Goal: Task Accomplishment & Management: Manage account settings

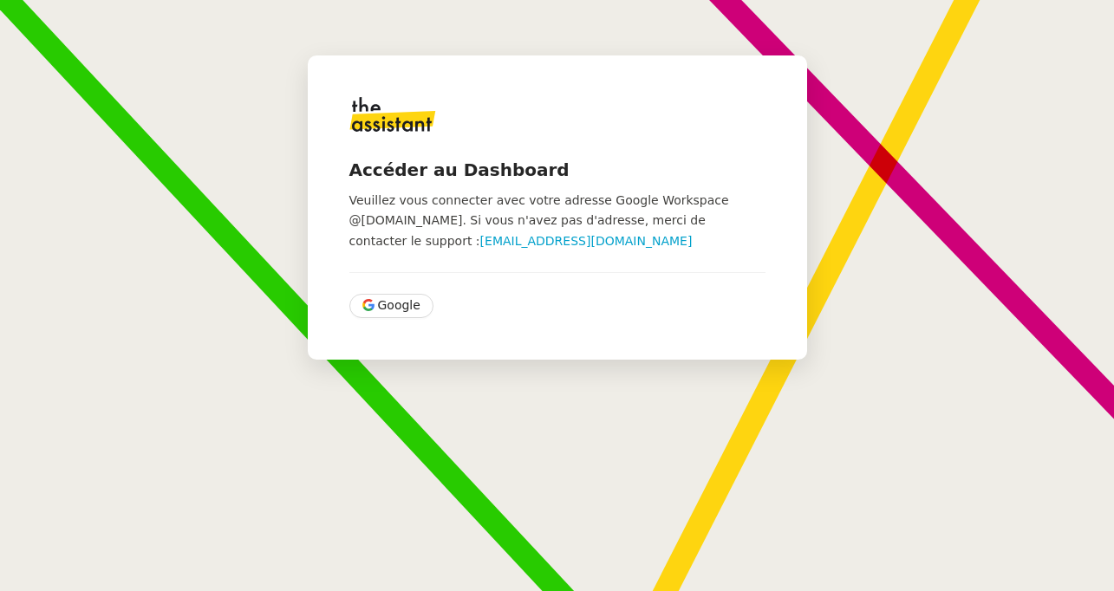
click at [385, 280] on div "Accéder au Dashboard Veuillez vous connecter avec votre adresse Google Workspac…" at bounding box center [557, 207] width 499 height 304
click at [385, 299] on span "Google" at bounding box center [399, 306] width 42 height 20
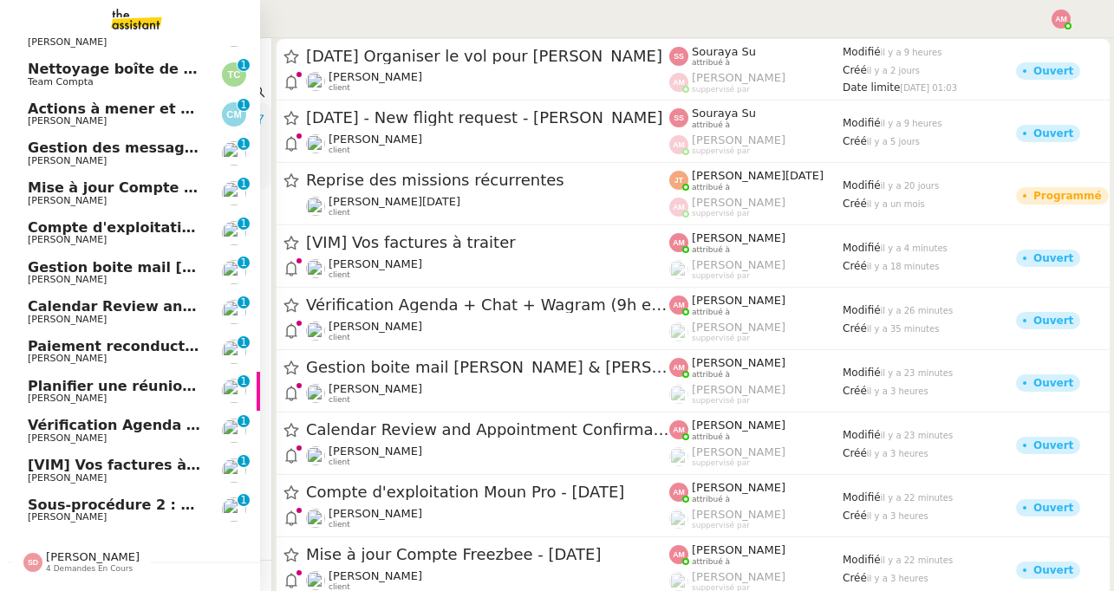
scroll to position [179, 0]
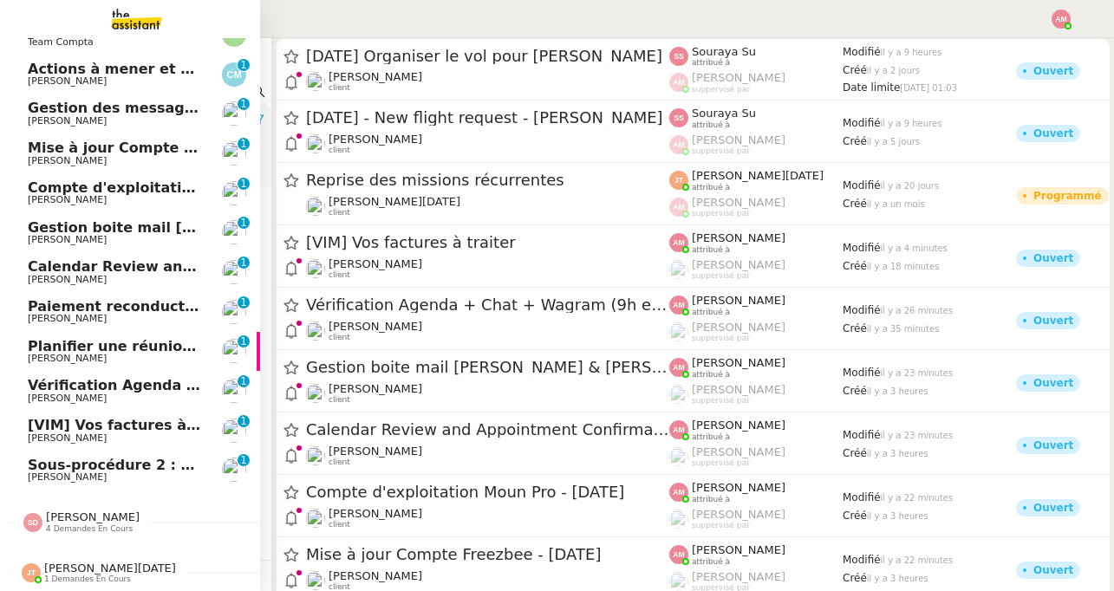
click at [62, 512] on span "[PERSON_NAME]" at bounding box center [93, 517] width 94 height 13
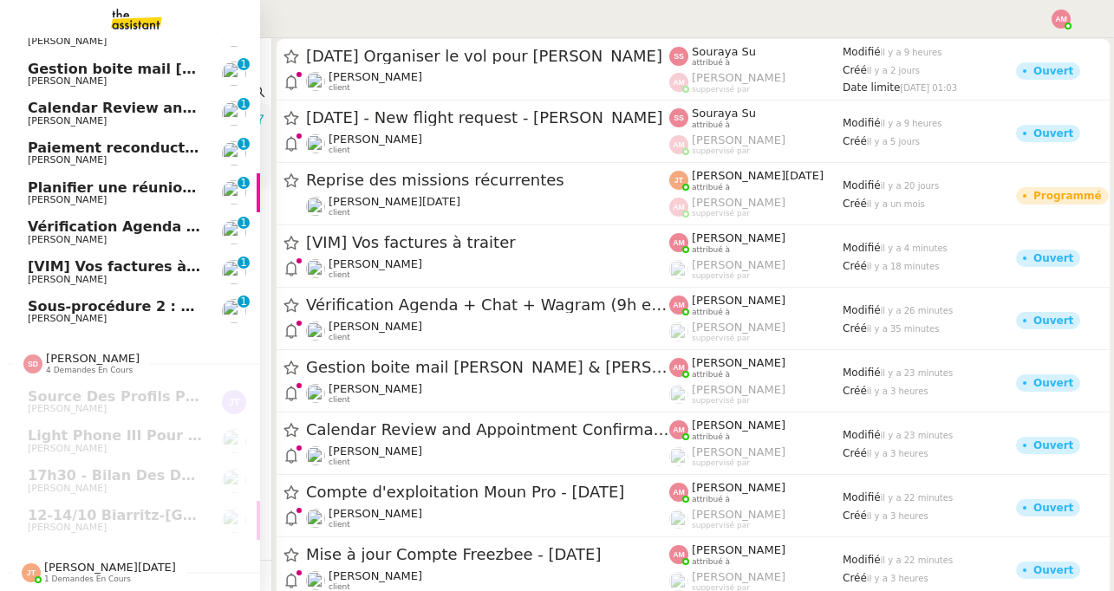
click at [50, 562] on span "[PERSON_NAME][DATE]" at bounding box center [110, 567] width 132 height 13
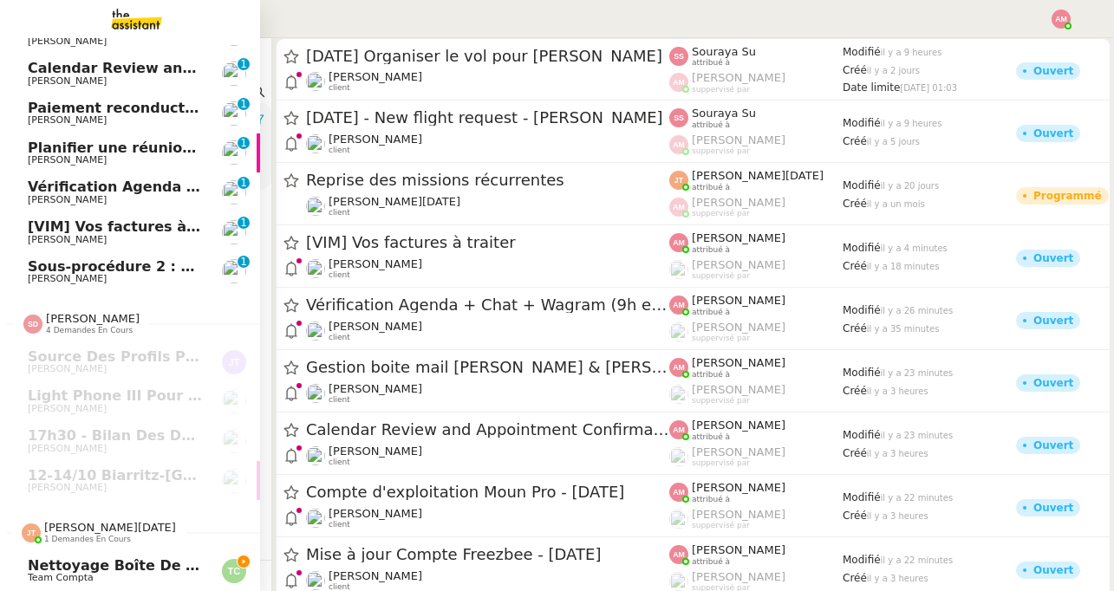
click at [50, 568] on span "Nettoyage boîte de réception PENNYLANE- [DATE]" at bounding box center [227, 565] width 398 height 16
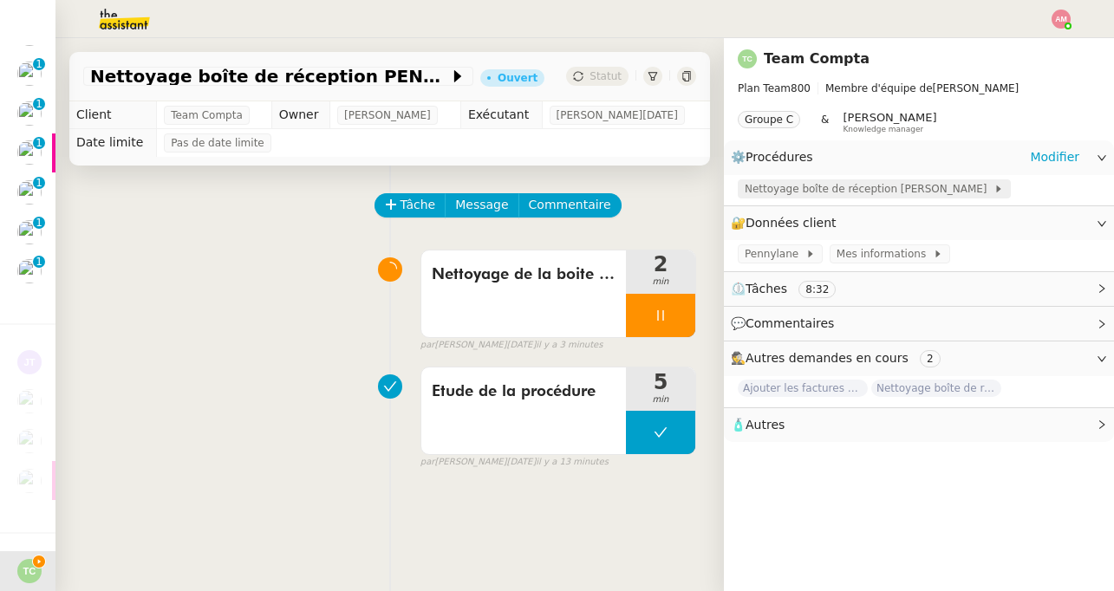
click at [805, 192] on span "Nettoyage boîte de réception [PERSON_NAME]" at bounding box center [869, 188] width 249 height 17
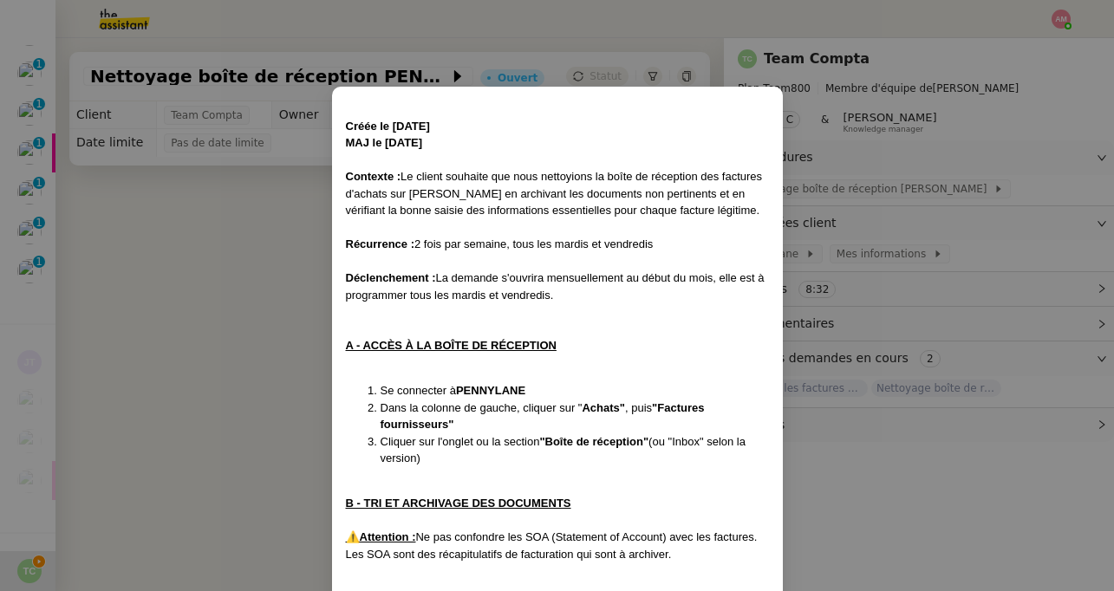
scroll to position [460, 0]
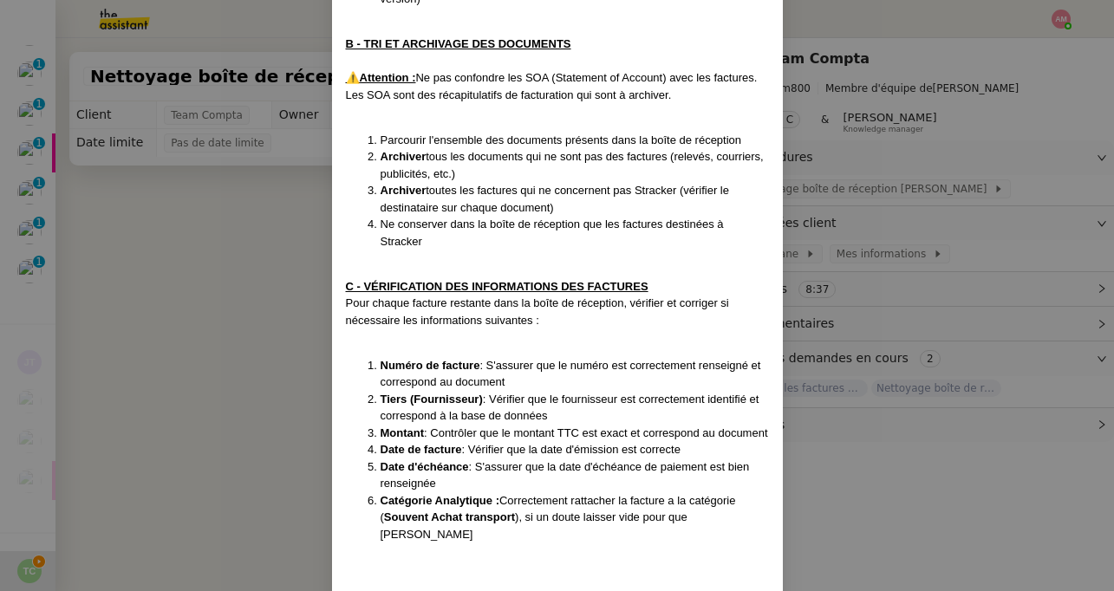
click at [290, 284] on nz-modal-container "Créée le 8/10/25 MAJ le 09/10/25 Contexte : Le client souhaite que nous nettoyi…" at bounding box center [557, 295] width 1114 height 591
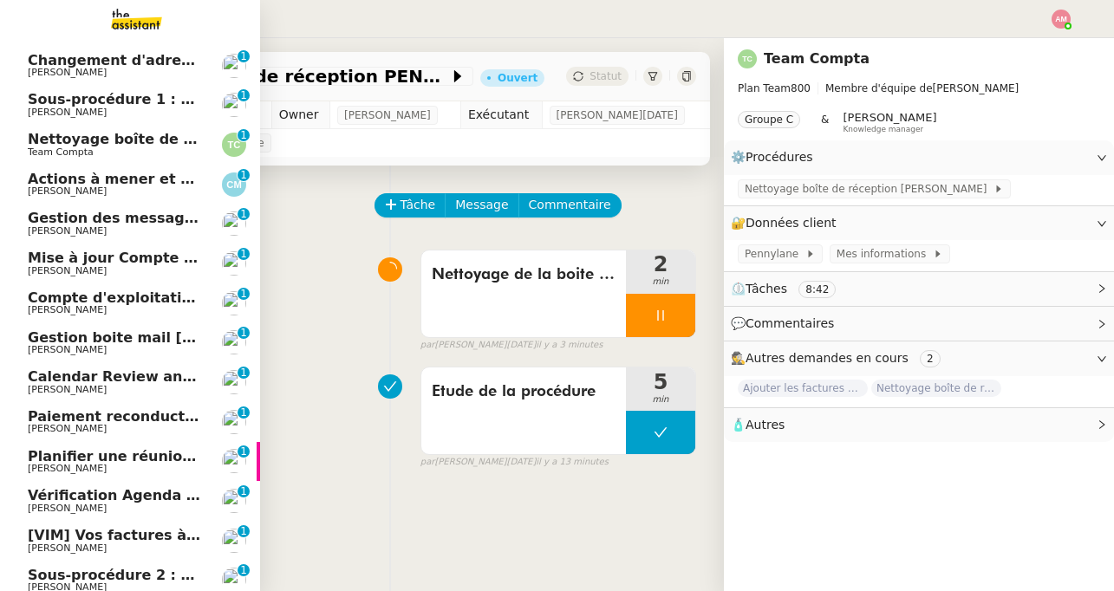
scroll to position [64, 0]
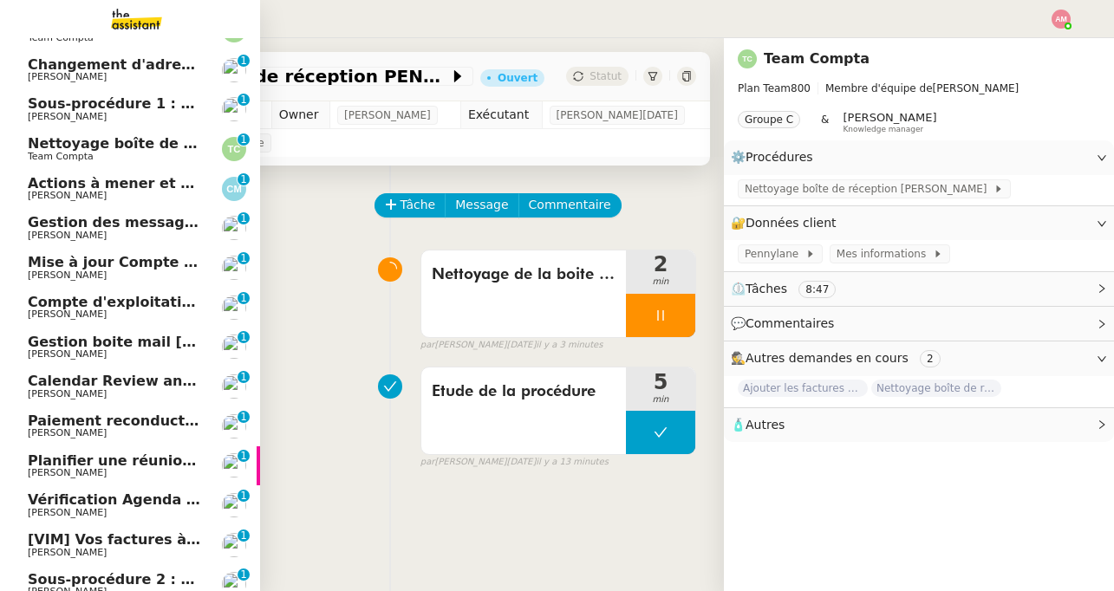
click at [119, 166] on link "Nettoyage boîte de réception PENNYLANE - Octobre Team Compta 0 1 2 3 4 5 6 7 8 9" at bounding box center [130, 149] width 260 height 40
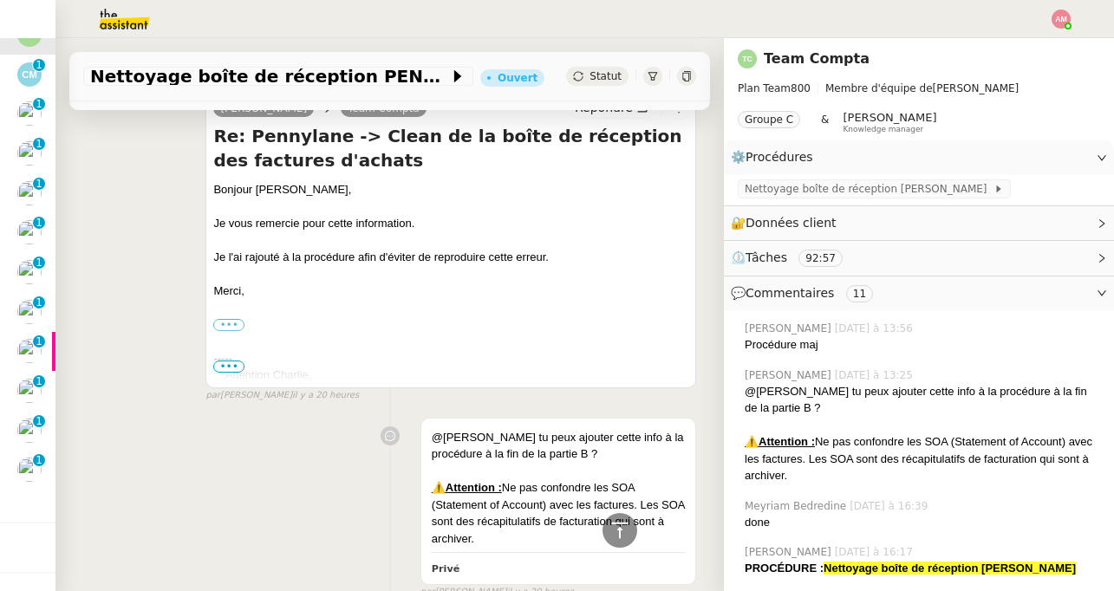
scroll to position [179, 0]
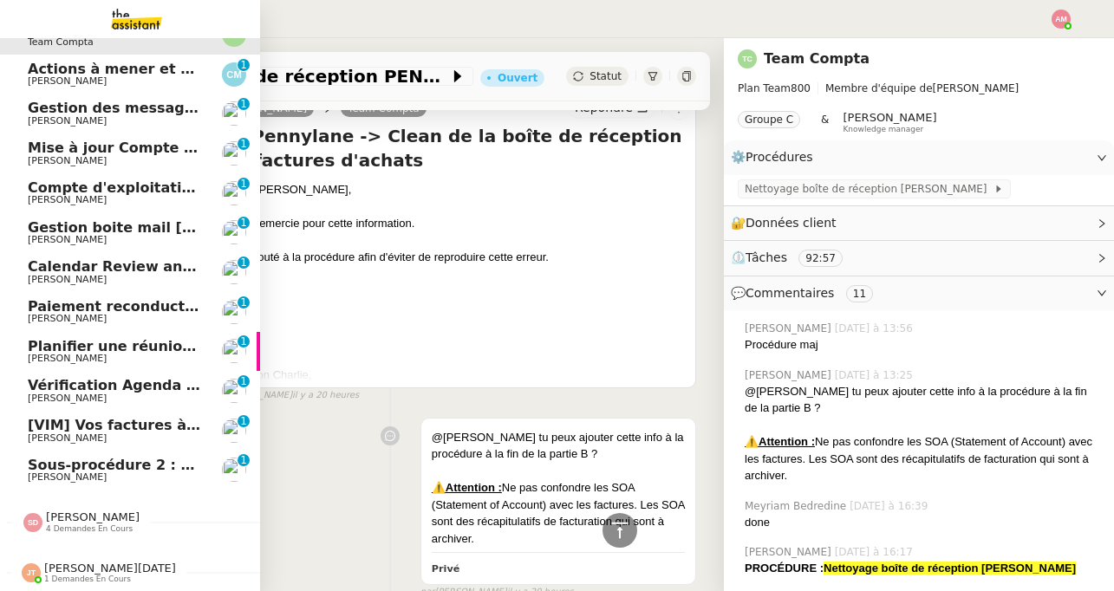
click at [71, 387] on span "Vérification Agenda + Chat + Wagram (9h et 14h)" at bounding box center [222, 385] width 389 height 16
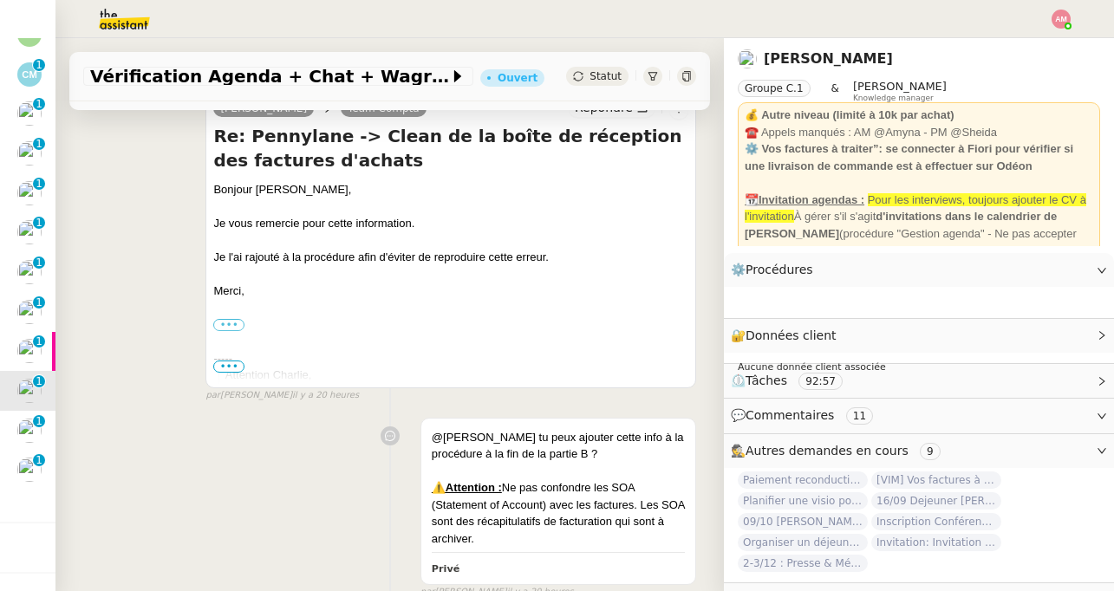
scroll to position [223, 0]
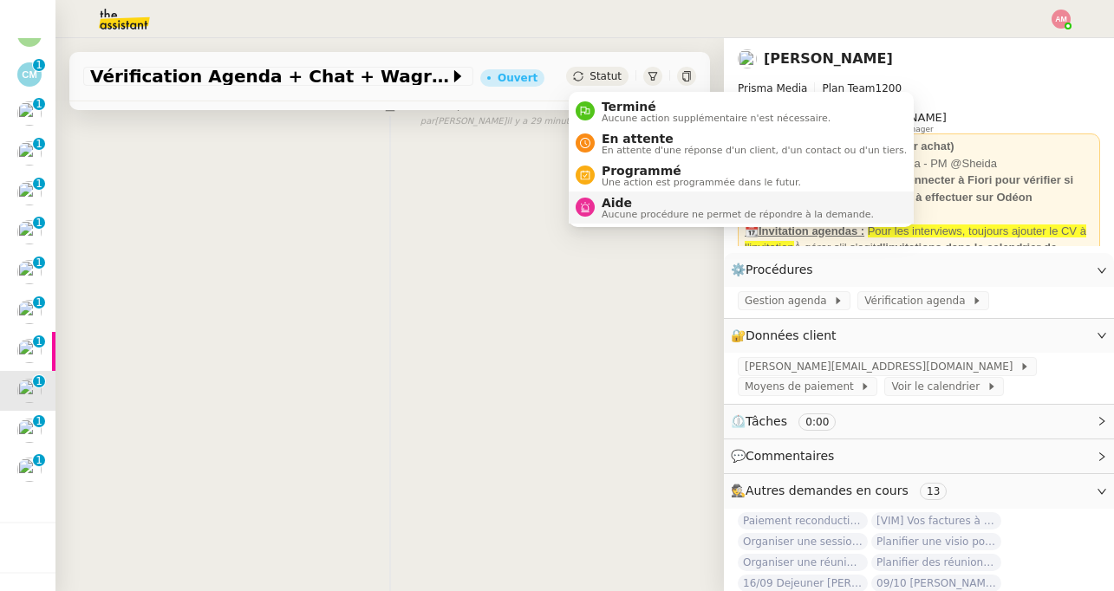
click at [609, 210] on span "Aucune procédure ne permet de répondre à la demande." at bounding box center [738, 215] width 272 height 10
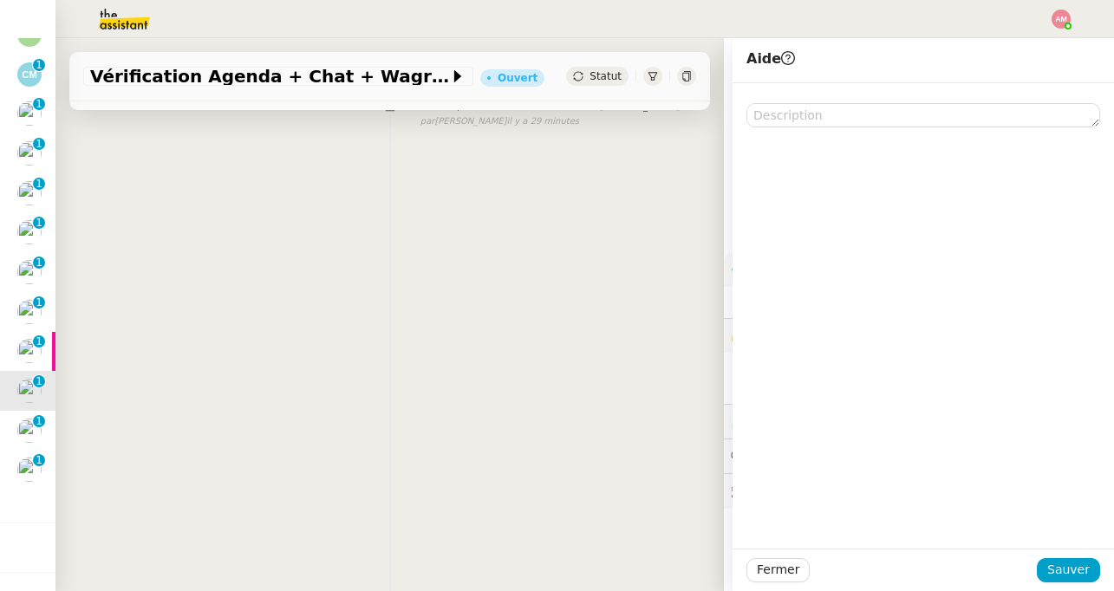
click at [785, 93] on div at bounding box center [923, 105] width 354 height 44
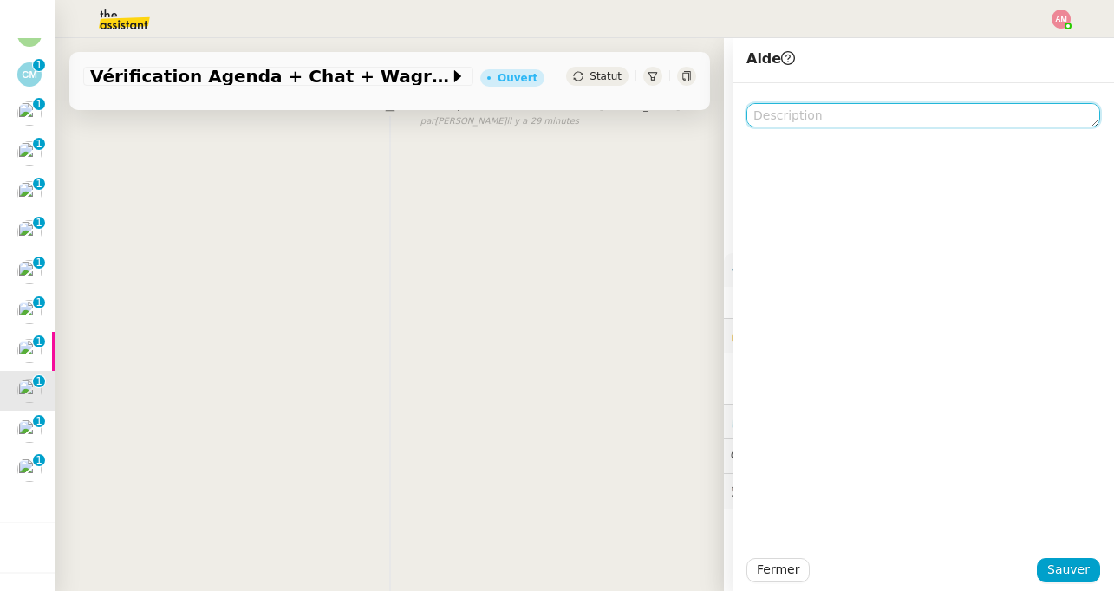
click at [785, 121] on textarea at bounding box center [923, 115] width 354 height 24
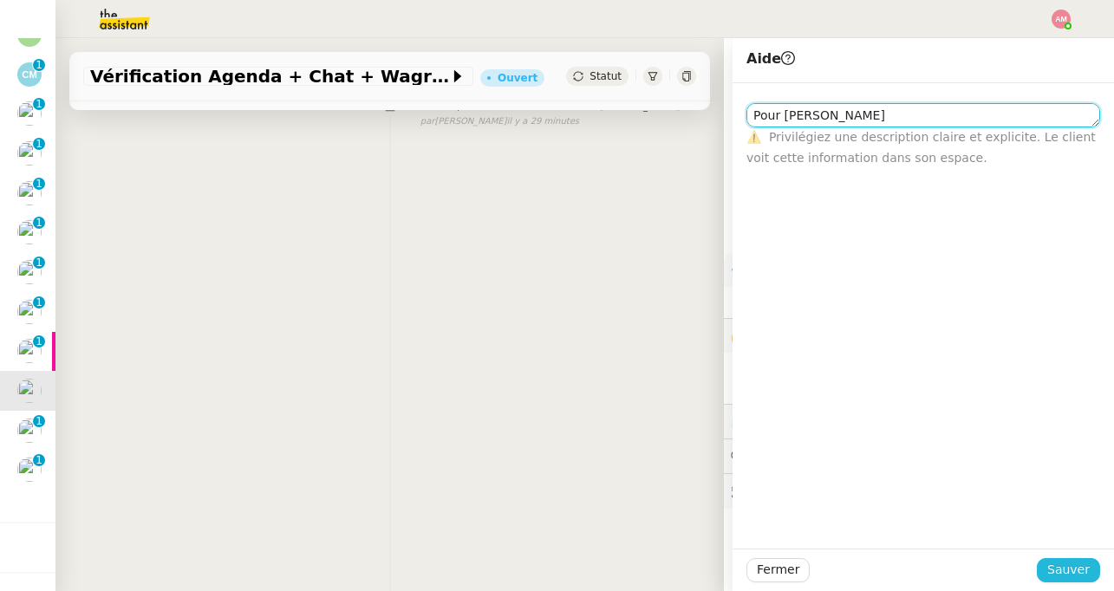
type textarea "Pour Sheida"
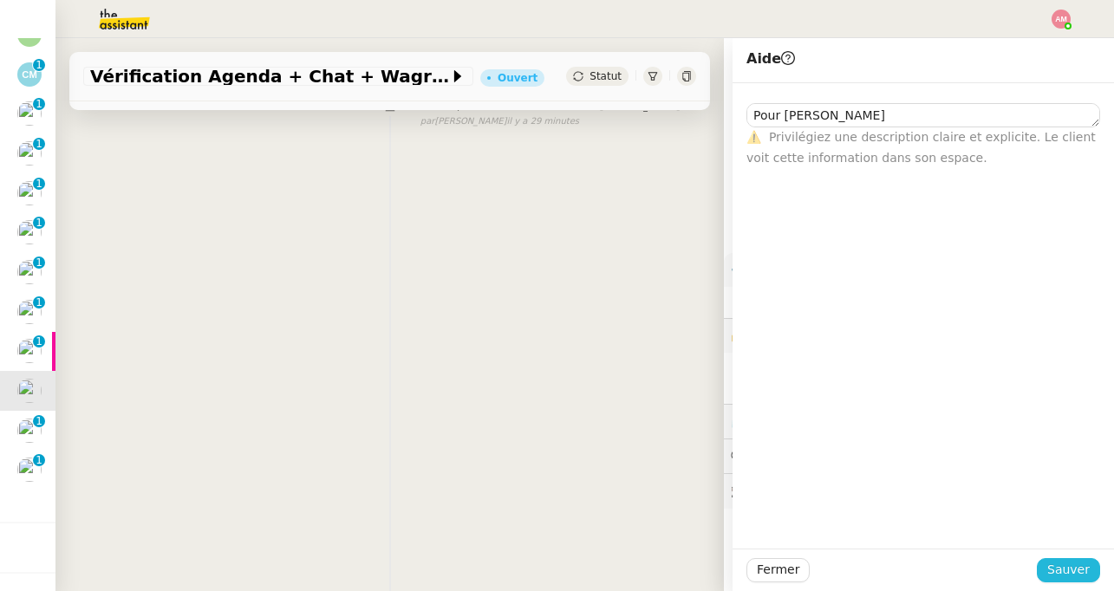
click at [1075, 572] on span "Sauver" at bounding box center [1068, 570] width 42 height 20
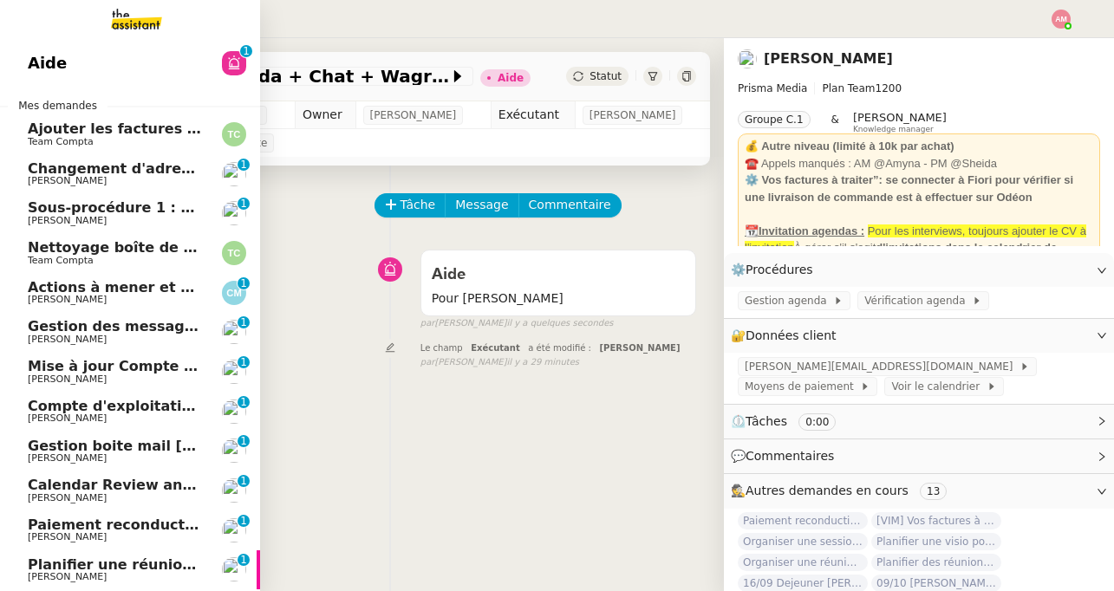
click at [60, 282] on span "Actions à mener et suivi du base du rapport" at bounding box center [200, 287] width 344 height 16
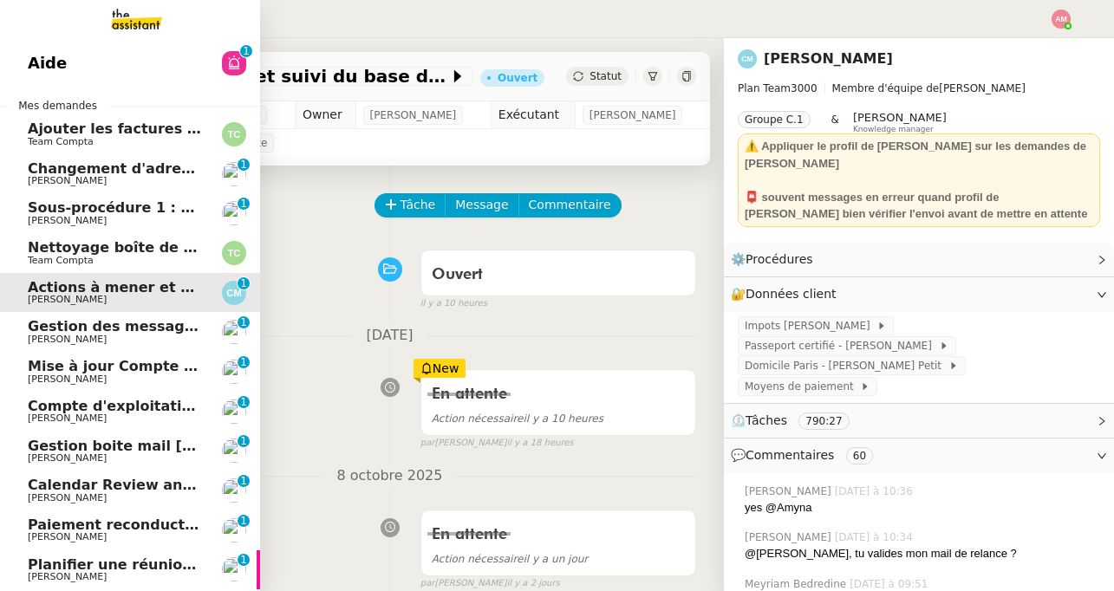
click at [103, 138] on span "Team Compta" at bounding box center [115, 142] width 175 height 10
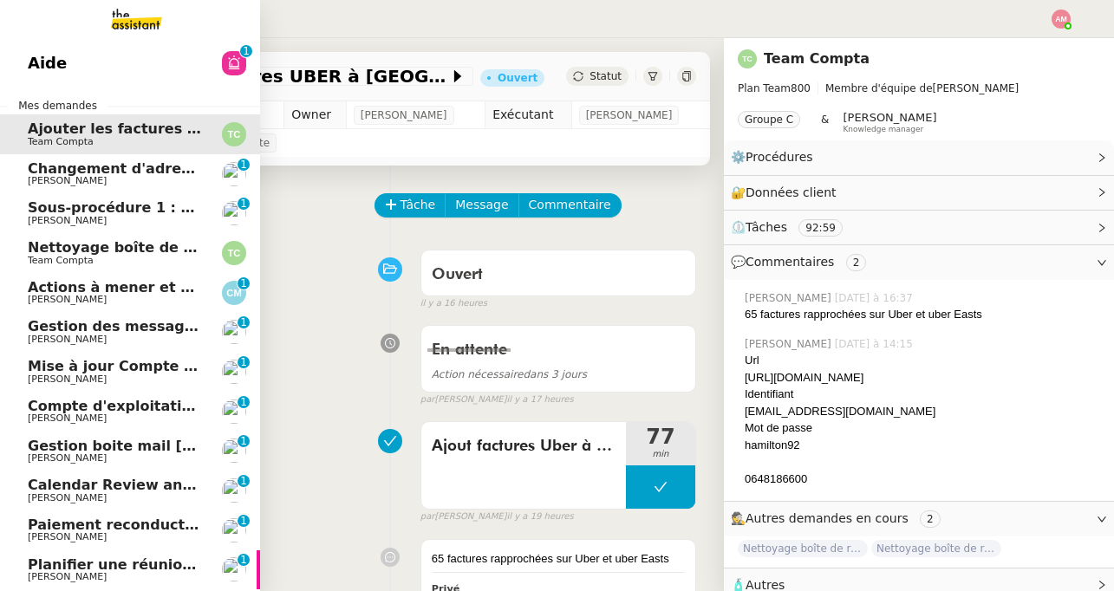
click at [112, 245] on span "Nettoyage boîte de réception PENNYLANE - Octobre" at bounding box center [231, 247] width 407 height 16
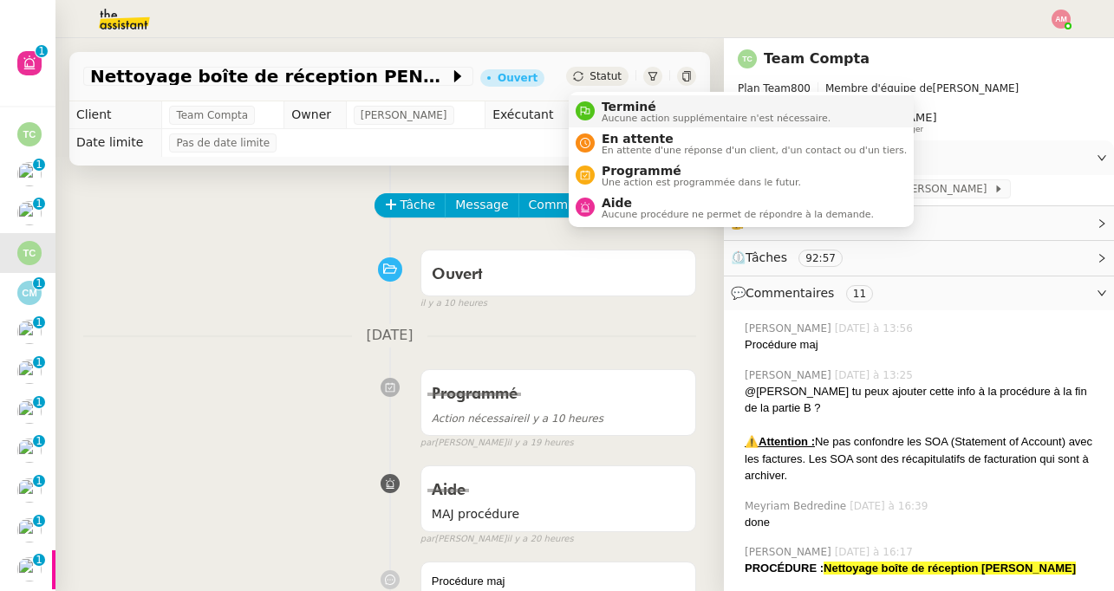
click at [602, 114] on span "Aucune action supplémentaire n'est nécessaire." at bounding box center [716, 119] width 229 height 10
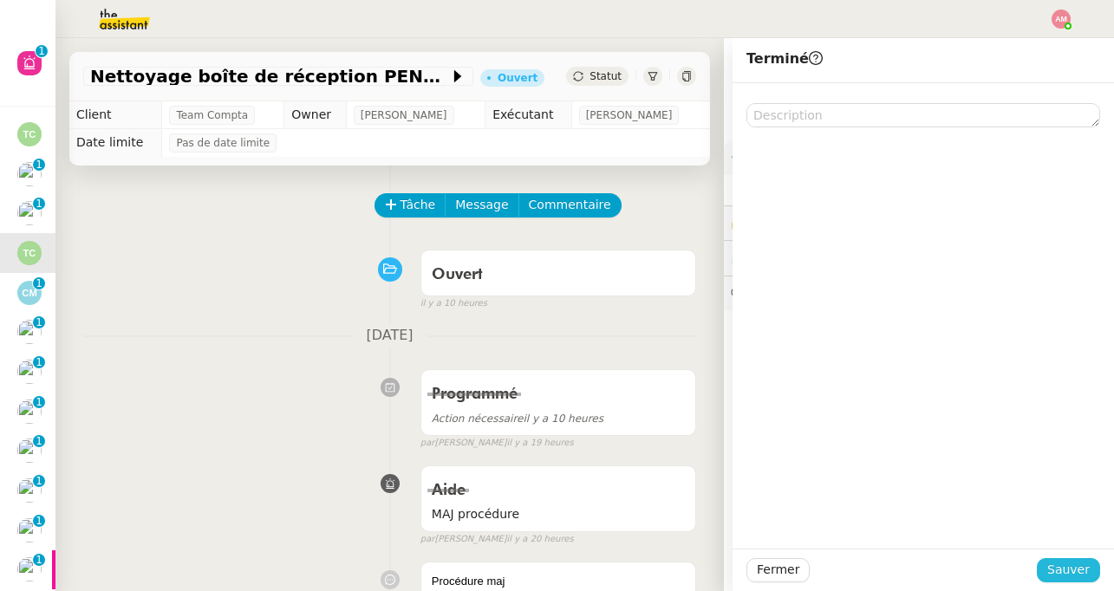
click at [1056, 563] on span "Sauver" at bounding box center [1068, 570] width 42 height 20
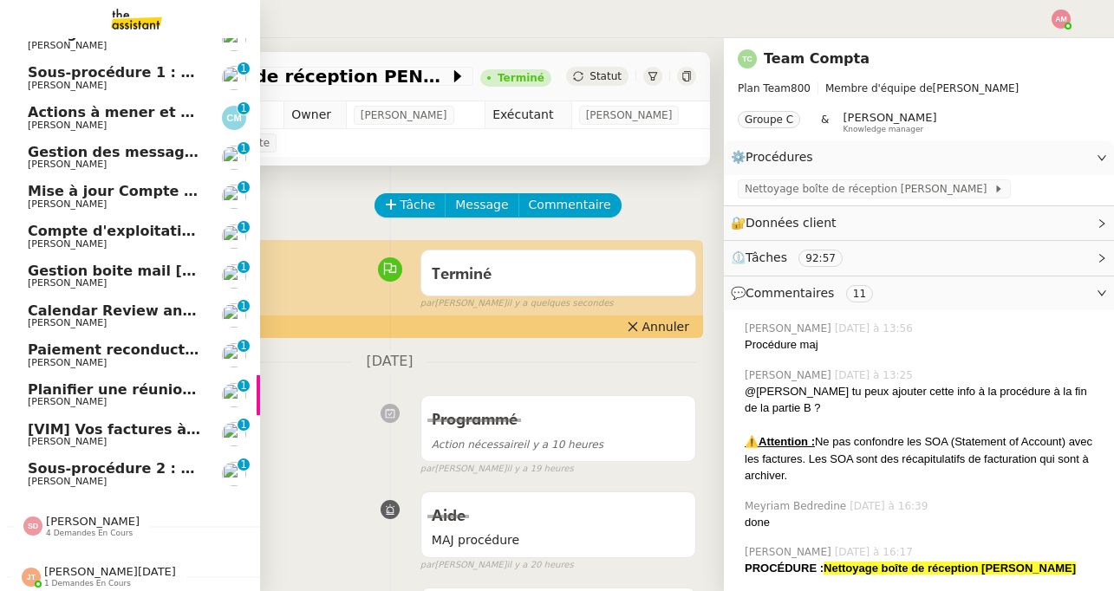
scroll to position [179, 0]
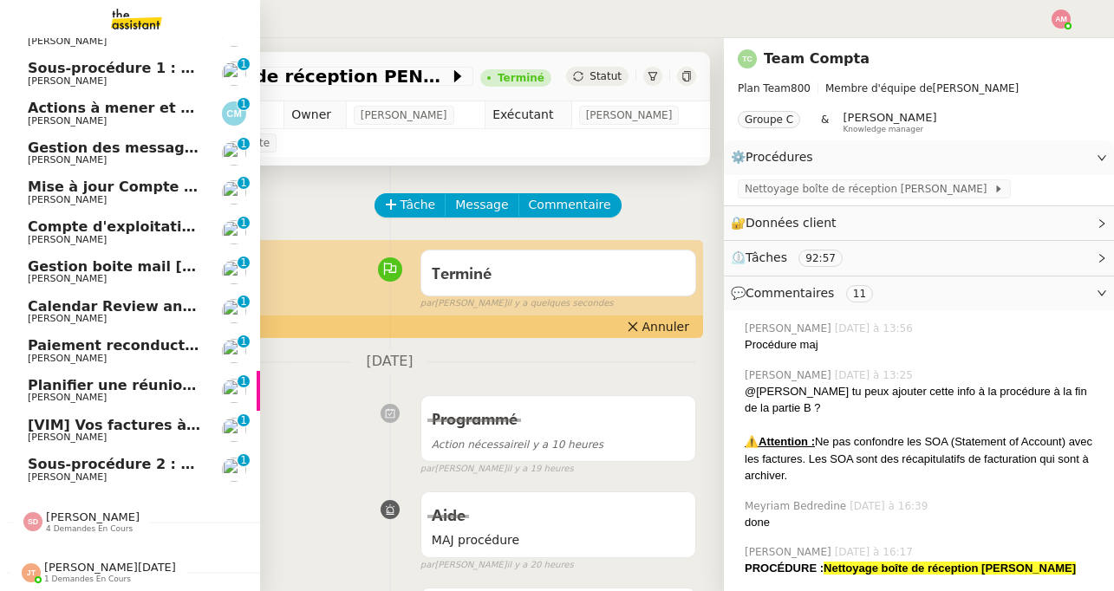
click at [91, 565] on span "[PERSON_NAME][DATE]" at bounding box center [110, 567] width 132 height 13
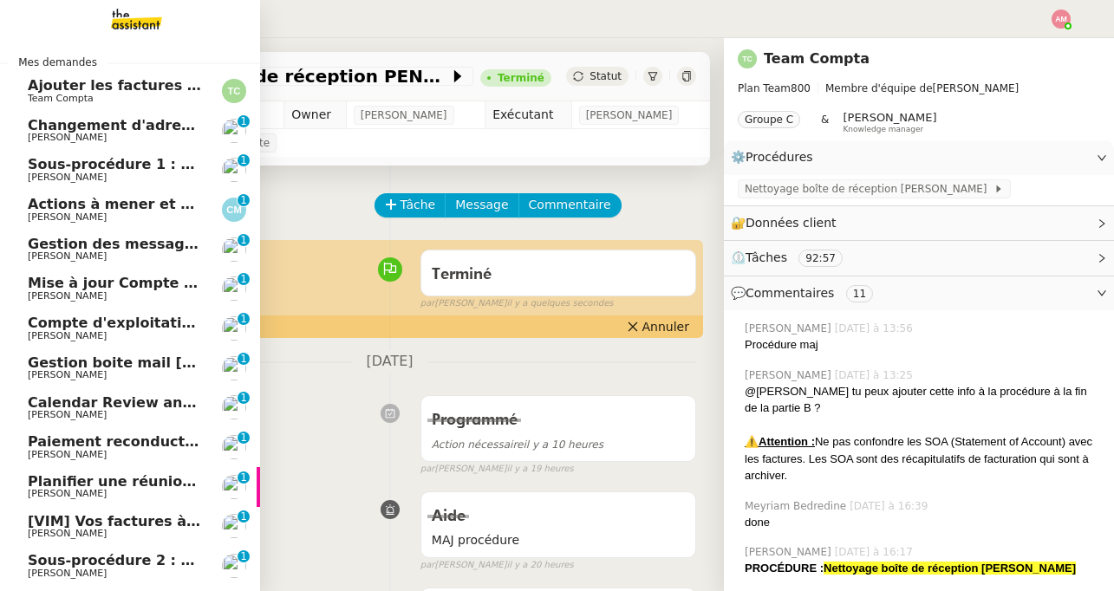
scroll to position [69, 0]
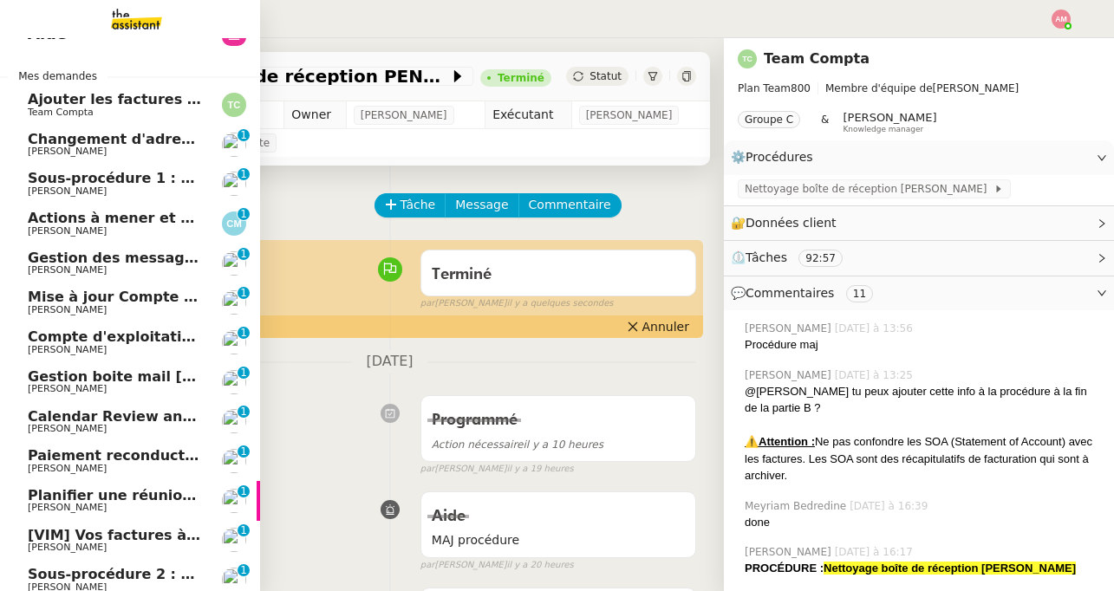
click at [88, 455] on span "Paiement reconduction trimestrielle The Assistant" at bounding box center [225, 455] width 394 height 16
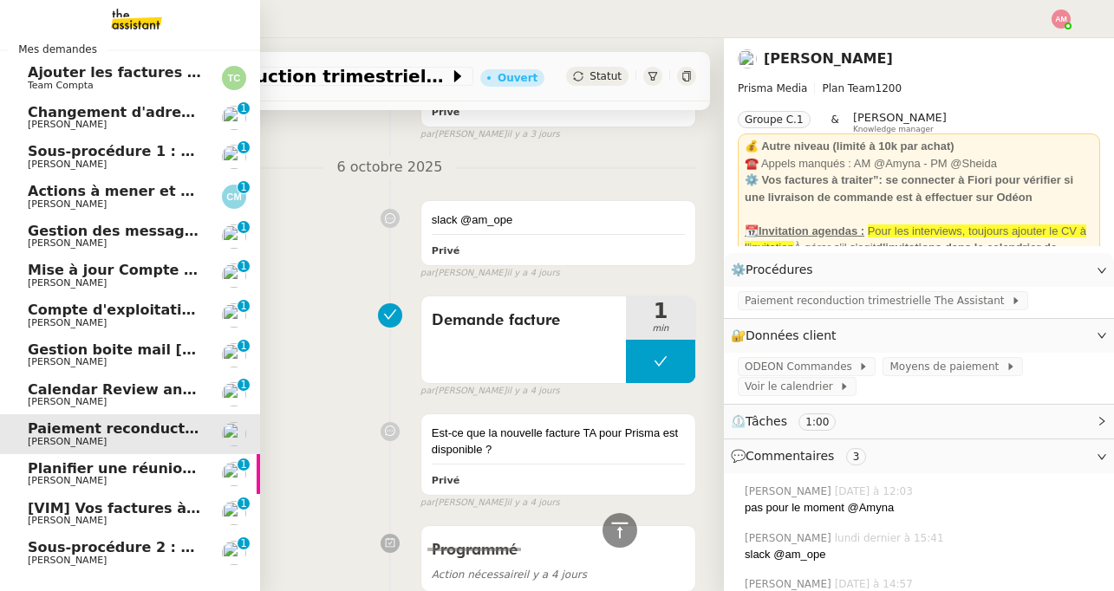
scroll to position [95, 0]
click at [79, 394] on span "Calendar Review and Appointment Confirmation - 10 octobre 2025" at bounding box center [251, 390] width 446 height 16
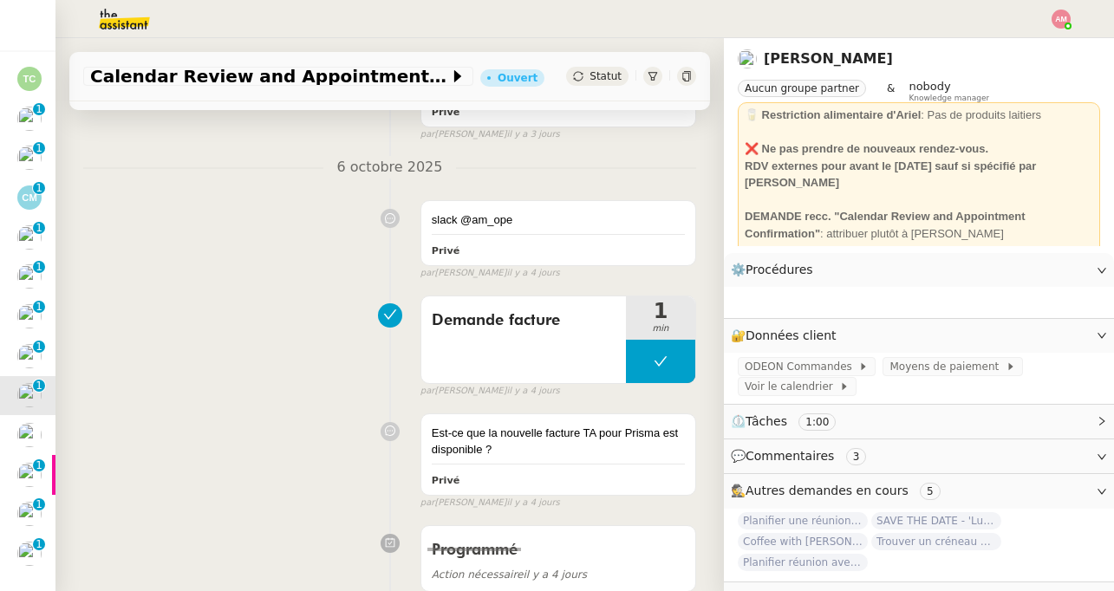
scroll to position [223, 0]
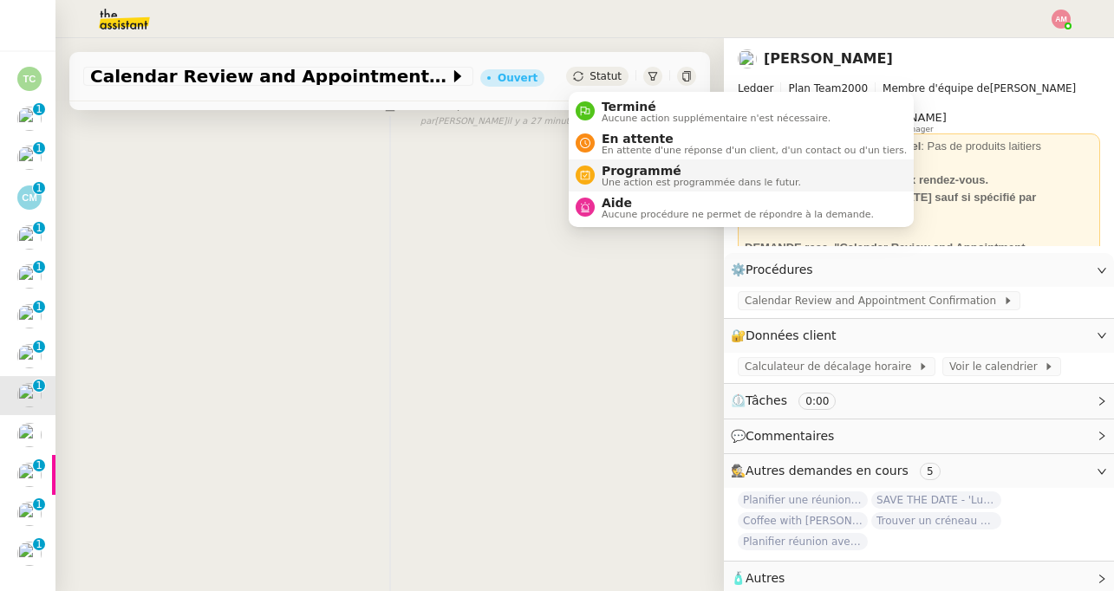
click at [631, 167] on span "Programmé" at bounding box center [701, 171] width 199 height 14
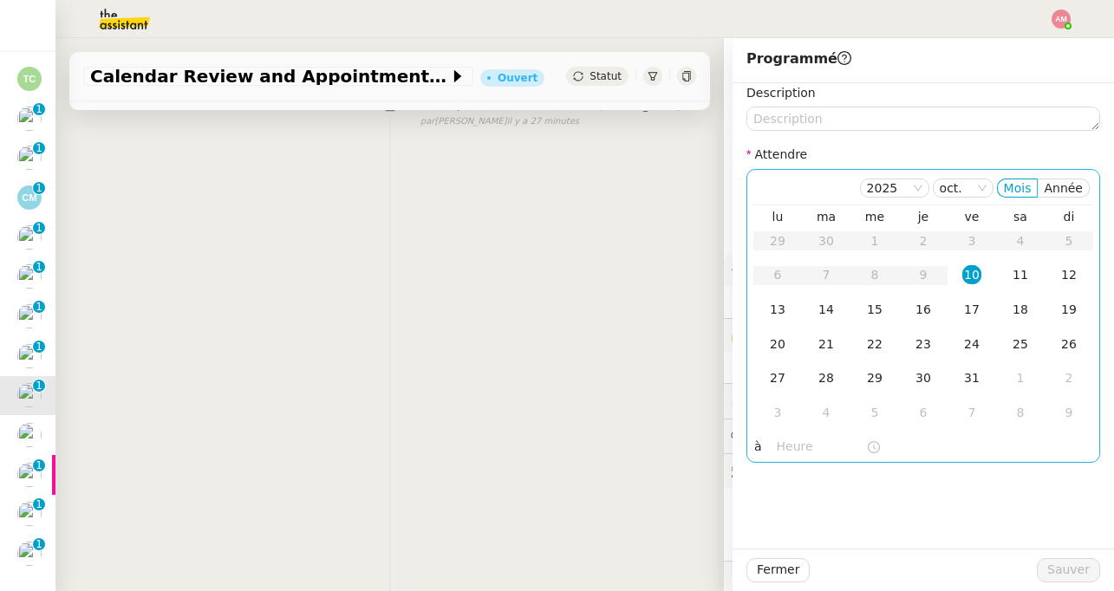
click at [799, 456] on input "text" at bounding box center [821, 447] width 89 height 20
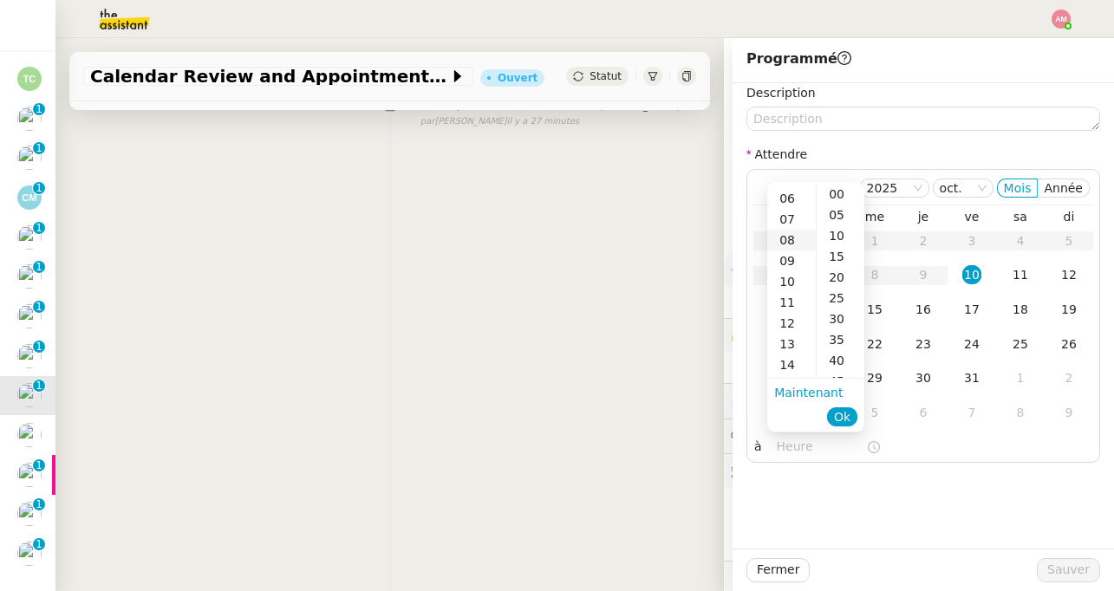
scroll to position [288, 0]
click at [784, 236] on div "16" at bounding box center [791, 239] width 49 height 21
click at [833, 184] on div "00" at bounding box center [841, 194] width 48 height 21
type input "16:00"
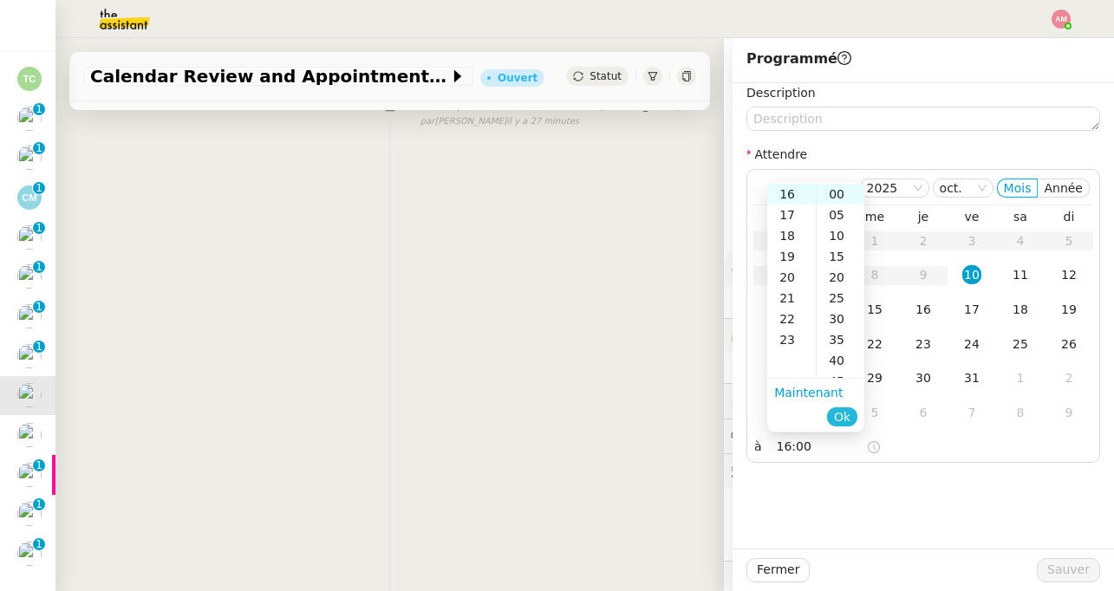
click at [851, 416] on span "Ok" at bounding box center [842, 416] width 16 height 17
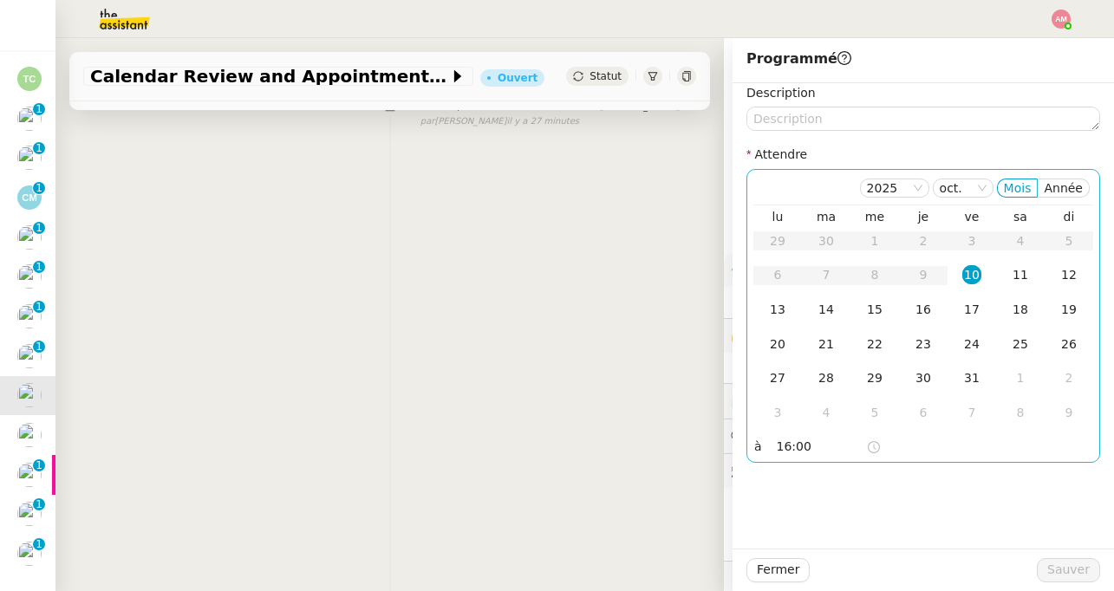
click at [961, 271] on td "10" at bounding box center [972, 275] width 49 height 35
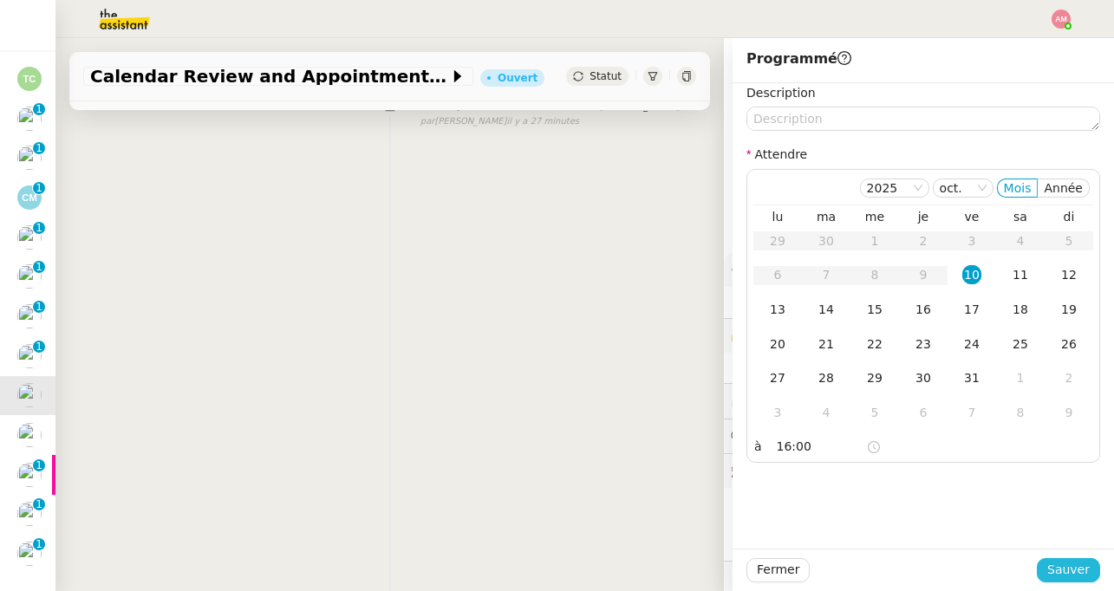
click at [1059, 576] on span "Sauver" at bounding box center [1068, 570] width 42 height 20
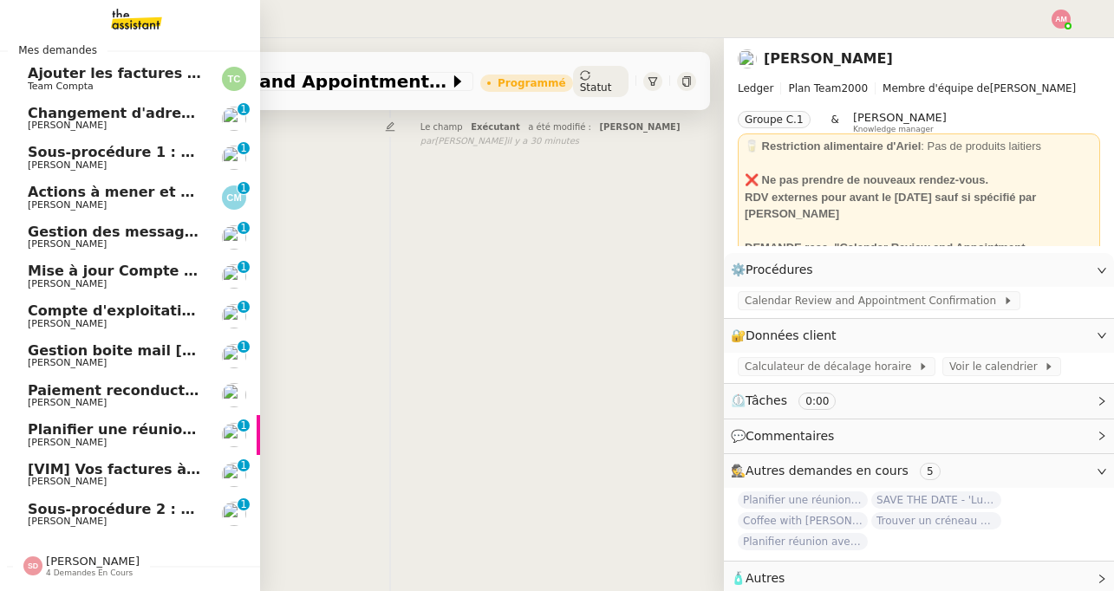
scroll to position [179, 0]
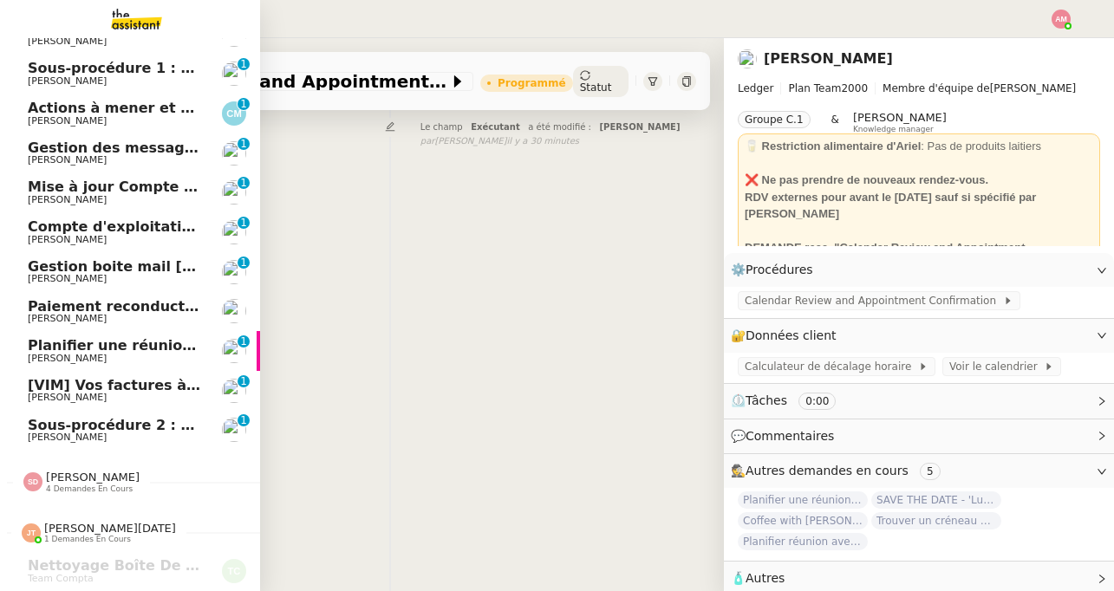
click at [48, 481] on span "[PERSON_NAME]" at bounding box center [93, 477] width 94 height 13
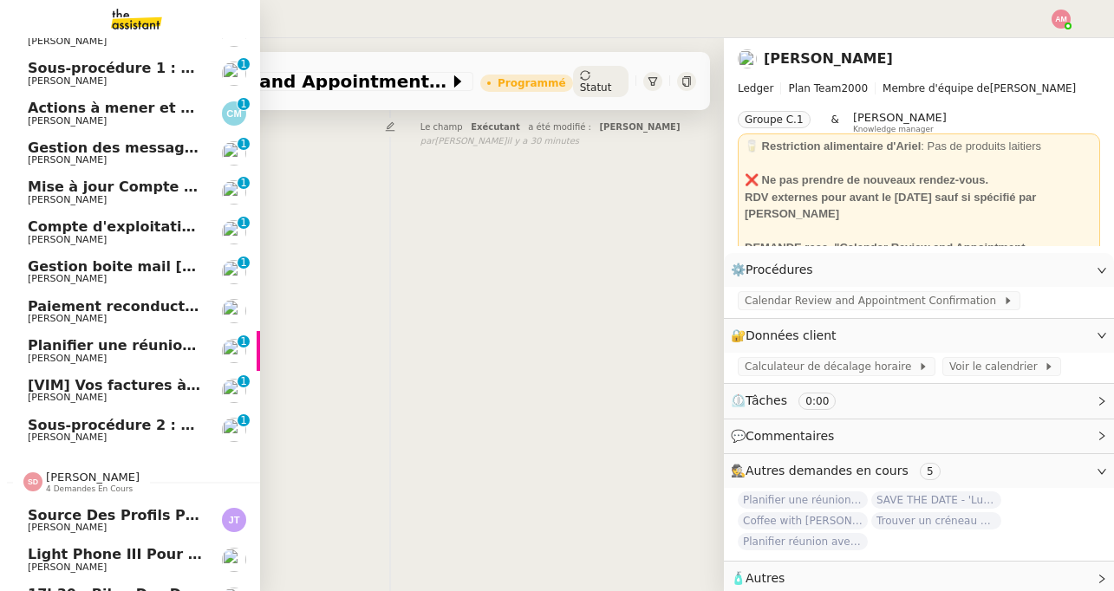
click at [54, 486] on span "4 demandes en cours" at bounding box center [89, 490] width 87 height 10
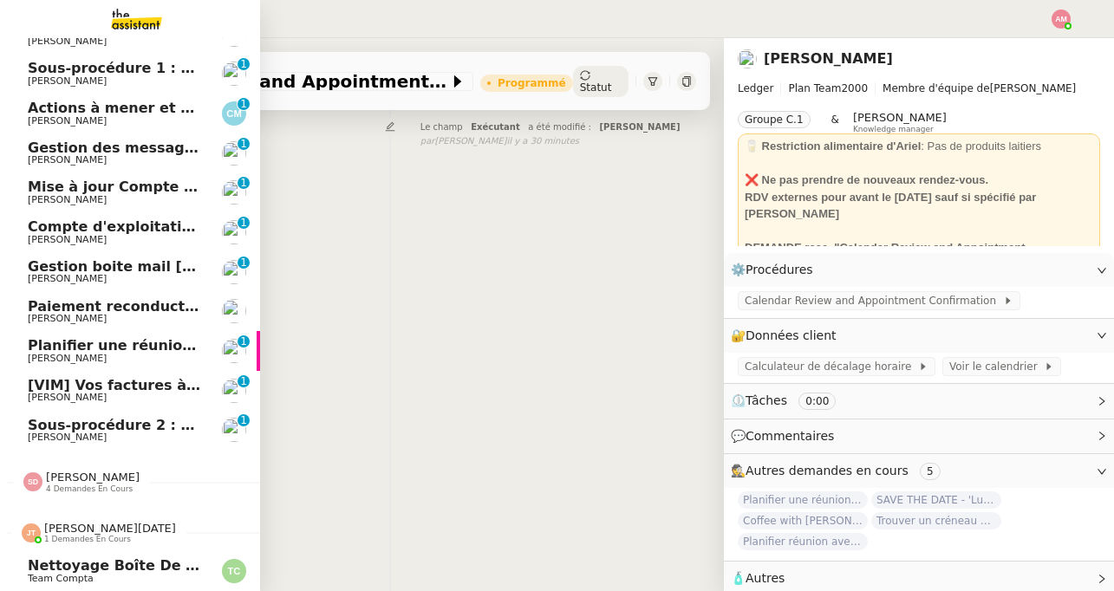
click at [113, 558] on span "Nettoyage boîte de réception PENNYLANE- [DATE]" at bounding box center [227, 565] width 398 height 16
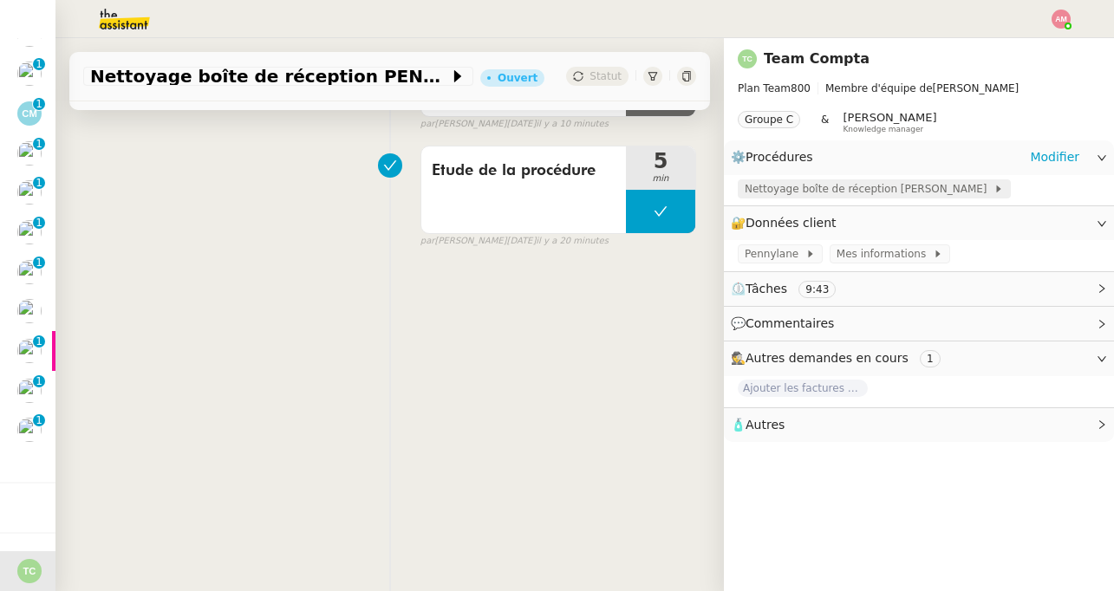
click at [782, 185] on span "Nettoyage boîte de réception [PERSON_NAME]" at bounding box center [869, 188] width 249 height 17
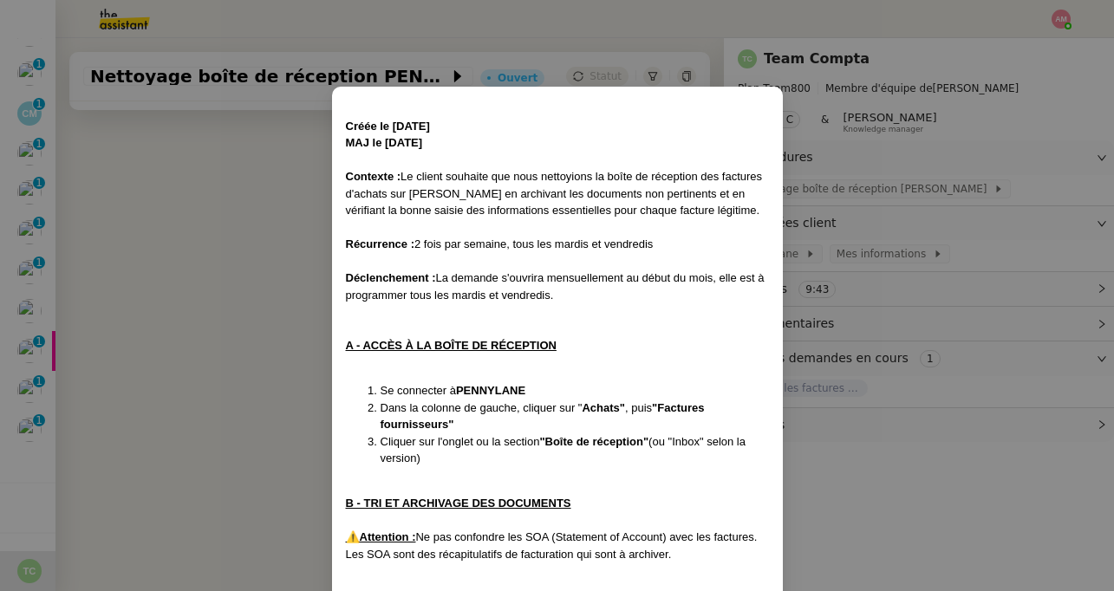
click at [241, 280] on nz-modal-container "Créée le 8/10/25 MAJ le 09/10/25 Contexte : Le client souhaite que nous nettoyi…" at bounding box center [557, 295] width 1114 height 591
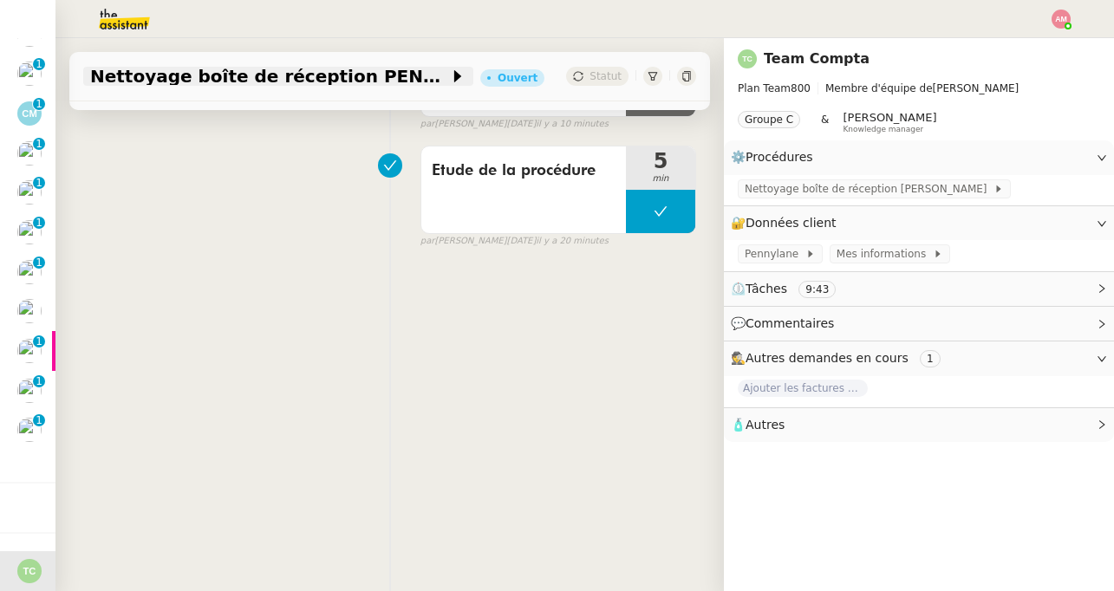
click at [381, 75] on span "Nettoyage boîte de réception PENNYLANE- [DATE]" at bounding box center [269, 76] width 359 height 17
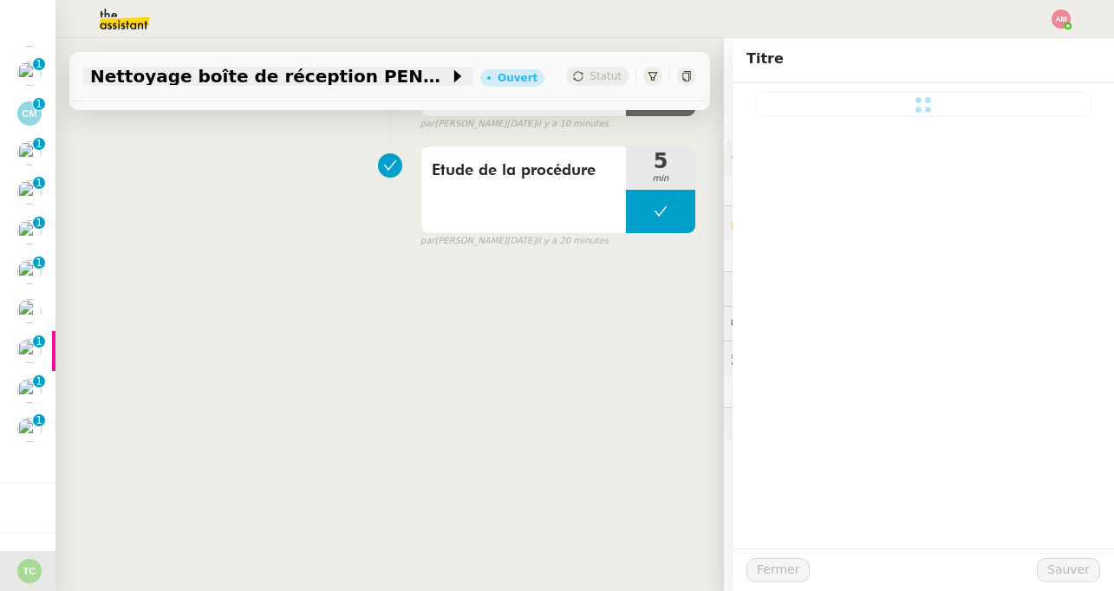
type input "Nettoyage boîte de réception PENNYLANE- [DATE]"
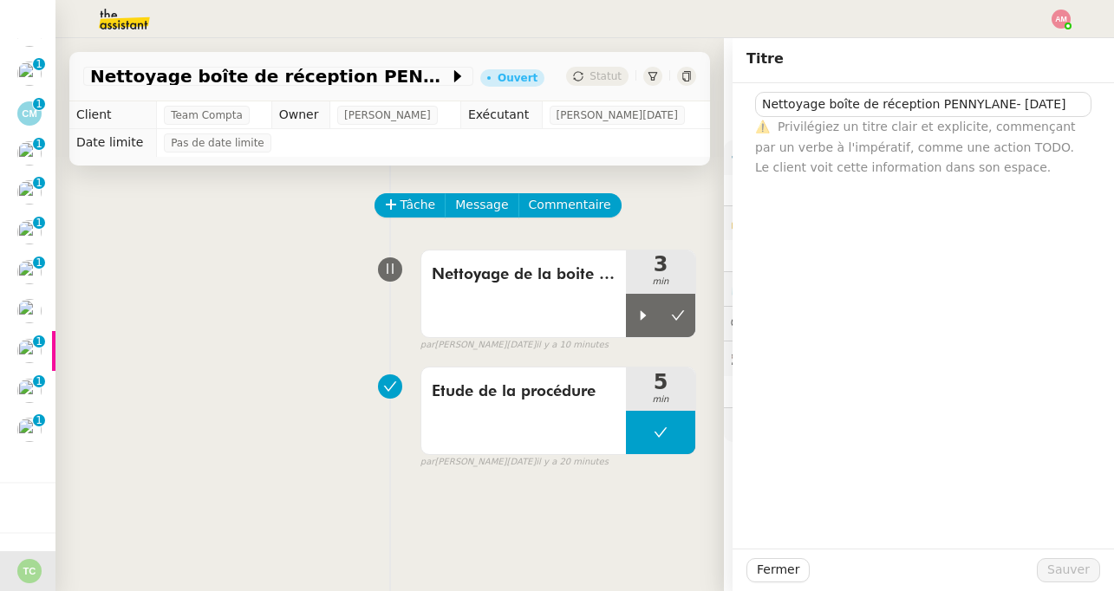
scroll to position [100, 0]
click at [684, 73] on icon at bounding box center [686, 76] width 8 height 10
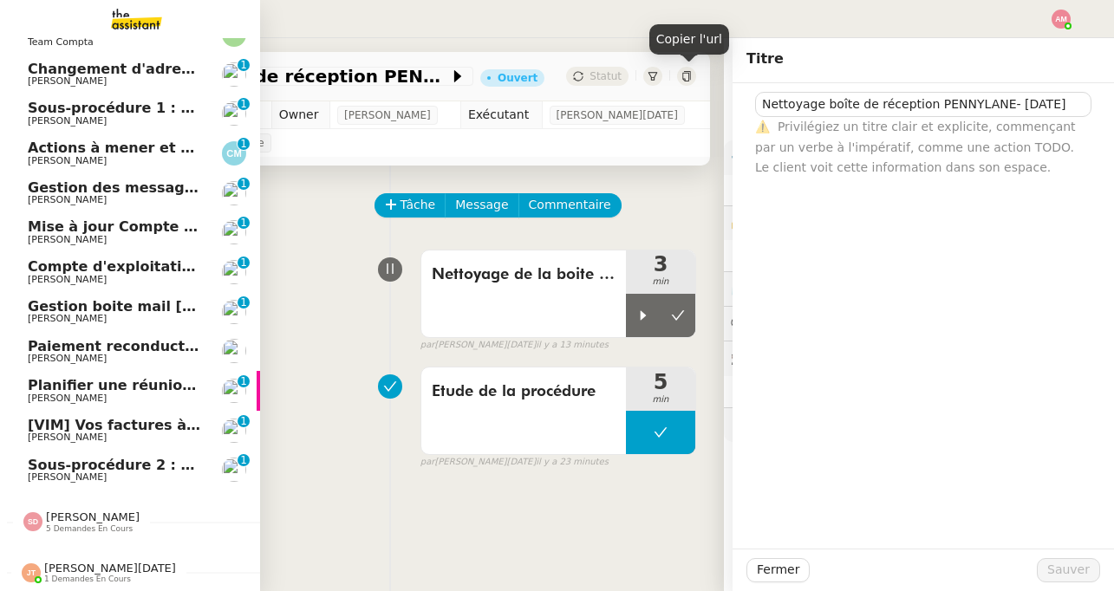
click at [93, 24] on img at bounding box center [122, 19] width 134 height 38
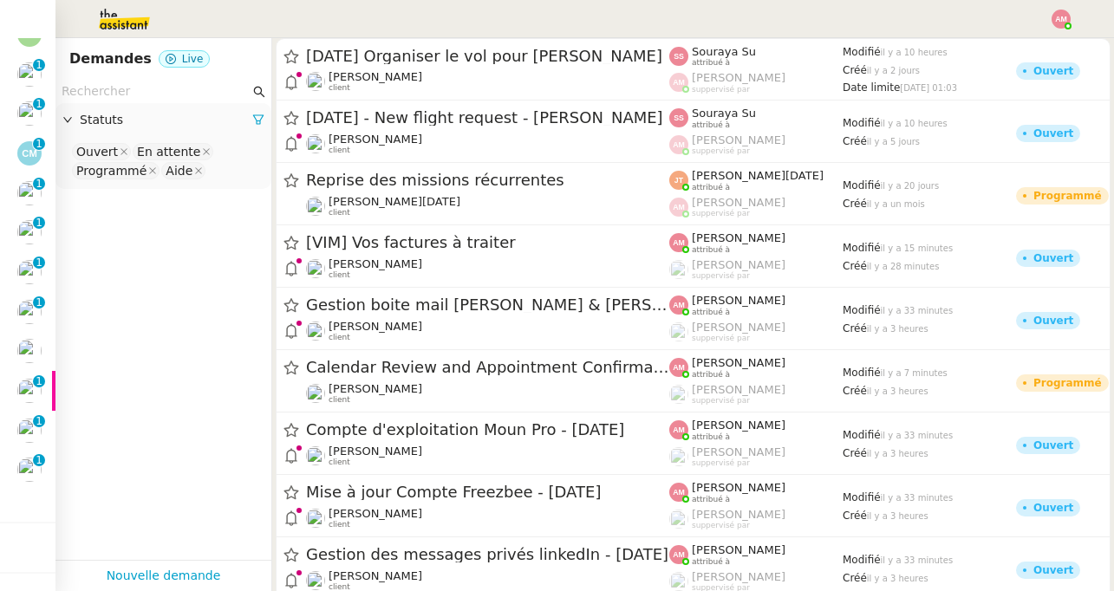
click at [178, 84] on input "text" at bounding box center [156, 91] width 188 height 20
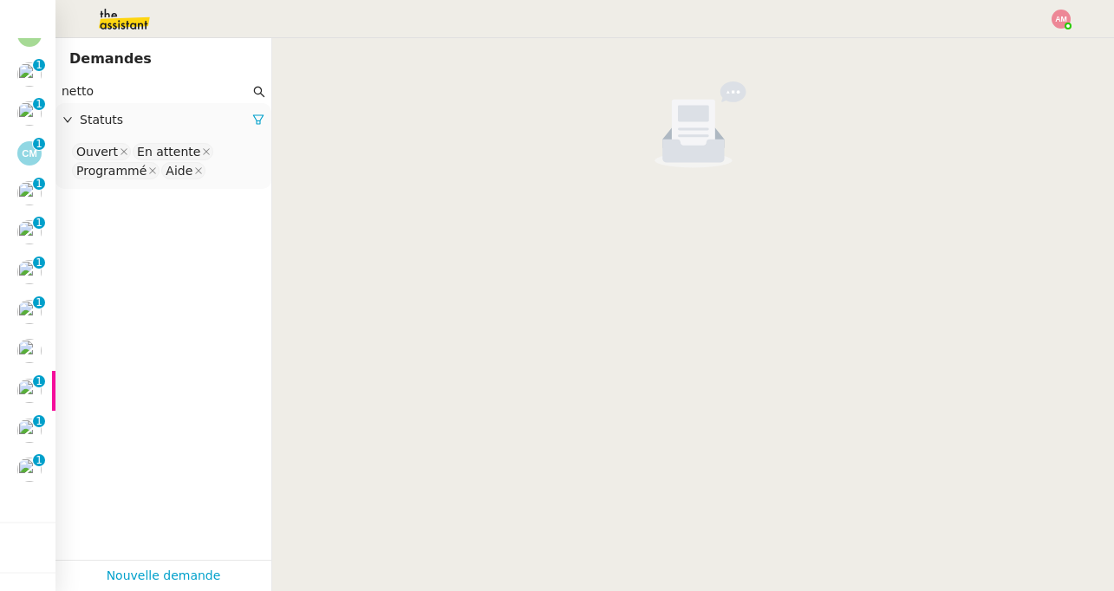
type input "netto"
click at [230, 161] on nz-select-top-control "Ouvert En attente Programmé Aide" at bounding box center [163, 161] width 188 height 41
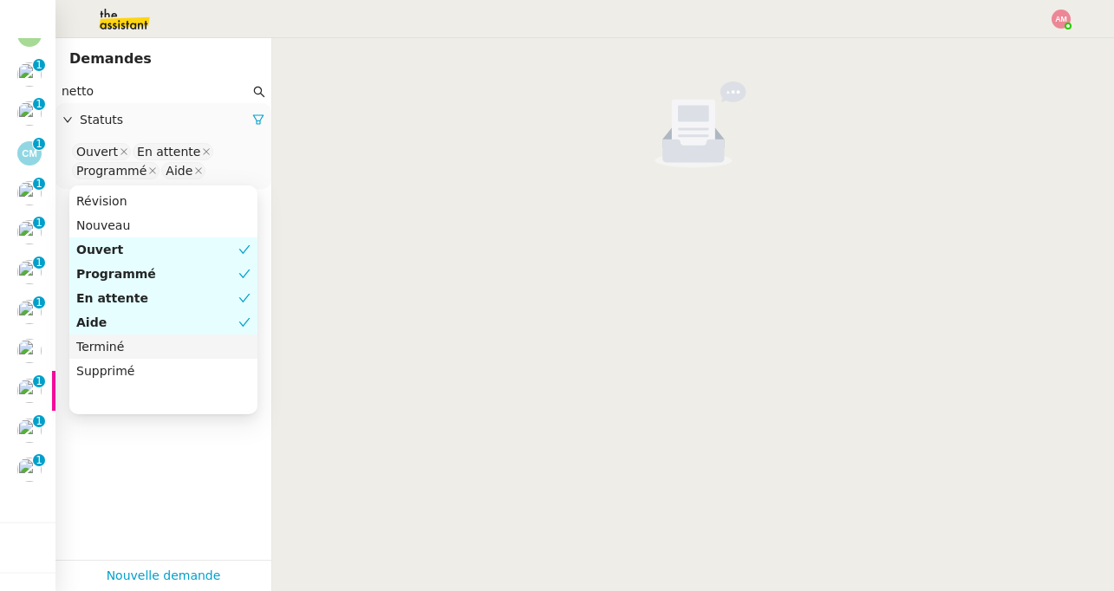
click at [173, 343] on div "Terminé" at bounding box center [163, 347] width 174 height 16
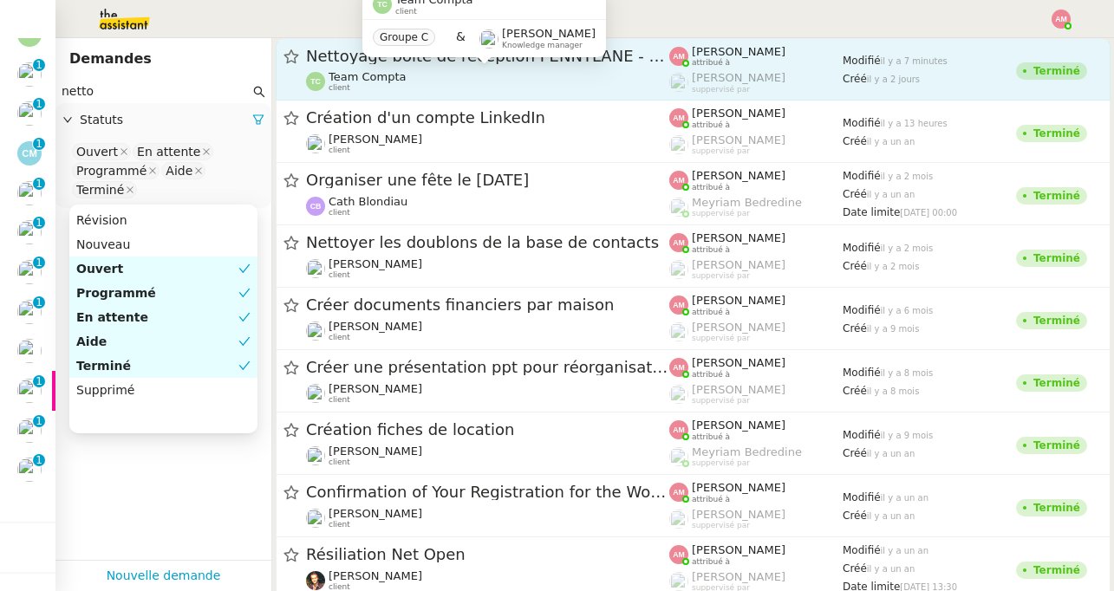
click at [408, 75] on div "Team Compta client" at bounding box center [487, 81] width 363 height 23
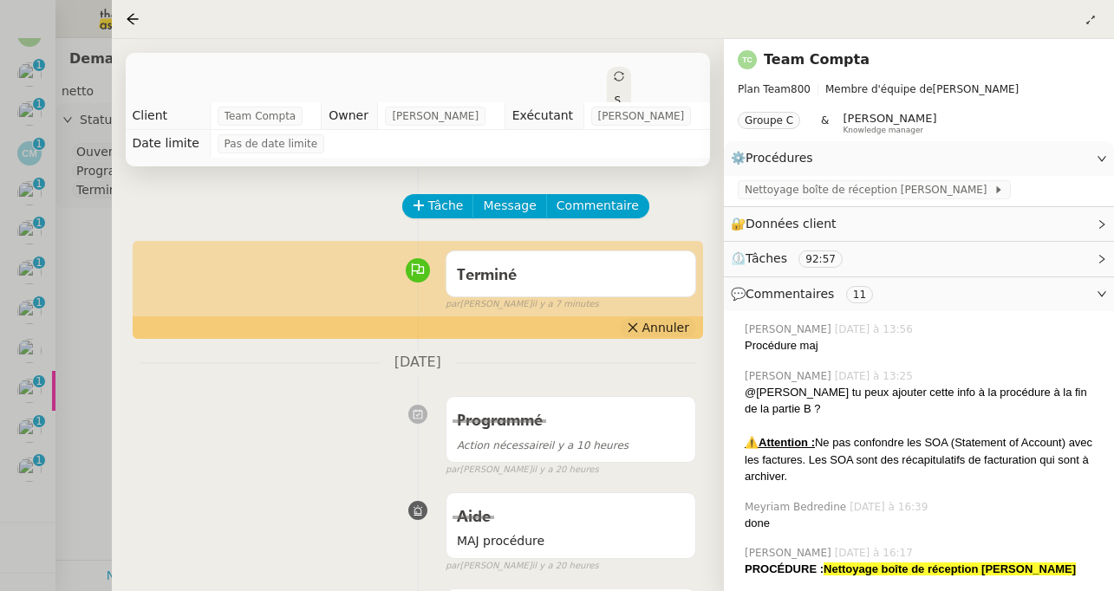
click at [673, 330] on span "Annuler" at bounding box center [665, 327] width 47 height 17
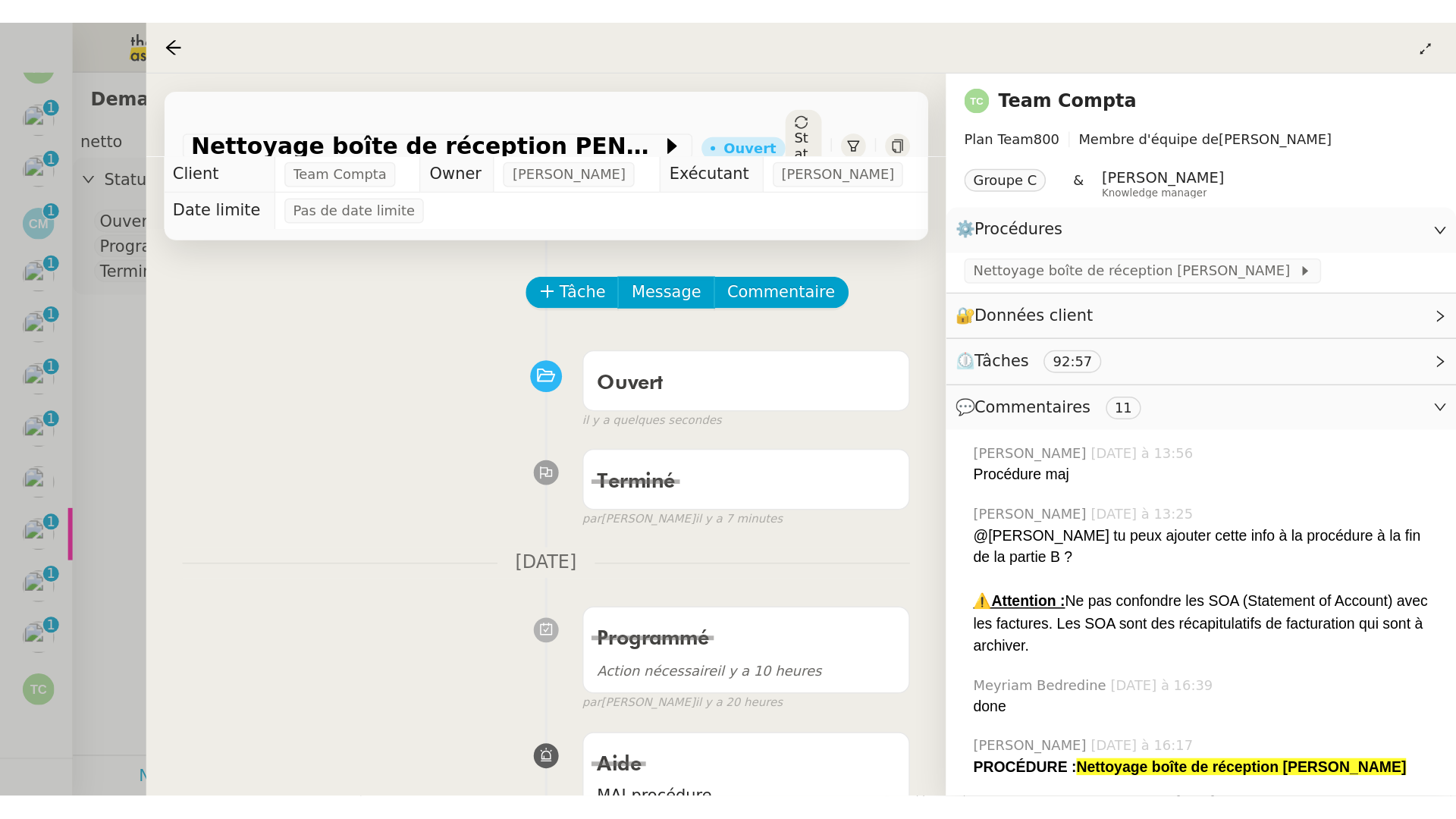
scroll to position [88, 0]
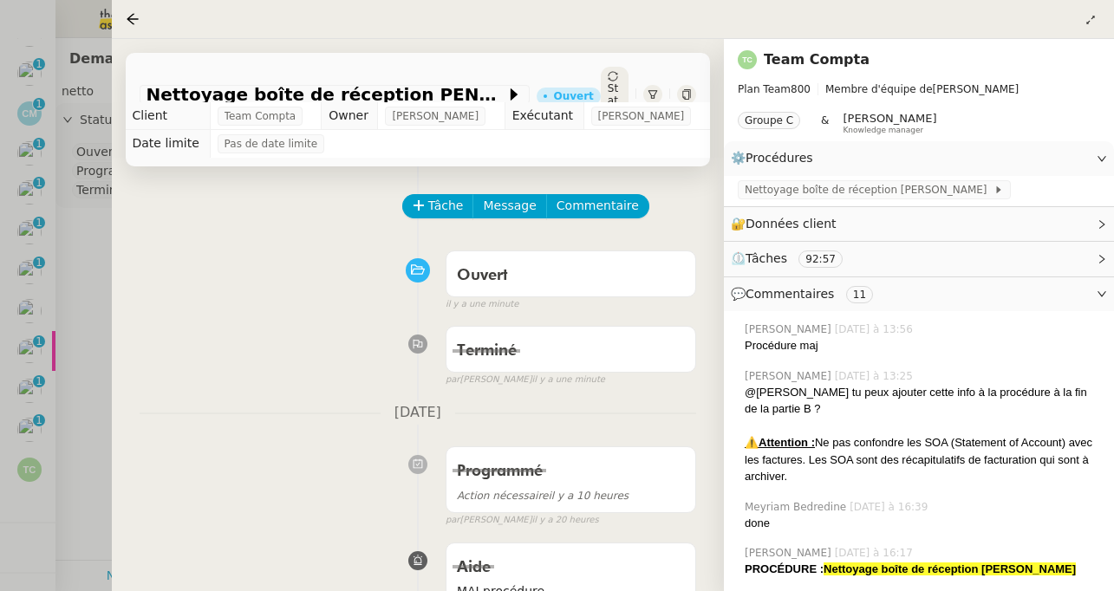
click at [70, 319] on div at bounding box center [557, 295] width 1114 height 591
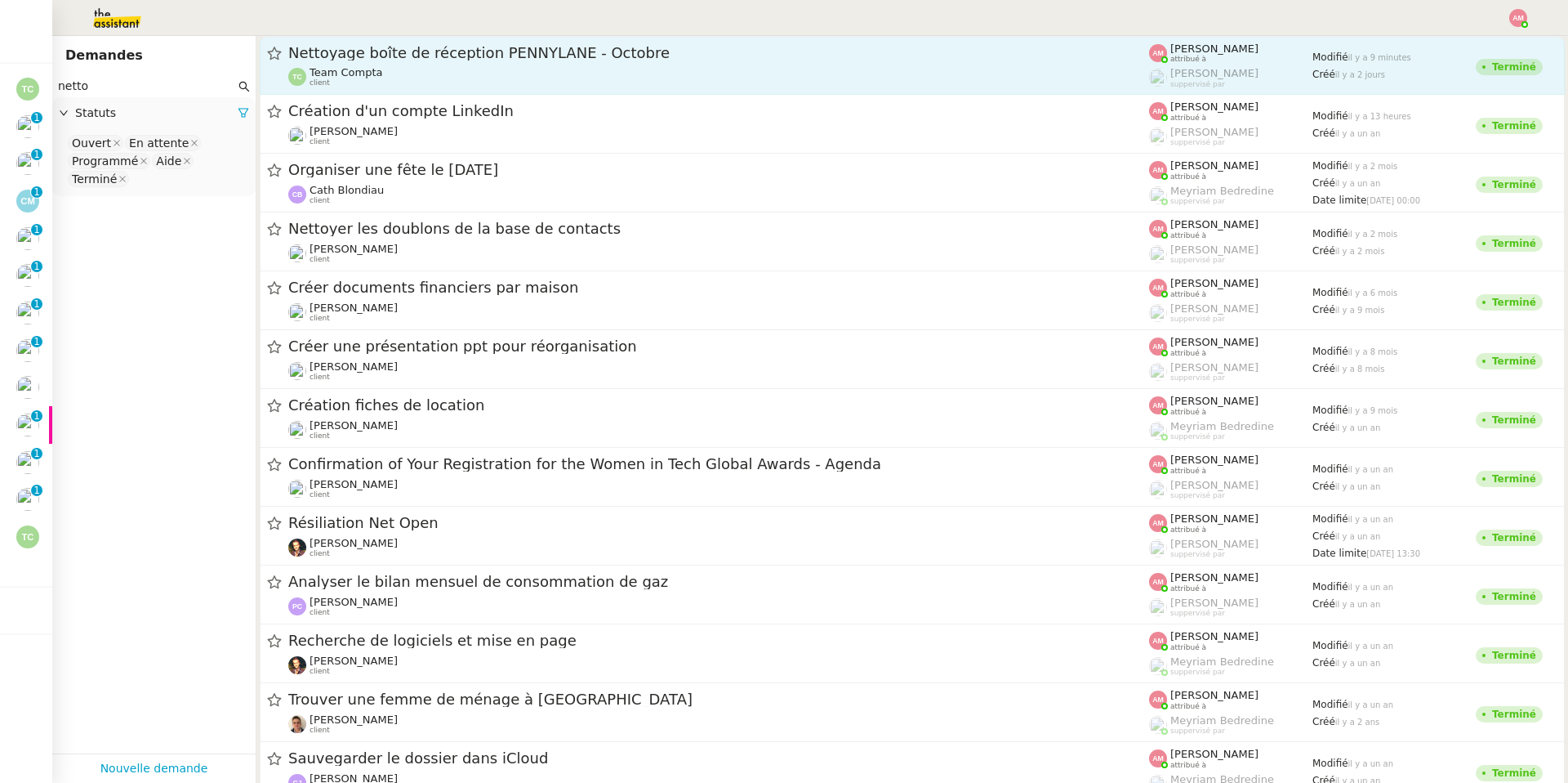
click at [338, 73] on span "Team Compta" at bounding box center [347, 72] width 73 height 12
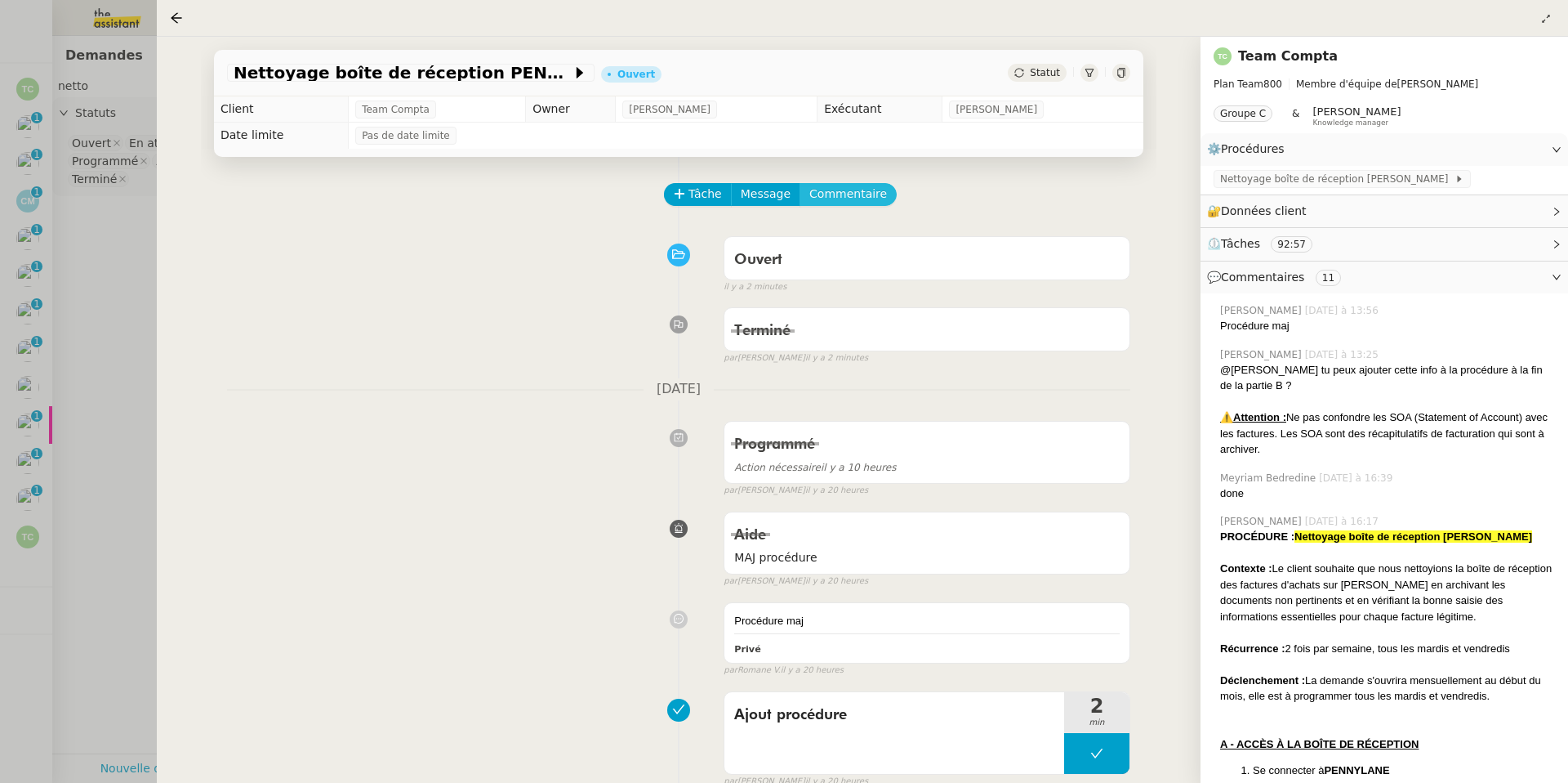
click at [825, 200] on span "Commentaire" at bounding box center [848, 194] width 77 height 19
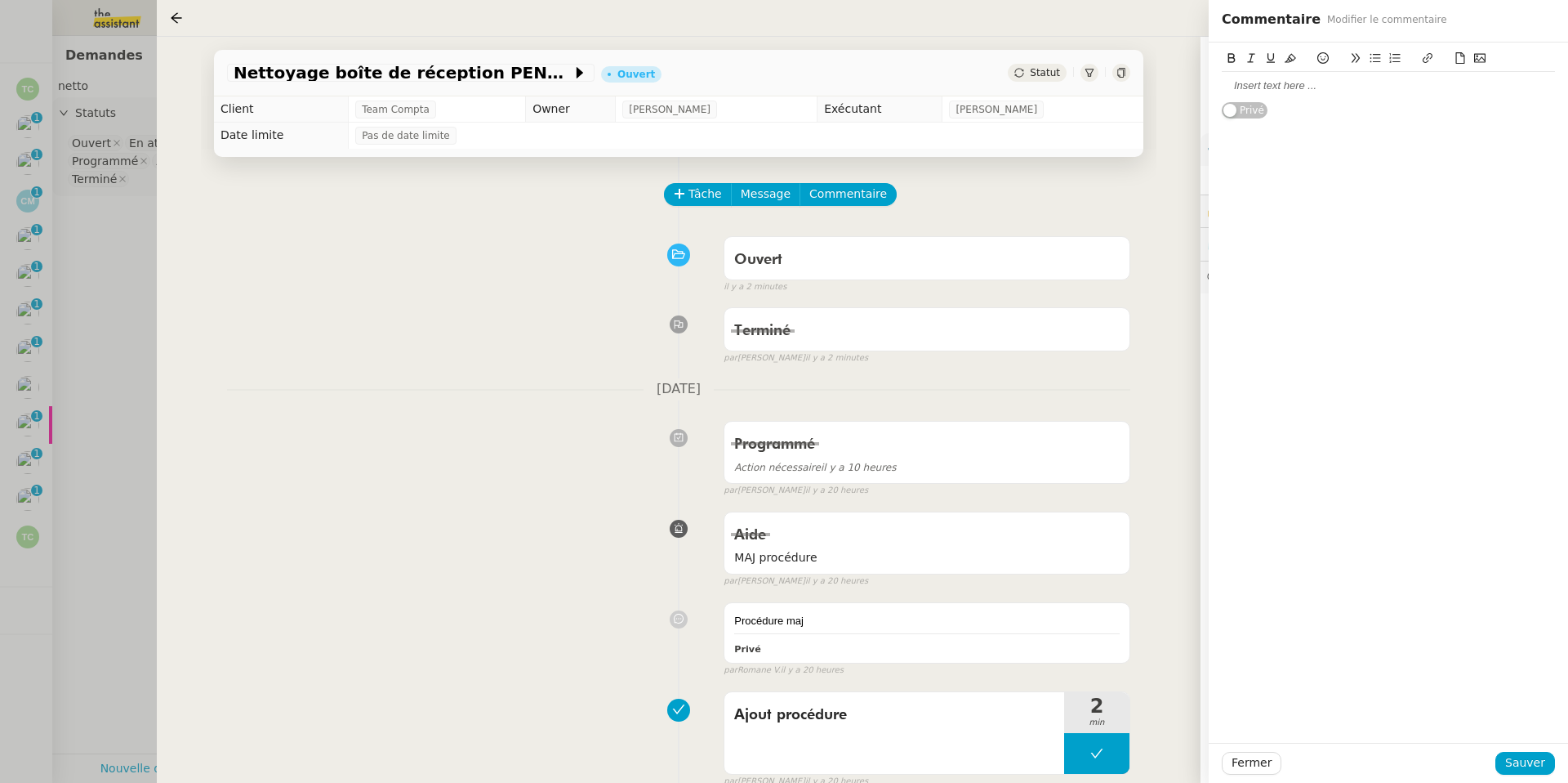
click at [1048, 94] on div at bounding box center [1388, 85] width 333 height 27
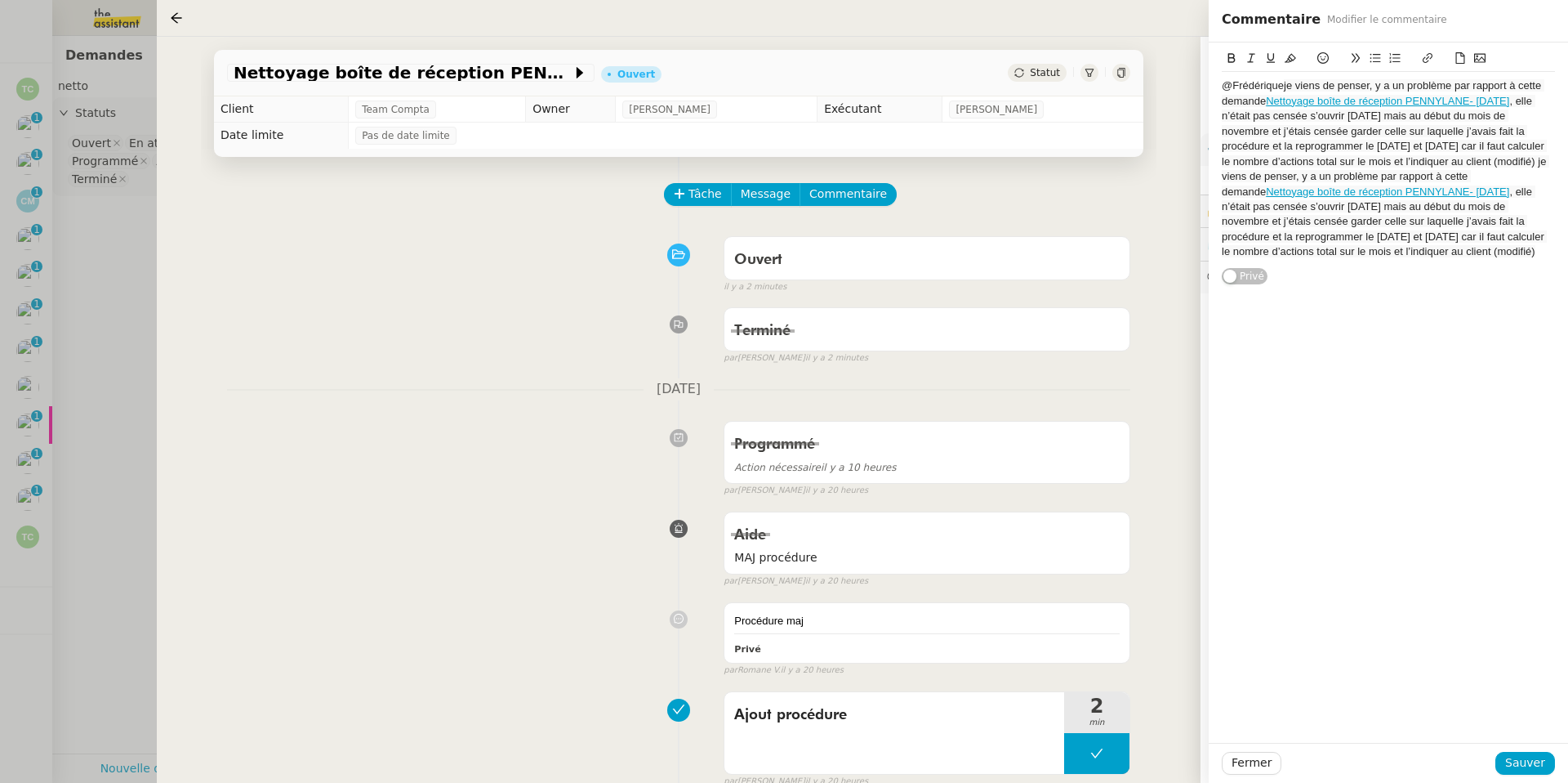
click at [1048, 85] on div "@Frédérique je viens de penser, y a un problème par rapport à cette demande Net…" at bounding box center [1388, 169] width 333 height 181
drag, startPoint x: 1380, startPoint y: 86, endPoint x: 1286, endPoint y: 91, distance: 94.1
click at [1048, 91] on div "@Frédérique je viens de penser, y a un problème par rapport à cette demande Net…" at bounding box center [1388, 169] width 333 height 181
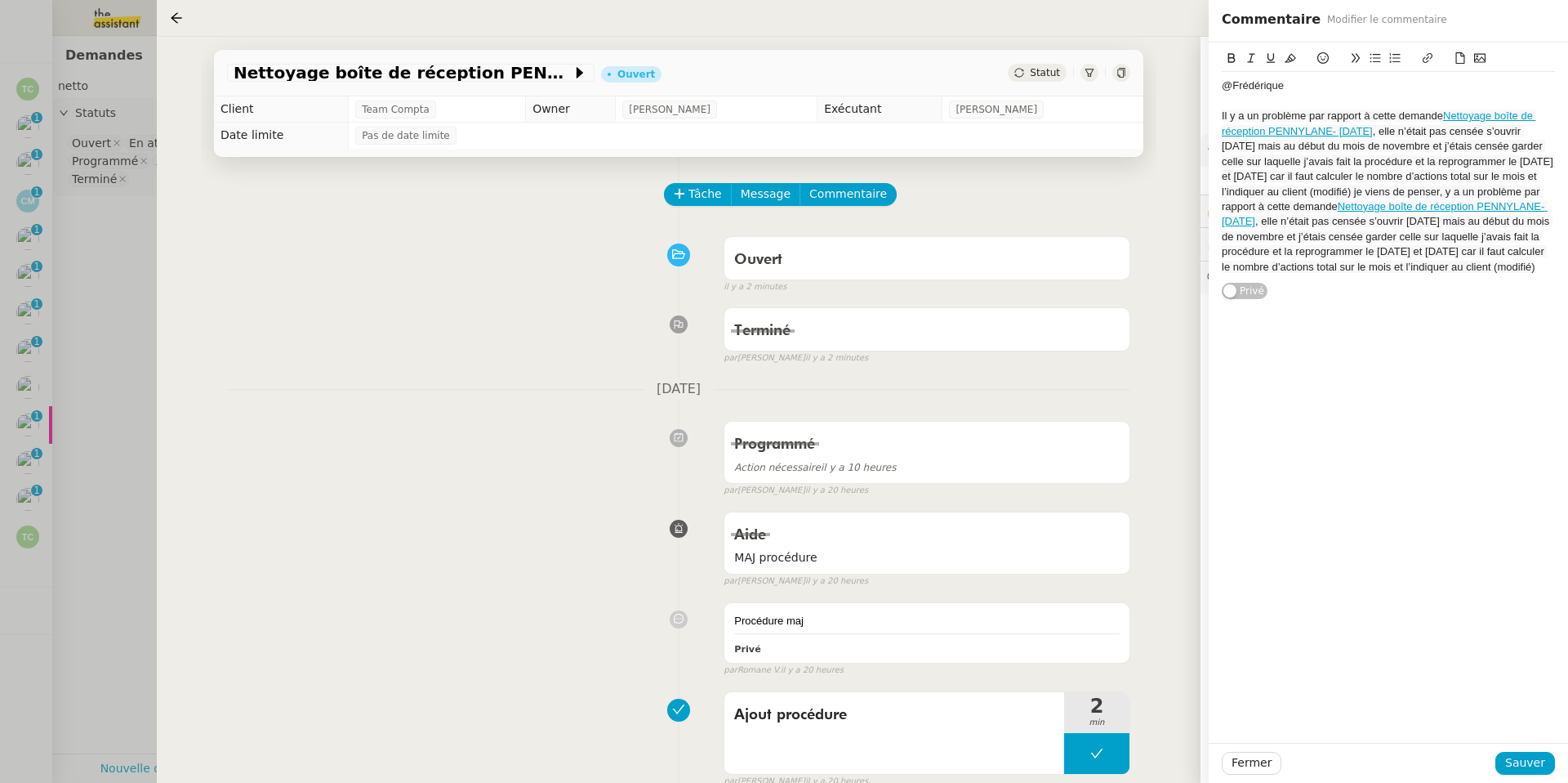
drag, startPoint x: 1496, startPoint y: 289, endPoint x: 1443, endPoint y: 188, distance: 114.1
click at [1048, 188] on div "Il y a un problème par rapport à cette demande Nettoyage boîte de réception PEN…" at bounding box center [1388, 191] width 333 height 166
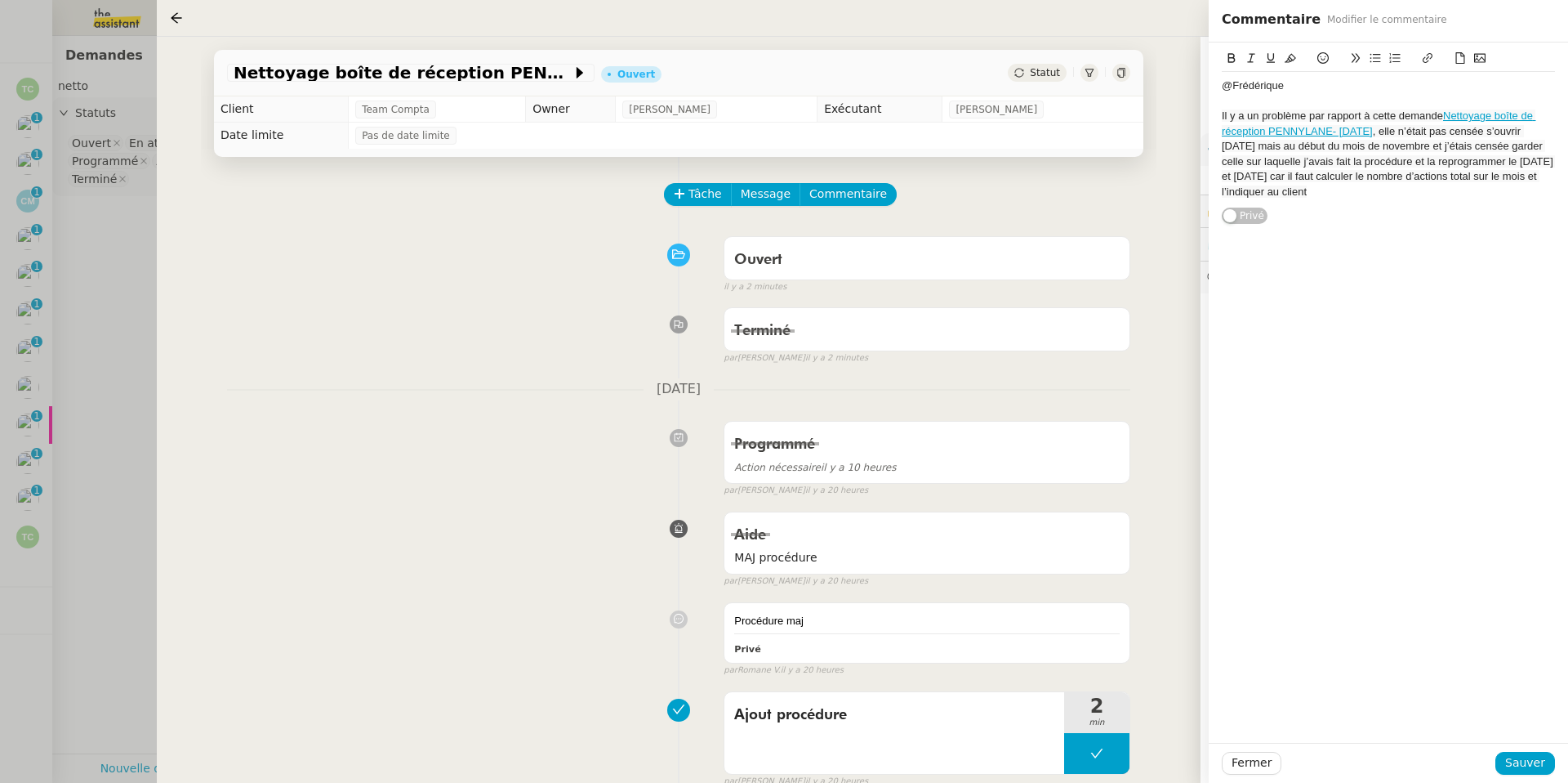
click at [1048, 160] on span ", elle n’était pas censée s’ouvrir aujourd’hui mais au début du mois de novembr…" at bounding box center [1388, 161] width 334 height 73
click at [1048, 156] on span ", elle n’était pas censée s’ouvrir aujourd’hui mais au début du mois de novembr…" at bounding box center [1382, 161] width 323 height 73
click at [1048, 556] on span "Sauver" at bounding box center [1525, 762] width 40 height 19
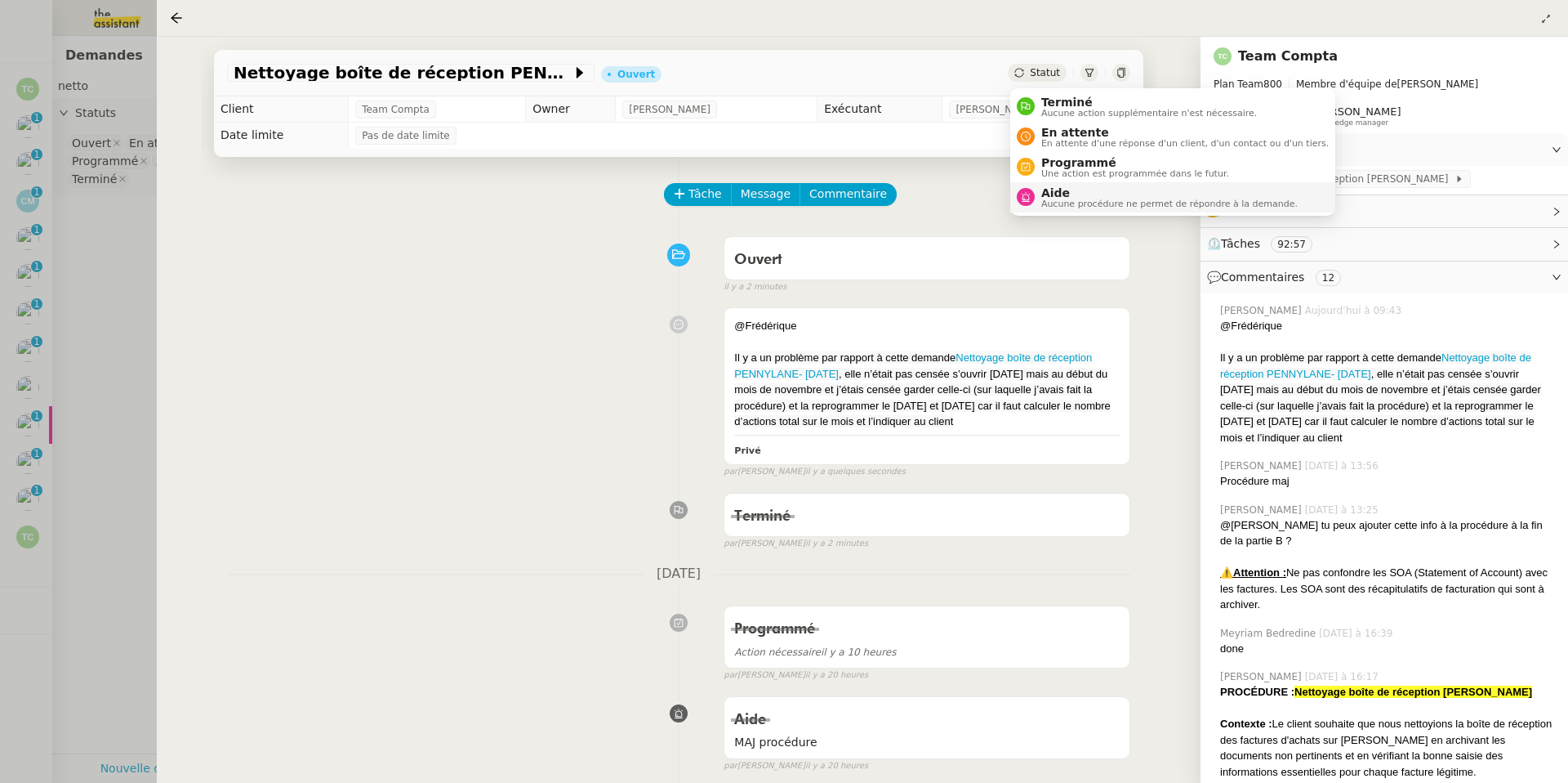
click at [1048, 205] on span "Aucune procédure ne permet de répondre à la demande." at bounding box center [1169, 204] width 256 height 9
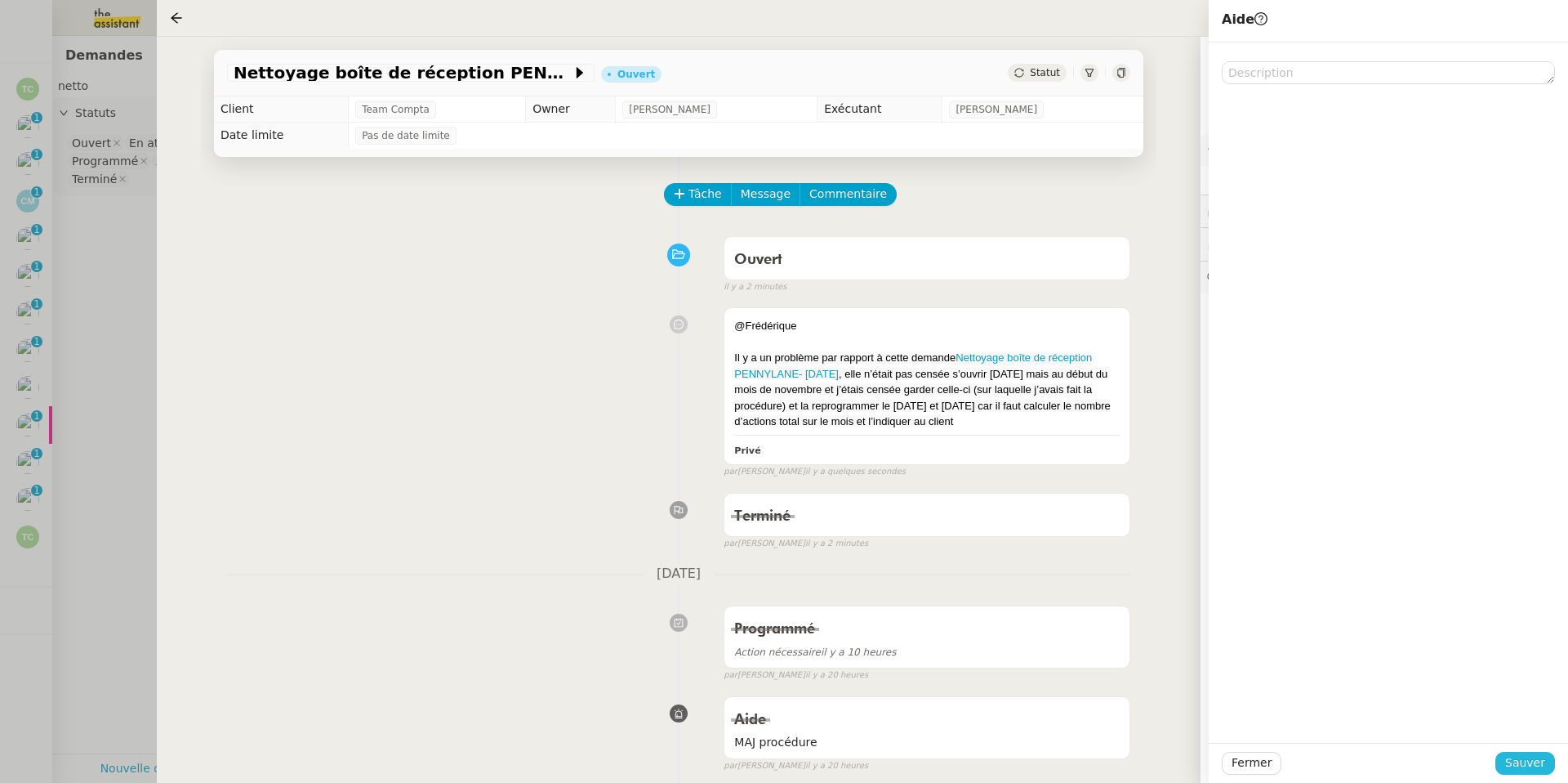
click at [1048, 556] on button "Sauver" at bounding box center [1524, 763] width 59 height 23
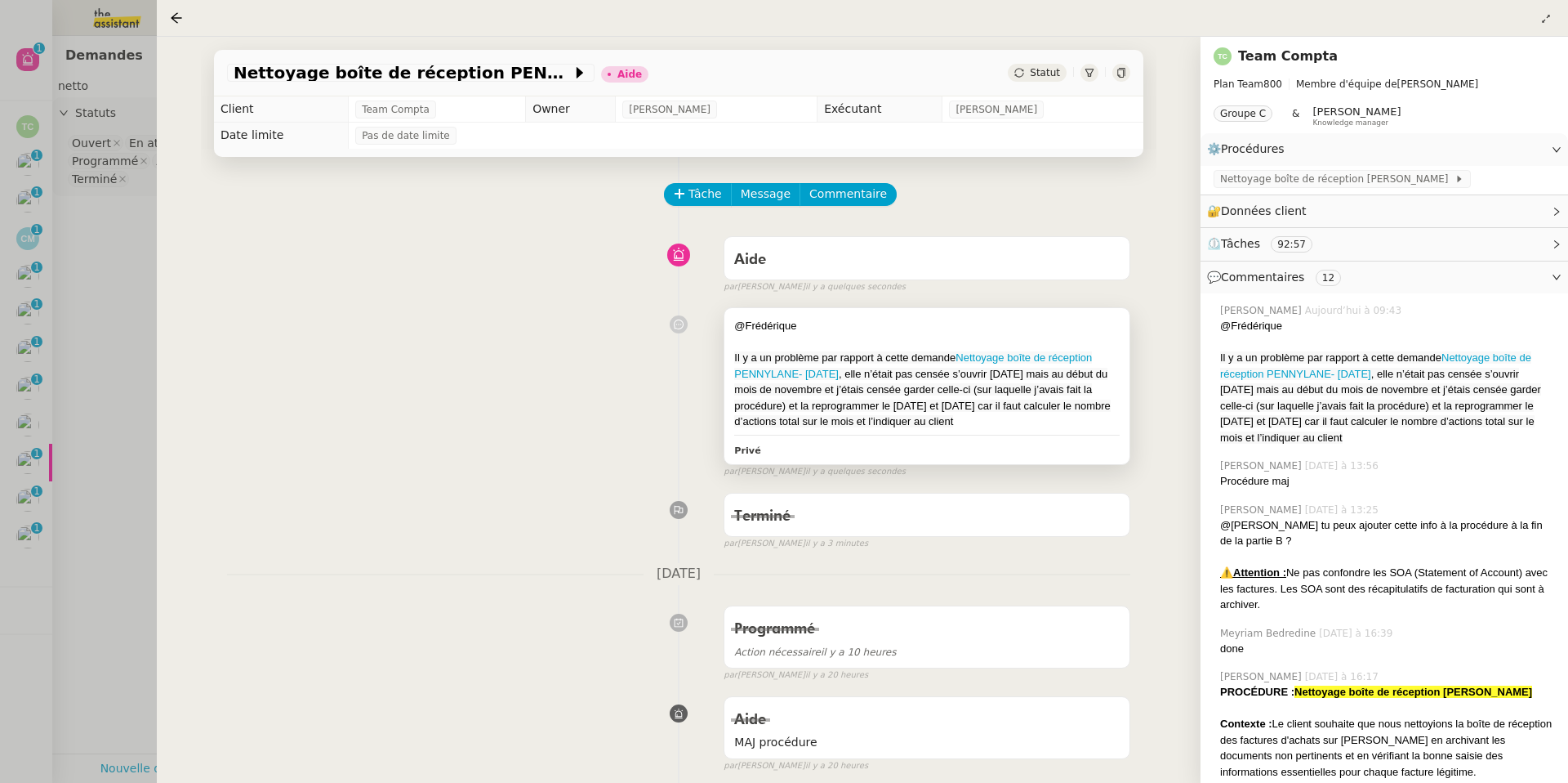
click at [1048, 392] on span ", elle n’était pas censée s’ouvrir [DATE] mais au début du mois de novembre et …" at bounding box center [921, 398] width 376 height 60
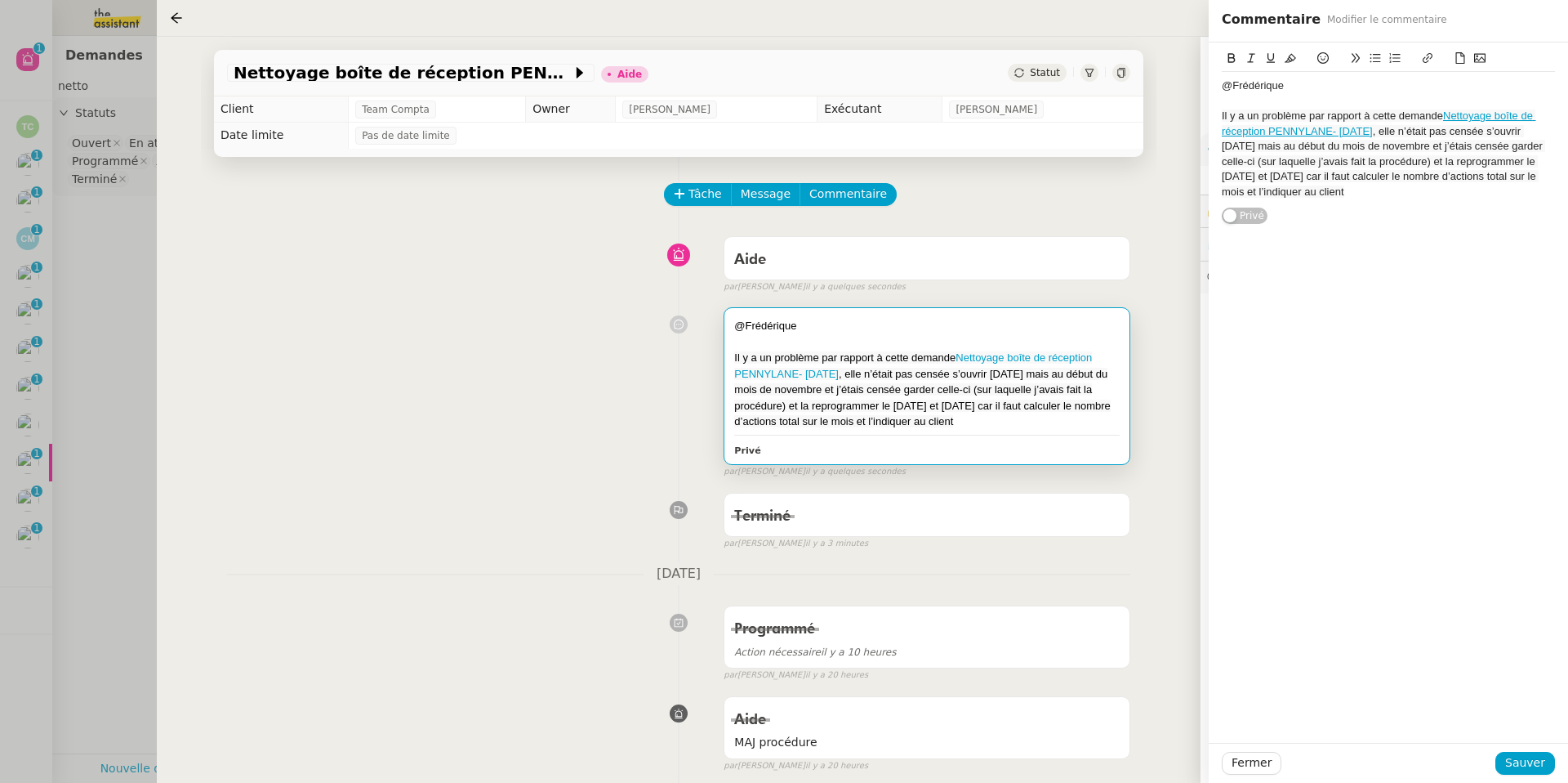
click at [1048, 430] on div "Il y a un problème par rapport à cette demande Nettoyage boîte de réception PEN…" at bounding box center [926, 389] width 385 height 80
click at [1048, 190] on div "Il y a un problème par rapport à cette demande Nettoyage boîte de réception PEN…" at bounding box center [1388, 154] width 333 height 90
click at [1048, 556] on button "Fermer" at bounding box center [1251, 763] width 59 height 23
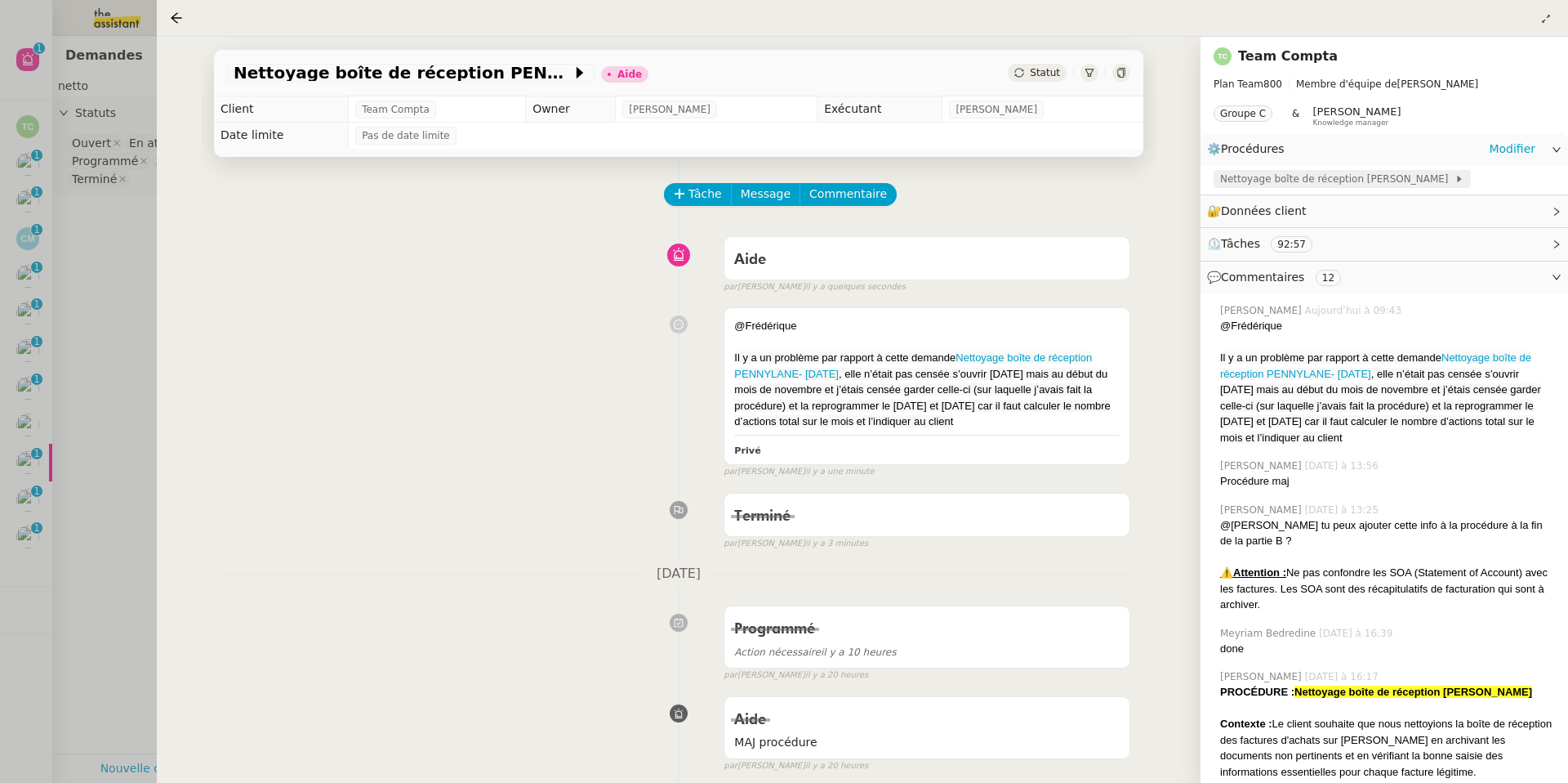
click at [1048, 178] on span "Nettoyage boîte de réception [PERSON_NAME]" at bounding box center [1336, 178] width 234 height 16
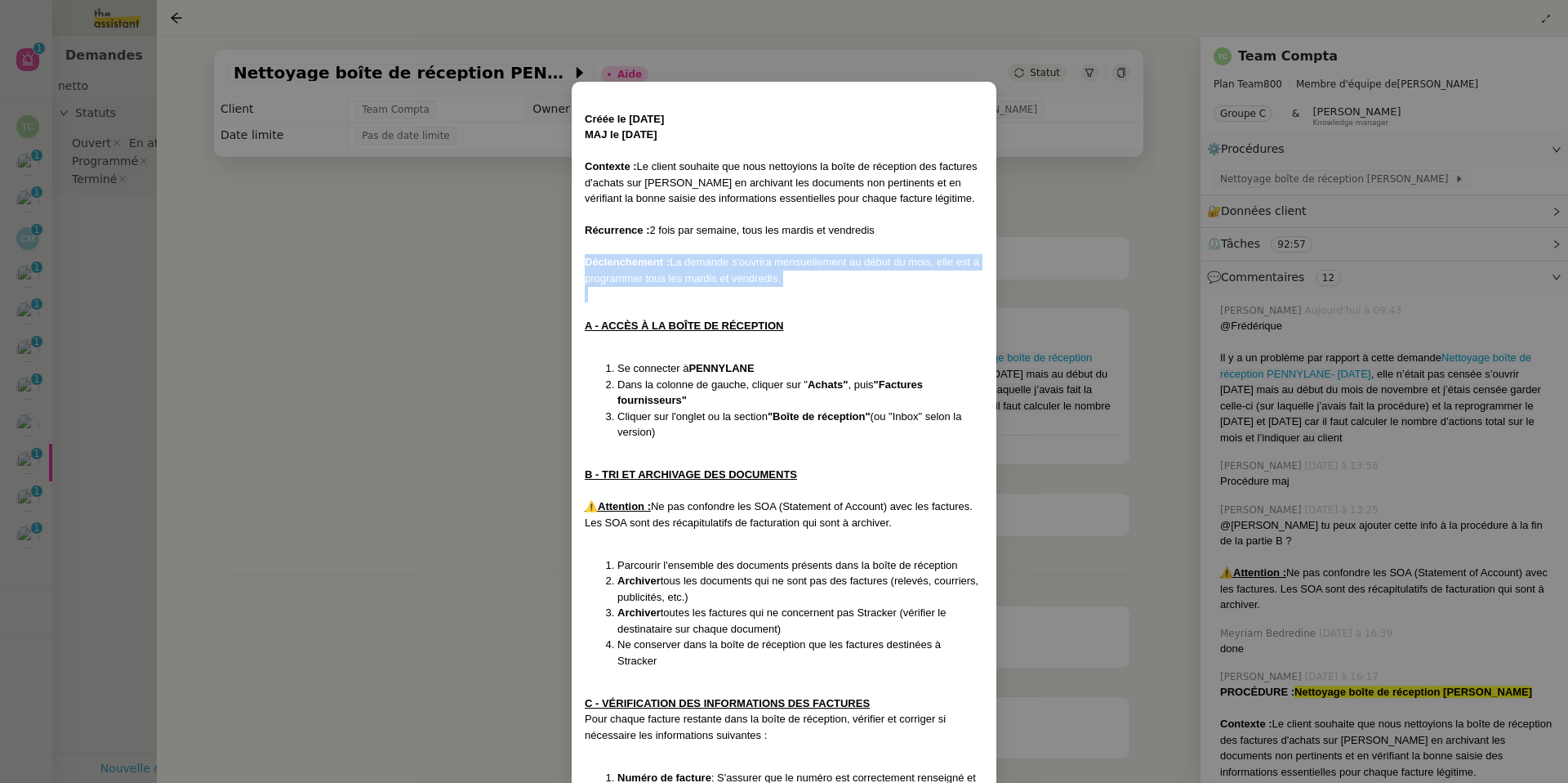
drag, startPoint x: 784, startPoint y: 285, endPoint x: 578, endPoint y: 260, distance: 207.5
click at [578, 260] on div "Créée le 8/10/25 MAJ le 09/10/25 Contexte : Le client souhaite que nous nettoyi…" at bounding box center [784, 690] width 425 height 1215
copy div "Déclenchement : La demande s'ouvrira mensuellement au début du mois, elle est à…"
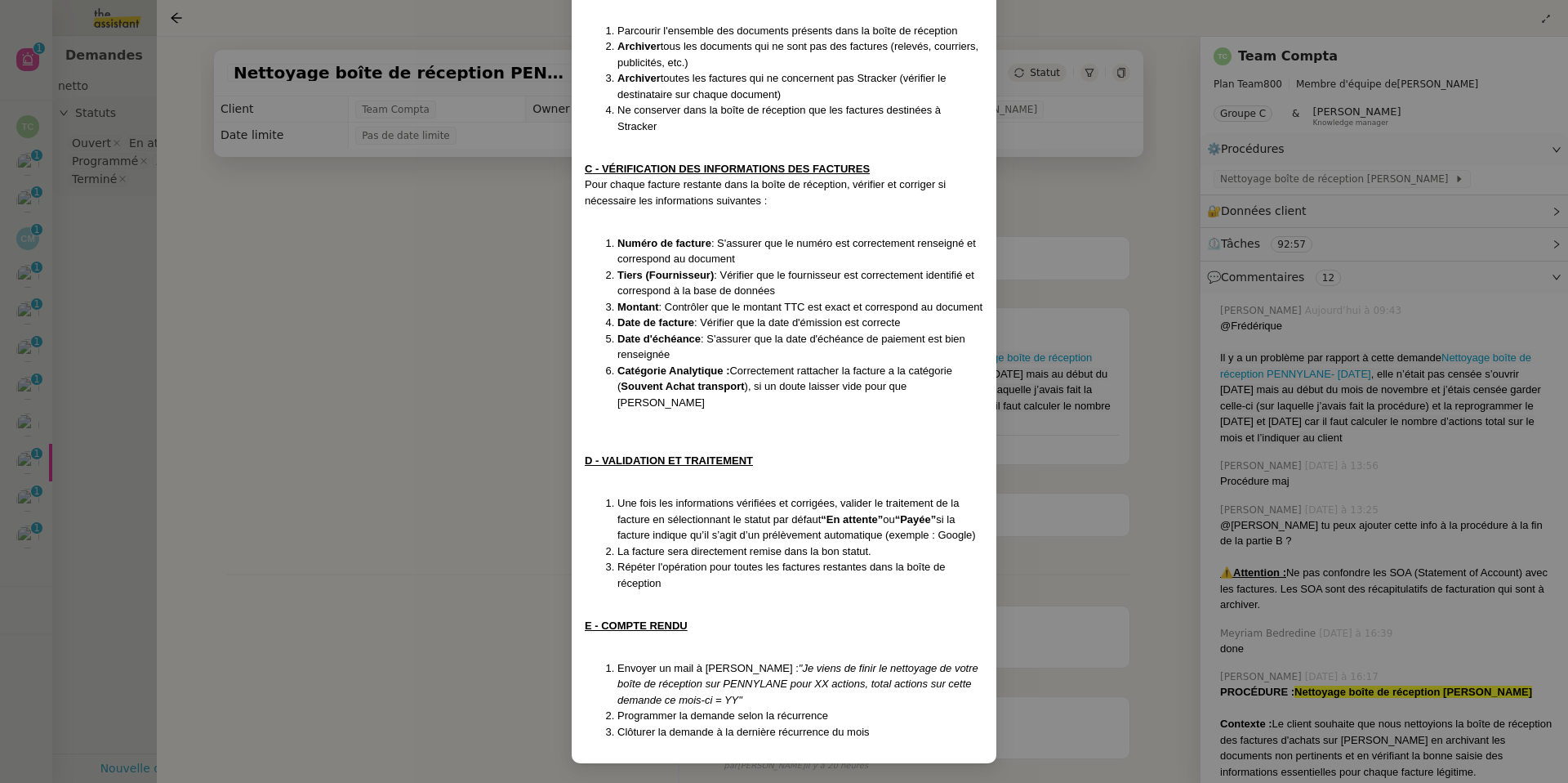
click at [315, 528] on nz-modal-container "Créée le 8/10/25 MAJ le 09/10/25 Contexte : Le client souhaite que nous nettoyi…" at bounding box center [784, 391] width 1568 height 783
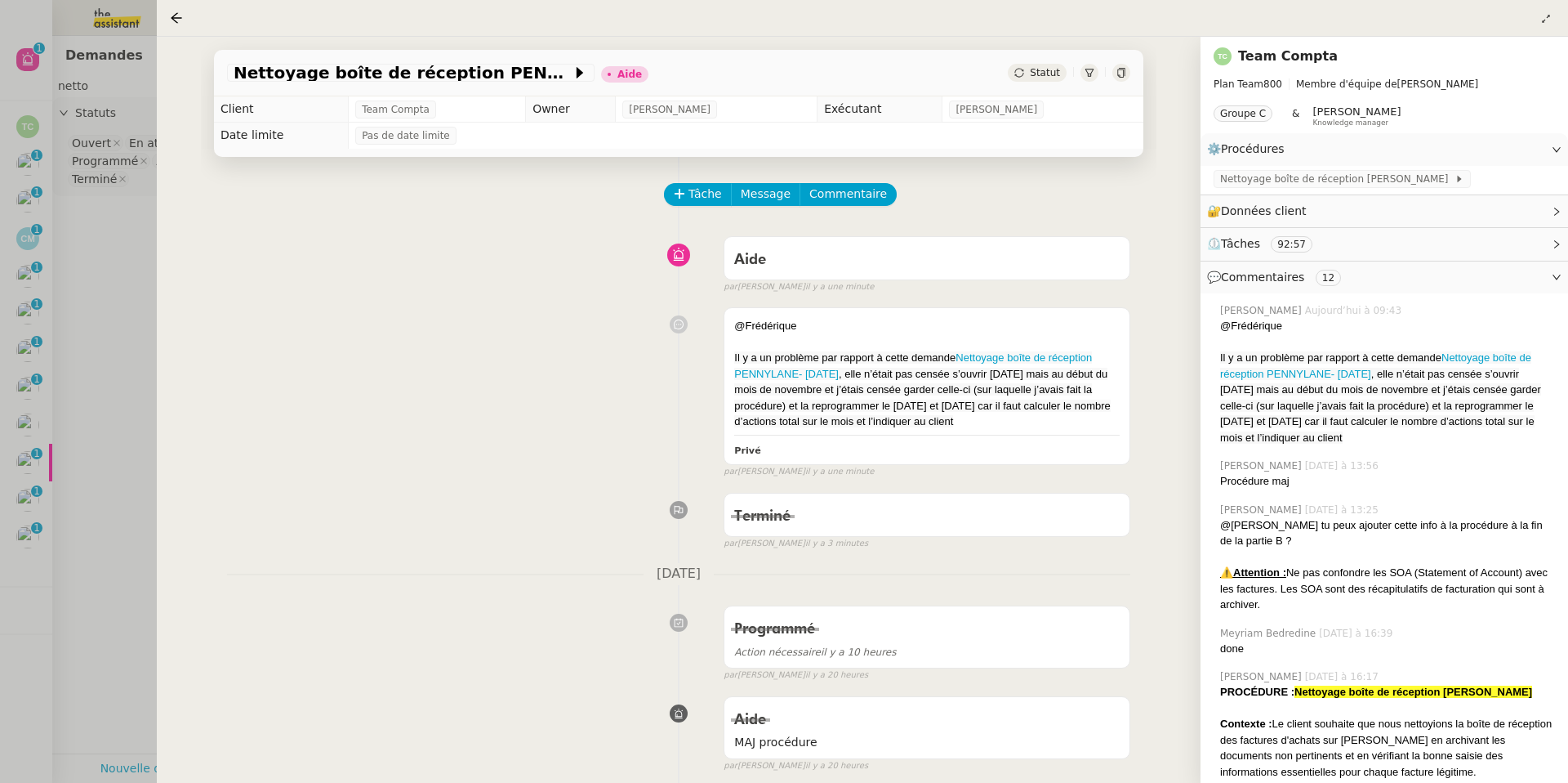
scroll to position [452, 0]
click at [1048, 188] on div "Nettoyage boîte de réception [PERSON_NAME]" at bounding box center [1341, 178] width 257 height 18
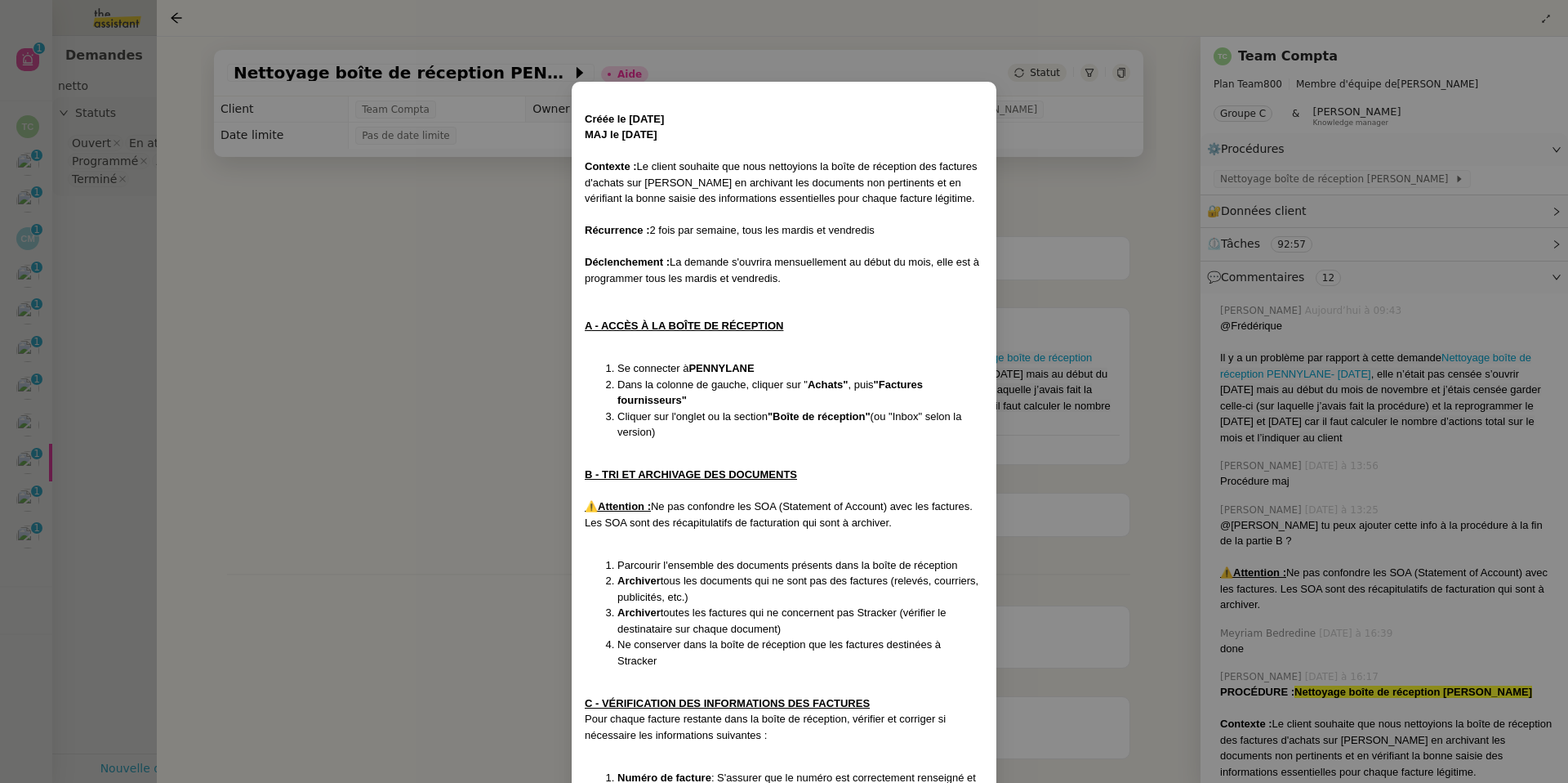
click at [454, 329] on nz-modal-container "Créée le 8/10/25 MAJ le 09/10/25 Contexte : Le client souhaite que nous nettoyi…" at bounding box center [784, 391] width 1568 height 783
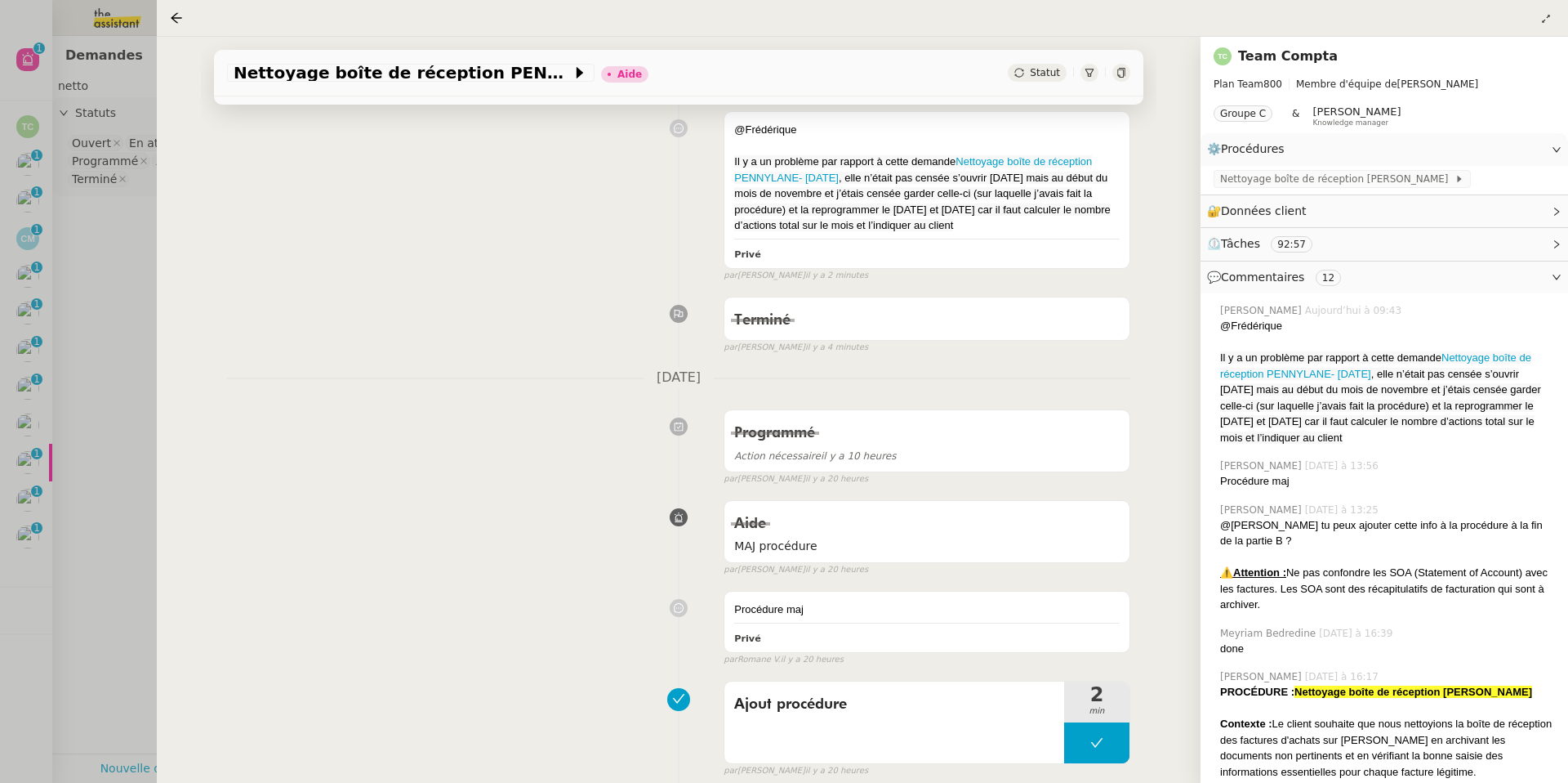
scroll to position [0, 0]
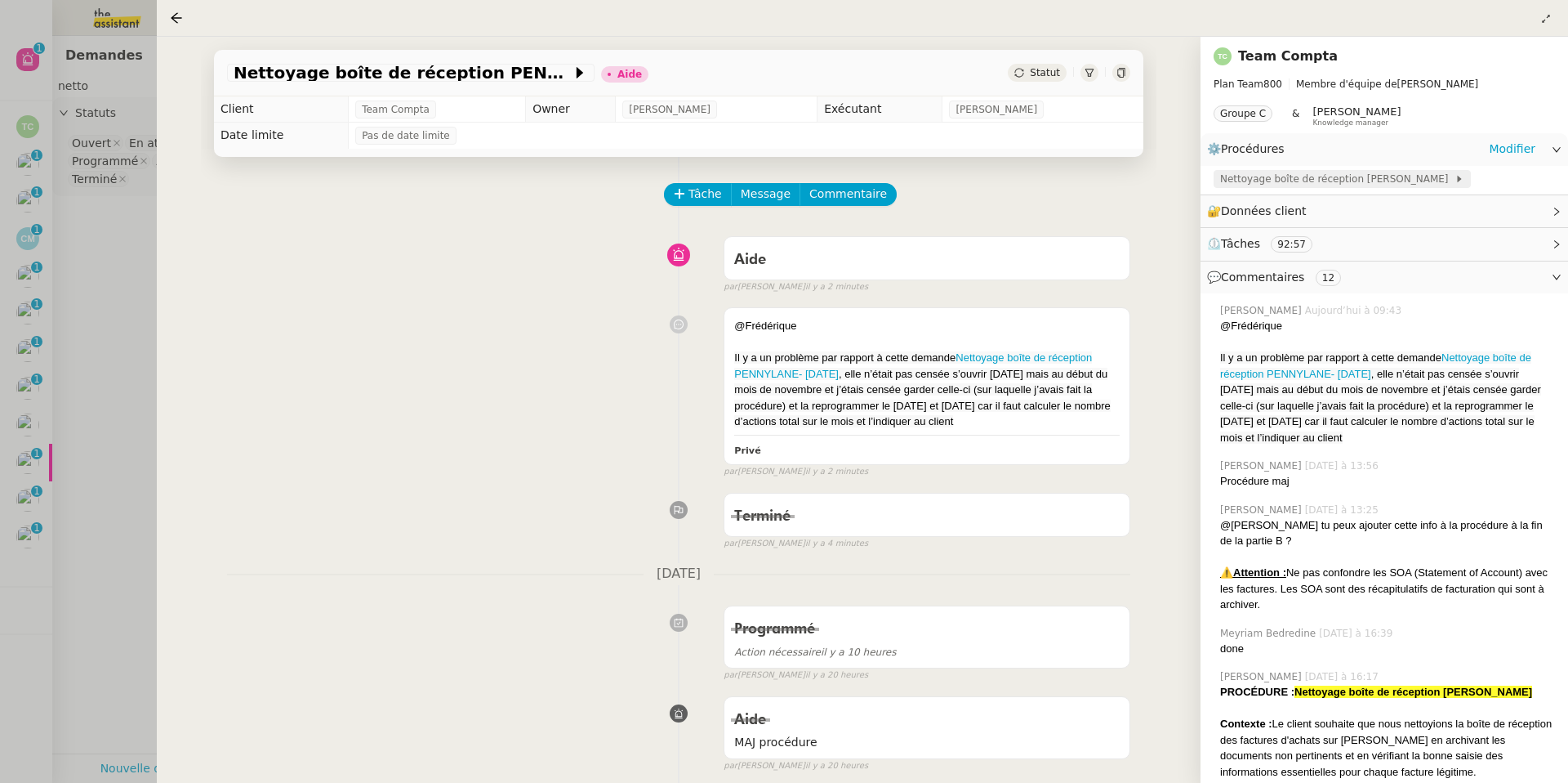
click at [1048, 179] on span "Nettoyage boîte de réception [PERSON_NAME]" at bounding box center [1336, 178] width 234 height 16
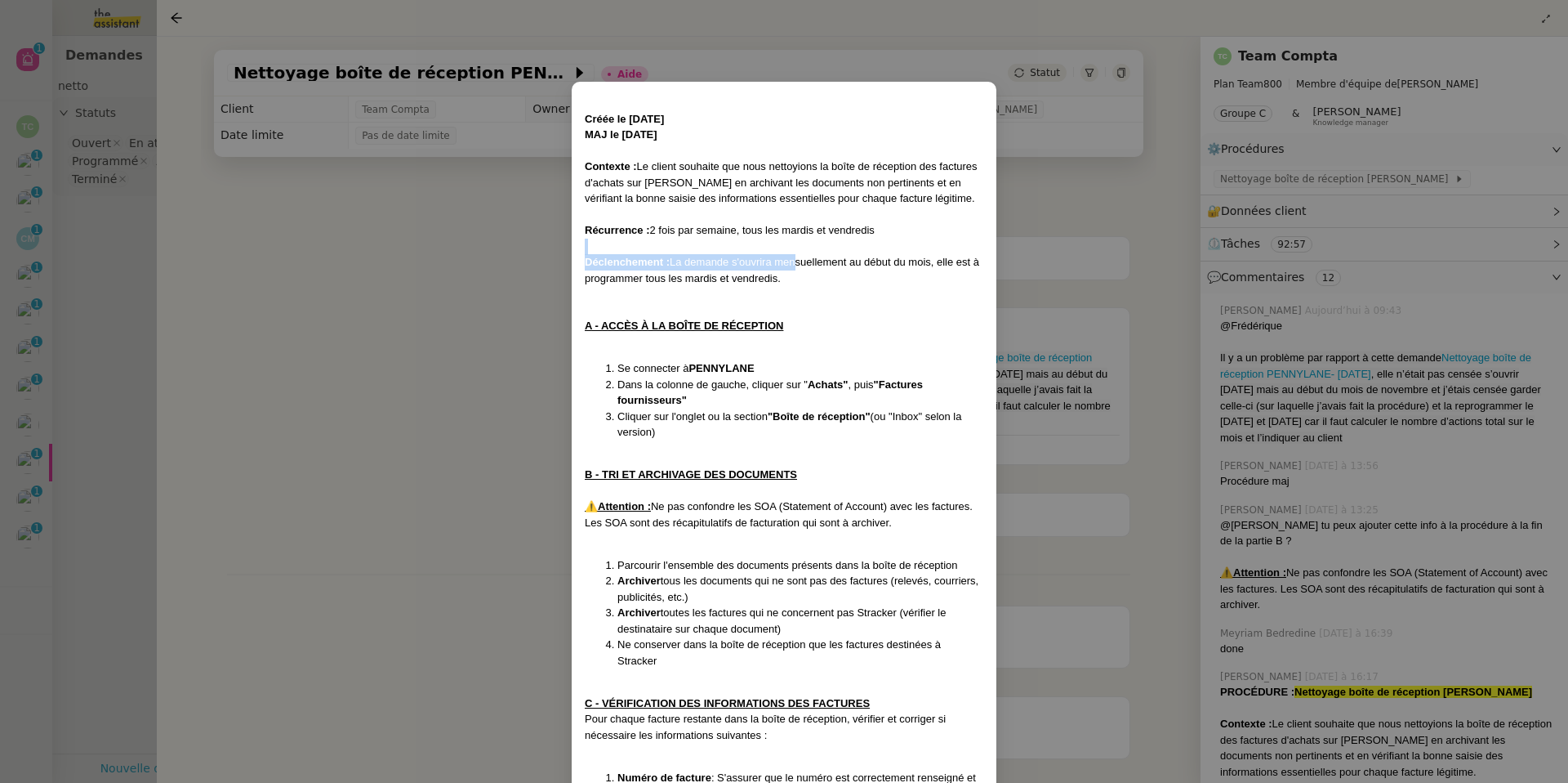
drag, startPoint x: 789, startPoint y: 268, endPoint x: 555, endPoint y: 242, distance: 235.4
click at [555, 242] on nz-modal-container "Créée le 8/10/25 MAJ le 09/10/25 Contexte : Le client souhaite que nous nettoyi…" at bounding box center [784, 391] width 1568 height 783
click at [590, 237] on div "Récurrence : 2 fois par semaine, tous les mardis et vendredis" at bounding box center [784, 230] width 398 height 16
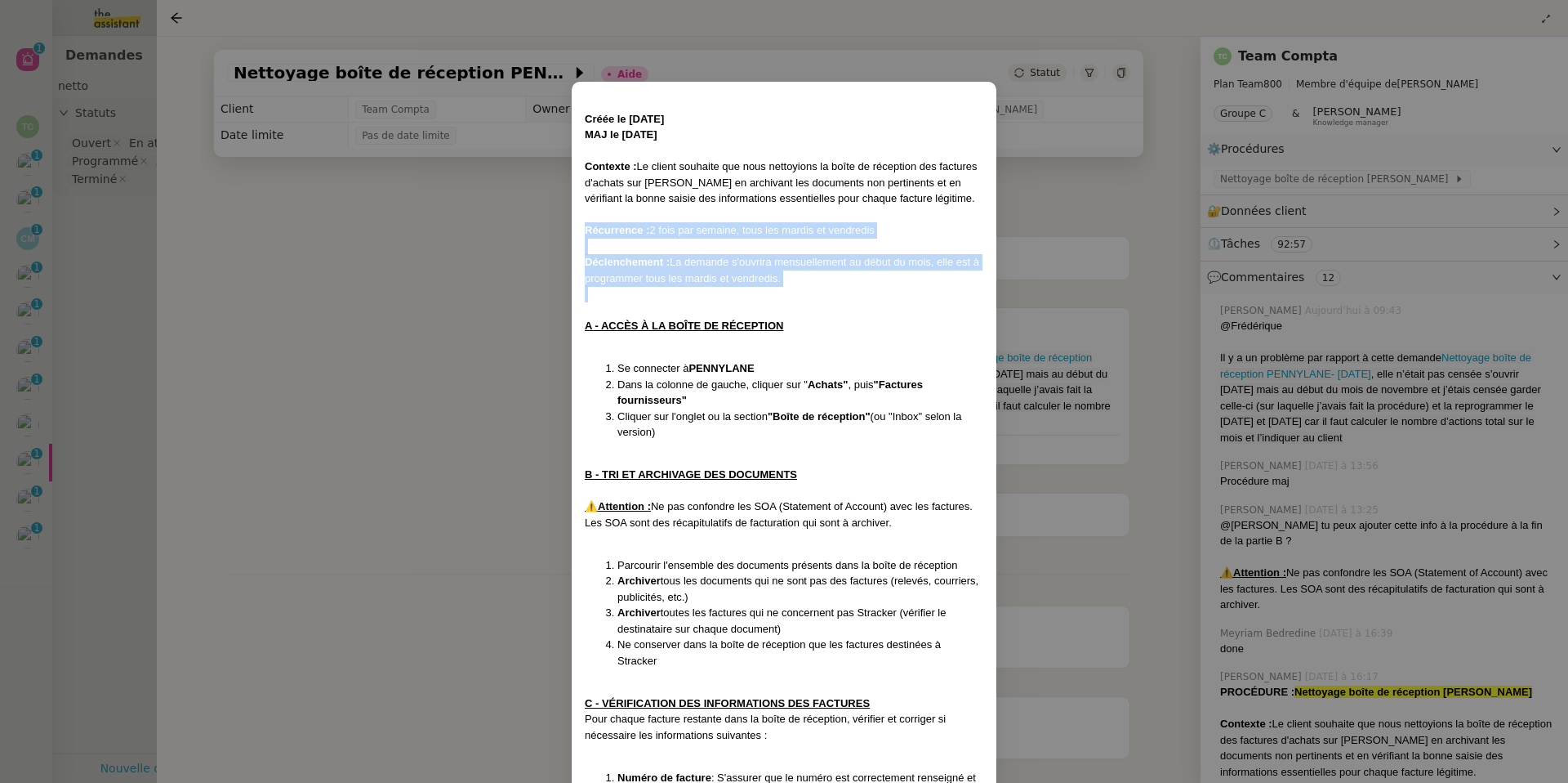
drag, startPoint x: 580, startPoint y: 231, endPoint x: 812, endPoint y: 285, distance: 238.2
click at [812, 285] on div "Créée le 8/10/25 MAJ le 09/10/25 Contexte : Le client souhaite que nous nettoyi…" at bounding box center [784, 690] width 425 height 1215
copy div "Récurrence : 2 fois par semaine, tous les mardis et vendredis Déclenchement : L…"
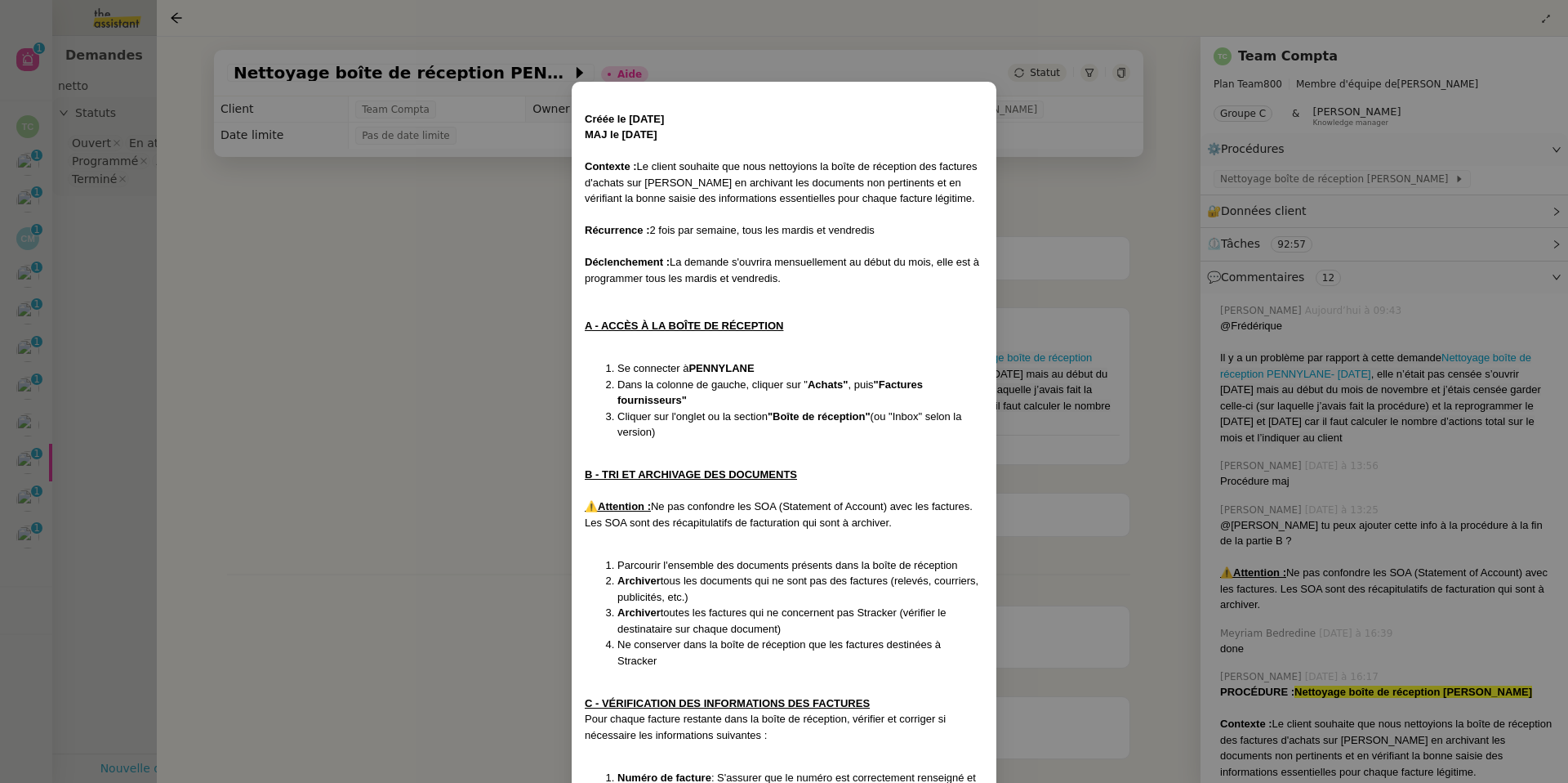
click at [1048, 397] on nz-modal-container "Créée le 8/10/25 MAJ le 09/10/25 Contexte : Le client souhaite que nous nettoyi…" at bounding box center [784, 391] width 1568 height 783
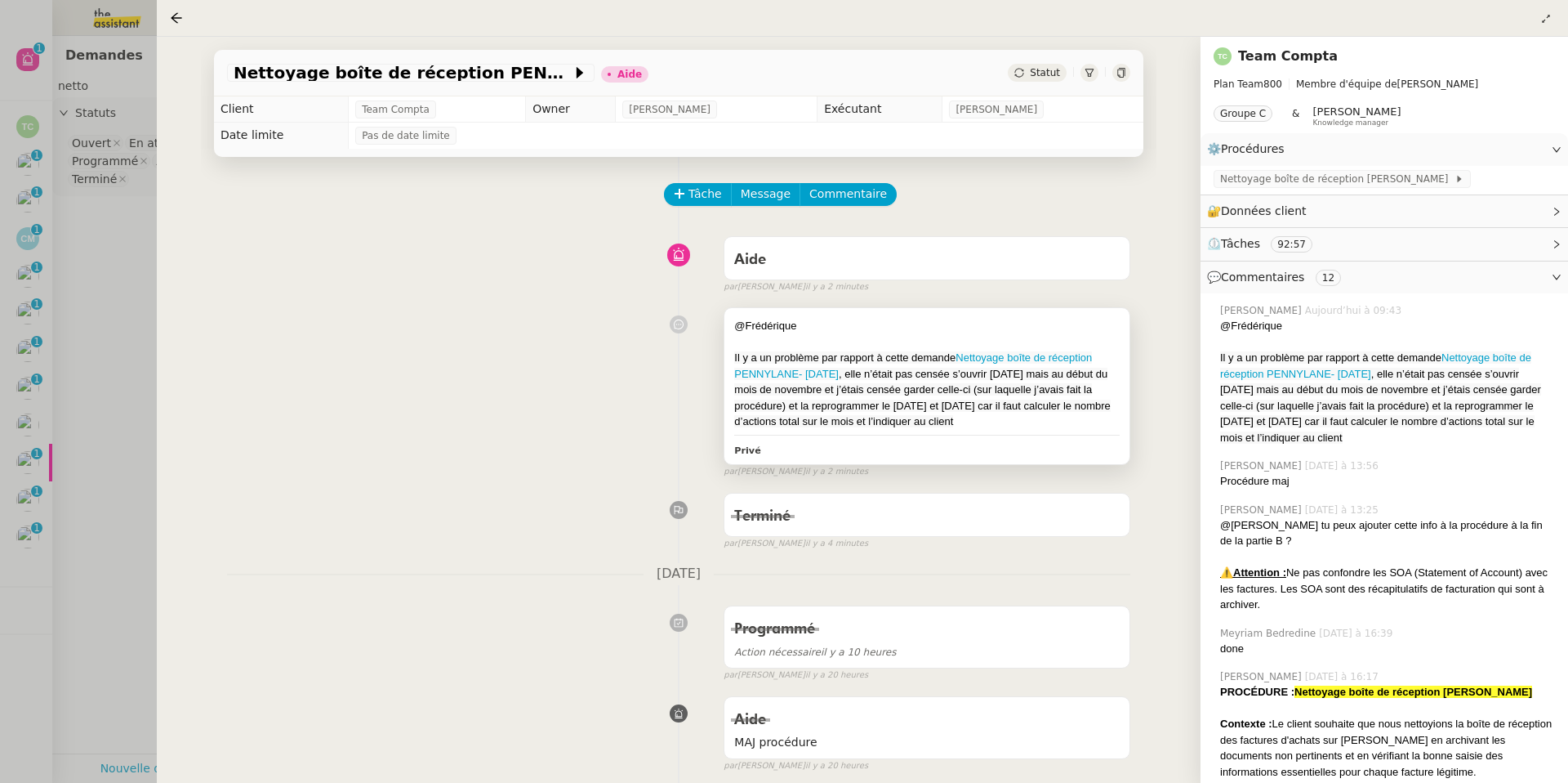
click at [1048, 417] on div "Il y a un problème par rapport à cette demande Nettoyage boîte de réception PEN…" at bounding box center [926, 389] width 385 height 80
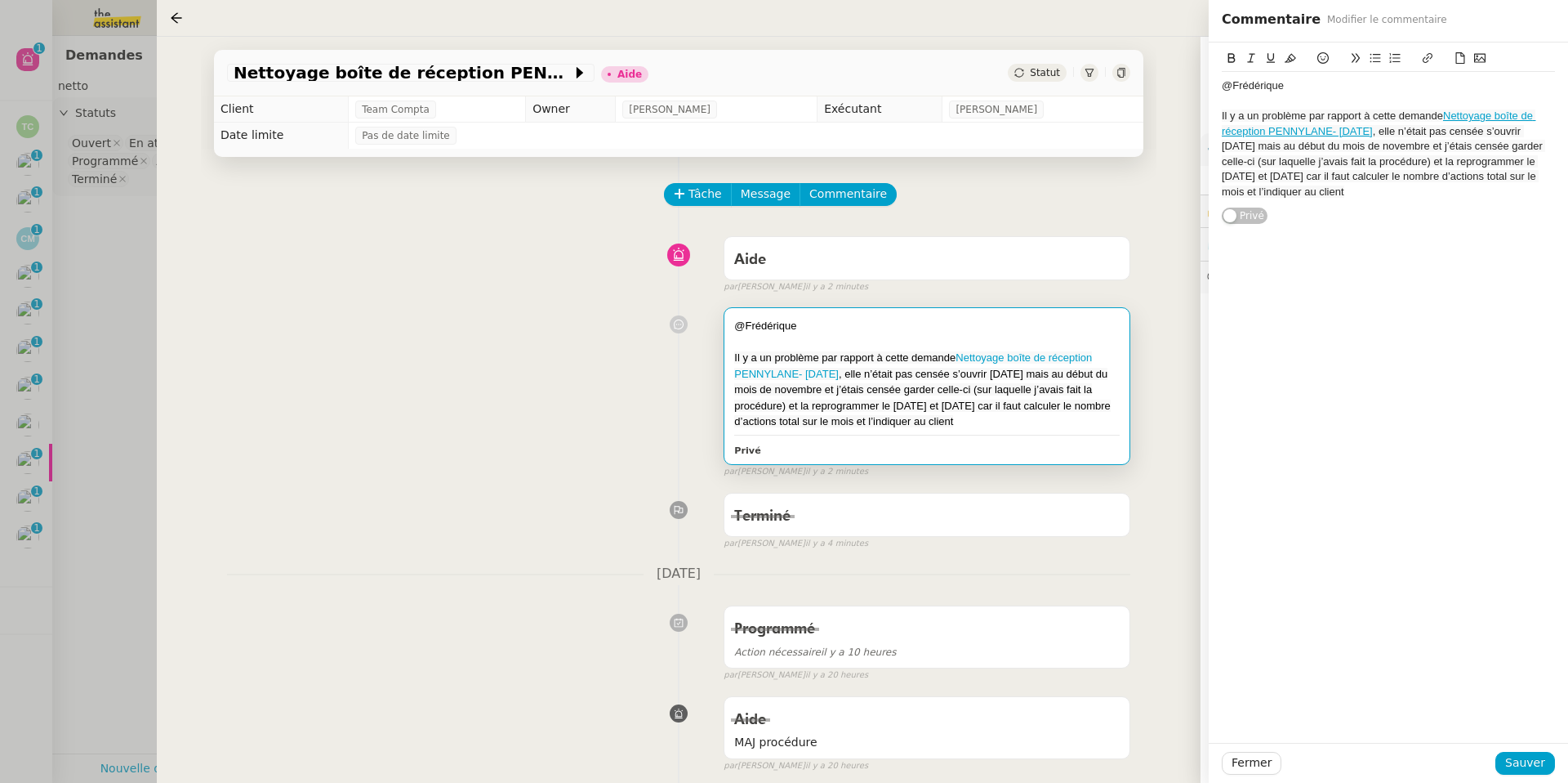
click at [1048, 417] on div "Il y a un problème par rapport à cette demande Nettoyage boîte de réception PEN…" at bounding box center [926, 389] width 385 height 80
click at [1048, 194] on div "Il y a un problème par rapport à cette demande Nettoyage boîte de réception PEN…" at bounding box center [1388, 154] width 333 height 90
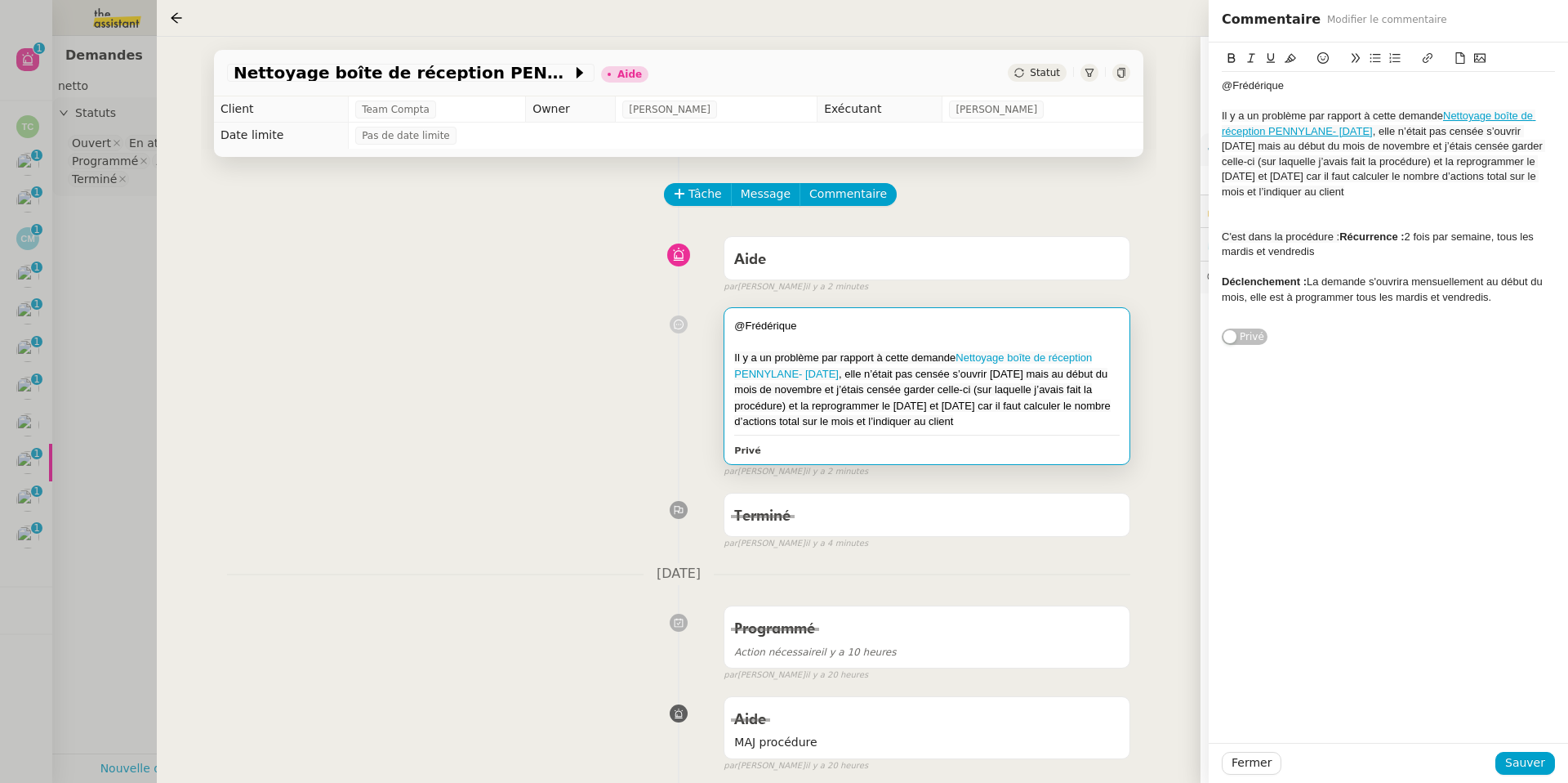
click at [1048, 231] on strong "Récurrence :" at bounding box center [1371, 236] width 64 height 12
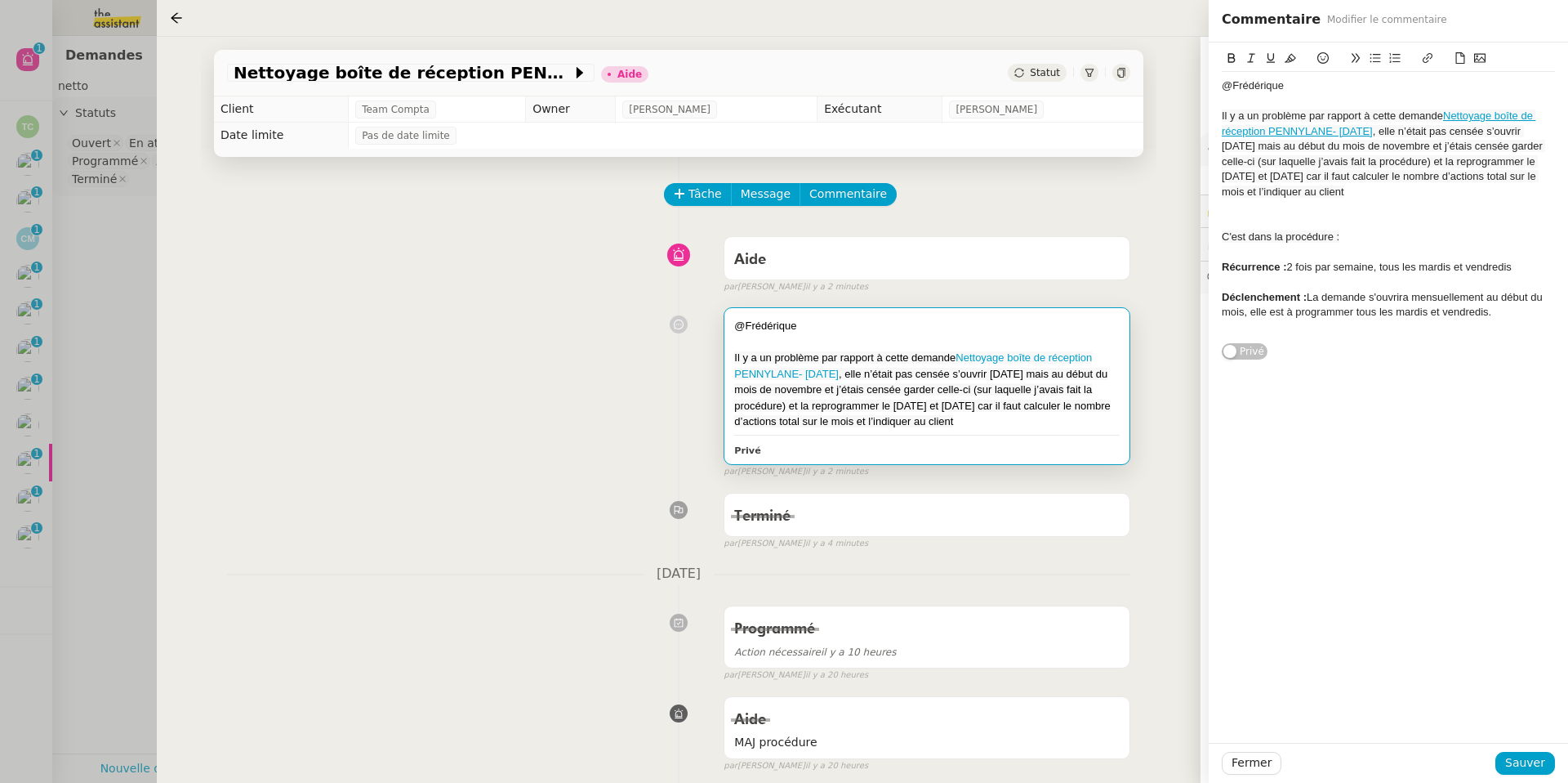
drag, startPoint x: 1308, startPoint y: 299, endPoint x: 1519, endPoint y: 308, distance: 211.2
click at [1048, 308] on div "Déclenchement : La demande s'ouvrira mensuellement au début du mois, elle est à…" at bounding box center [1388, 305] width 333 height 30
click at [1048, 64] on button at bounding box center [1289, 58] width 20 height 19
click at [1048, 428] on div "@Frédérique Il y a un problème par rapport à cette demande Nettoyage boîte de r…" at bounding box center [1387, 392] width 359 height 700
click at [1048, 556] on span "Sauver" at bounding box center [1525, 762] width 40 height 19
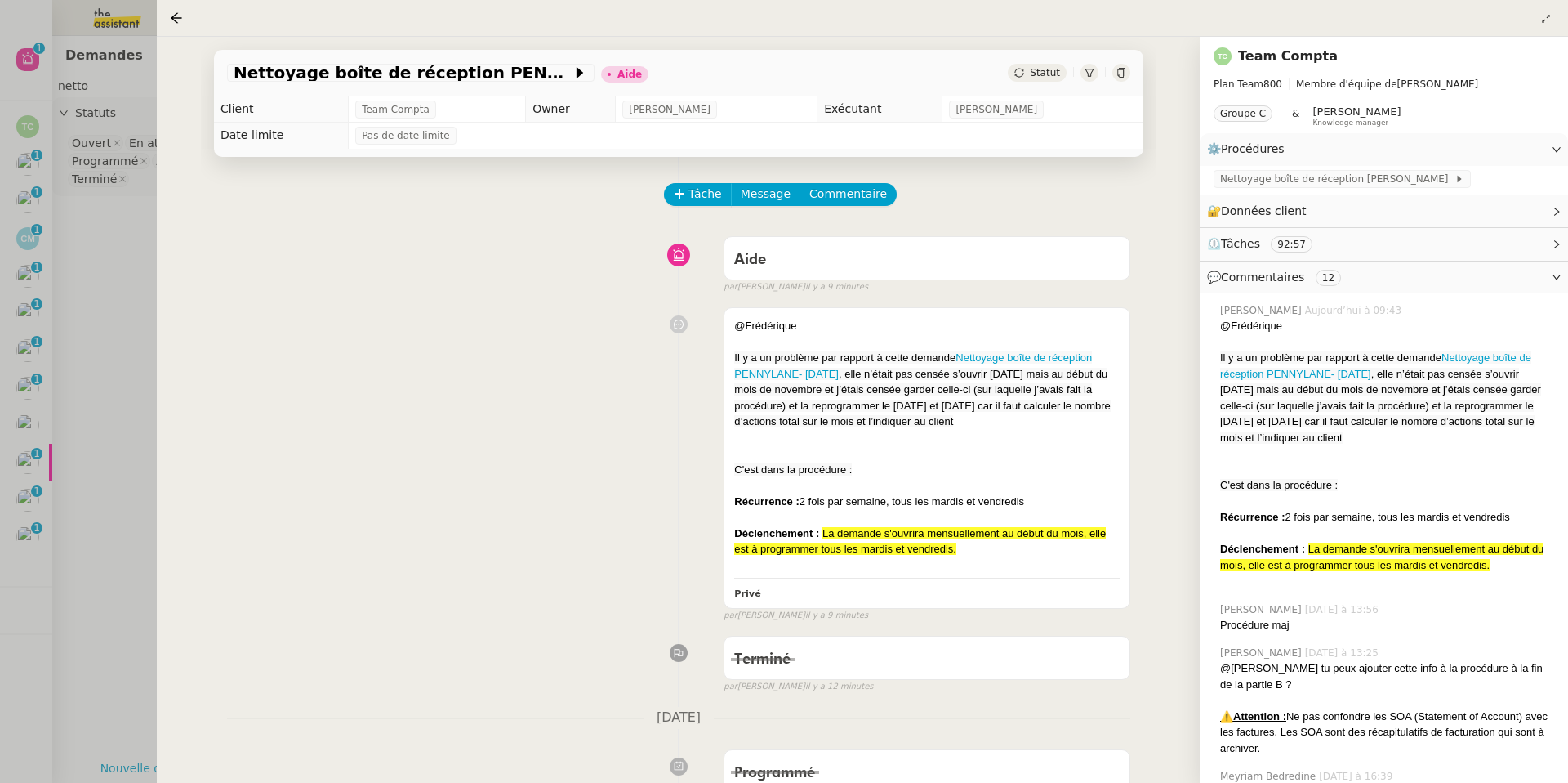
click at [492, 347] on div "@Frédérique Il y a un problème par rapport à cette demande Nettoyage boîte de r…" at bounding box center [678, 461] width 903 height 322
click at [48, 556] on div at bounding box center [784, 391] width 1568 height 783
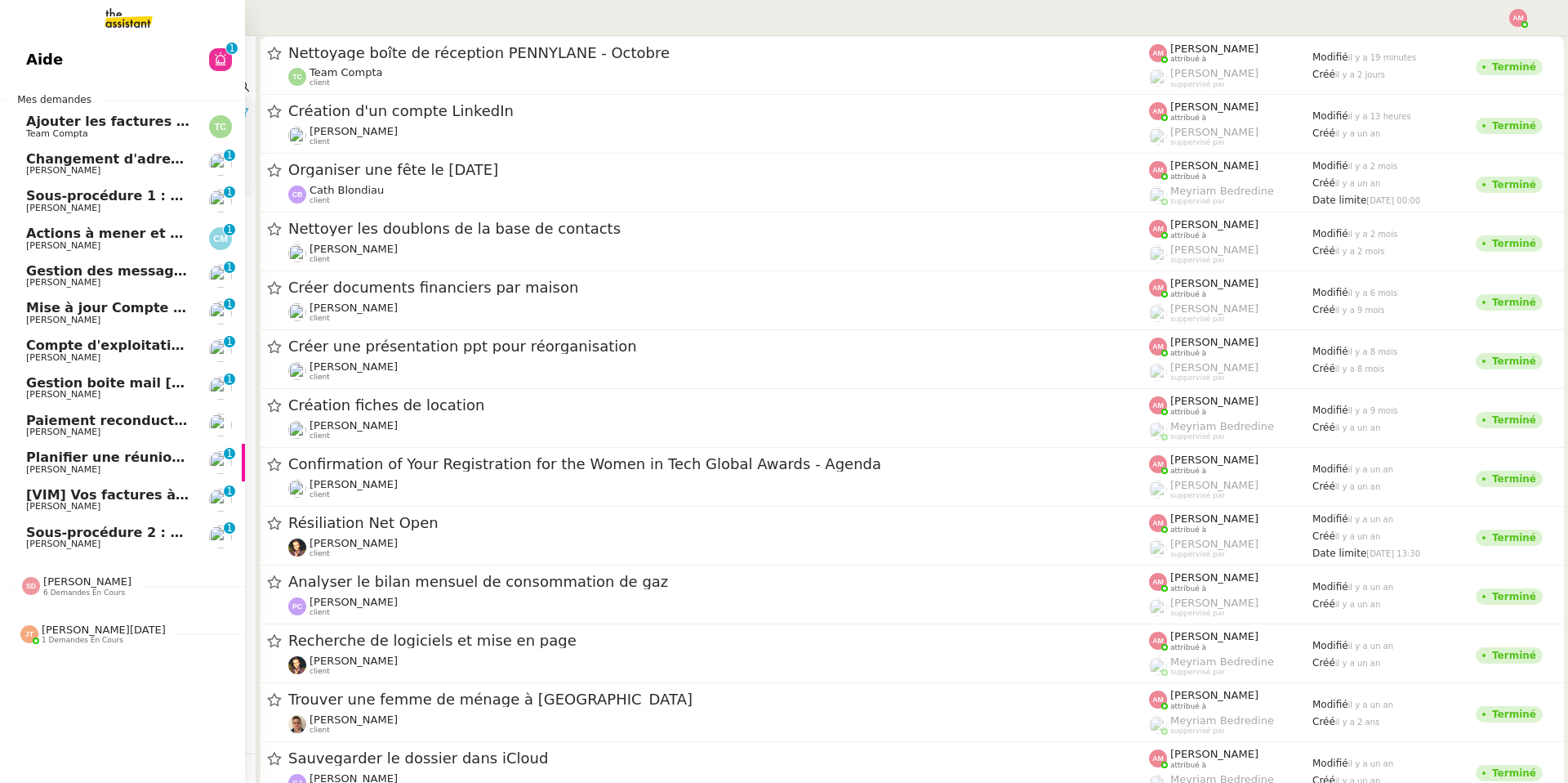
click at [58, 556] on span "[PERSON_NAME][DATE]" at bounding box center [104, 629] width 124 height 12
click at [77, 556] on link "Nettoyage boîte de réception PENNYLANE- 10 octobre 2025 Team Compta" at bounding box center [122, 670] width 245 height 38
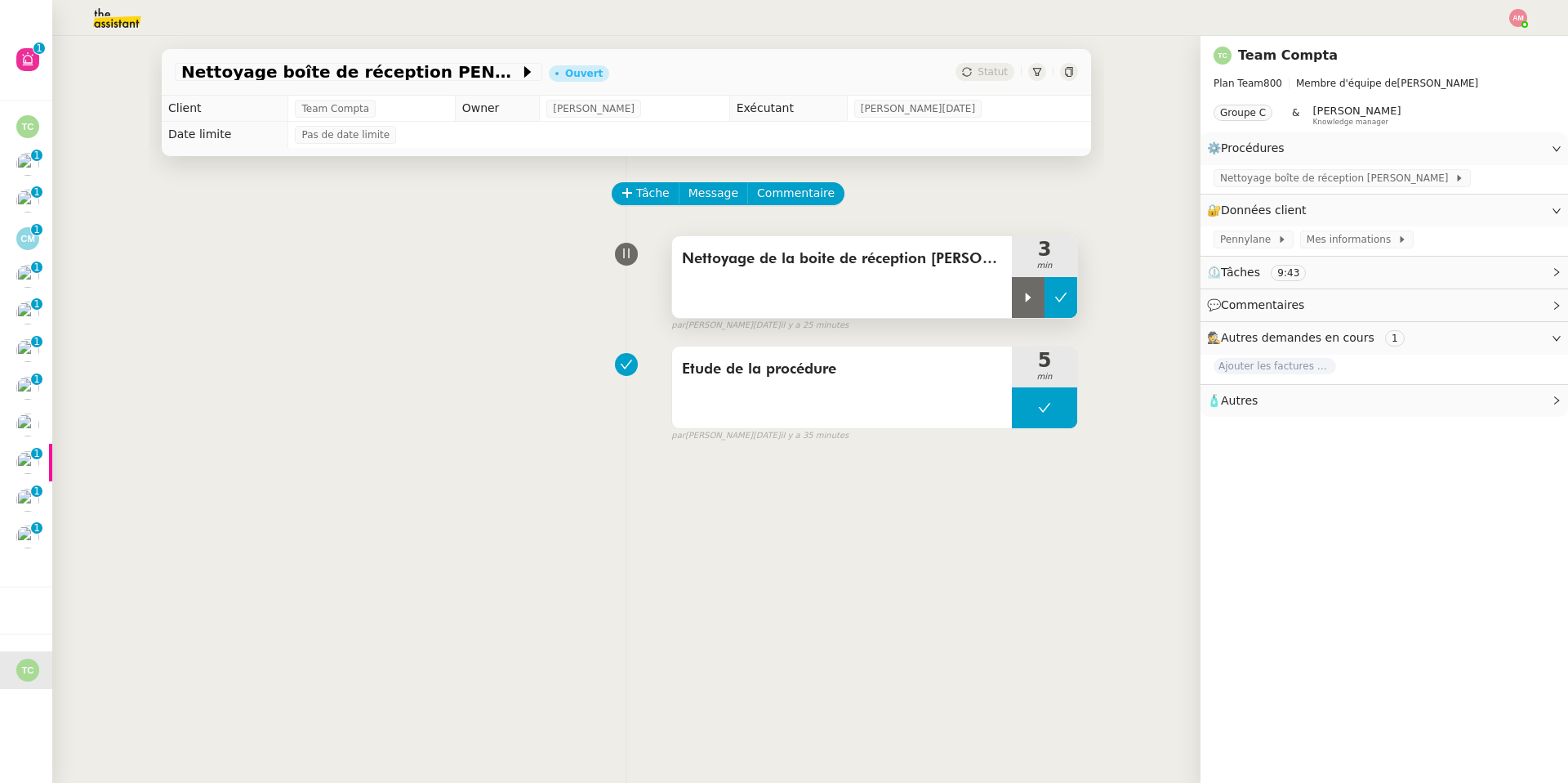
click at [1048, 310] on button at bounding box center [1060, 297] width 33 height 41
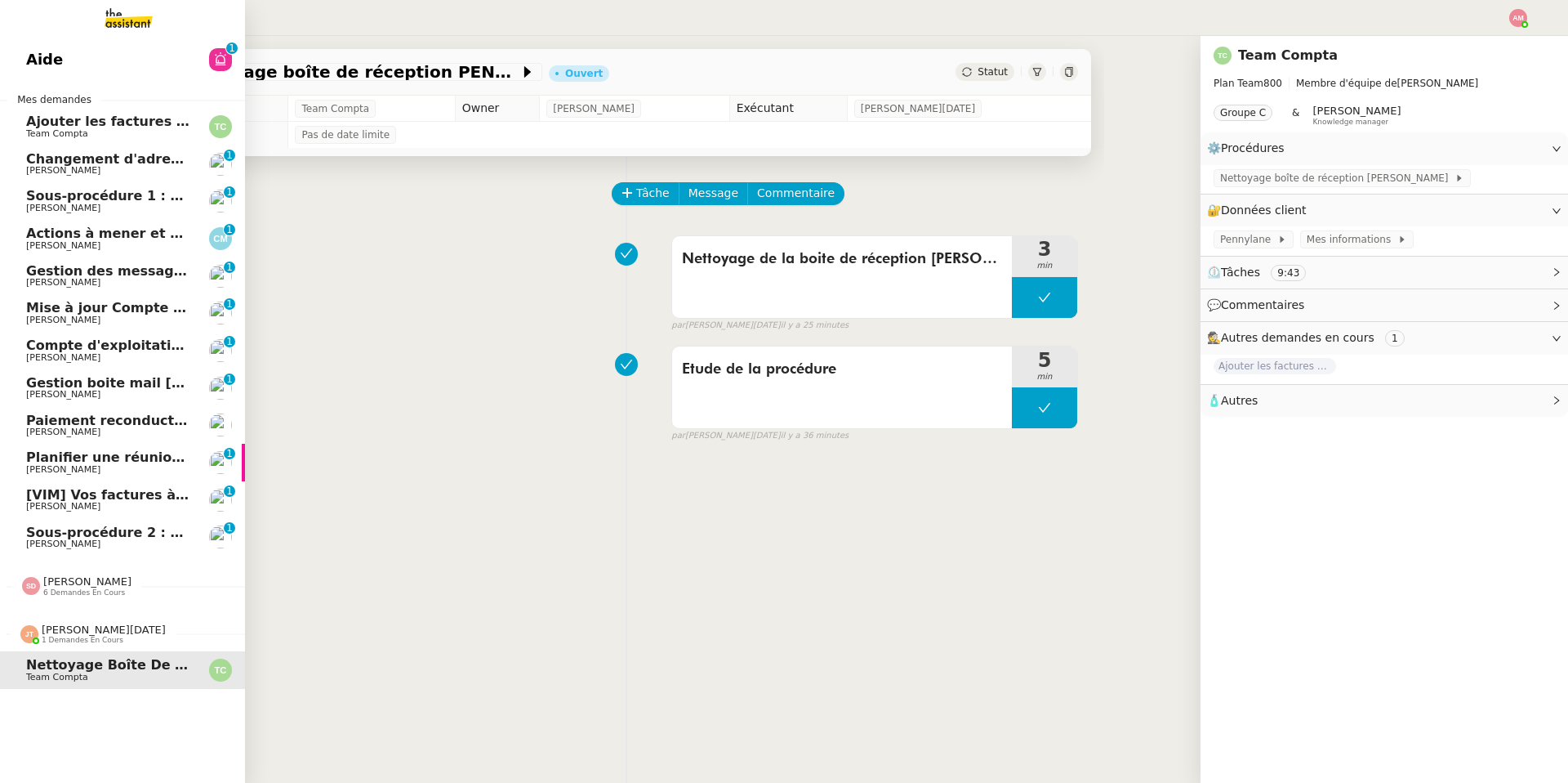
click at [62, 556] on span "1 demandes en cours" at bounding box center [82, 641] width 82 height 9
click at [58, 548] on span "[PERSON_NAME]" at bounding box center [63, 543] width 74 height 10
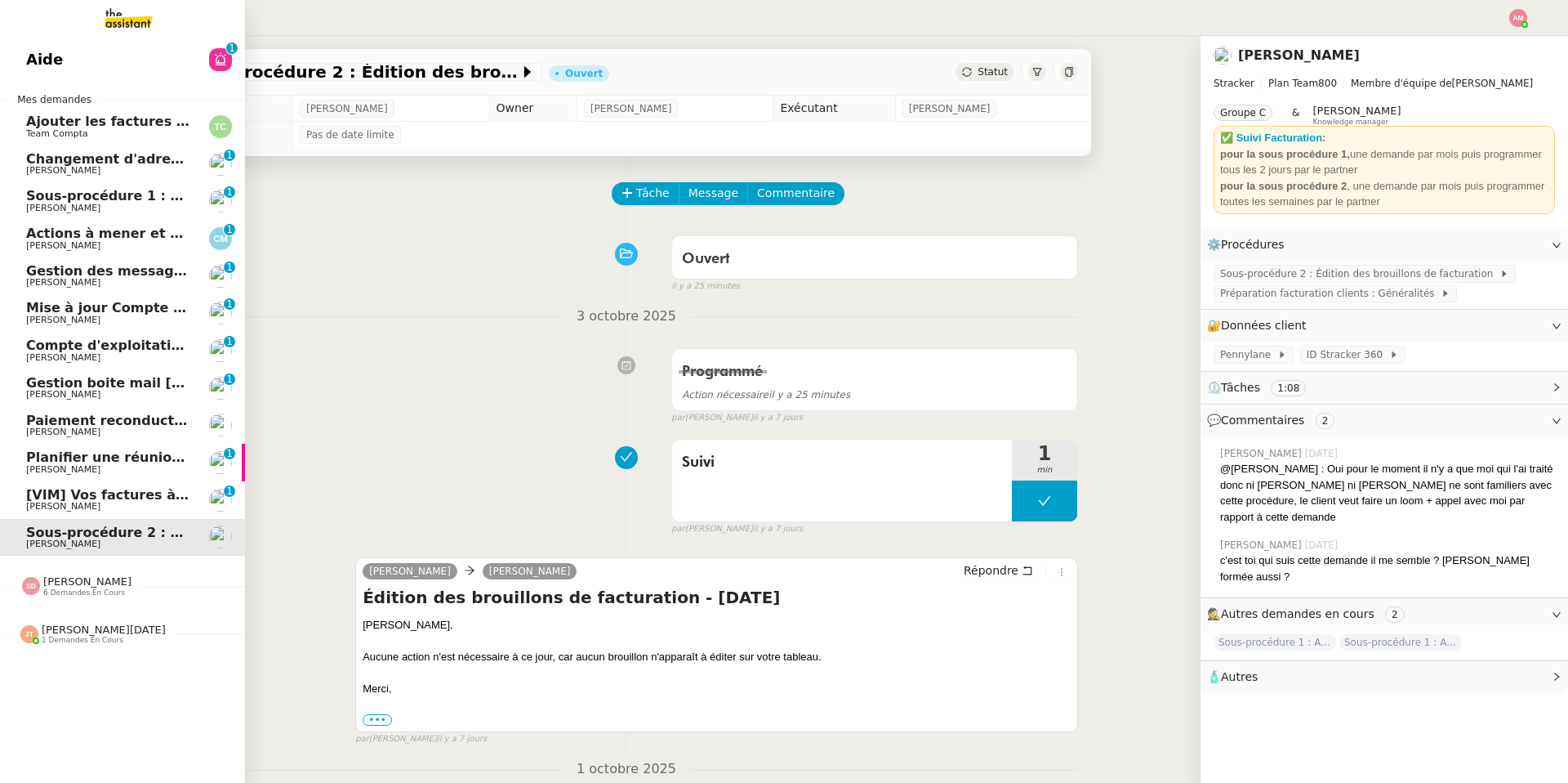
click at [27, 58] on span "Aide" at bounding box center [44, 59] width 37 height 24
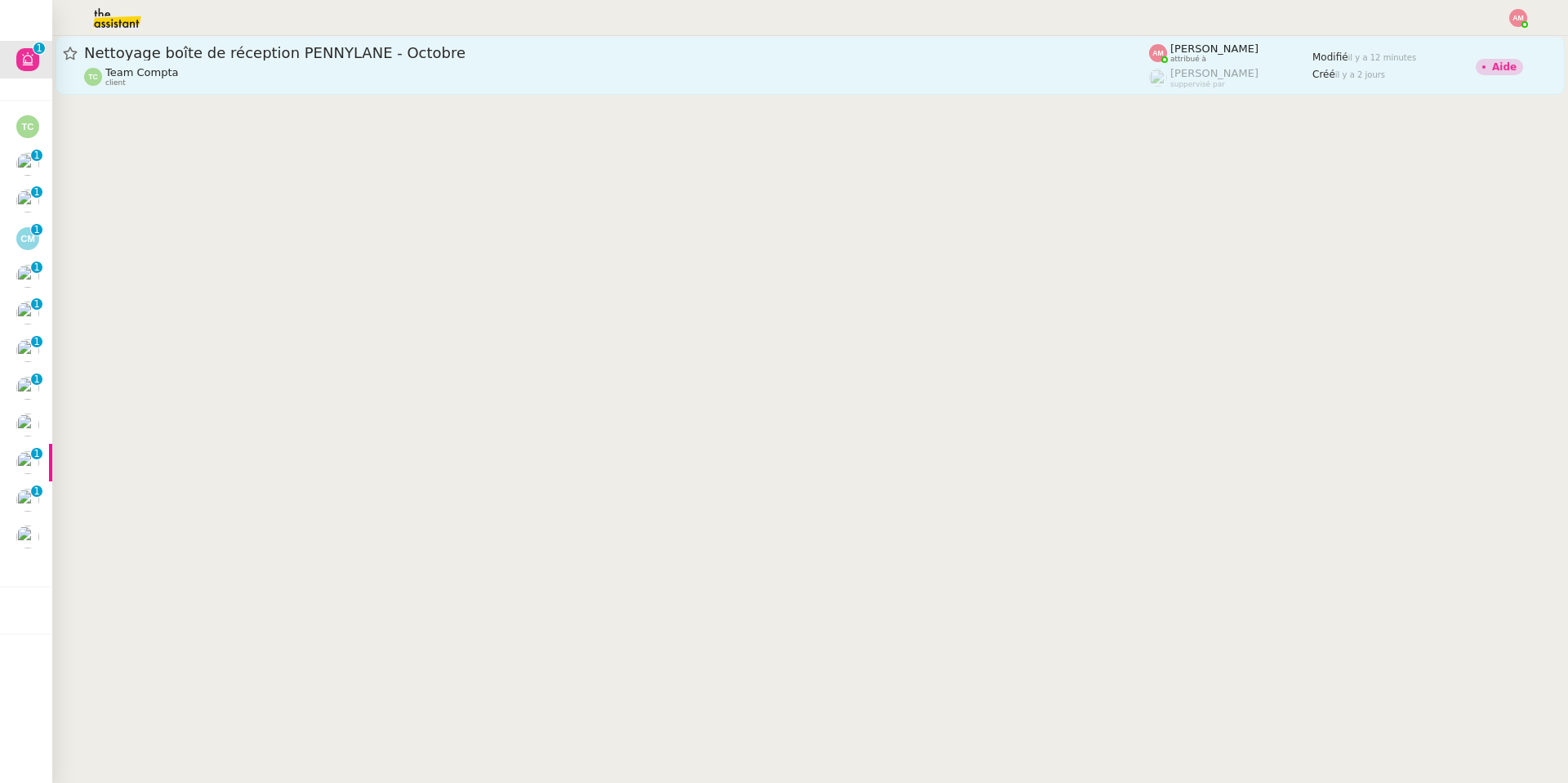
click at [574, 64] on div "Nettoyage boîte de réception PENNYLANE - Octobre Team Compta client" at bounding box center [616, 65] width 1065 height 44
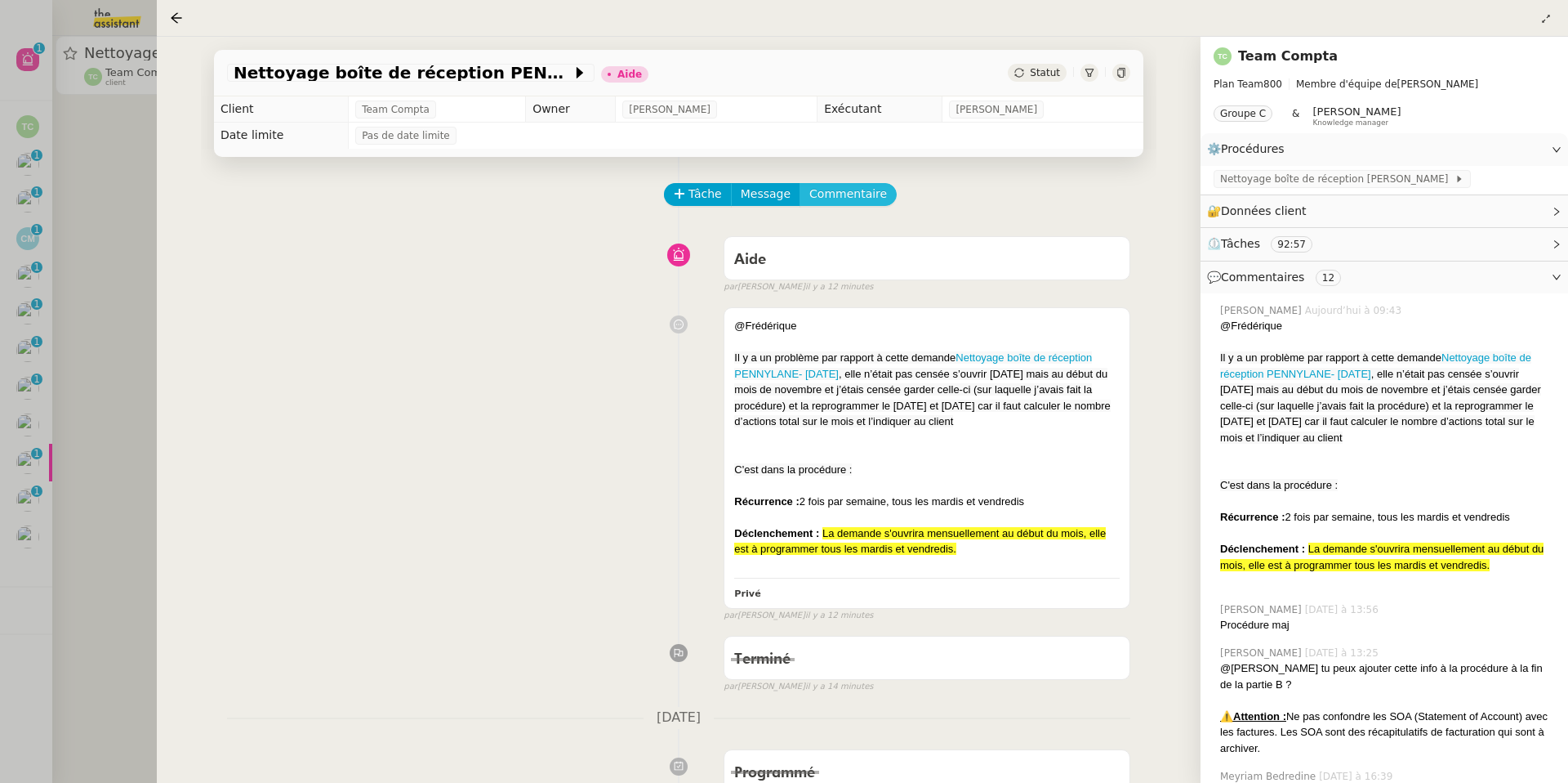
click at [852, 196] on span "Commentaire" at bounding box center [848, 194] width 77 height 19
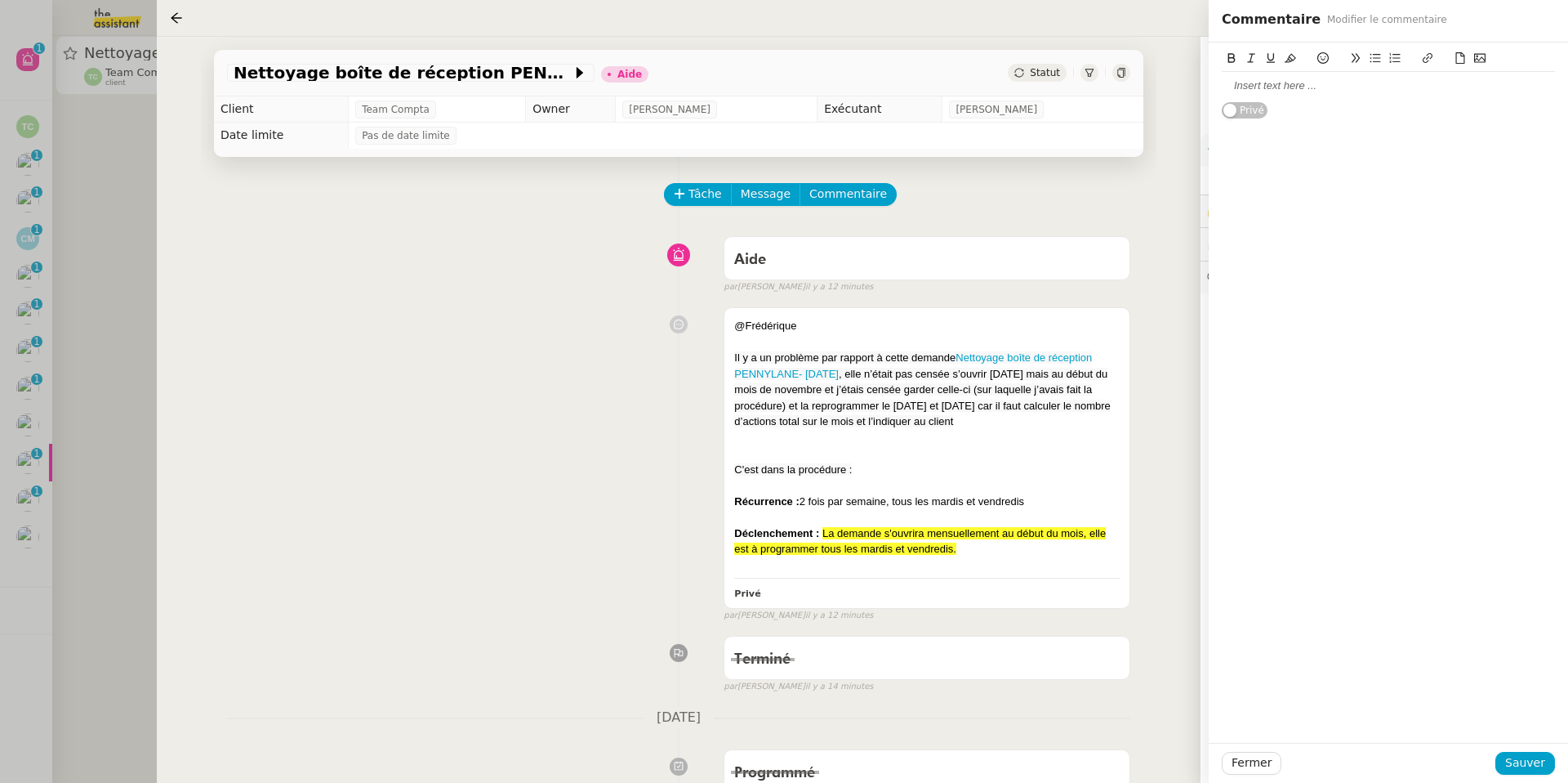
click at [52, 430] on div at bounding box center [784, 391] width 1568 height 783
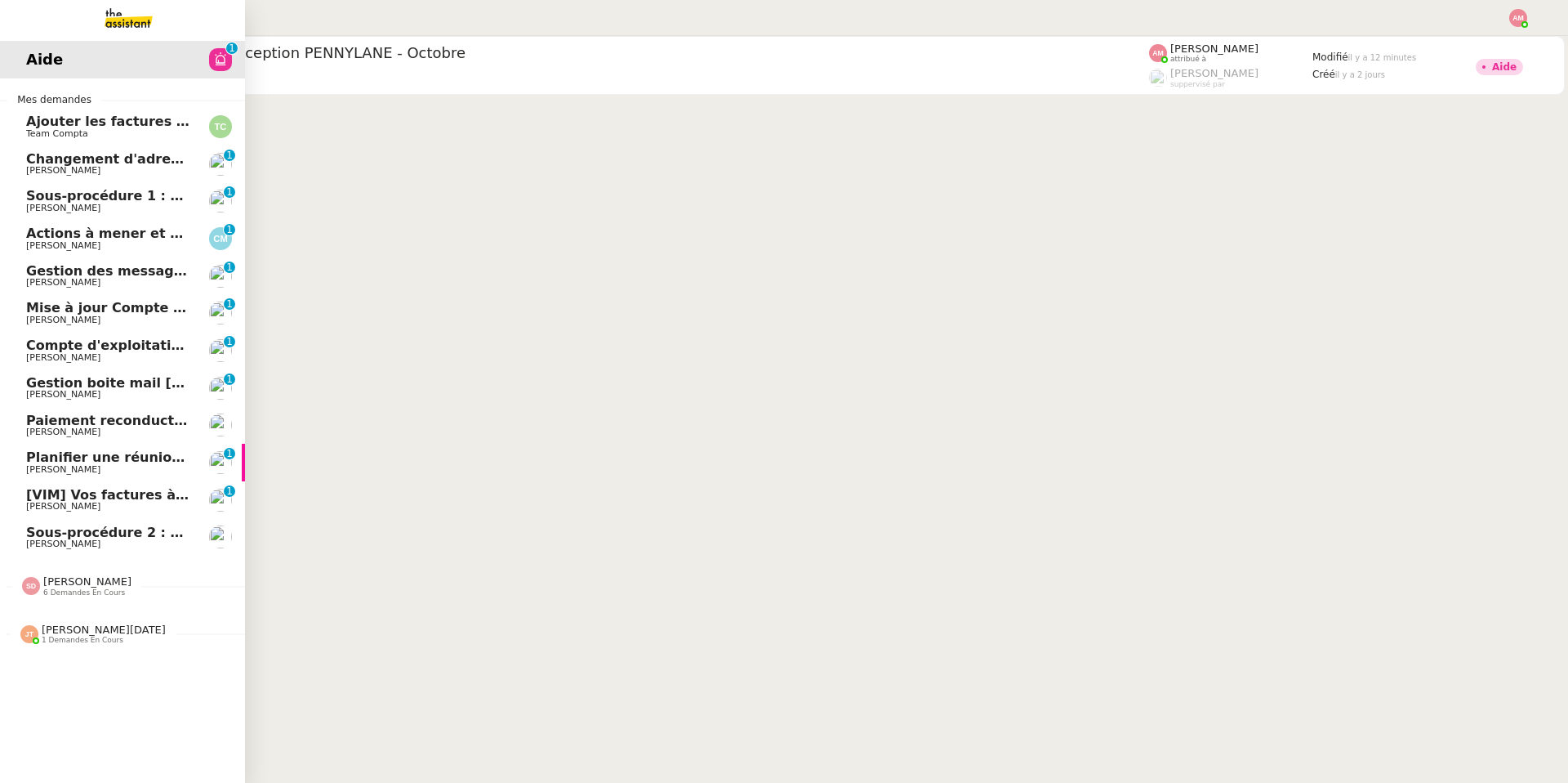
click at [40, 304] on span "Mise à jour Compte Freezbee - [DATE]" at bounding box center [166, 307] width 279 height 15
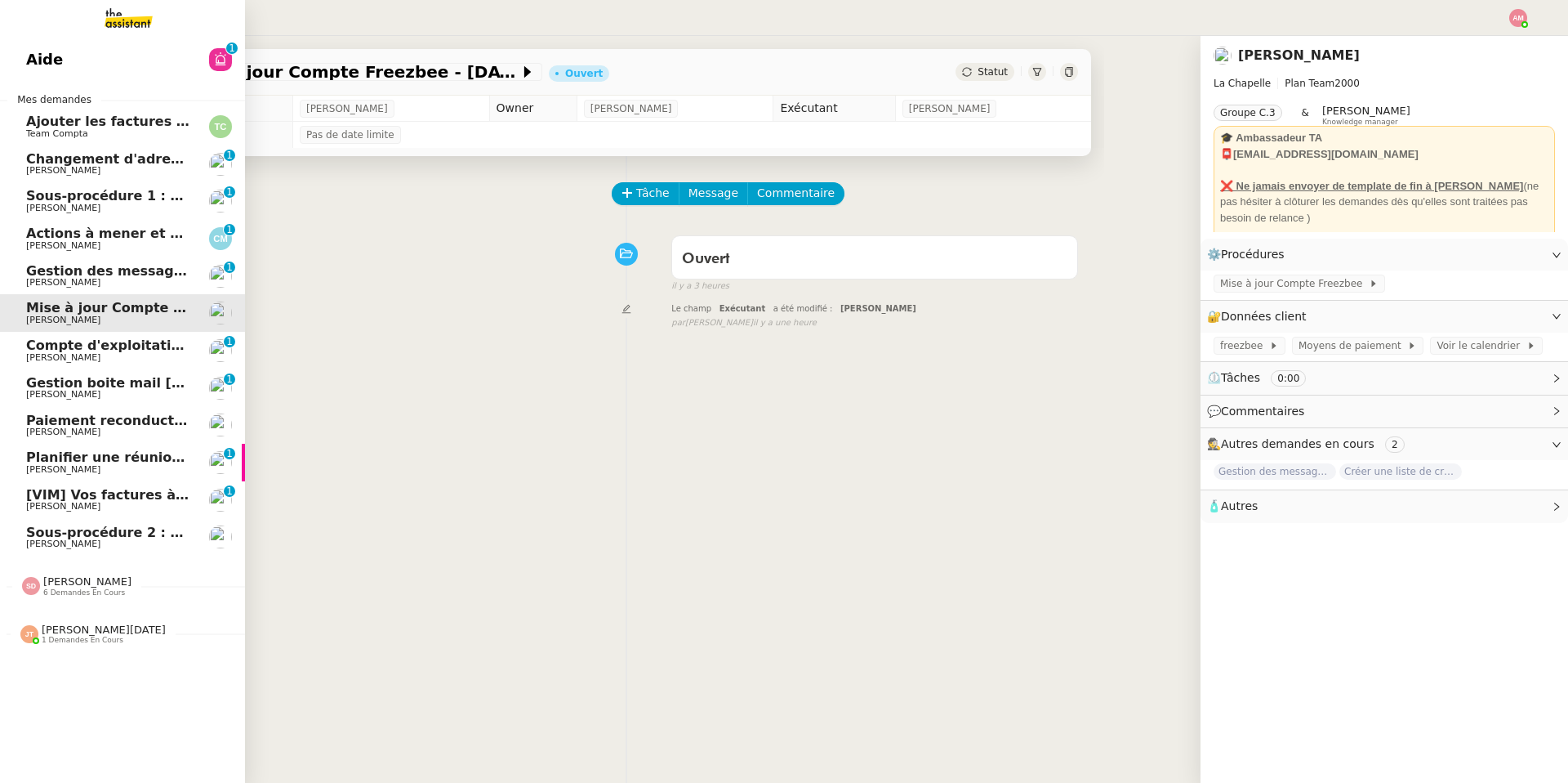
click at [89, 556] on span "[PERSON_NAME]" at bounding box center [88, 580] width 89 height 12
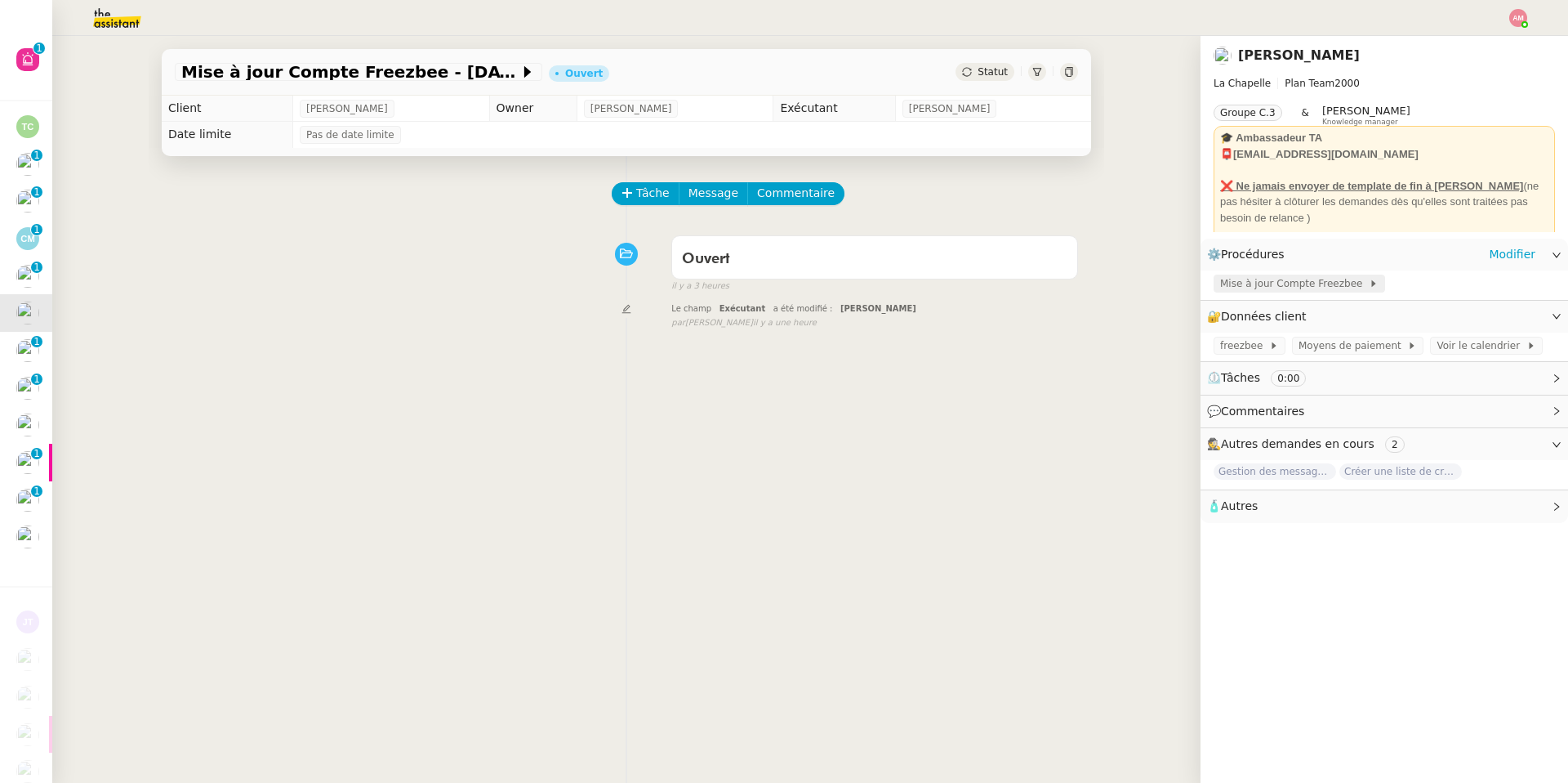
click at [1048, 279] on span "Mise à jour Compte Freezbee" at bounding box center [1294, 283] width 149 height 16
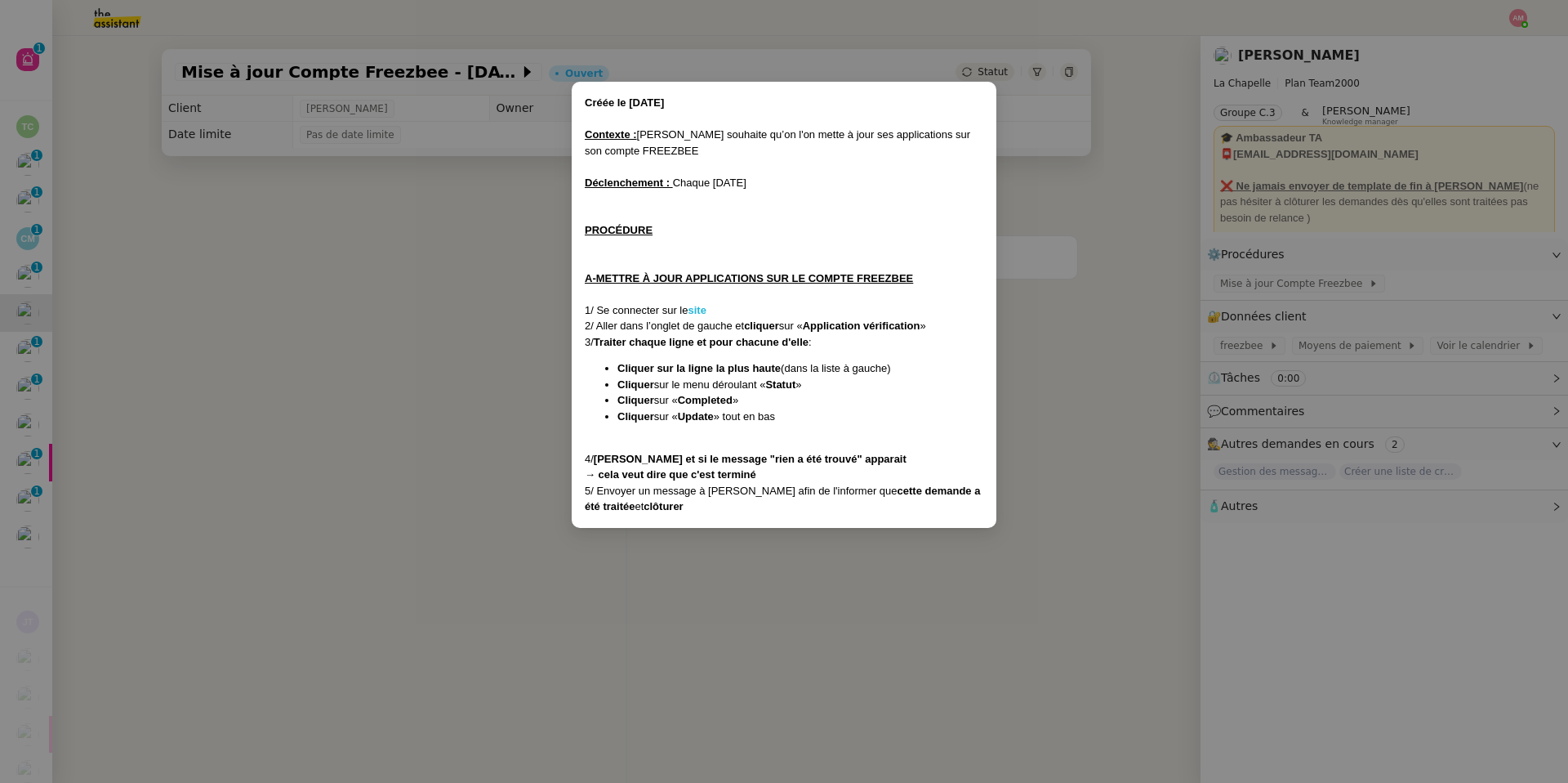
click at [697, 305] on strong "site" at bounding box center [696, 310] width 18 height 12
click at [51, 383] on nz-modal-container "Créée le 17/12/2024 Contexte : Hugo souhaite qu’on l'on mette à jour ses applic…" at bounding box center [784, 391] width 1568 height 783
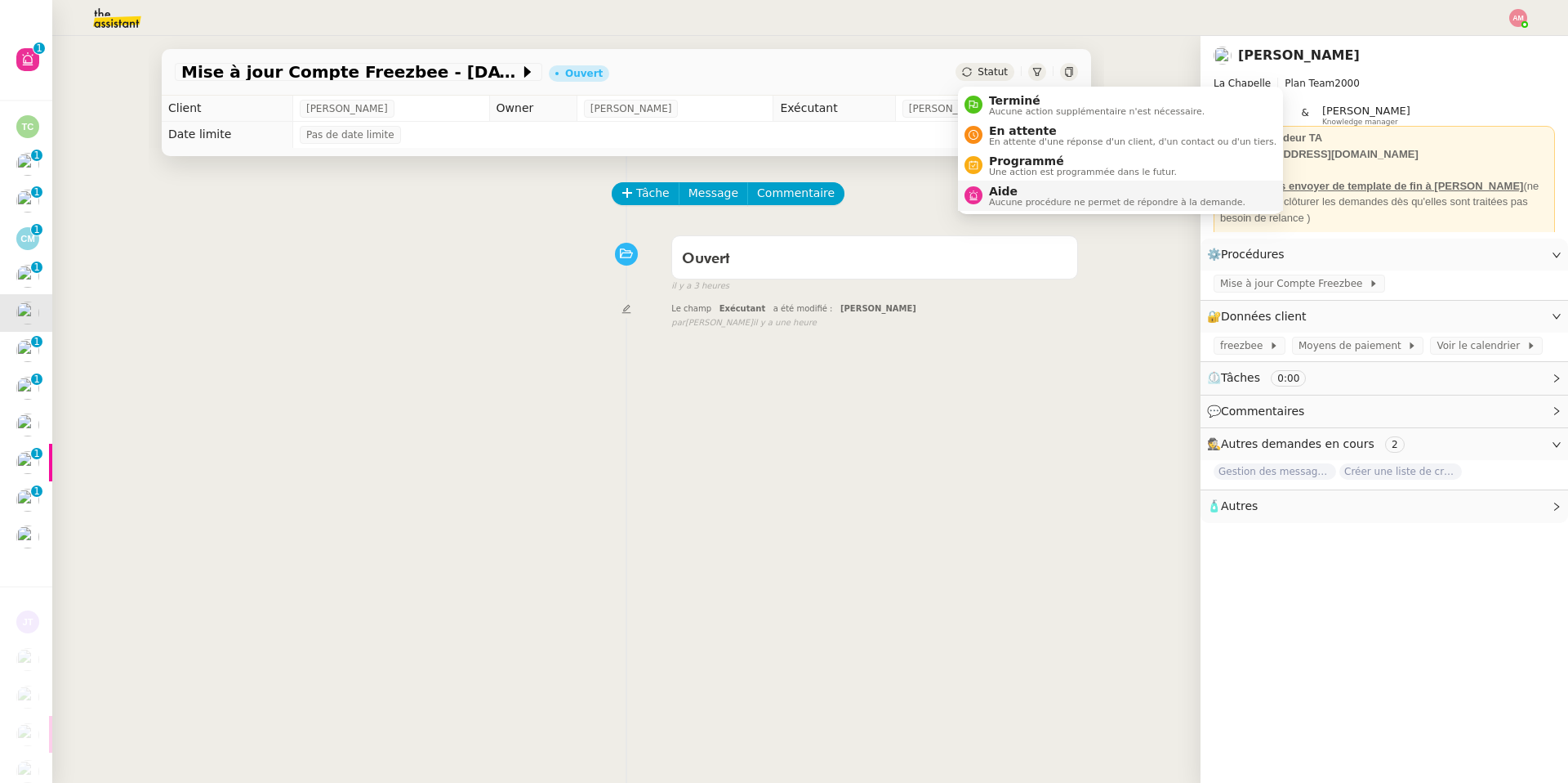
click at [1010, 198] on span "Aucune procédure ne permet de répondre à la demande." at bounding box center [1117, 203] width 256 height 9
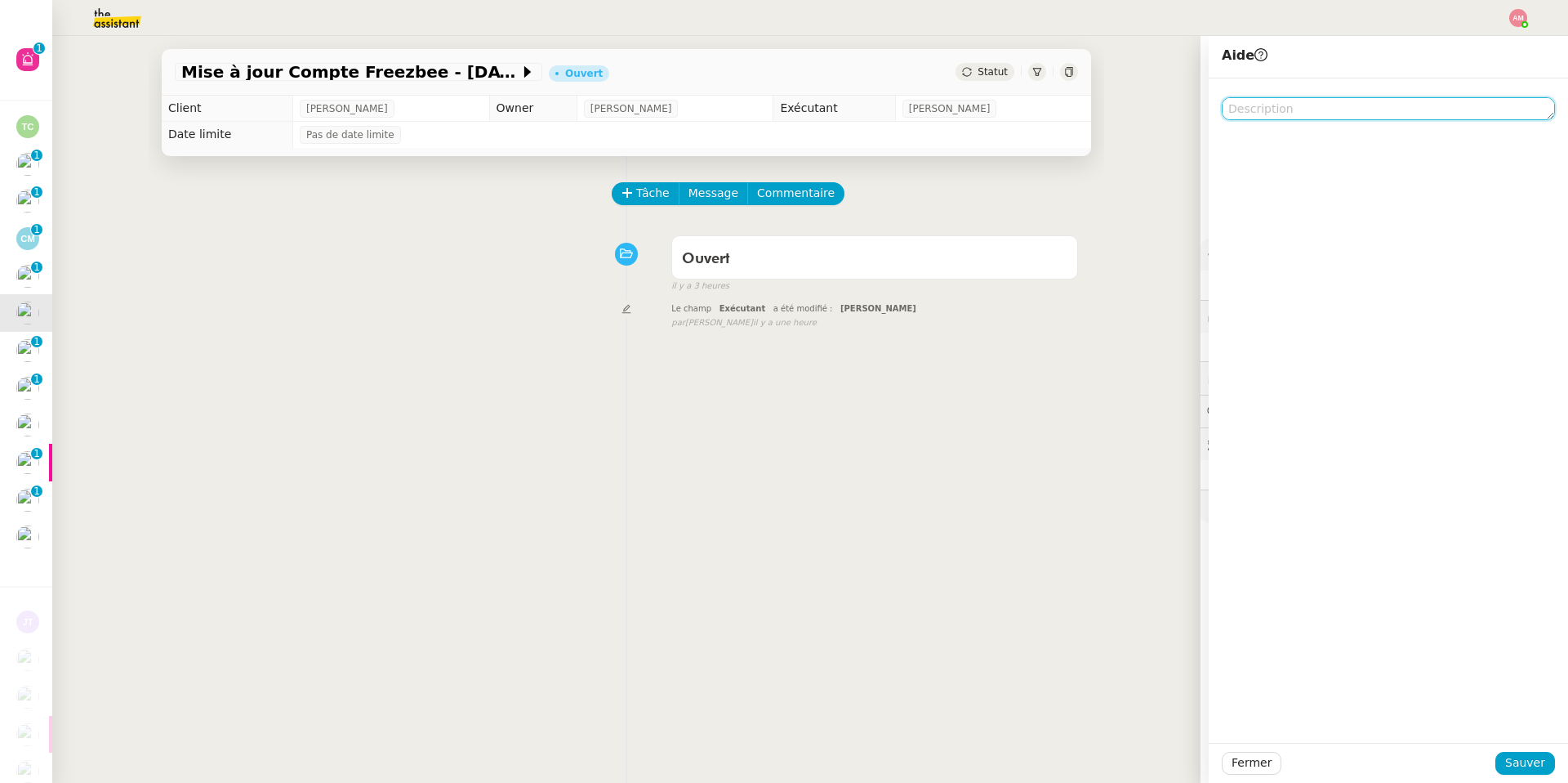
click at [1048, 106] on textarea at bounding box center [1388, 108] width 333 height 23
type textarea "Pour Jino"
click at [1048, 556] on span "Sauver" at bounding box center [1525, 762] width 40 height 19
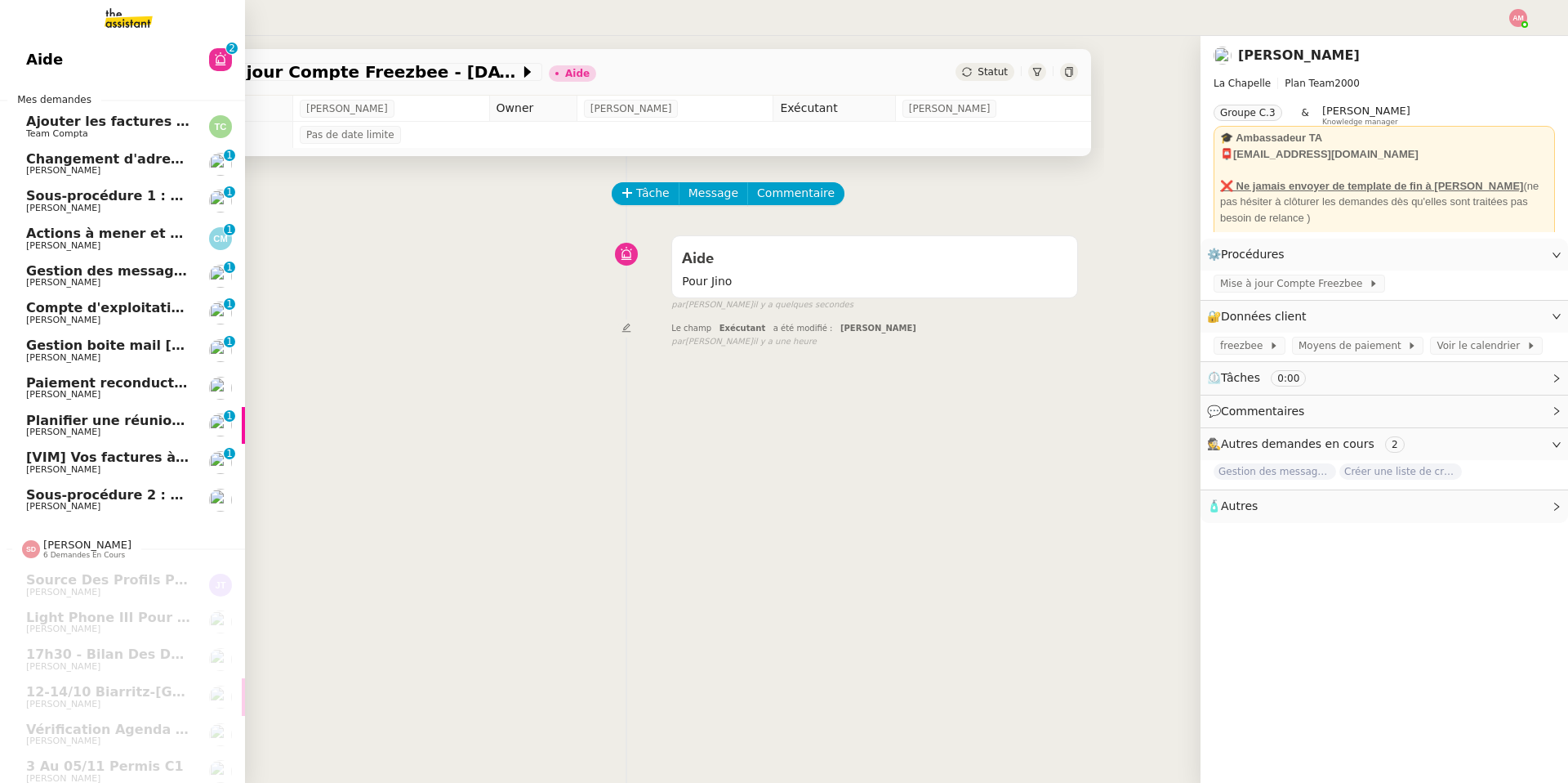
click at [94, 441] on link "Planifier une réunion jeudi Ariel Wengroff 0 1 2 3 4 5 6 7 8 9" at bounding box center [122, 426] width 245 height 38
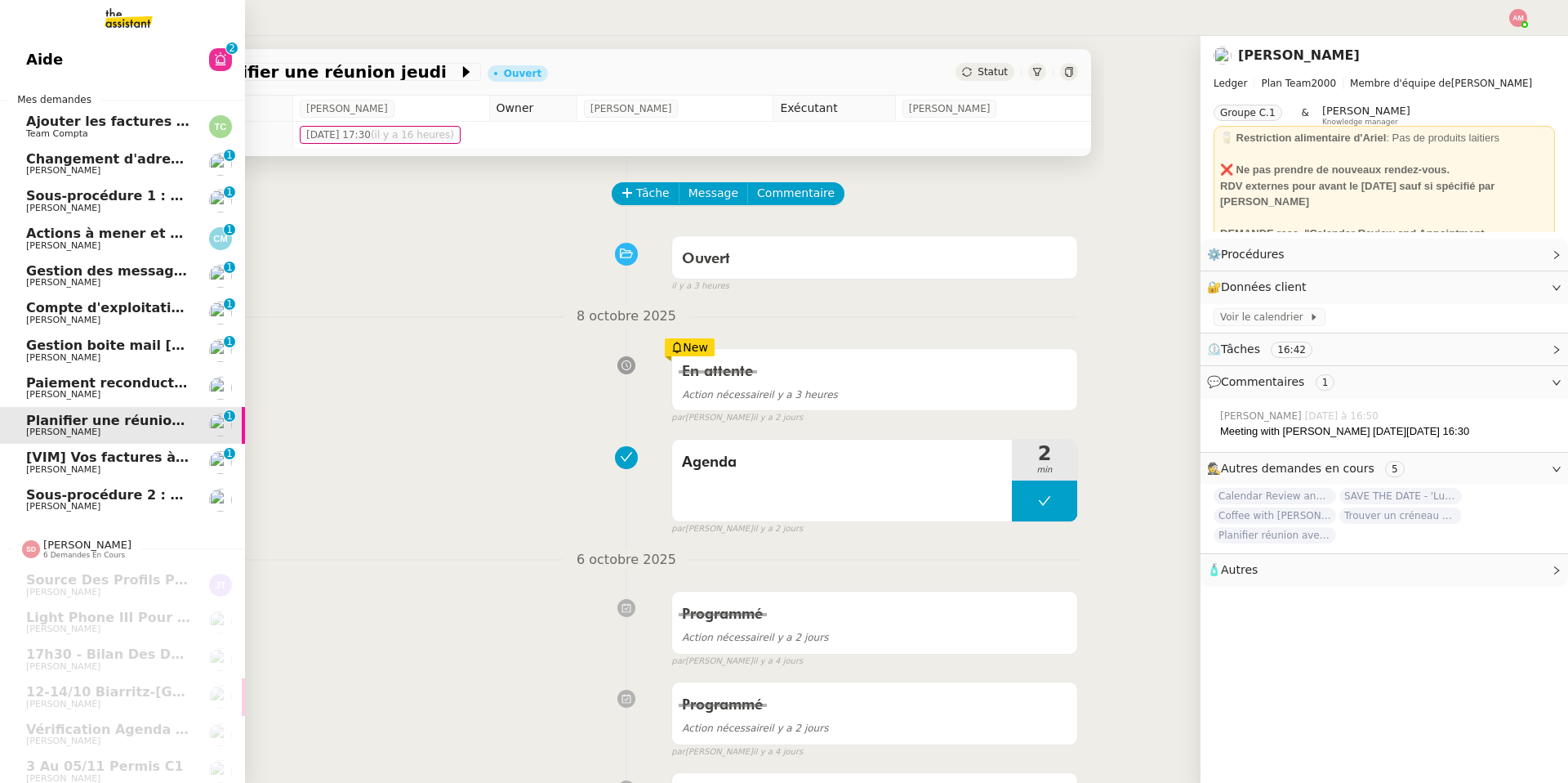
click at [89, 378] on span "Paiement reconduction trimestrielle The Assistant" at bounding box center [212, 383] width 371 height 15
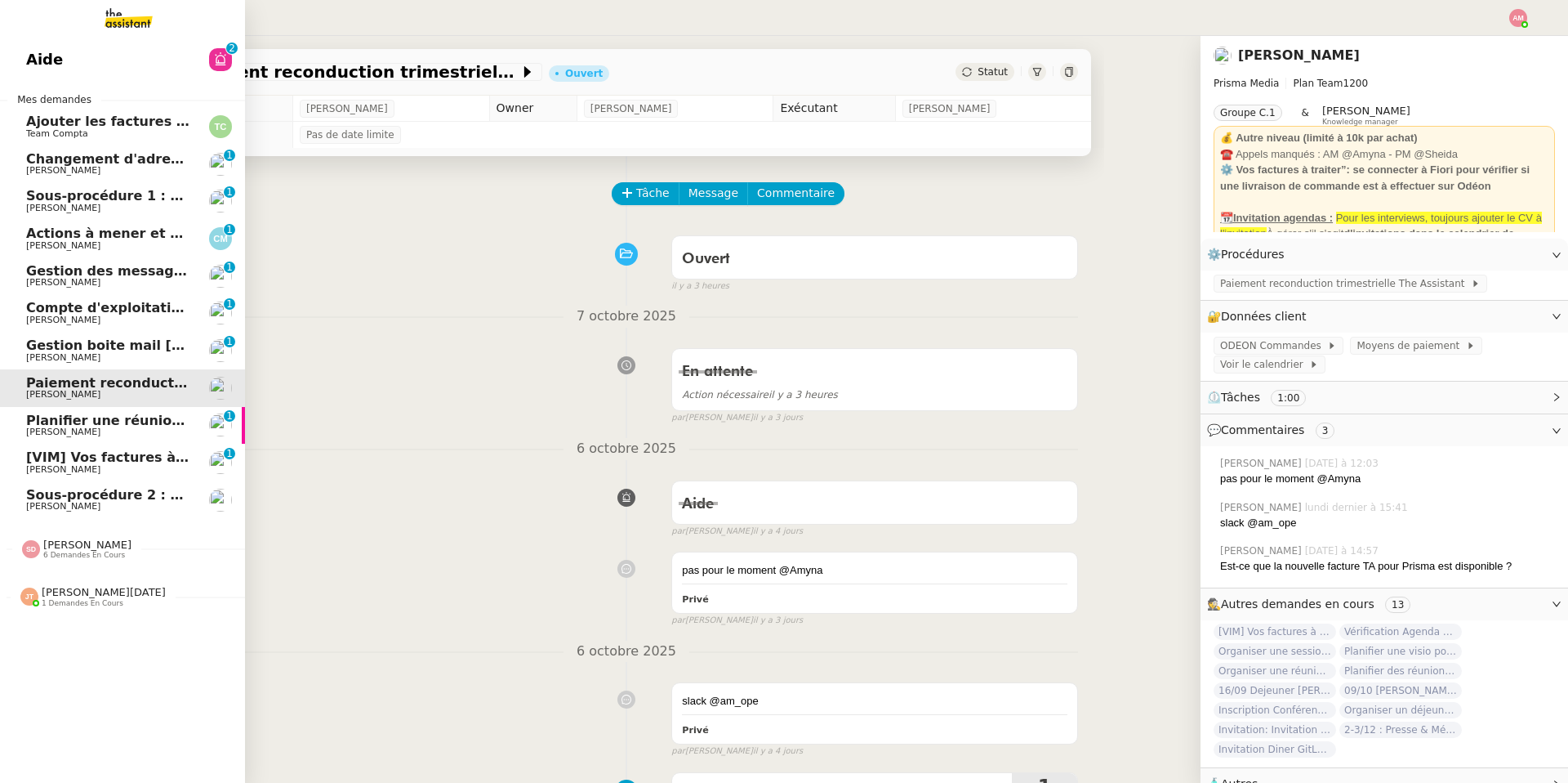
click at [57, 38] on div "Aide 0 1 2 3 4 5 6 7 8 9 Mes demandes Ajouter les factures UBER à Pennylane Tea…" at bounding box center [122, 409] width 245 height 746
click at [62, 59] on link "Aide 0 1 2 3 4 5 6 7 8 9" at bounding box center [122, 59] width 245 height 38
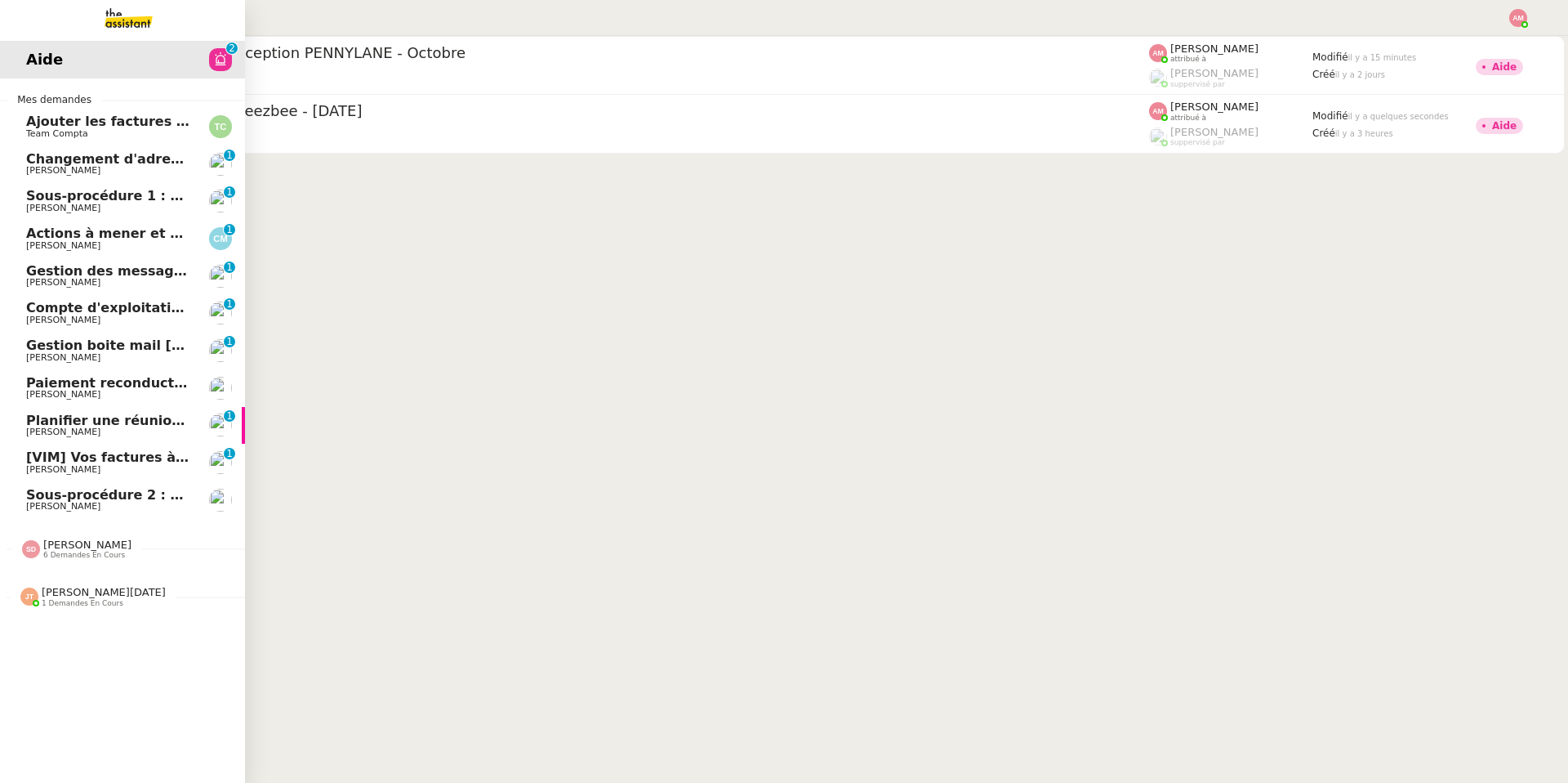
click at [72, 556] on span "[PERSON_NAME][DATE]" at bounding box center [104, 592] width 124 height 12
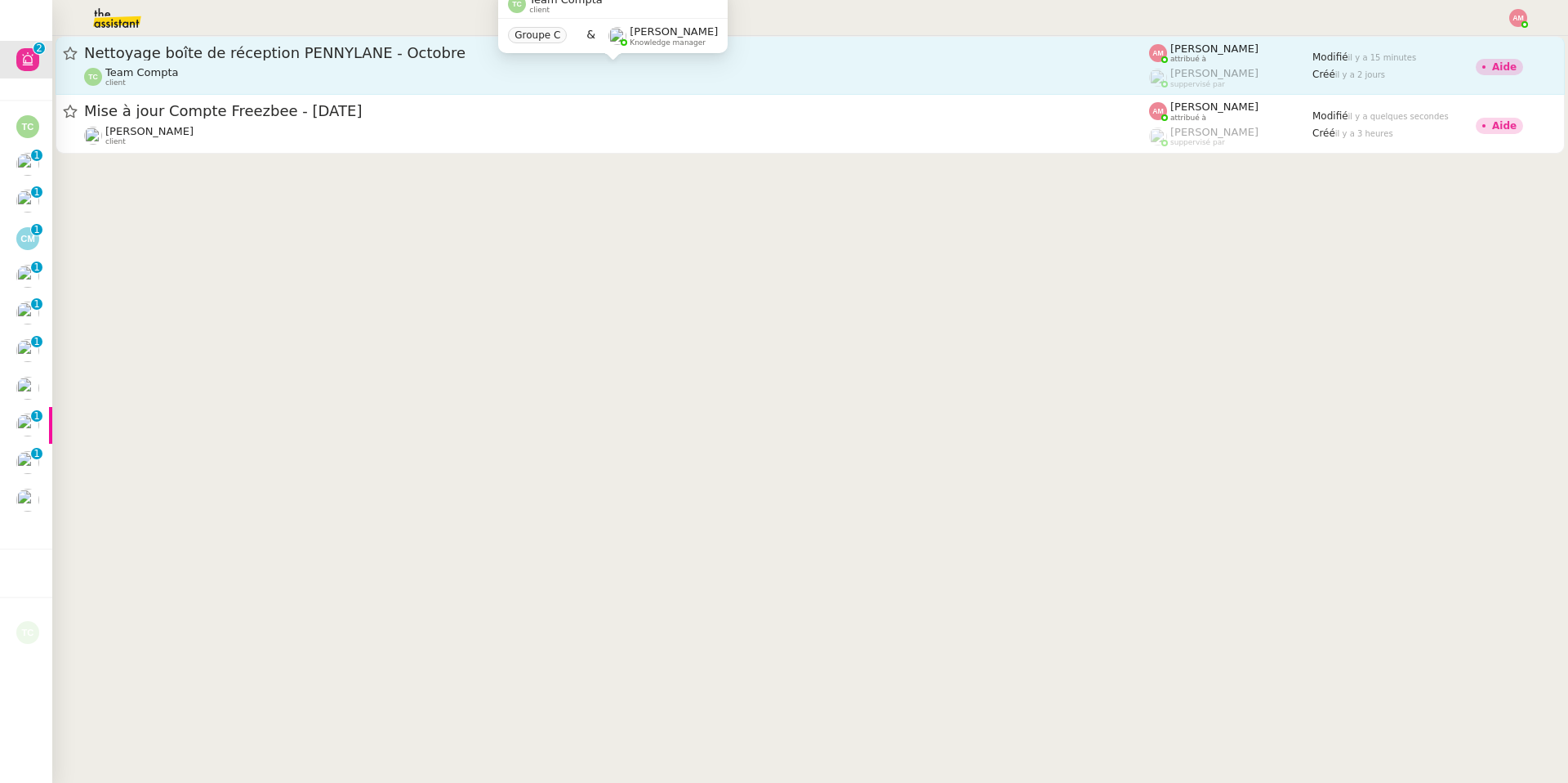
click at [283, 71] on div "Team Compta client" at bounding box center [616, 76] width 1065 height 22
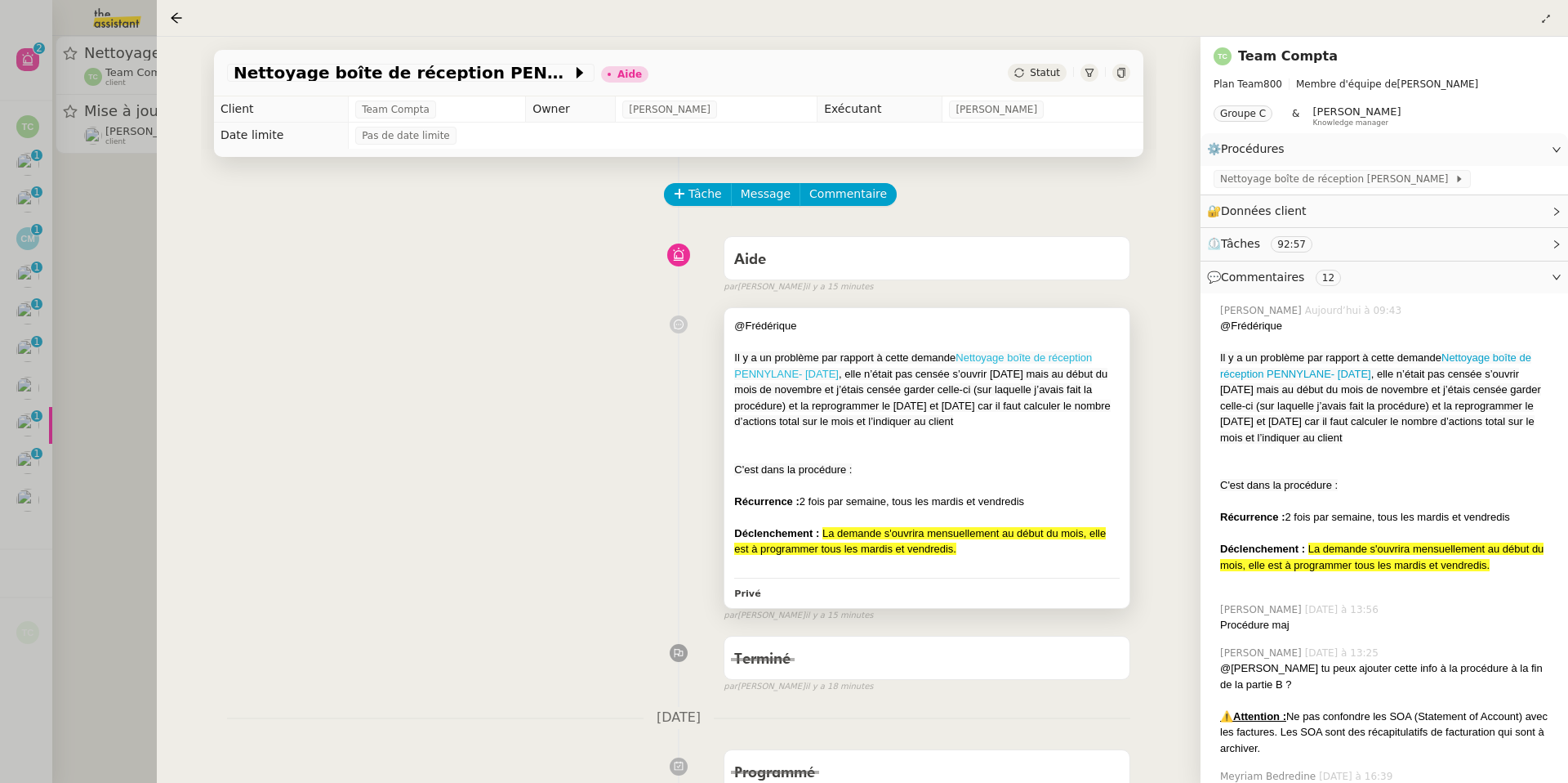
click at [1046, 360] on link "Nettoyage boîte de réception PENNYLANE- [DATE]" at bounding box center [913, 366] width 358 height 28
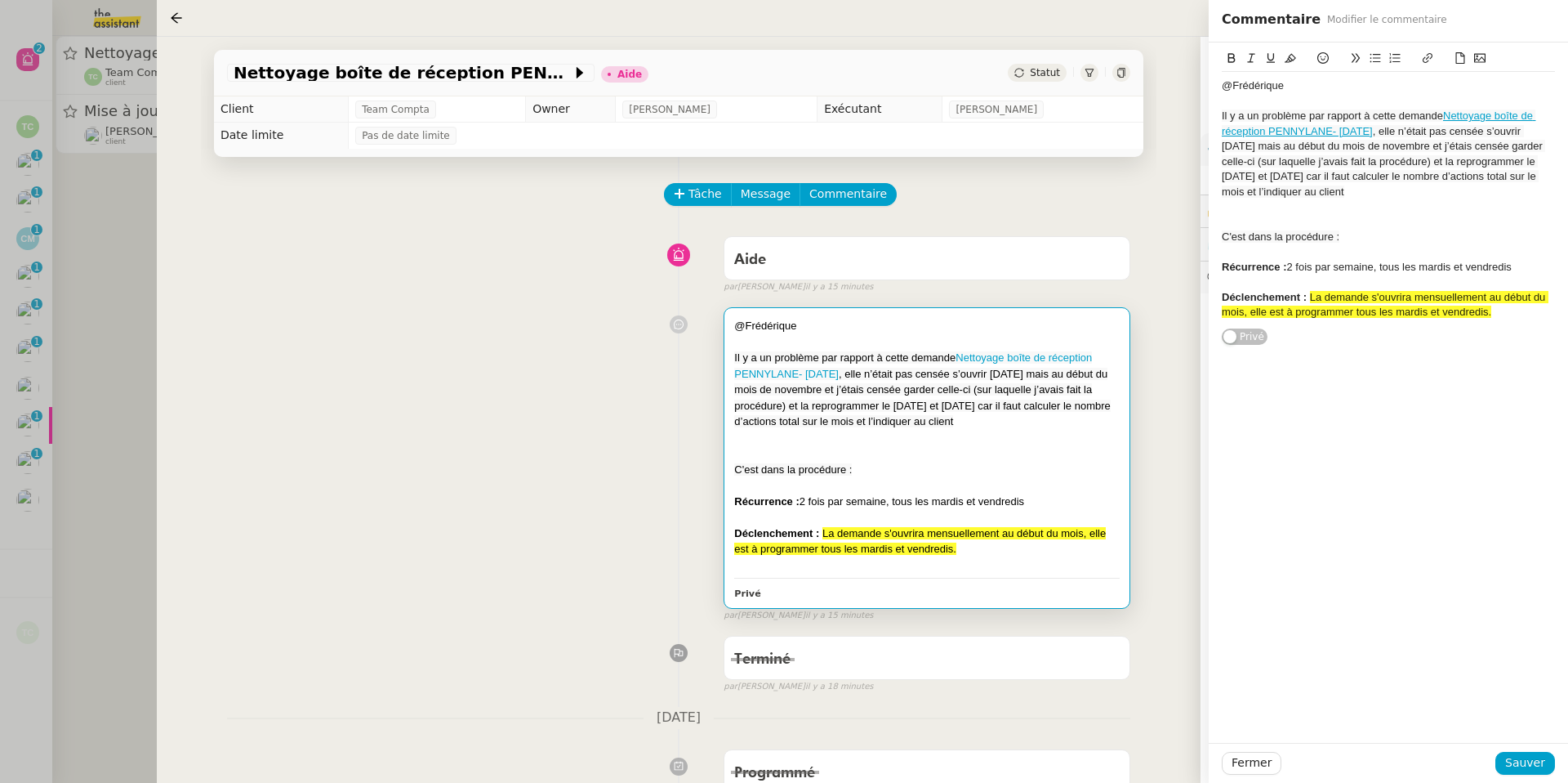
click at [1048, 69] on icon at bounding box center [1121, 73] width 9 height 9
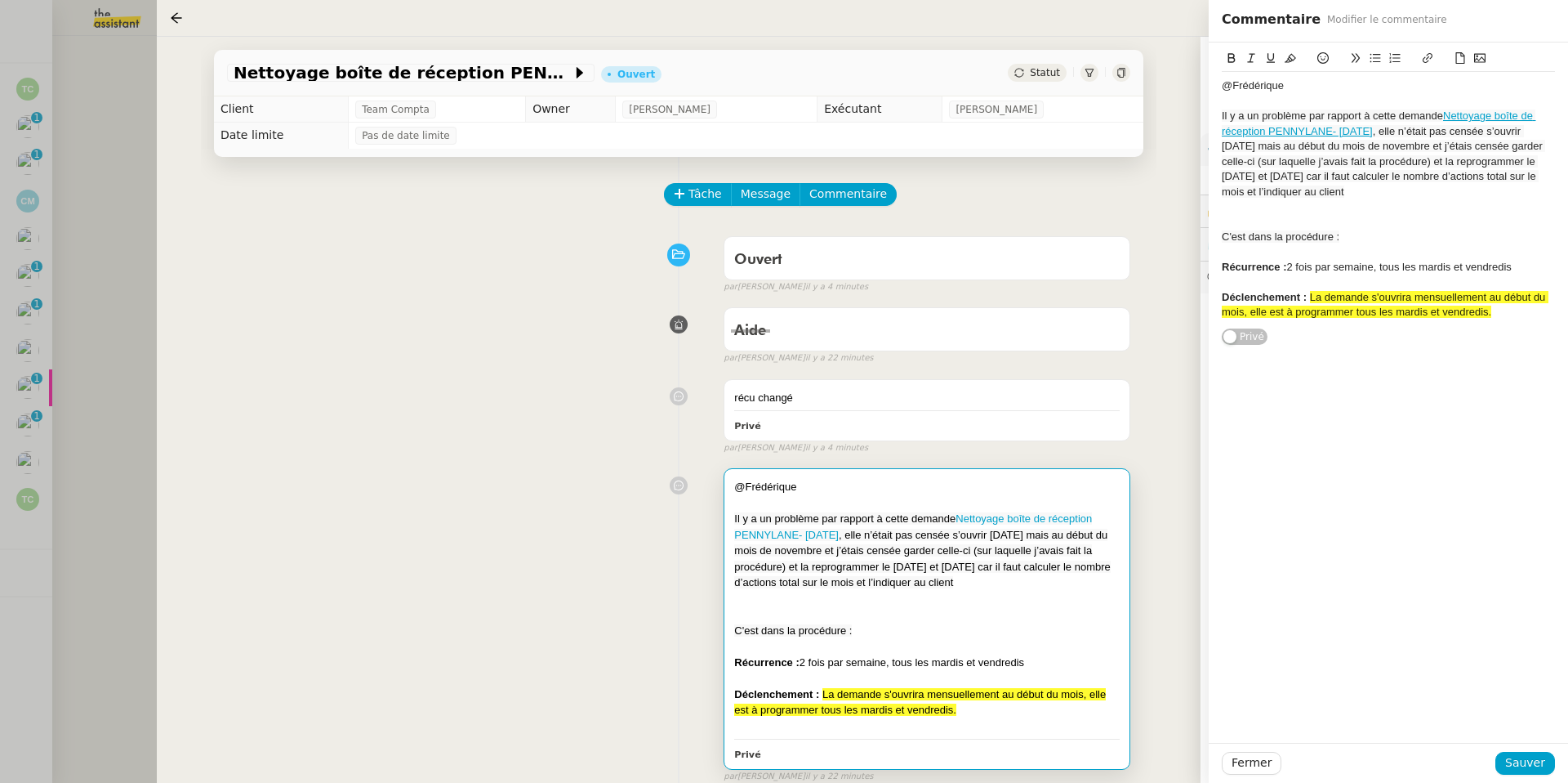
click at [46, 247] on div at bounding box center [784, 391] width 1568 height 783
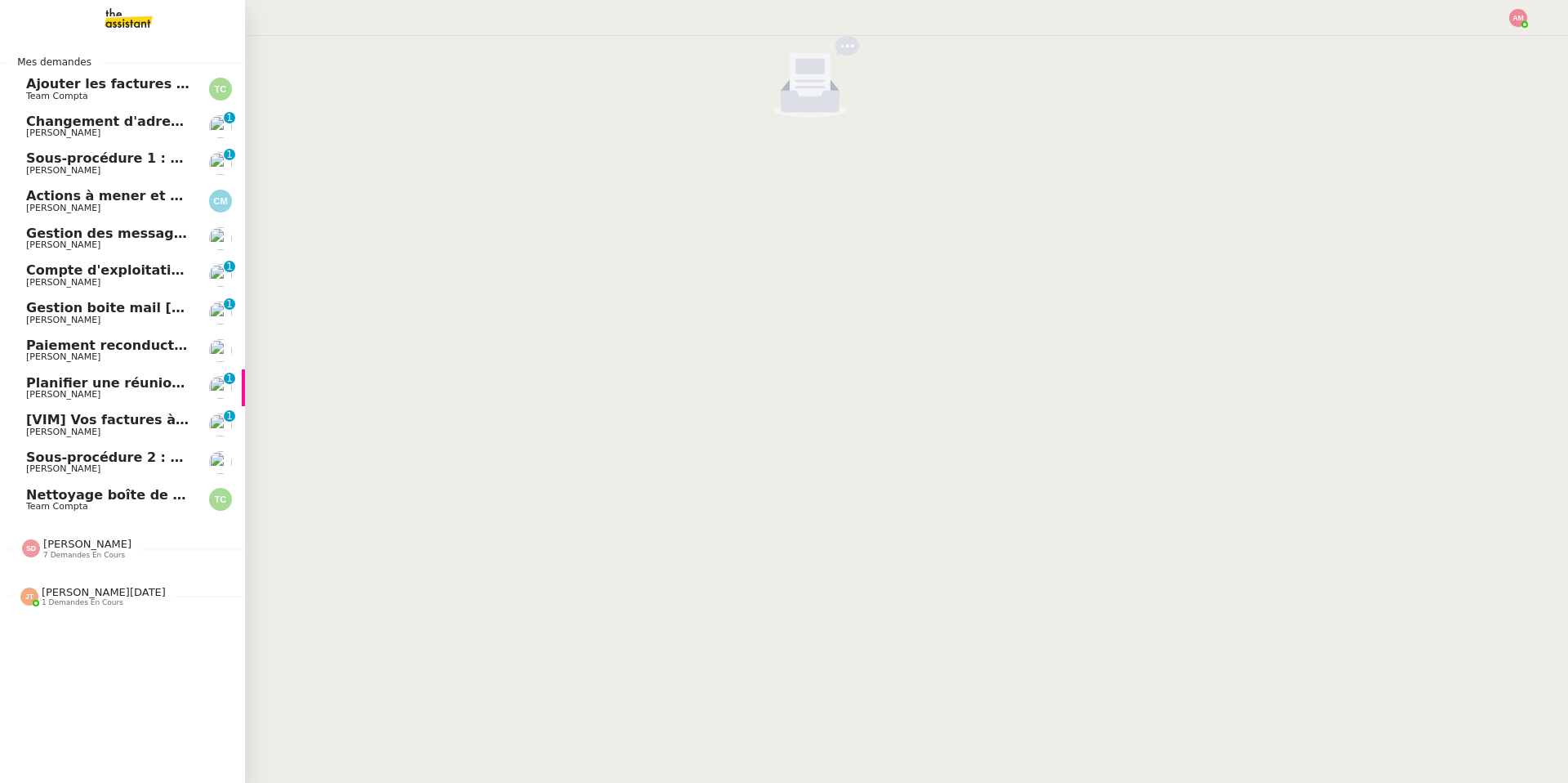
click at [68, 556] on div "Mes demandes Ajouter les factures UBER à Pennylane Team Compta Changement d'adr…" at bounding box center [122, 409] width 245 height 746
click at [58, 556] on span "1 demandes en cours" at bounding box center [82, 603] width 82 height 9
click at [27, 74] on link "Ajouter les factures UBER à Pennylane Team Compta" at bounding box center [122, 90] width 245 height 38
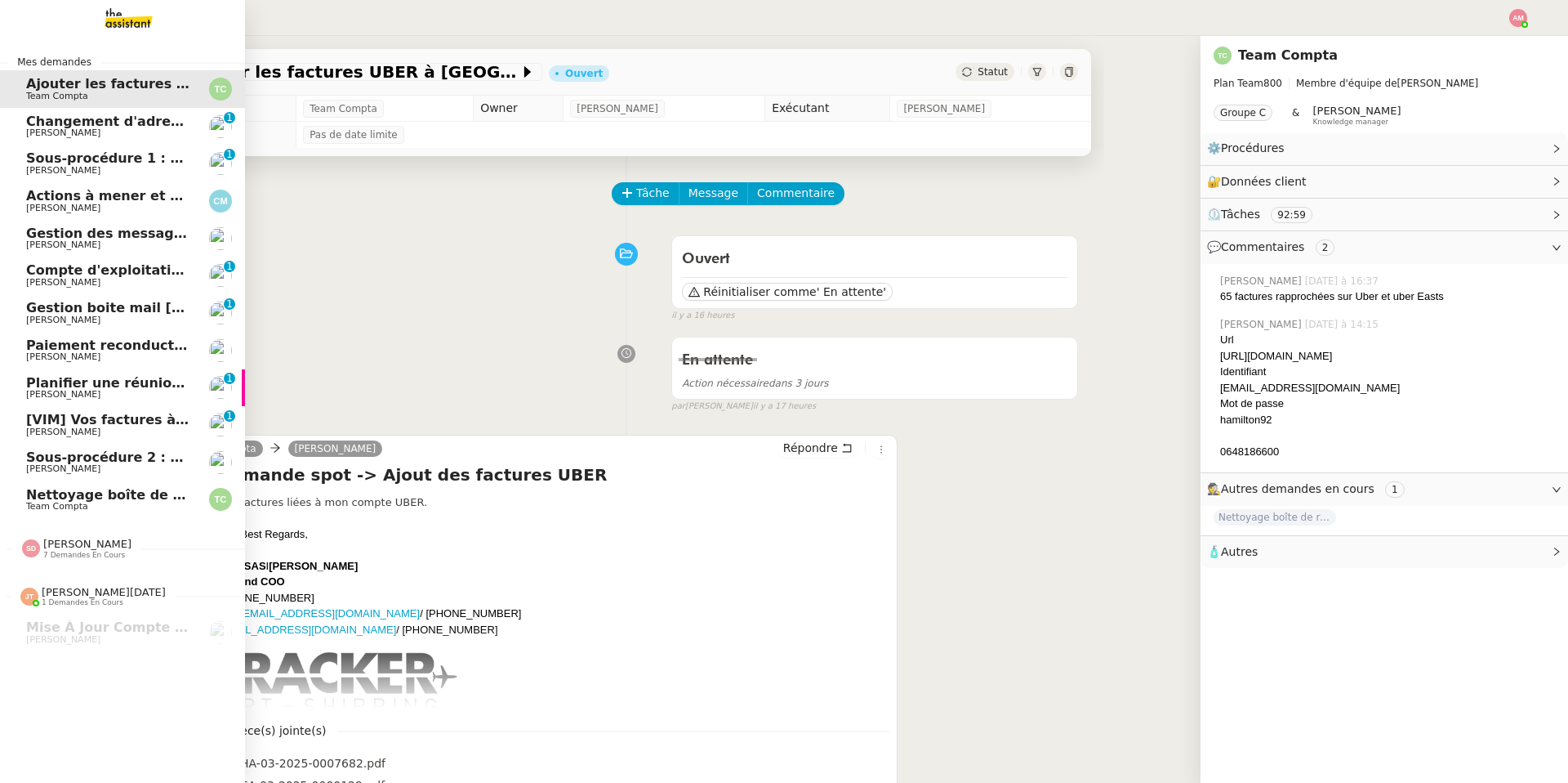
click at [123, 507] on span "Team Compta" at bounding box center [108, 506] width 165 height 9
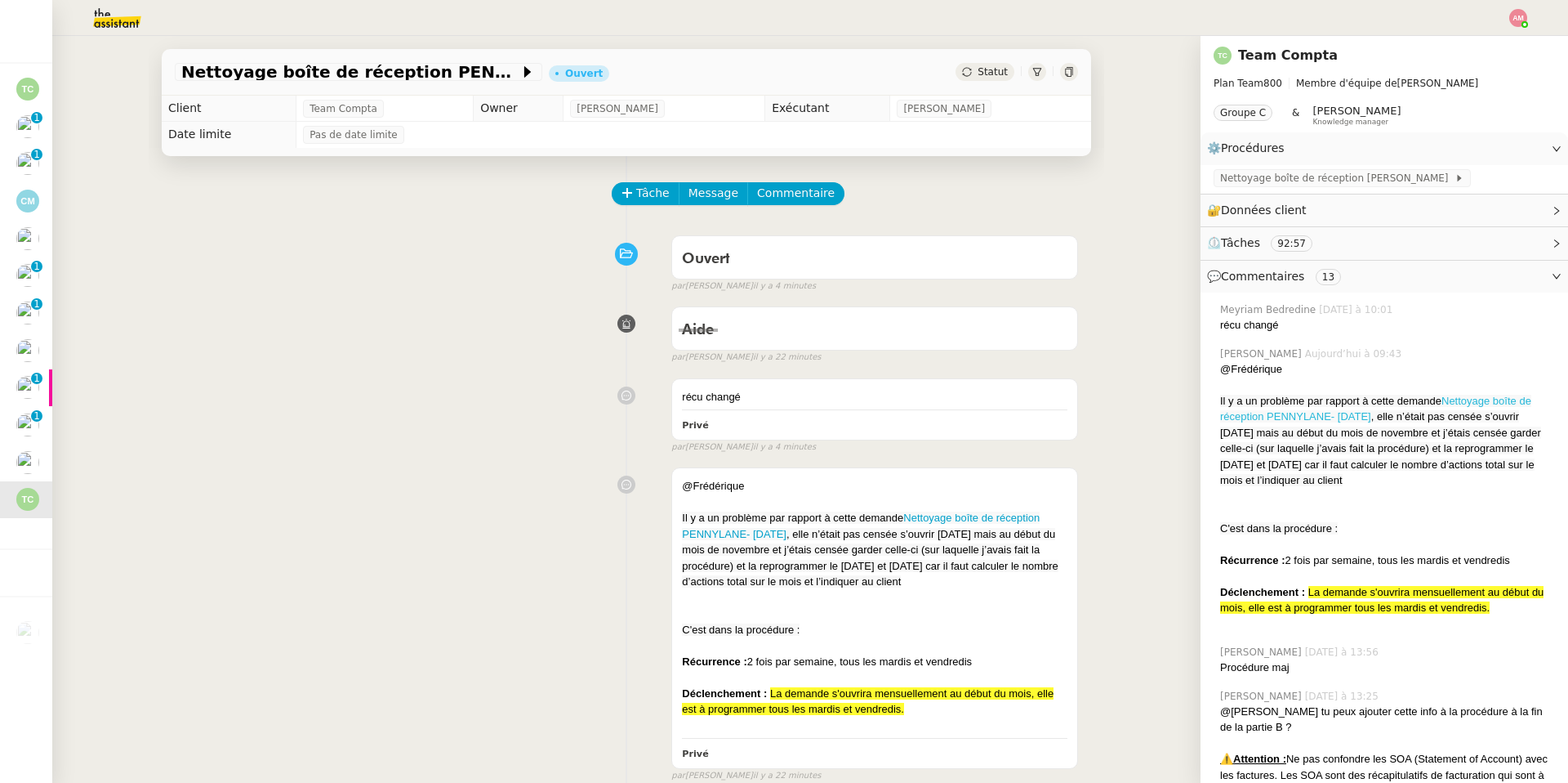
click at [1048, 414] on link "Nettoyage boîte de réception PENNYLANE- [DATE]" at bounding box center [1375, 409] width 311 height 28
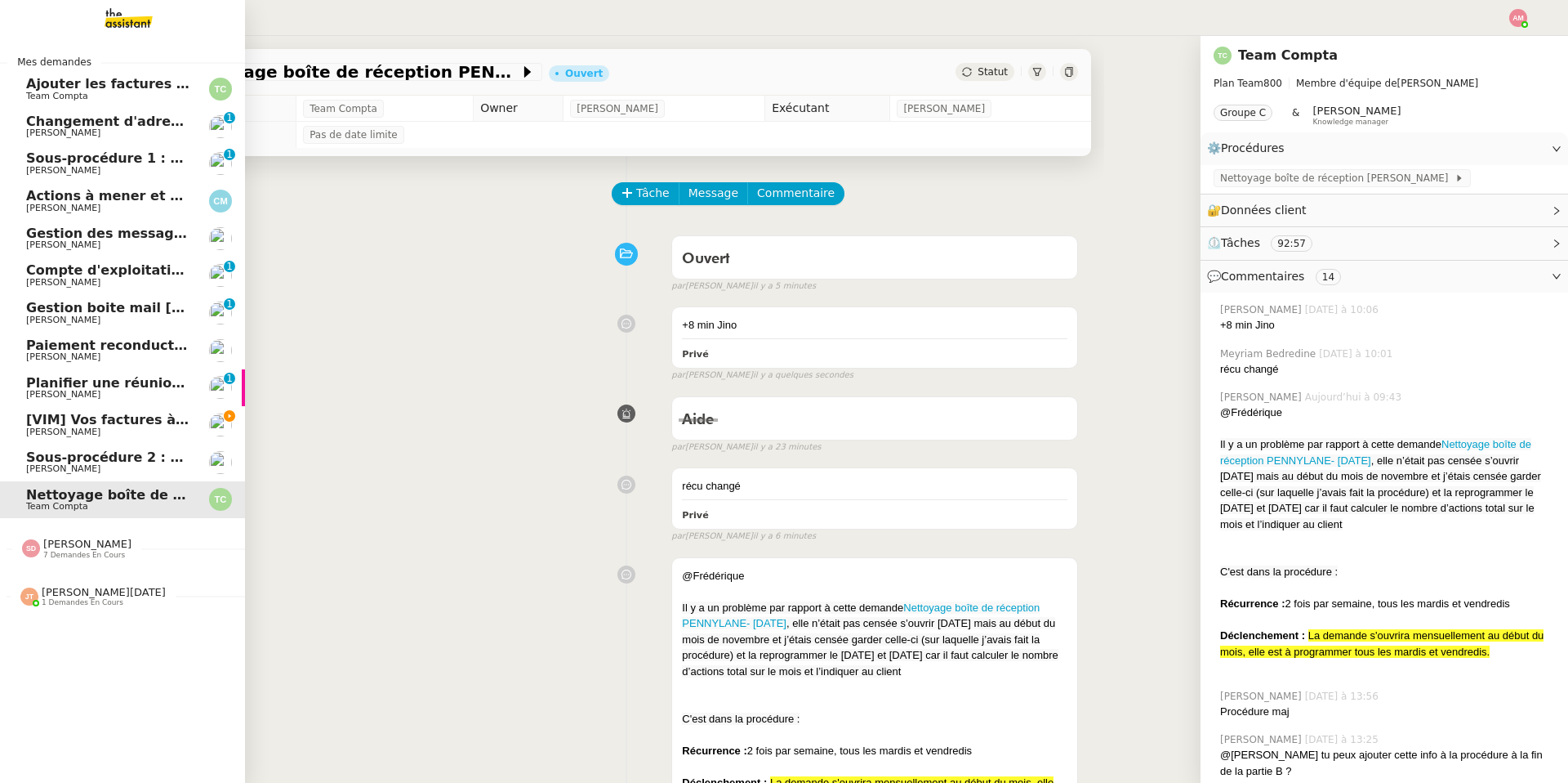
click at [76, 421] on span "[VIM] Vos factures à traiter" at bounding box center [127, 419] width 202 height 15
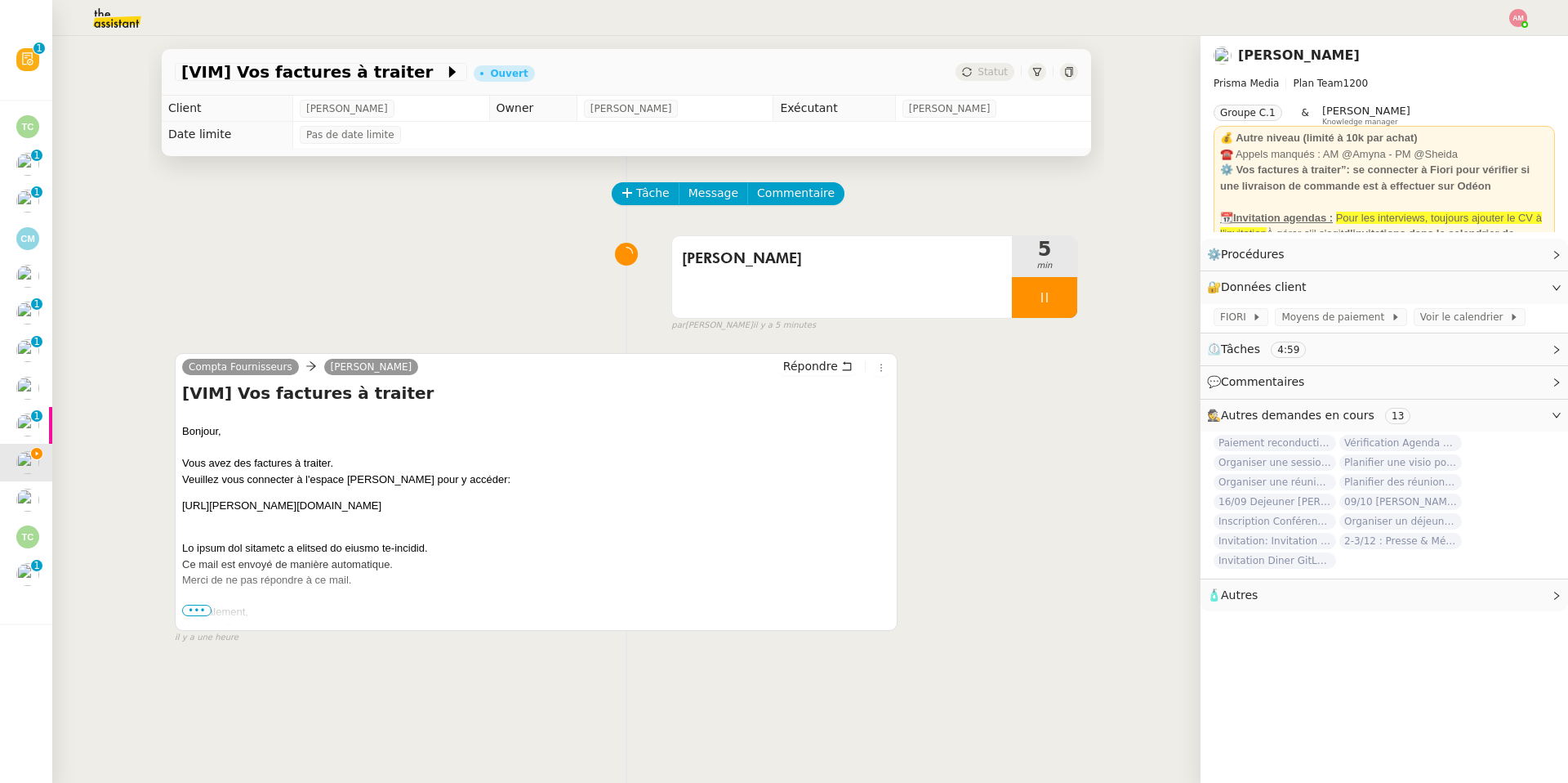
click at [1039, 331] on div "par Amyna M. il y a 5 minutes" at bounding box center [875, 325] width 407 height 14
click at [1045, 307] on div at bounding box center [1043, 297] width 65 height 41
click at [1045, 307] on button at bounding box center [1060, 297] width 33 height 41
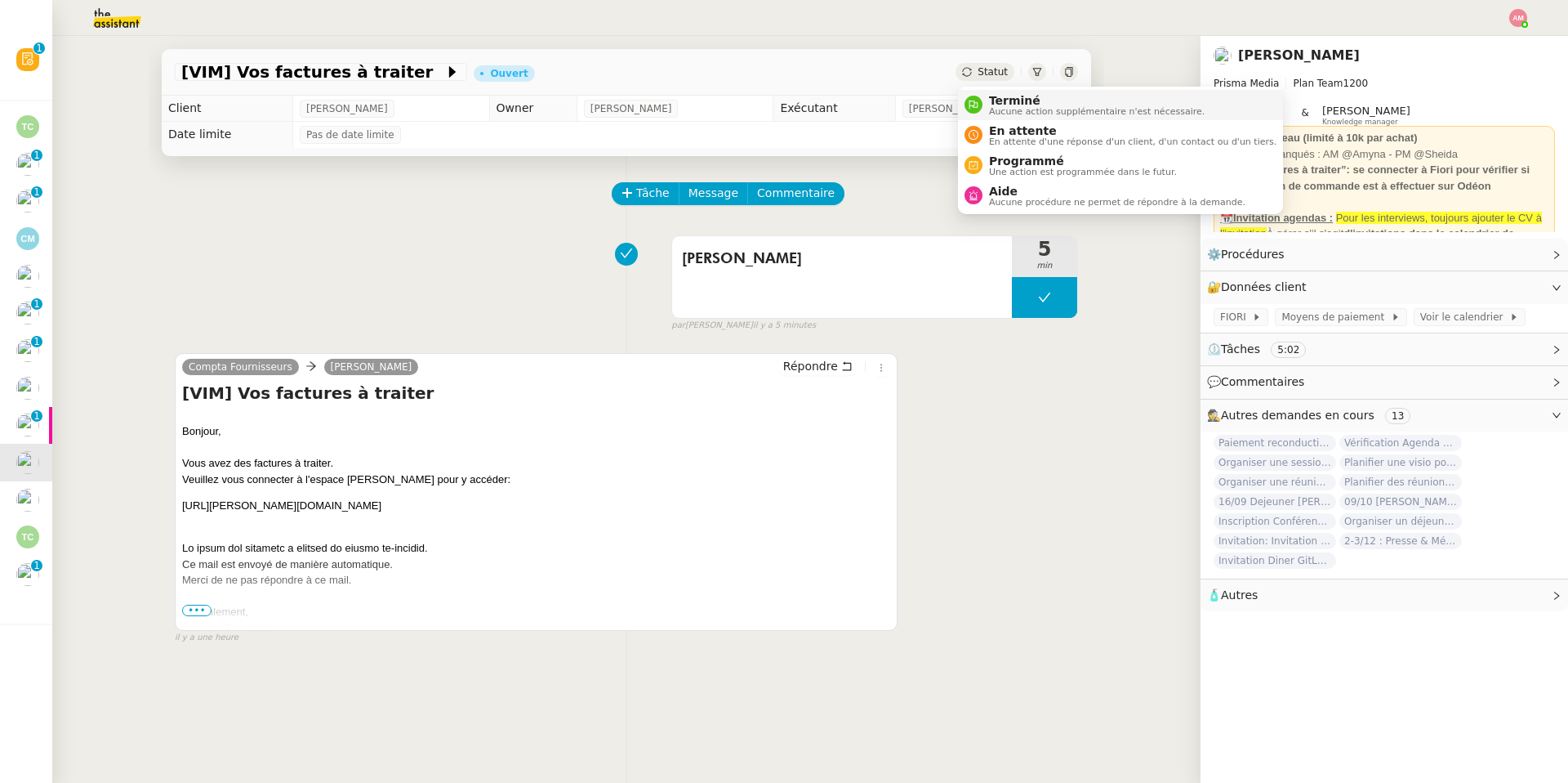
click at [984, 108] on div "Terminé Aucune action supplémentaire n'est nécessaire." at bounding box center [1093, 105] width 222 height 22
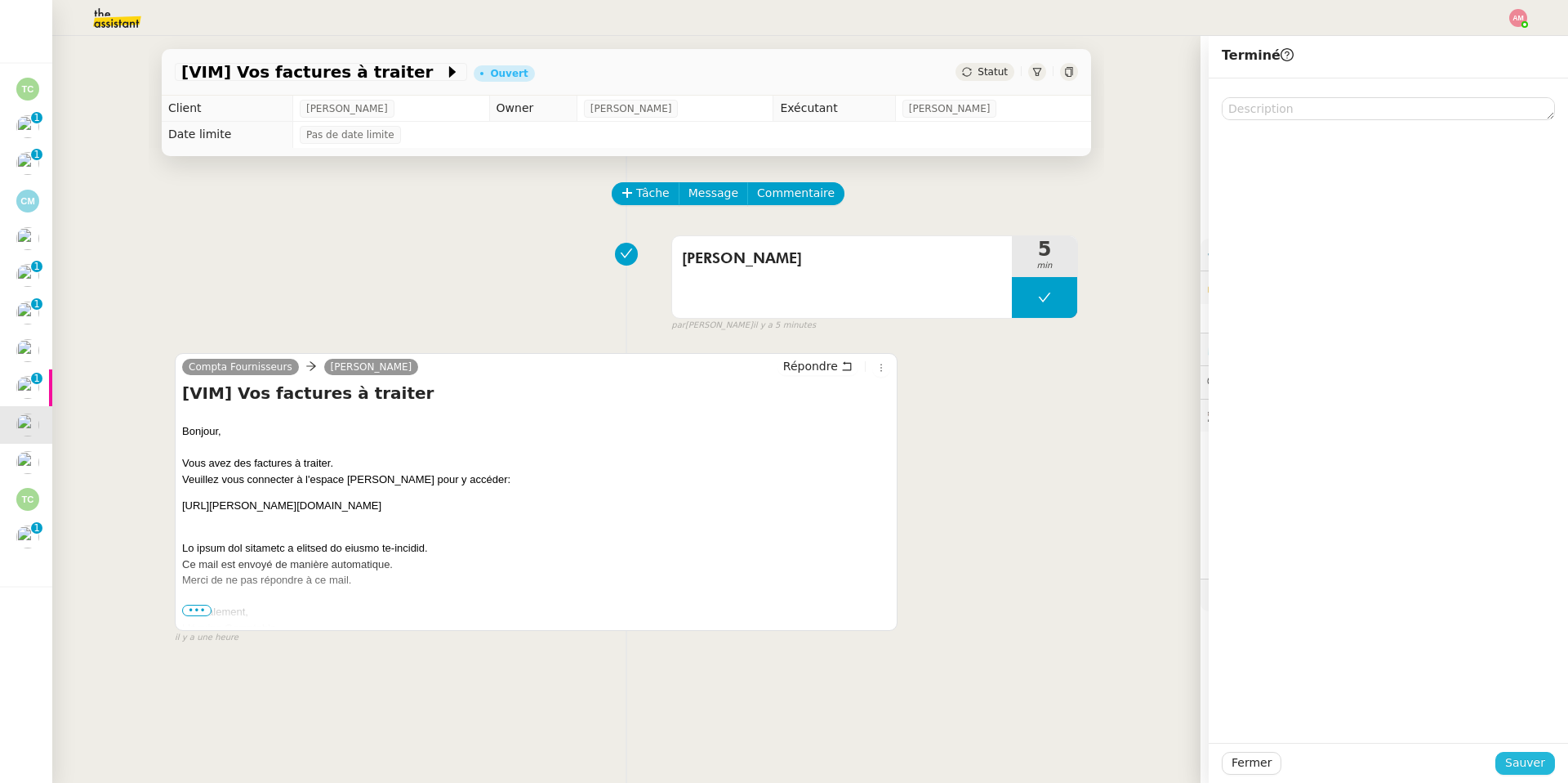
click at [1048, 556] on button "Sauver" at bounding box center [1524, 763] width 59 height 23
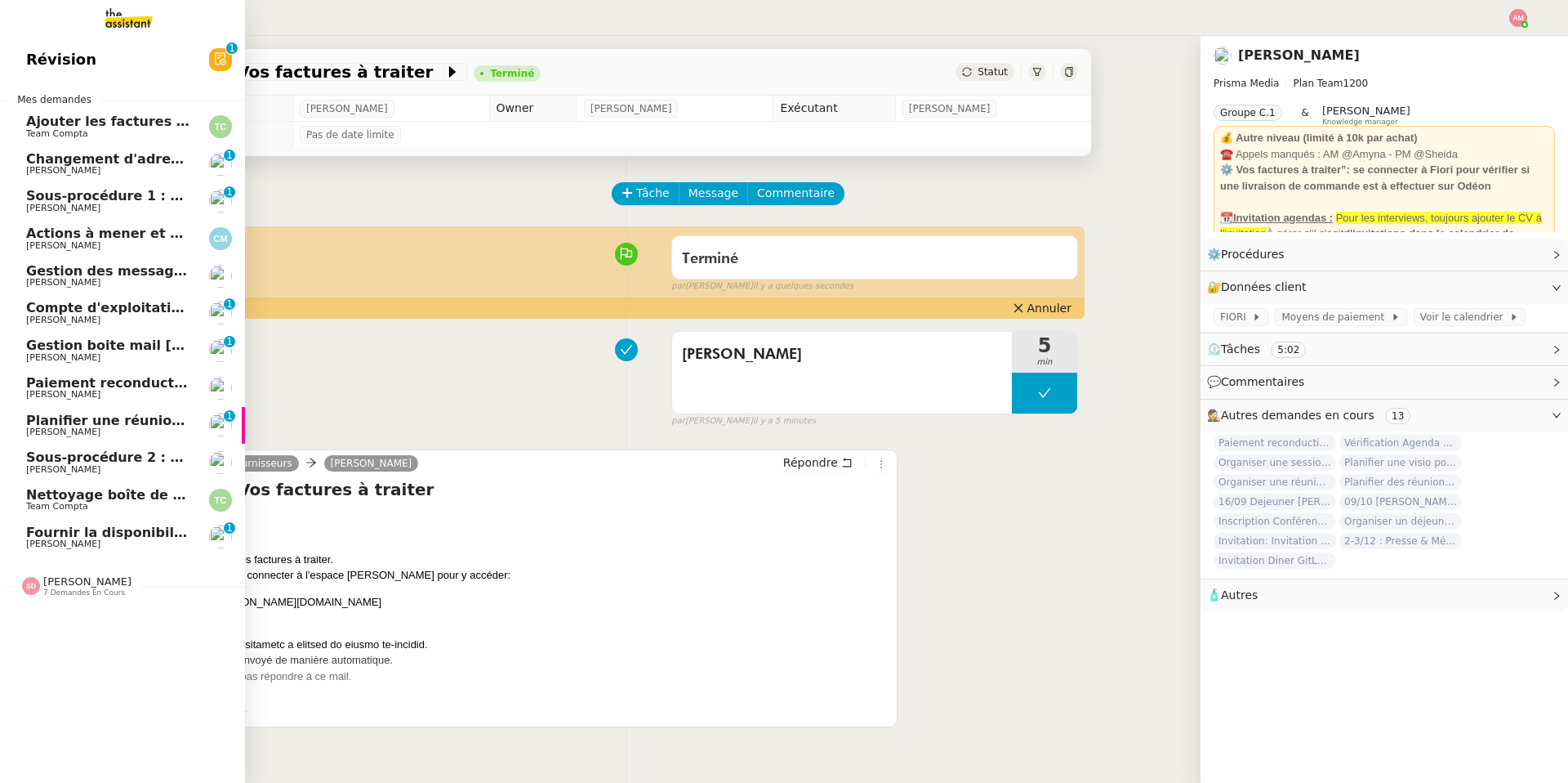
click at [20, 526] on link "Fournir la disponibilité d'Ariel Ariel Wengroff 0 1 2 3 4 5 6 7 8 9" at bounding box center [122, 538] width 245 height 38
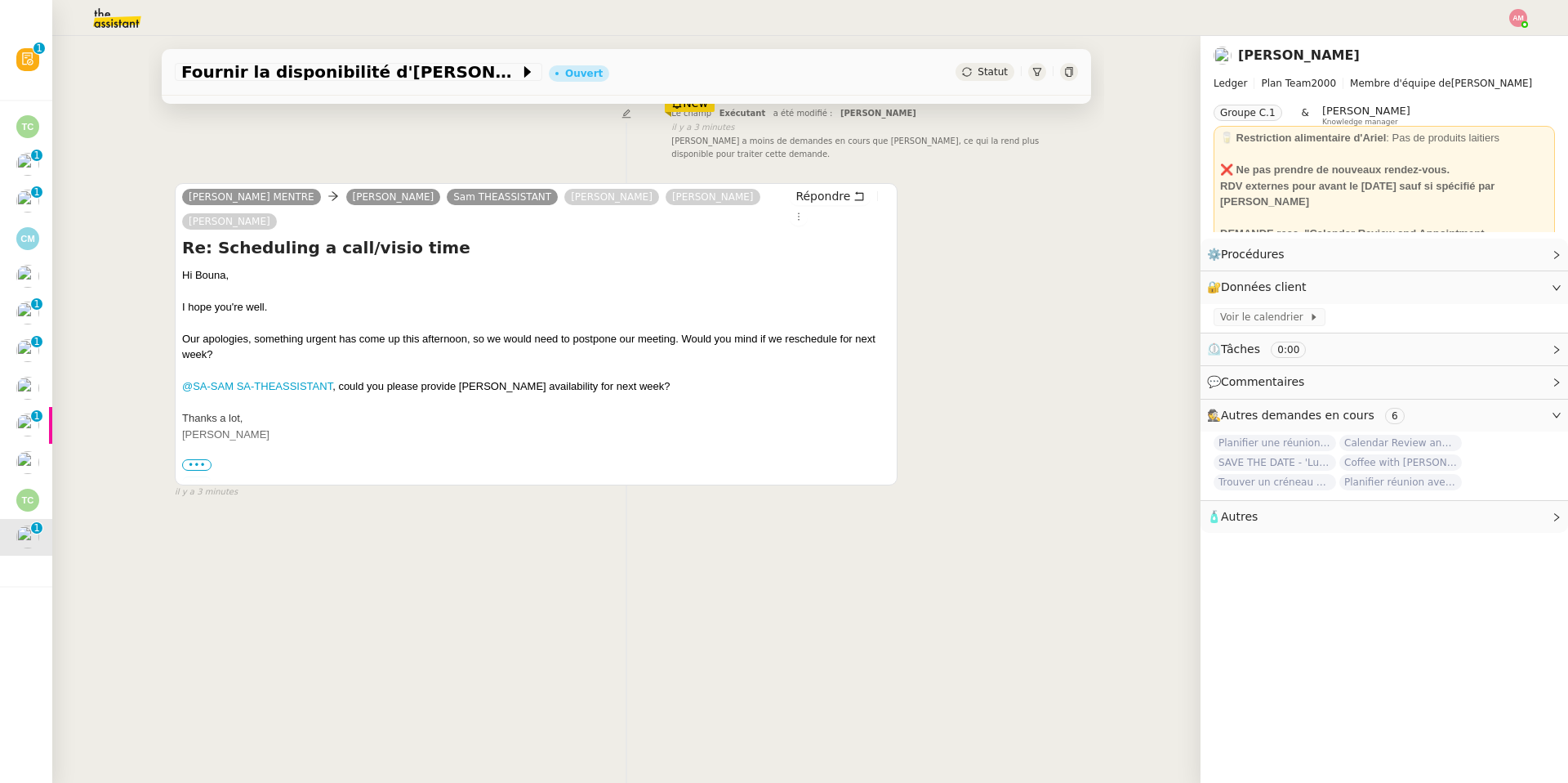
scroll to position [210, 0]
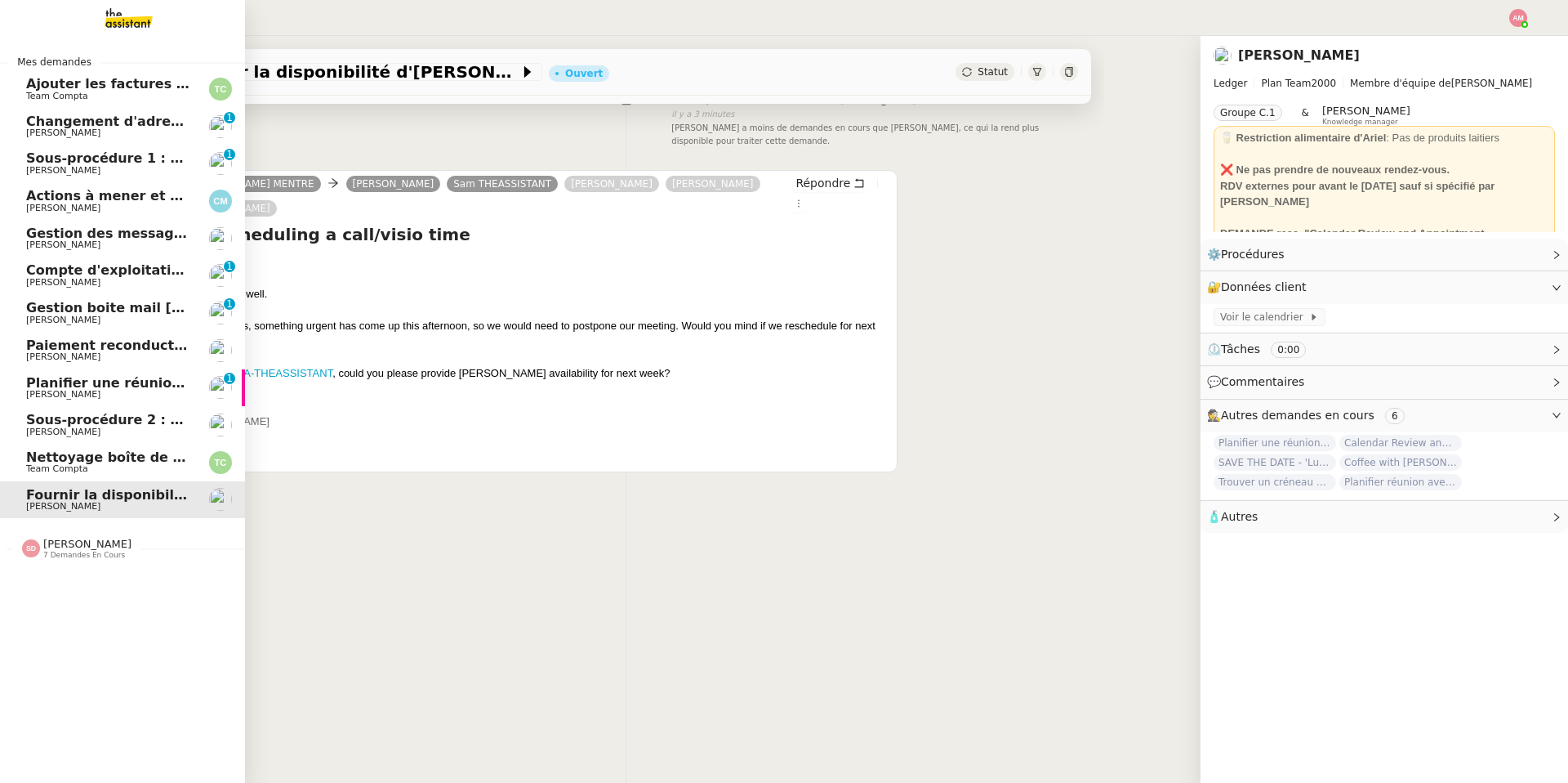
click at [36, 268] on span "Compte d'exploitation Moun Pro - [DATE]" at bounding box center [177, 269] width 302 height 15
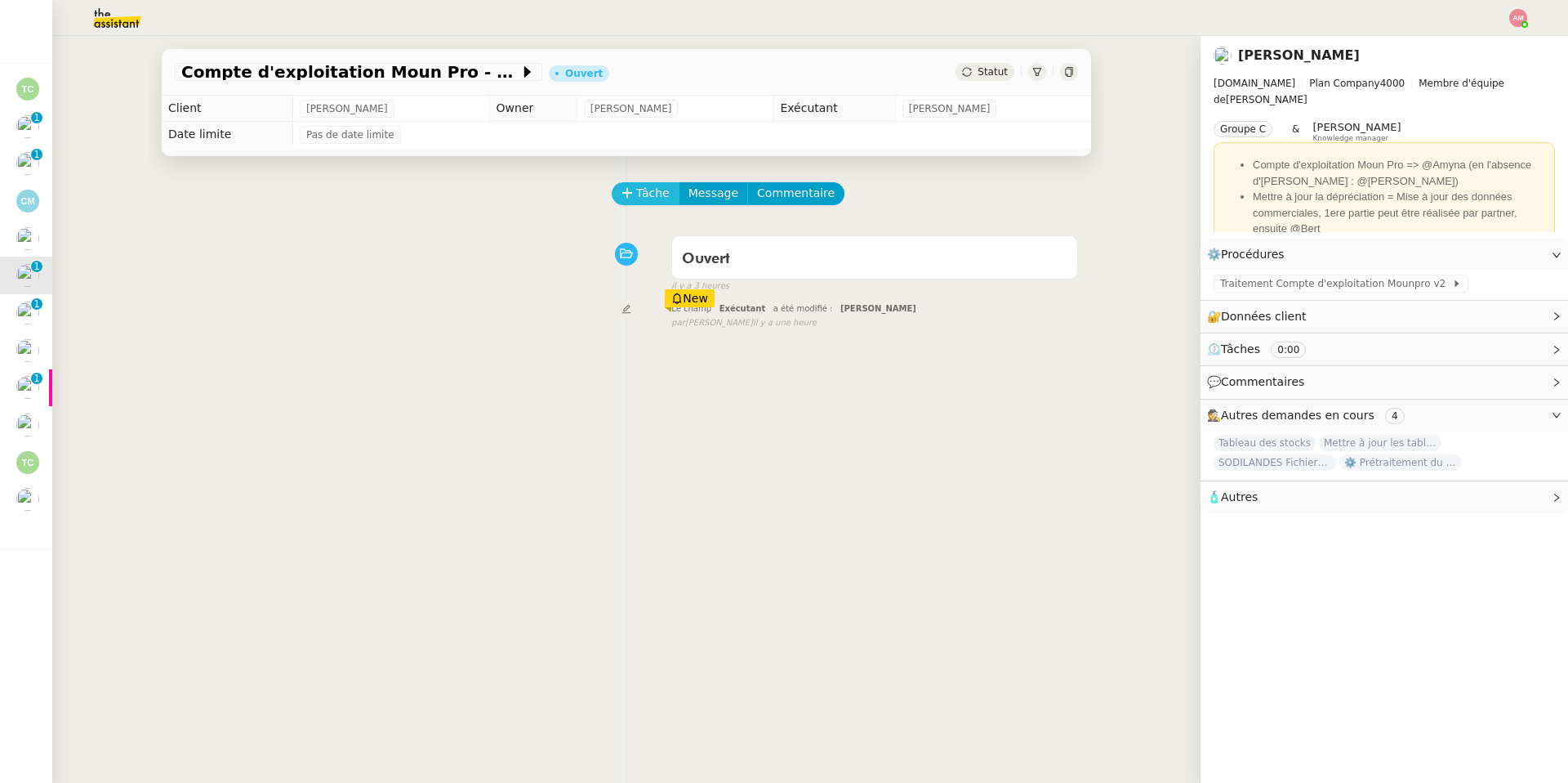
click at [641, 200] on span "Tâche" at bounding box center [653, 193] width 34 height 19
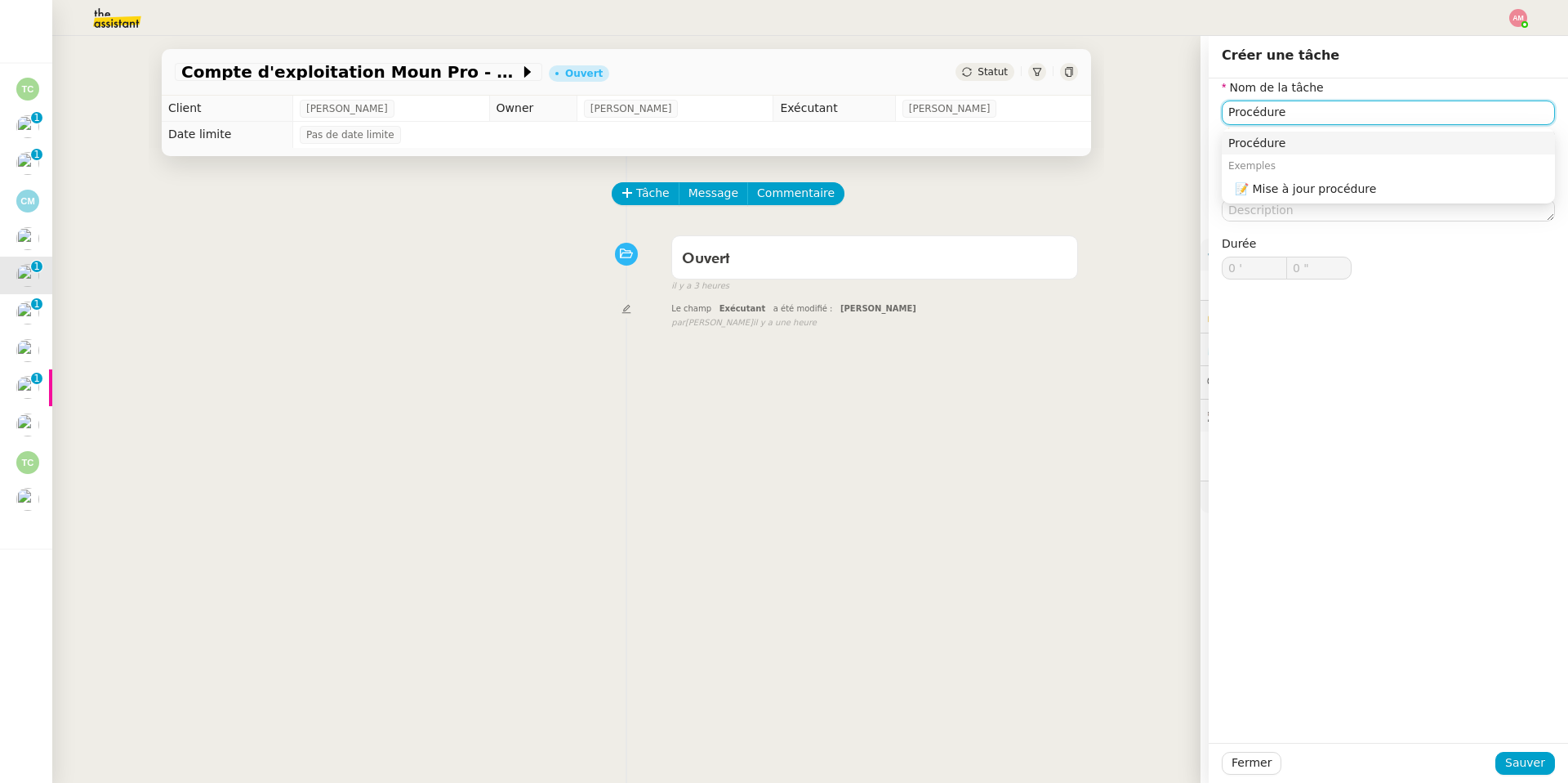
type input "Procédure"
click at [1048, 556] on div at bounding box center [1387, 763] width 214 height 23
click at [1048, 556] on div "Fermer Sauver" at bounding box center [1387, 762] width 359 height 40
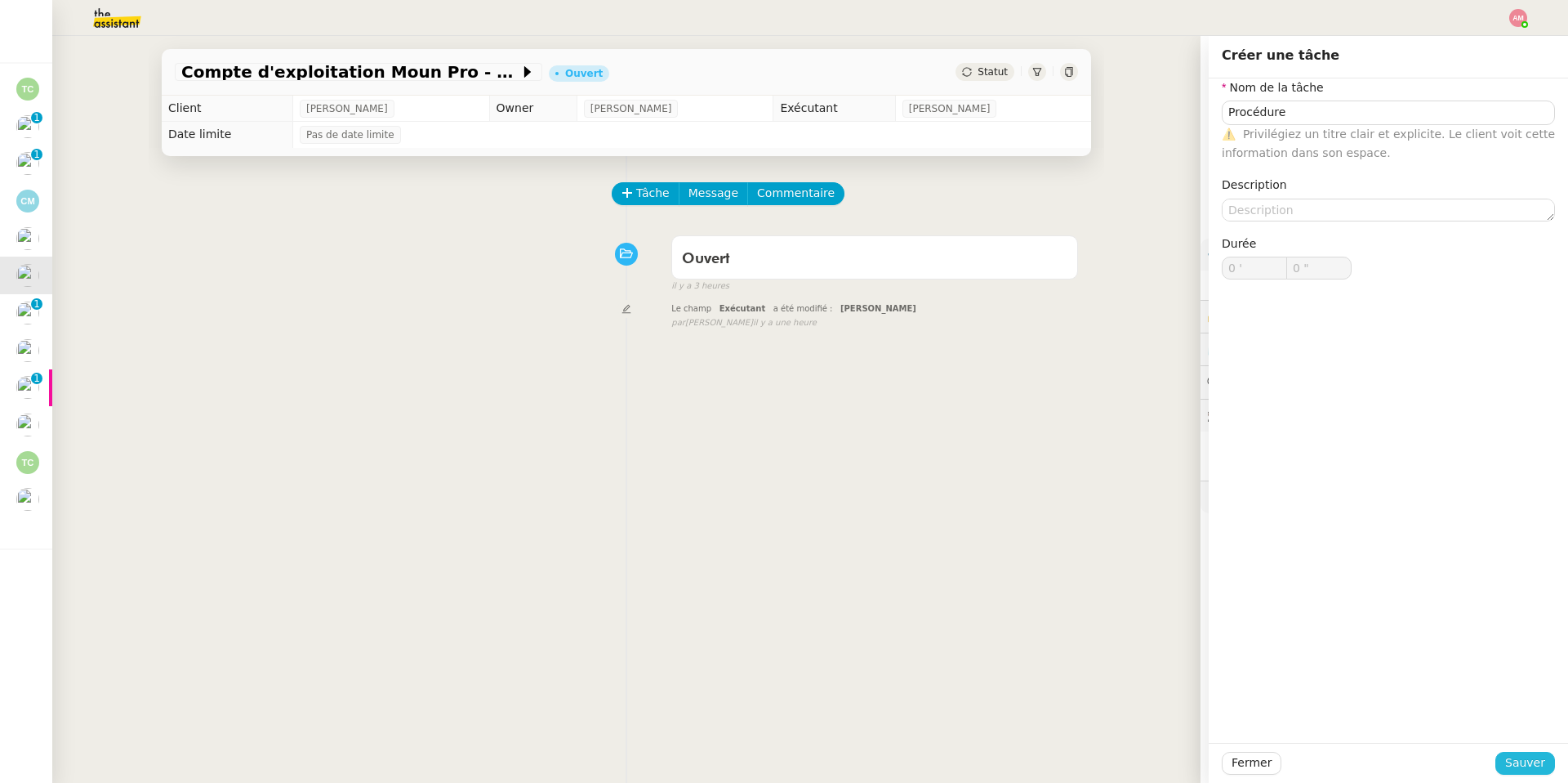
click at [1048, 556] on span "Sauver" at bounding box center [1525, 762] width 40 height 19
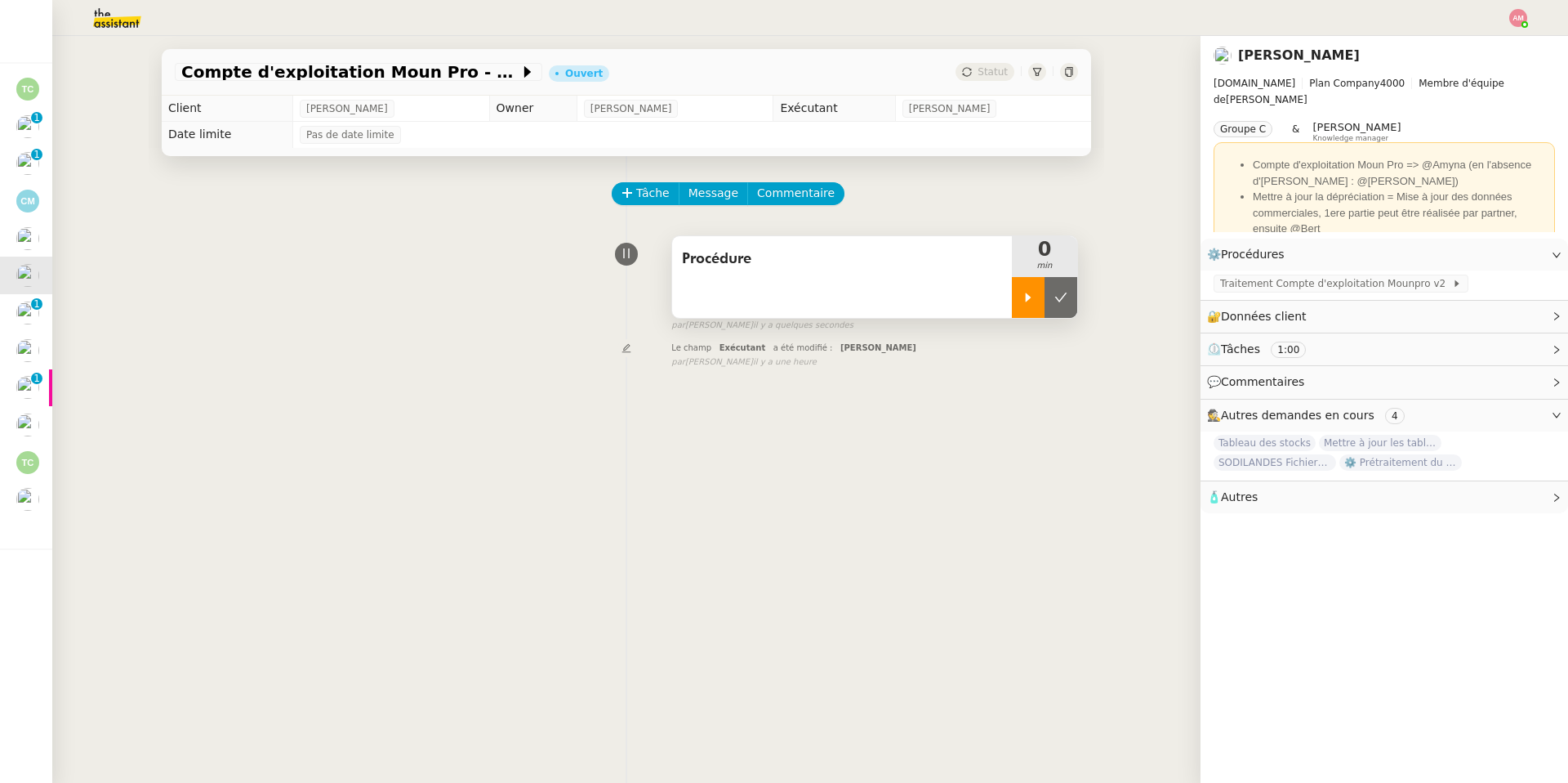
click at [1013, 281] on div at bounding box center [1027, 297] width 33 height 41
click at [1048, 297] on div "Traitement Compte d'exploitation Mounpro v2" at bounding box center [1383, 285] width 367 height 28
click at [1048, 292] on span "Traitement Compte d'exploitation Mounpro v2" at bounding box center [1335, 283] width 232 height 16
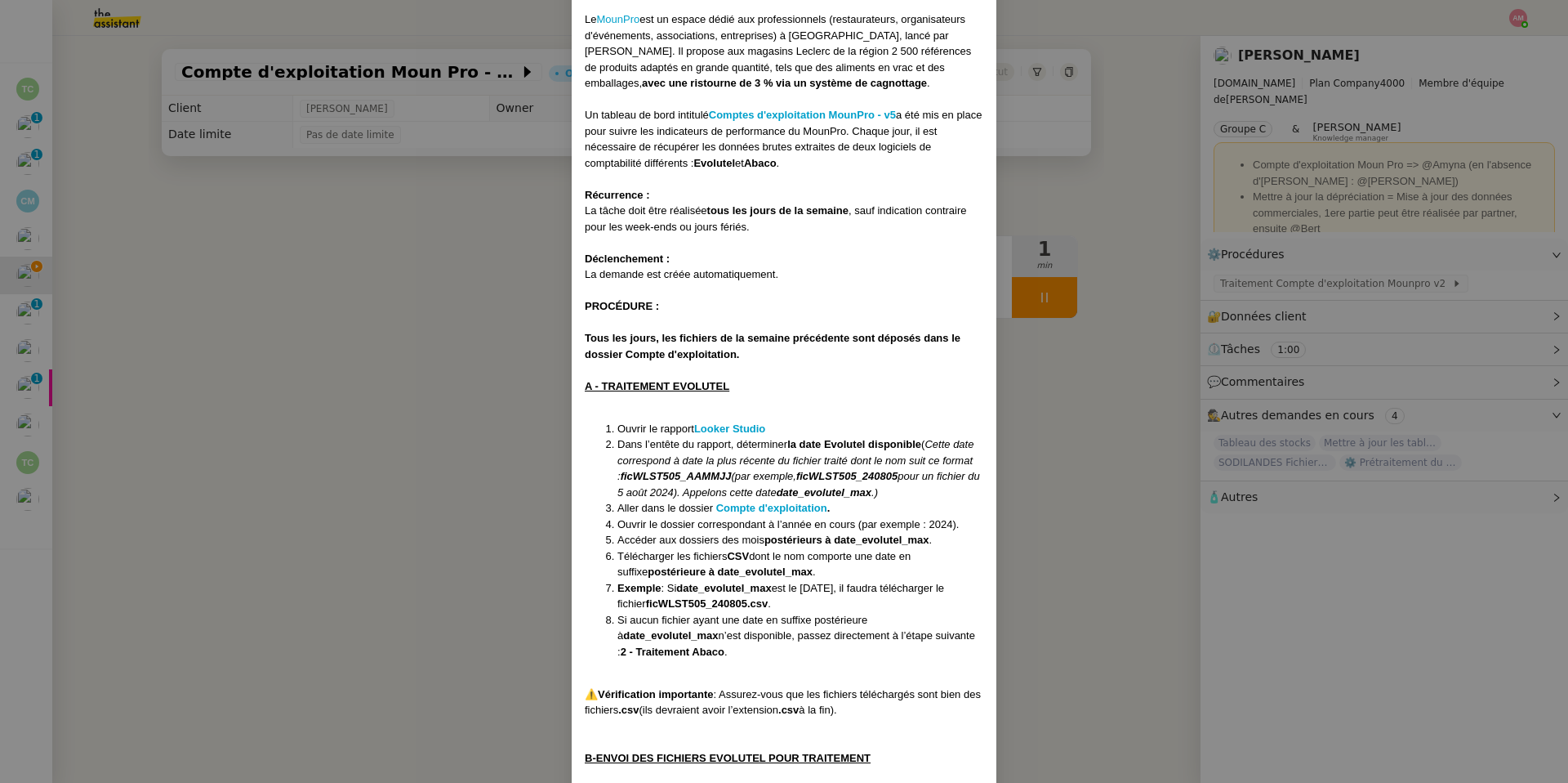
scroll to position [180, 0]
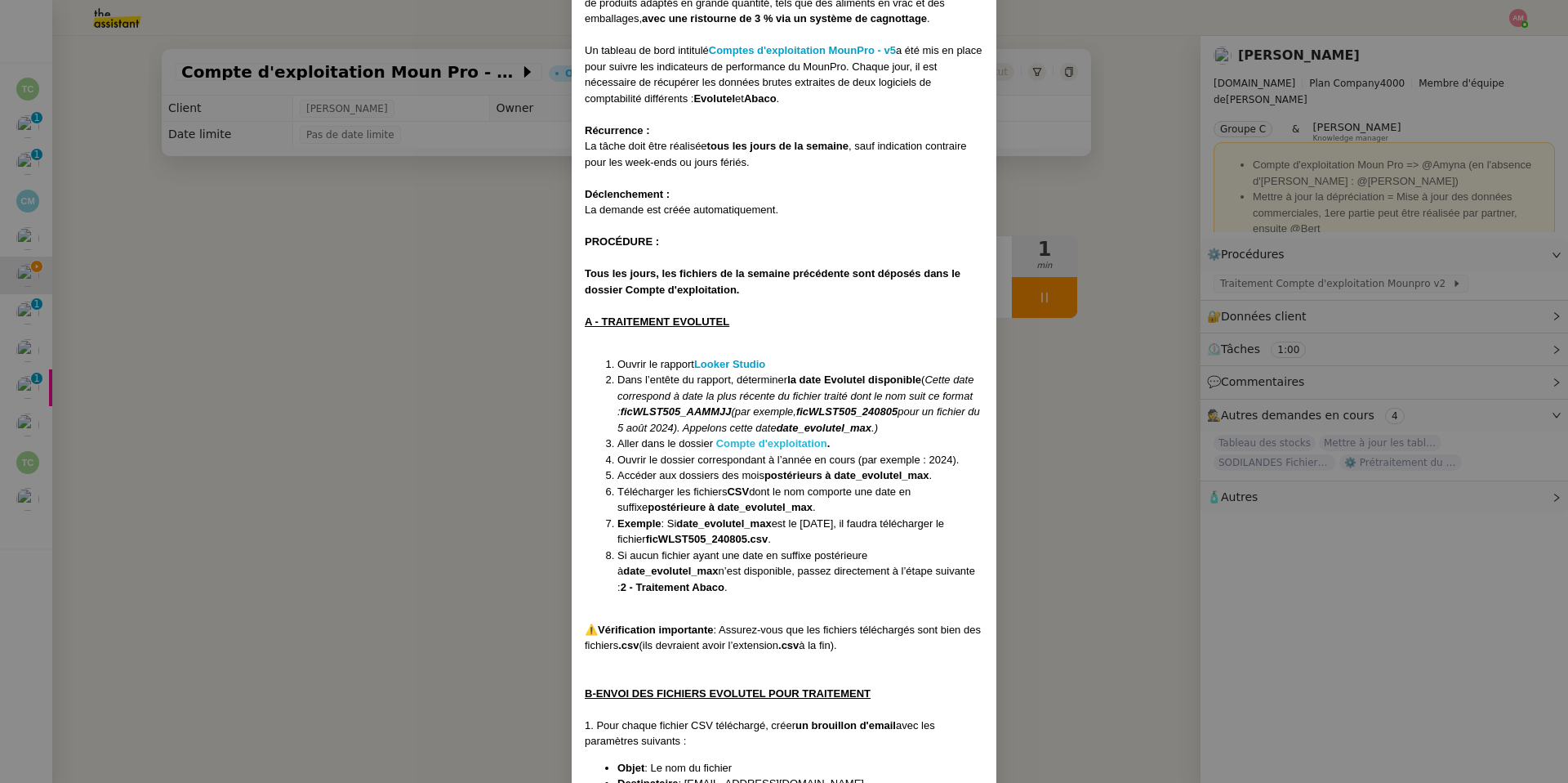
click at [740, 446] on strong "Compte d'exploitation" at bounding box center [771, 443] width 111 height 12
click at [68, 251] on nz-modal-container "Contexte : Le MounPro est un espace dédié aux professionnels (restaurateurs, or…" at bounding box center [784, 391] width 1568 height 783
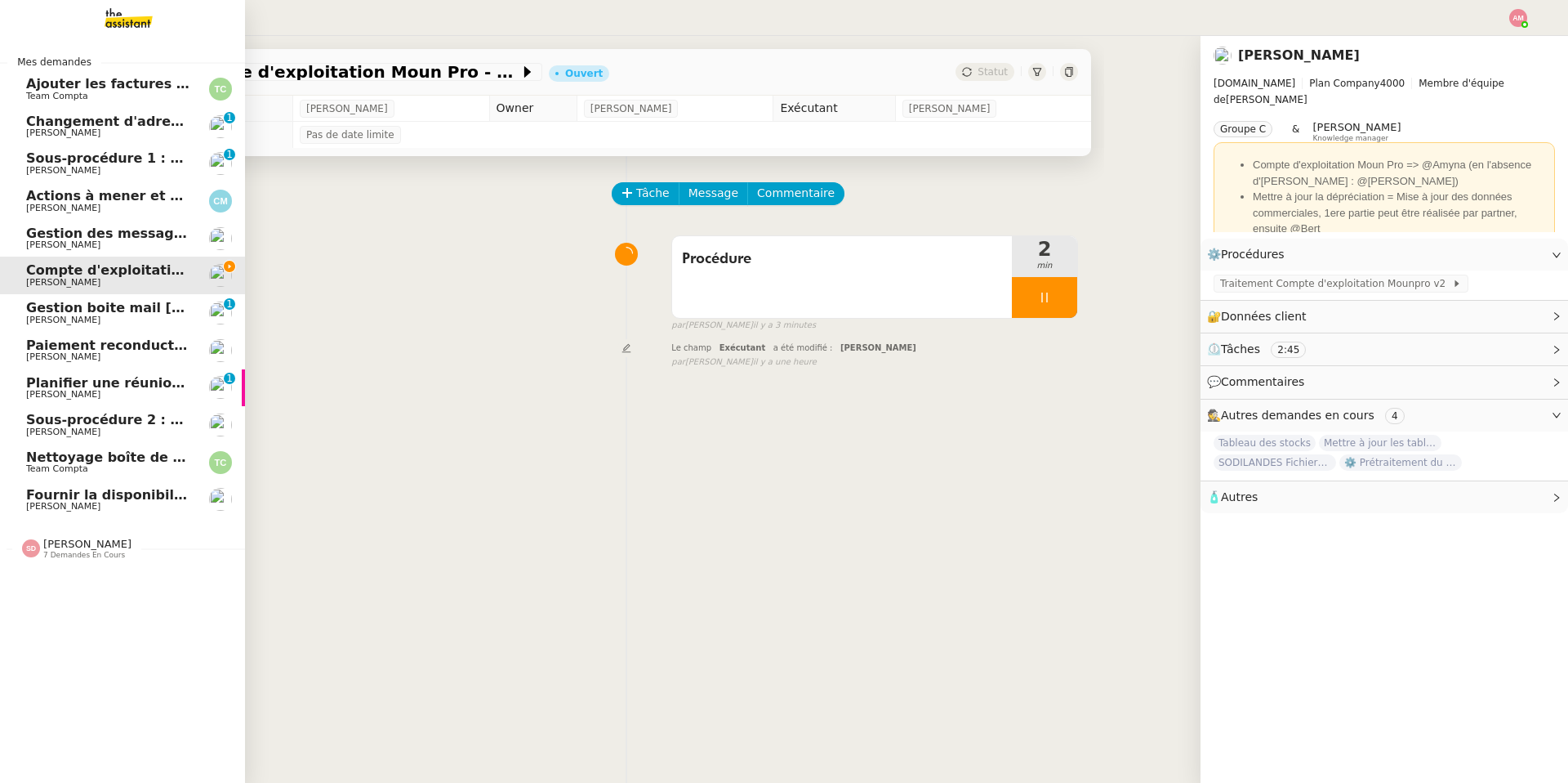
click at [89, 553] on span "7 demandes en cours" at bounding box center [84, 555] width 82 height 9
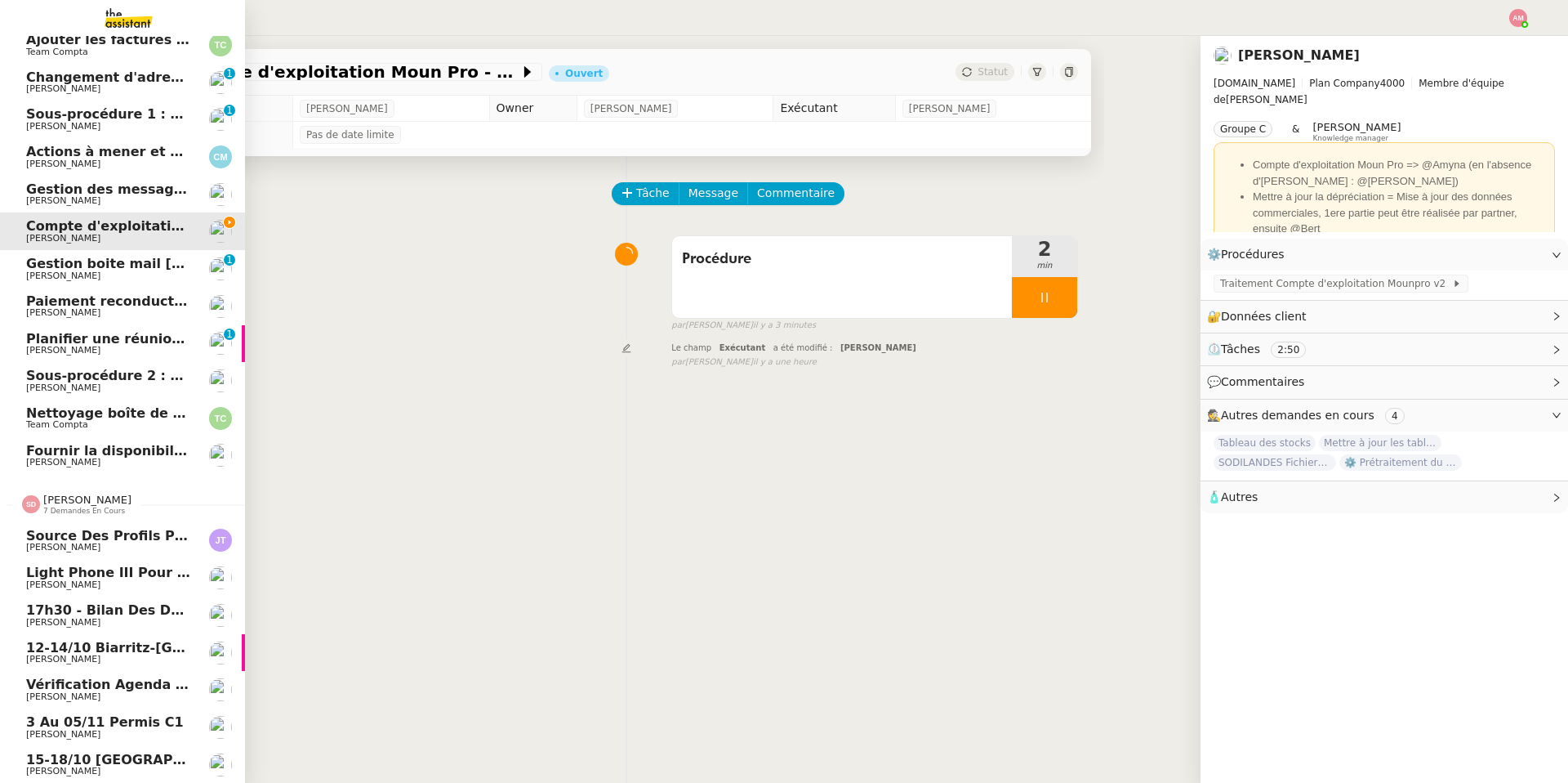
scroll to position [30, 0]
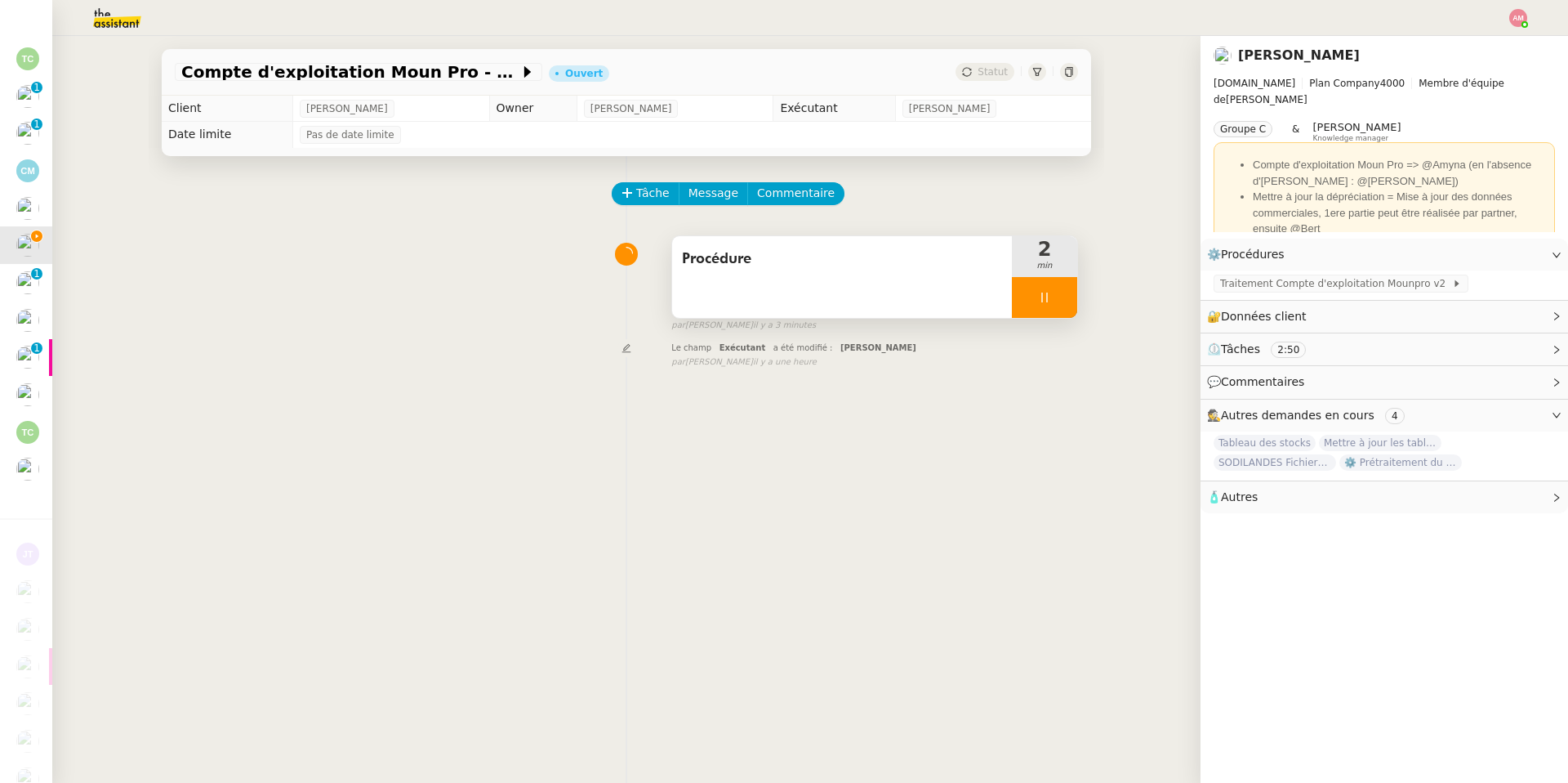
click at [940, 261] on span "Procédure" at bounding box center [842, 259] width 320 height 24
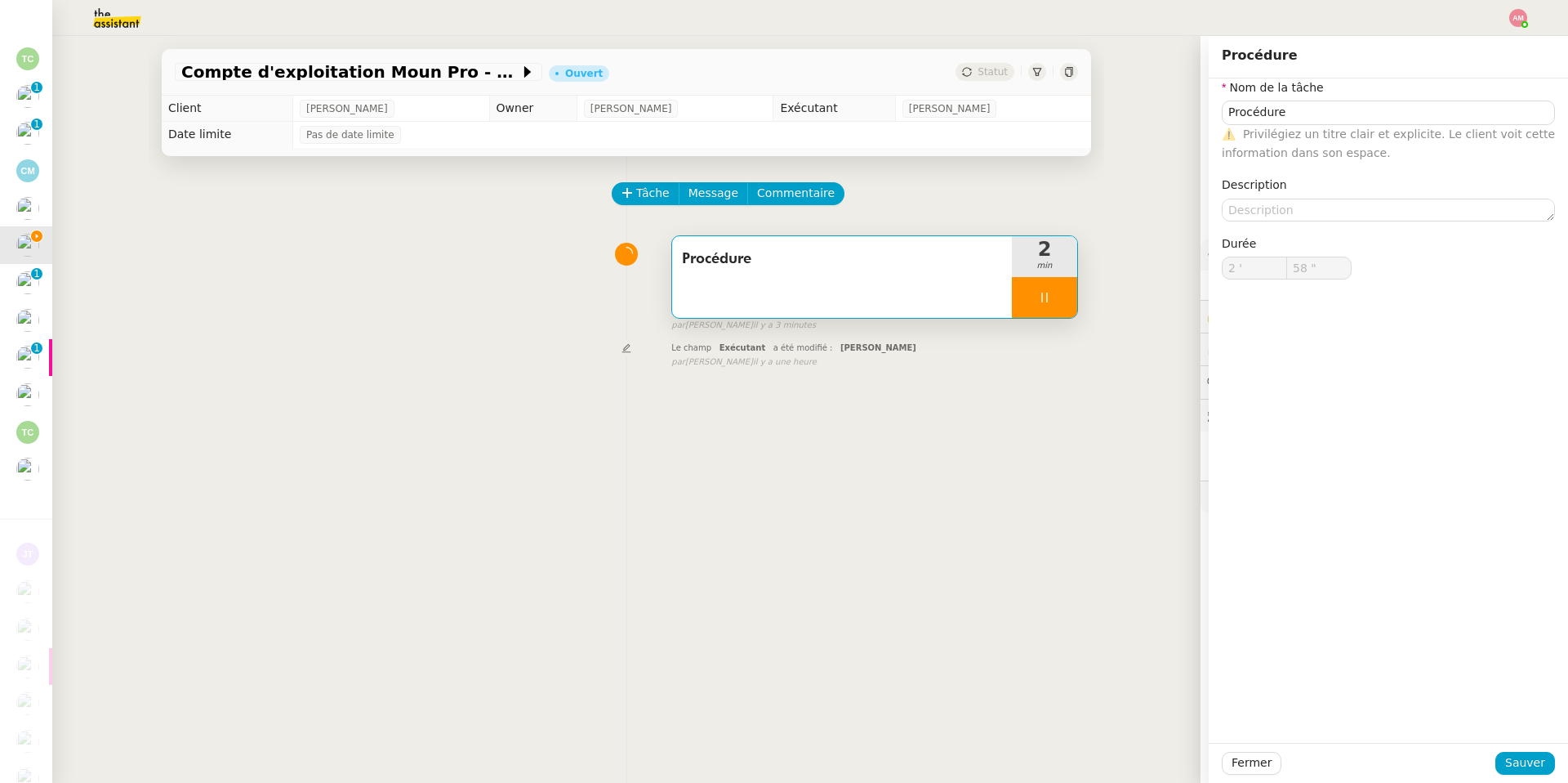
type input "59 ""
click at [1047, 304] on icon at bounding box center [1044, 298] width 13 height 13
type input "Procédure"
type input "2 '"
type input "59 ""
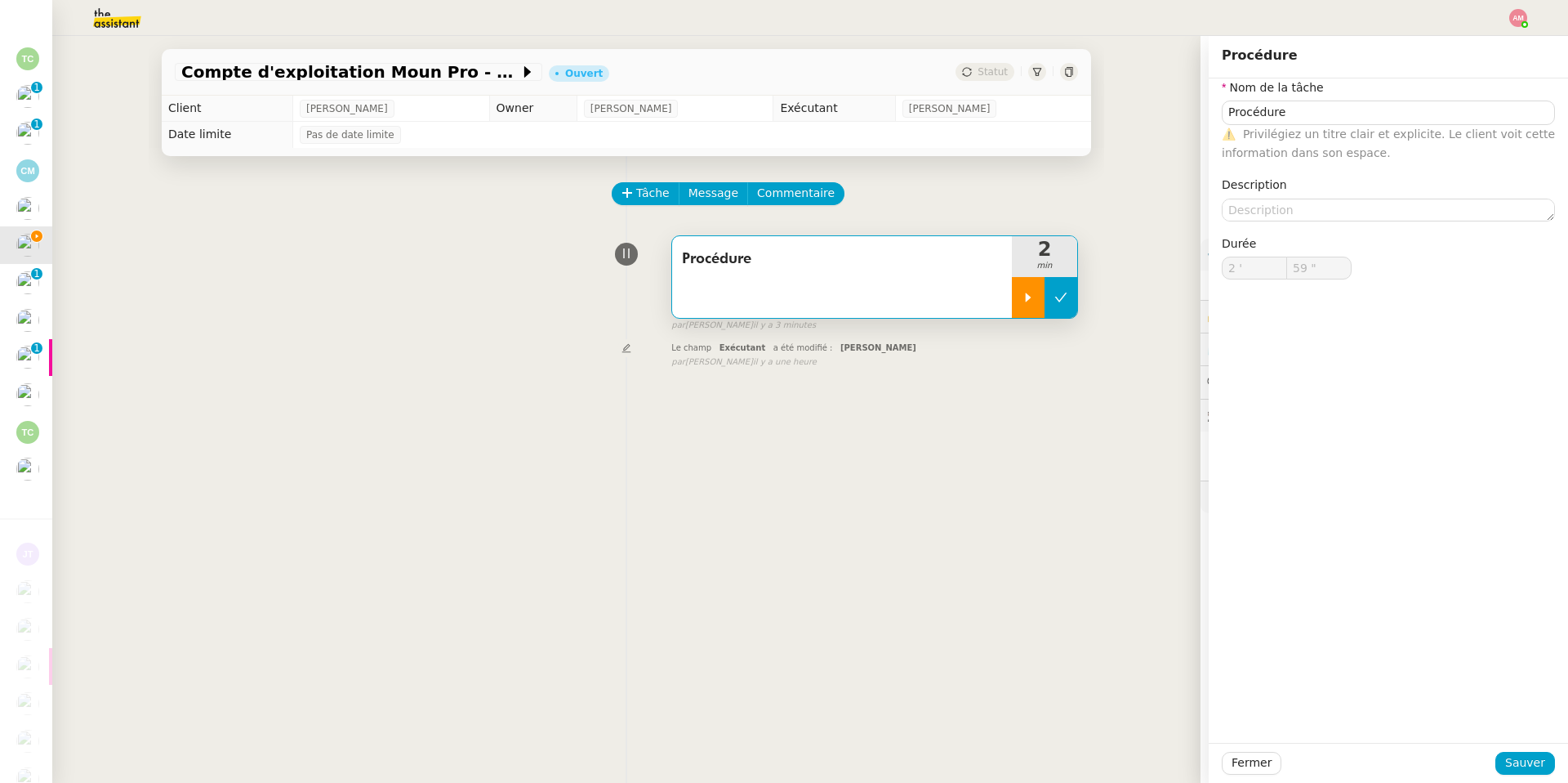
type input "Procédure"
type input "2 '"
type input "59 ""
click at [1048, 304] on icon at bounding box center [1060, 298] width 13 height 13
type input "Procédure"
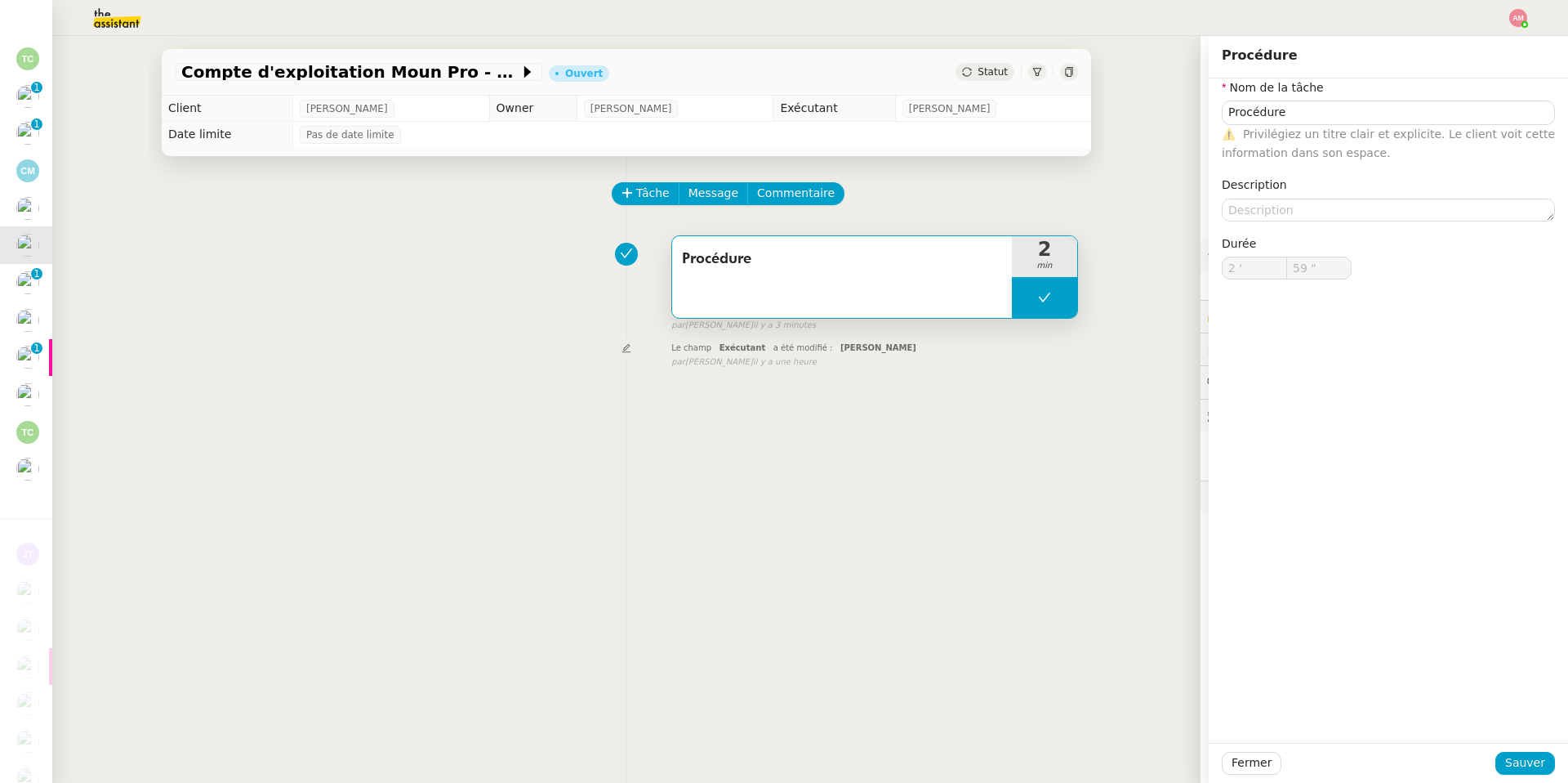
type input "2 '"
type input "59 ""
type input "Procédure"
type input "2 '"
type input "59 ""
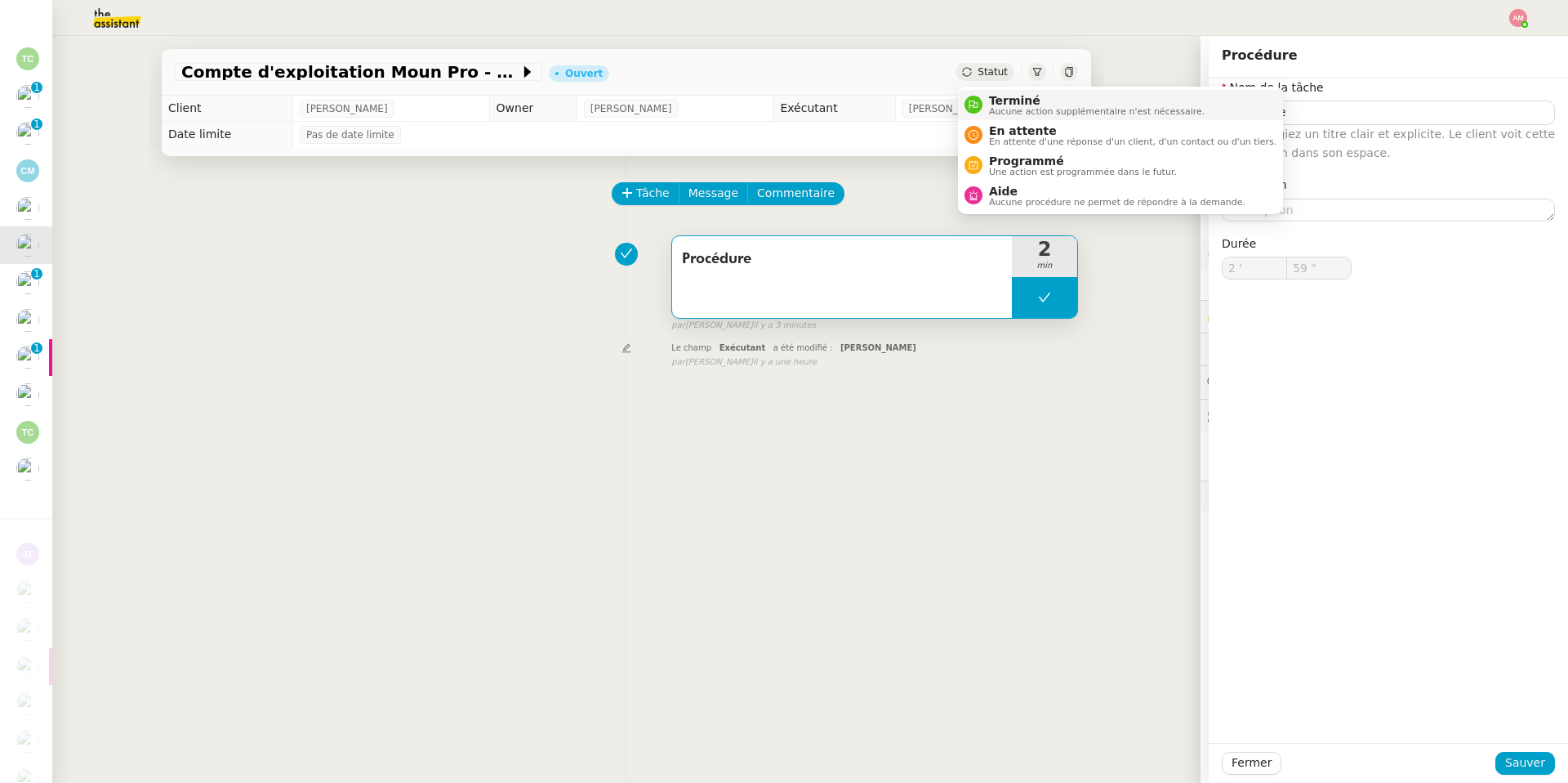
click at [999, 99] on span "Terminé" at bounding box center [1096, 101] width 216 height 13
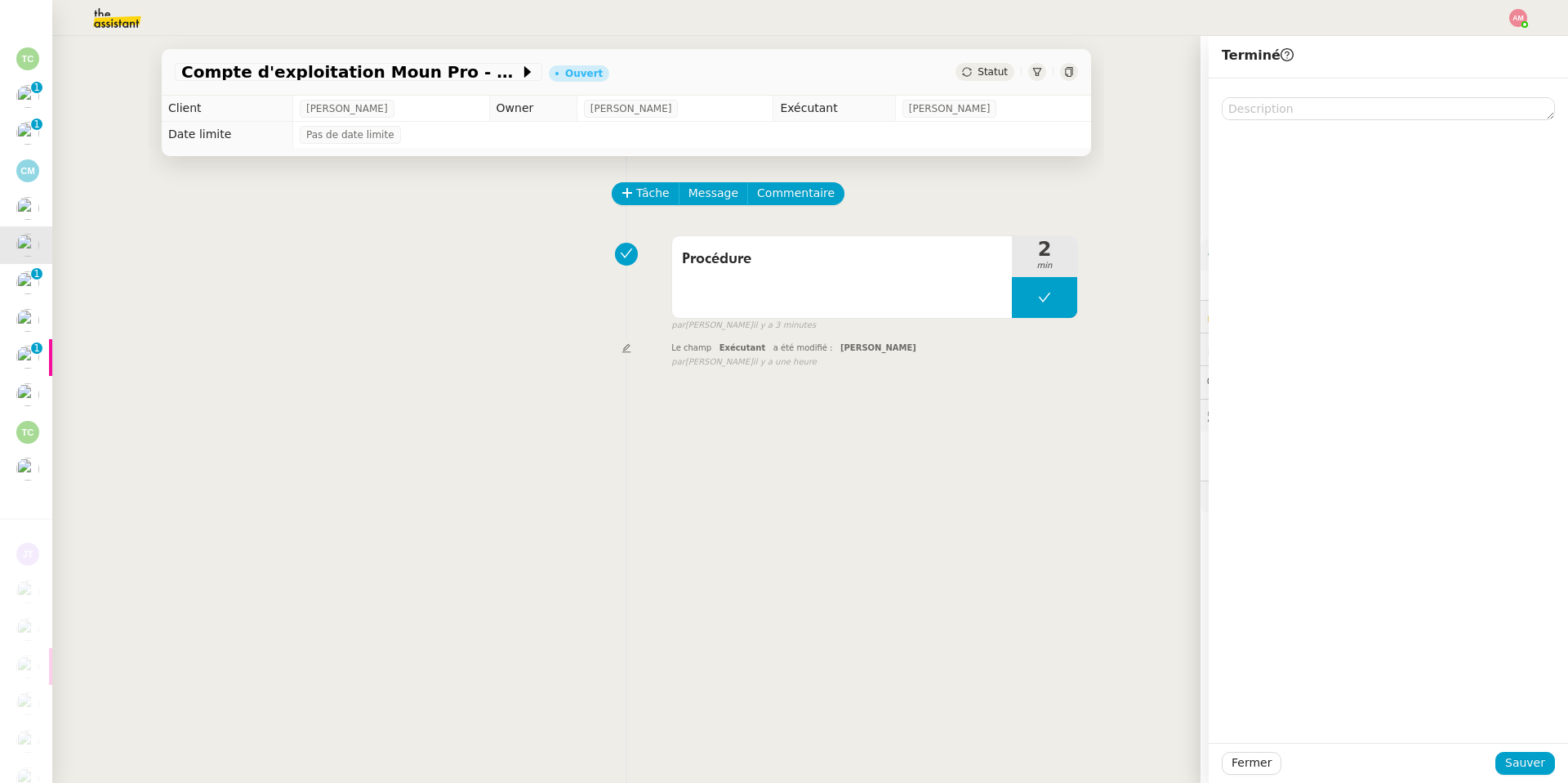
click at [1048, 556] on div "Fermer Sauver" at bounding box center [1387, 762] width 359 height 40
click at [1048, 556] on button "Sauver" at bounding box center [1524, 763] width 59 height 23
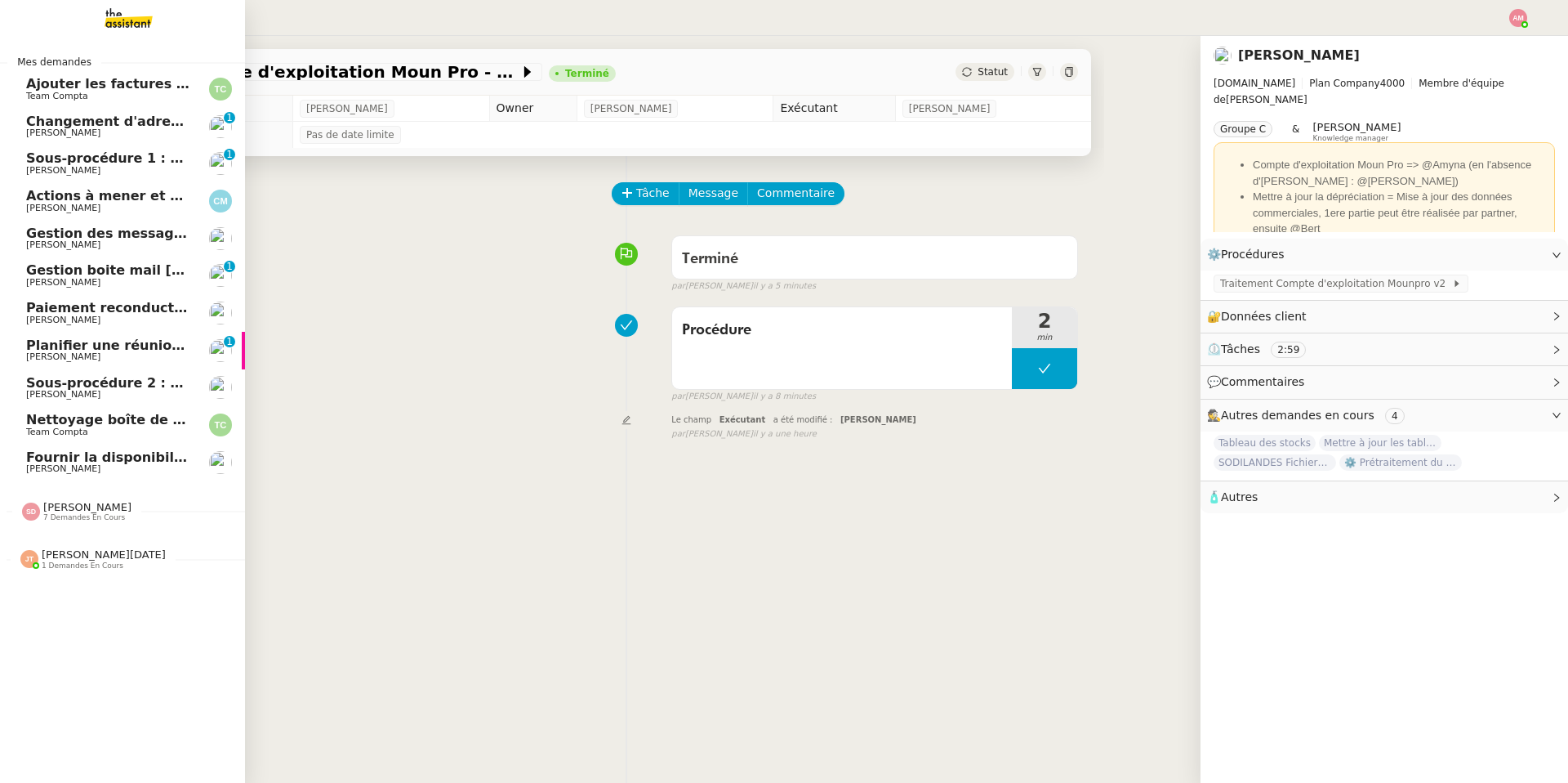
click at [169, 120] on span "Changement d'adresse - SOGECAP" at bounding box center [153, 122] width 253 height 15
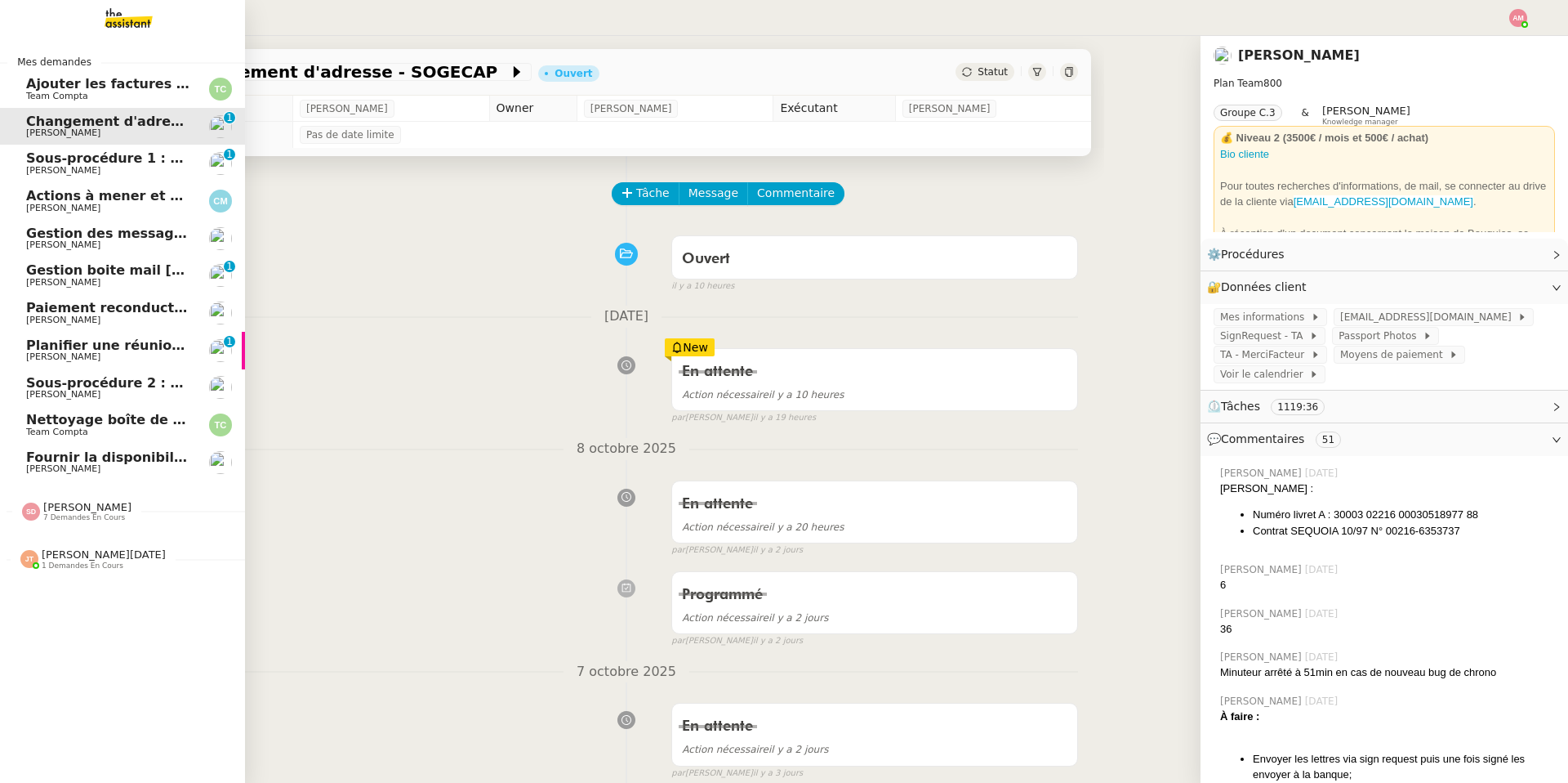
click at [179, 193] on span "Actions à mener et suivi du base du rapport" at bounding box center [188, 195] width 324 height 15
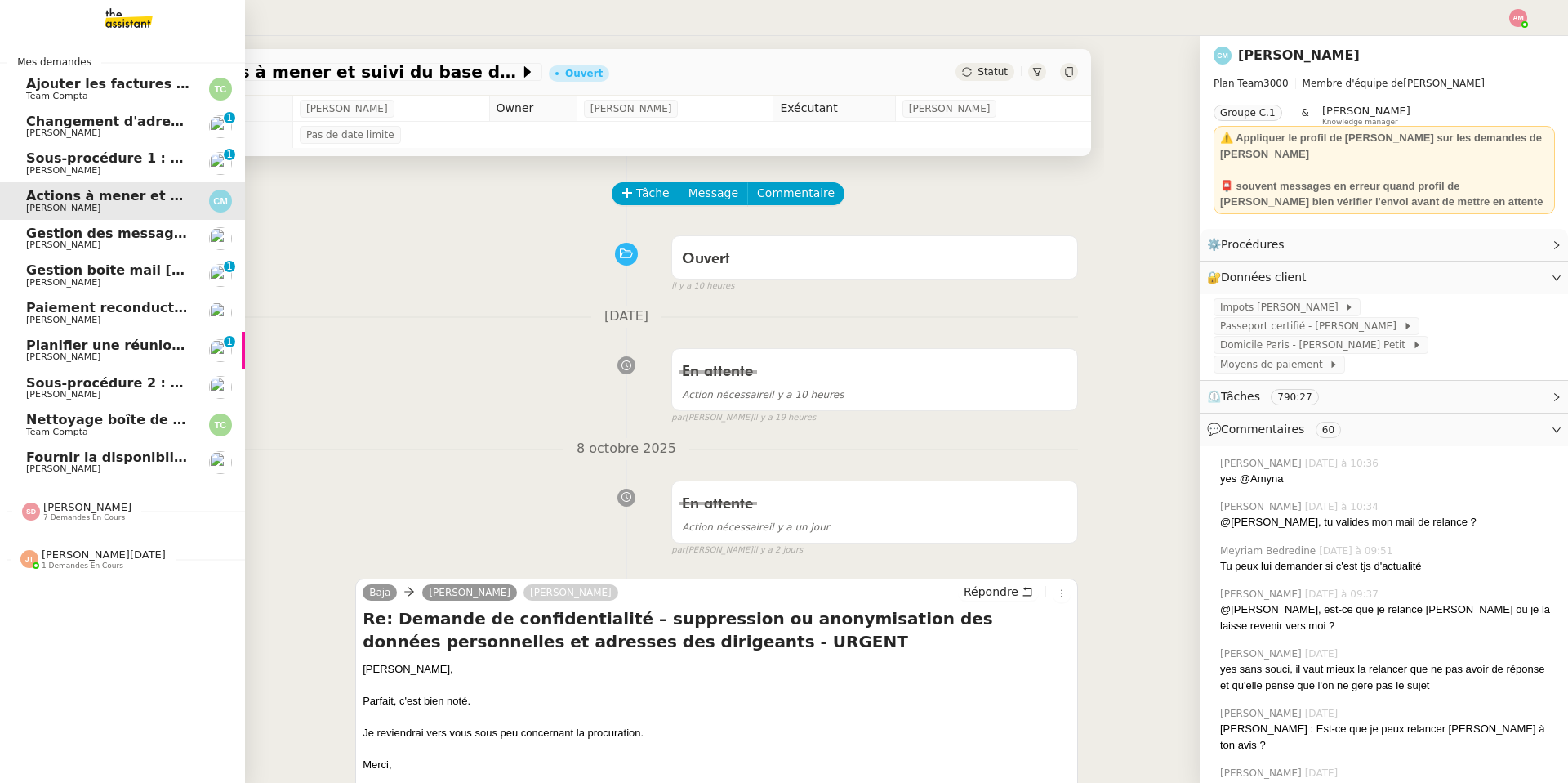
click at [145, 235] on span "Gestion des messages privés linkedIn - [DATE]" at bounding box center [197, 233] width 342 height 15
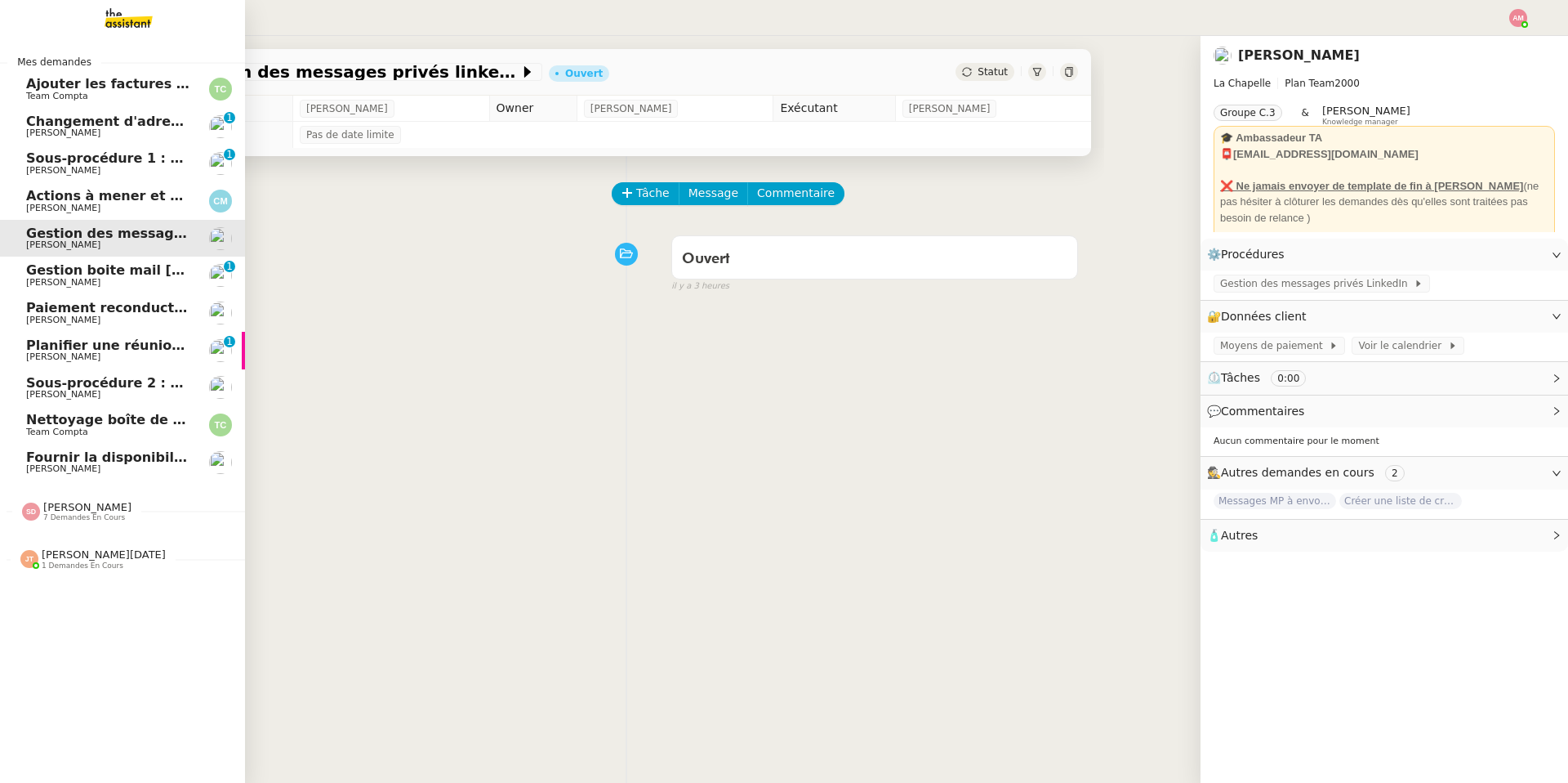
click at [120, 298] on link "Paiement reconduction trimestrielle The Assistant David Berrebi" at bounding box center [122, 313] width 245 height 38
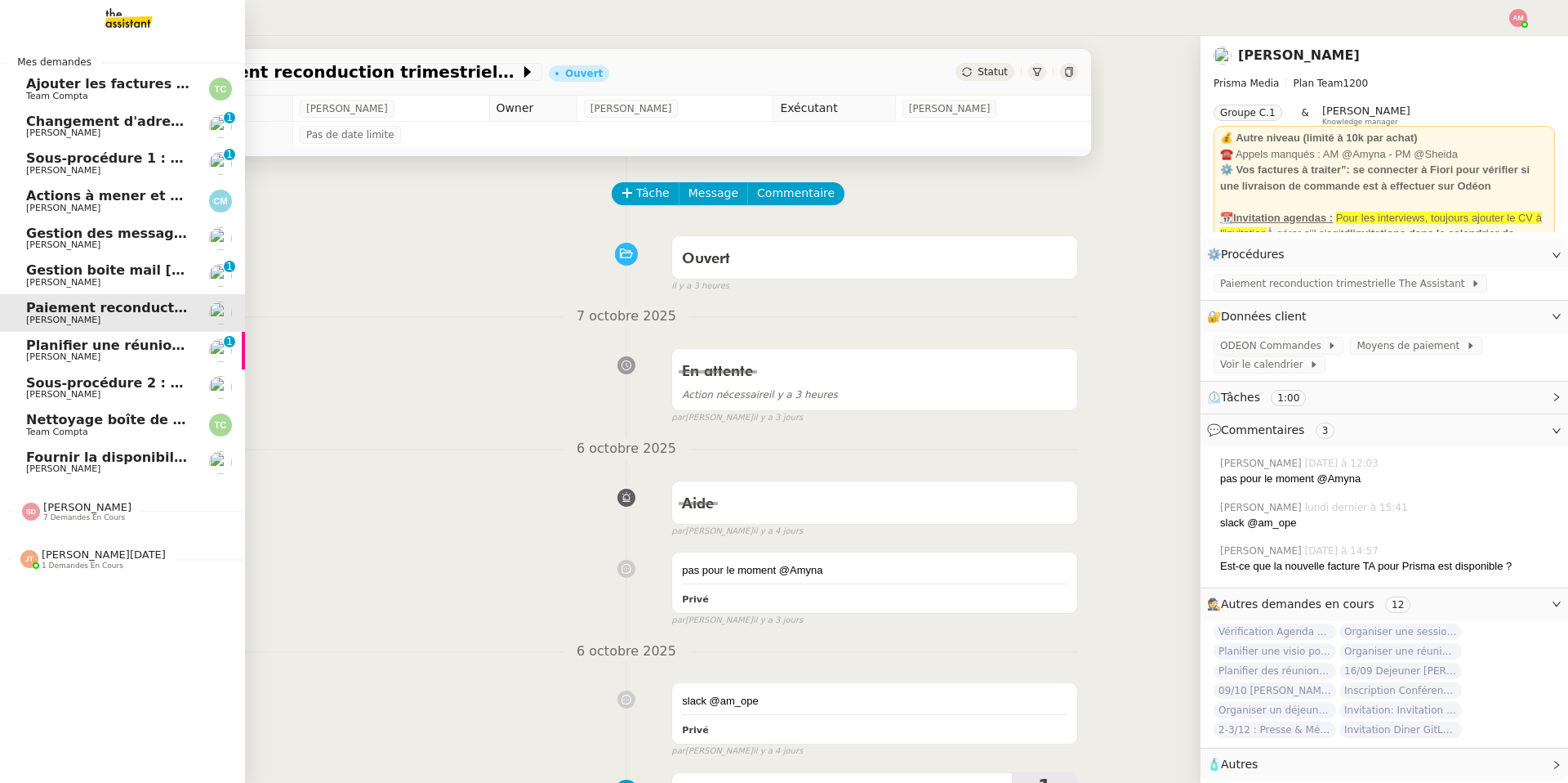
click at [120, 273] on span "Gestion boite mail [PERSON_NAME] & [PERSON_NAME] - [DATE]" at bounding box center [260, 269] width 467 height 15
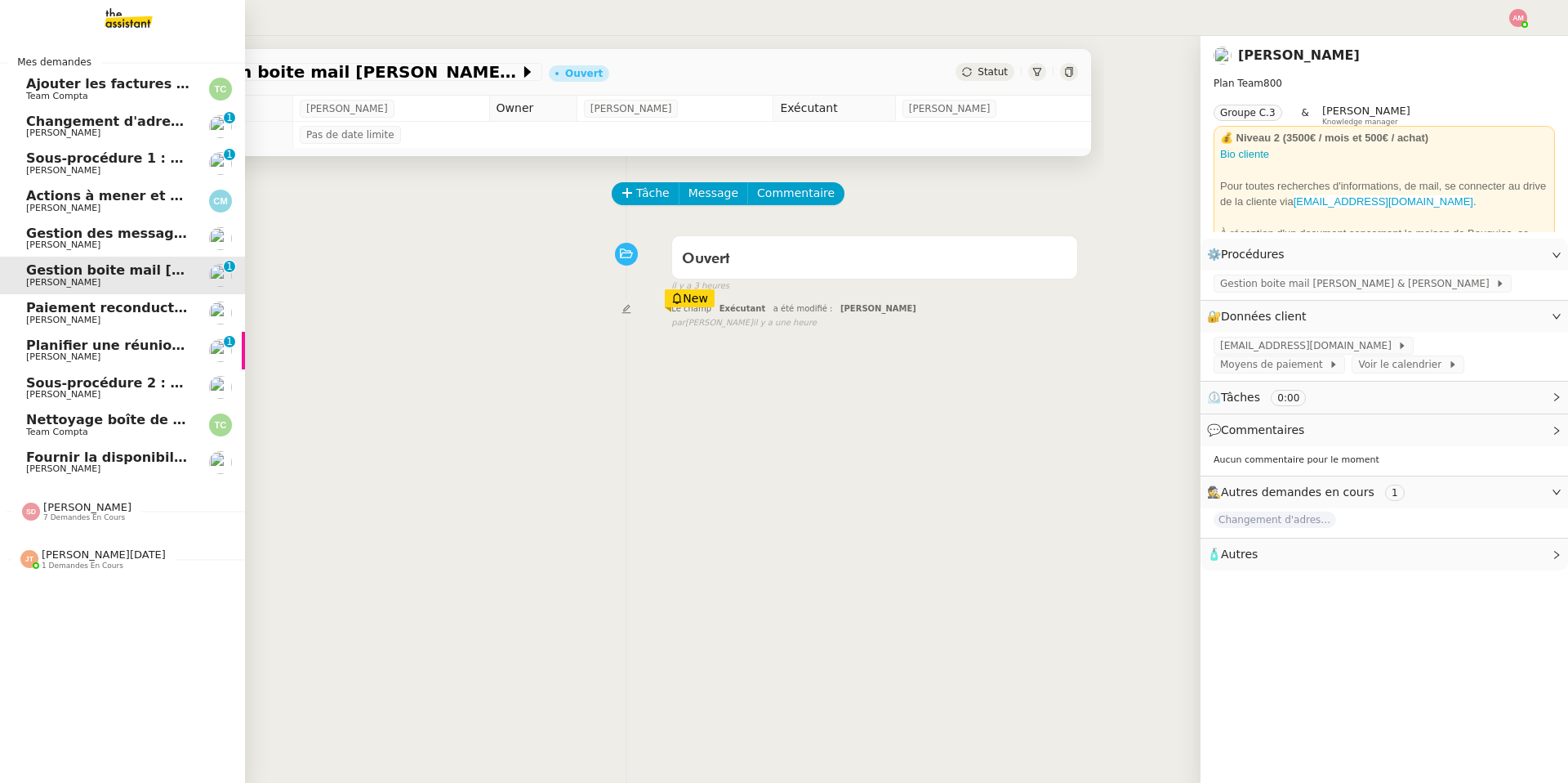
click at [115, 332] on link "Planifier une réunion jeudi Ariel Wengroff 0 1 2 3 4 5 6 7 8 9" at bounding box center [122, 351] width 245 height 38
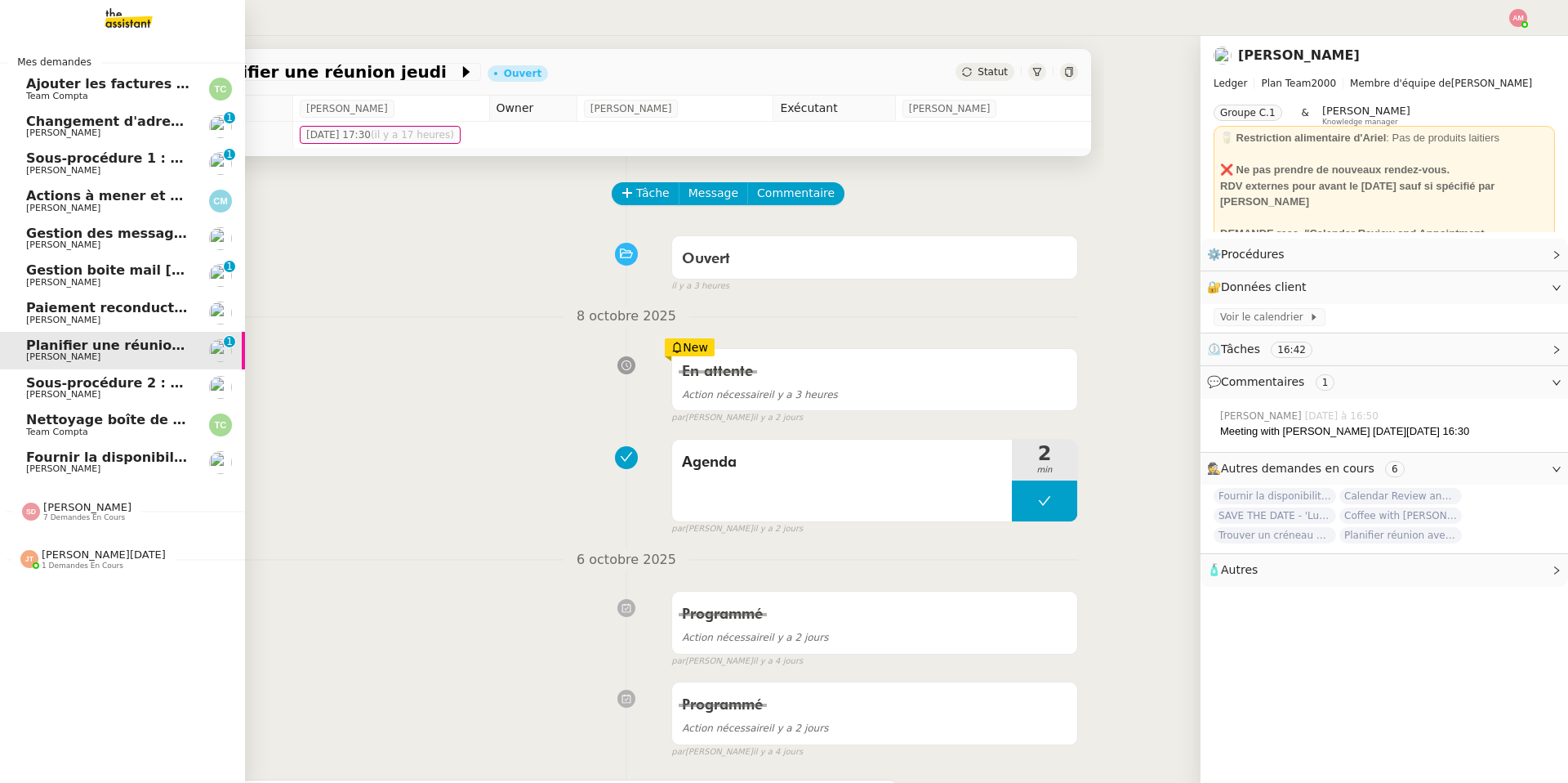
click at [100, 393] on span "[PERSON_NAME]" at bounding box center [63, 394] width 74 height 10
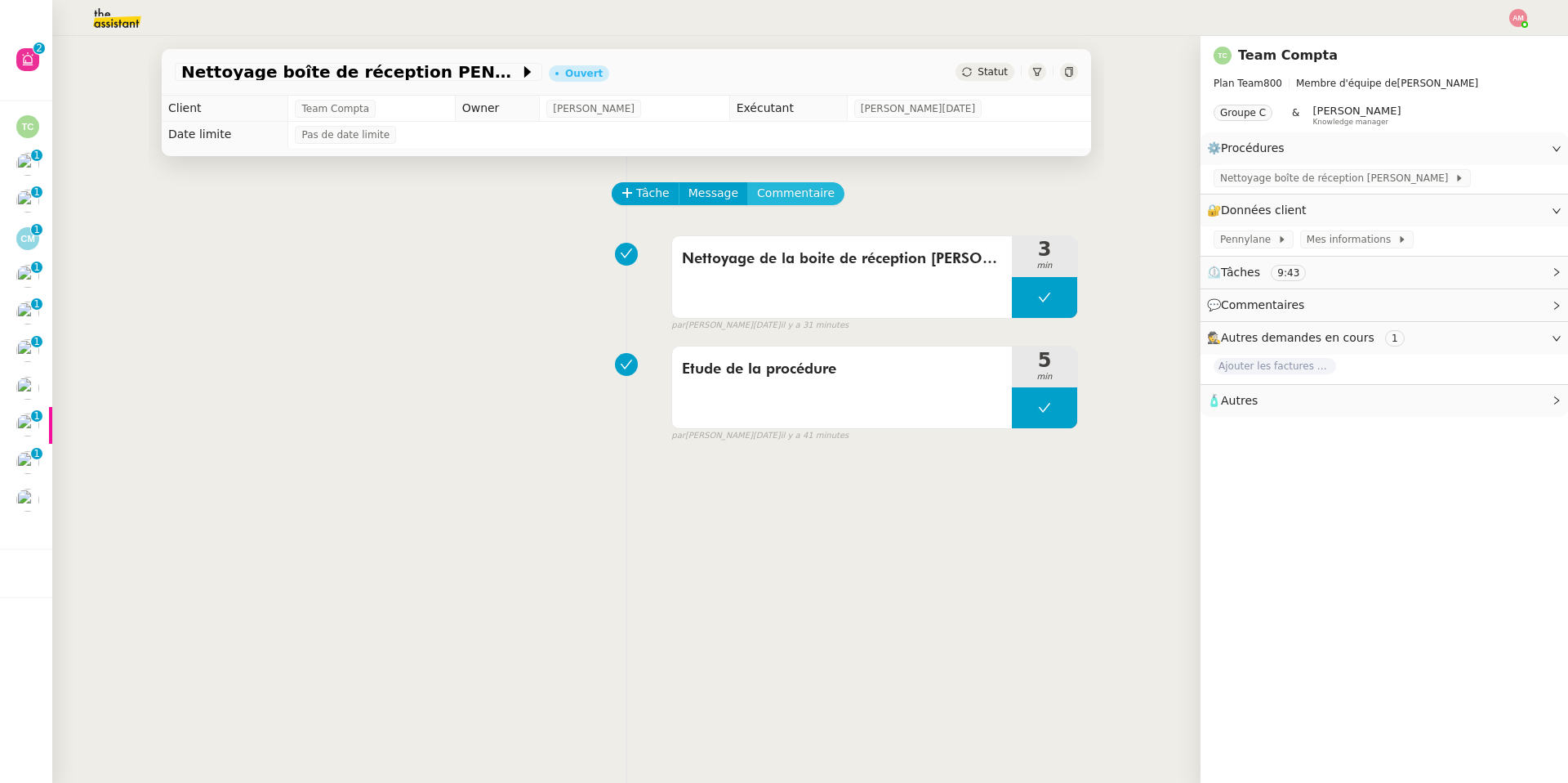
click at [787, 186] on span "Commentaire" at bounding box center [796, 193] width 77 height 19
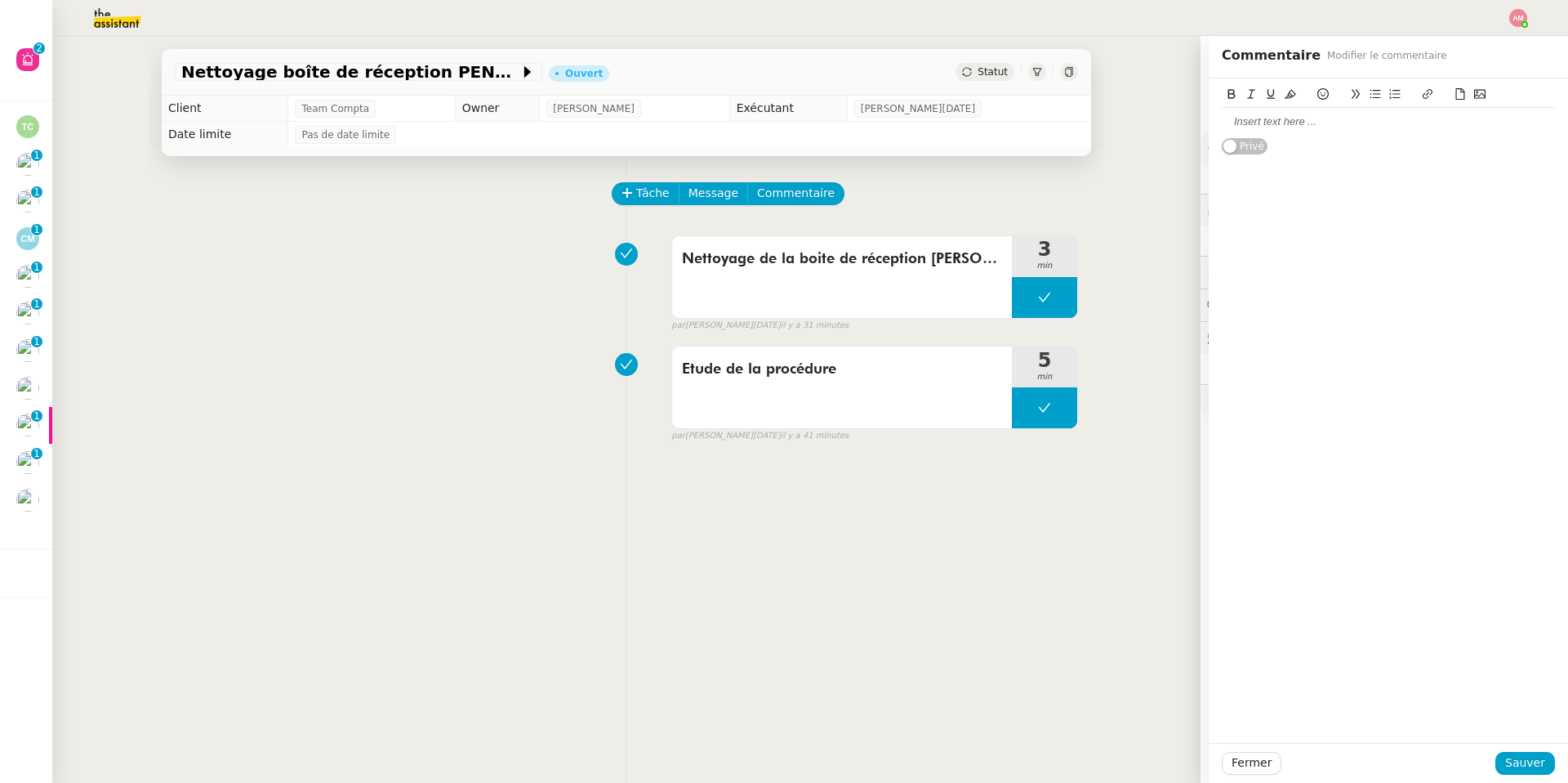
click at [1329, 113] on div at bounding box center [1388, 121] width 333 height 27
drag, startPoint x: 1294, startPoint y: 122, endPoint x: 1268, endPoint y: 120, distance: 26.1
click at [1268, 120] on div "A fermer, VOIR Nettoyage boîte de réception PENNYLANE - Octobre" at bounding box center [1388, 122] width 333 height 15
click at [1227, 121] on div "A fermer, voir commentaires dans Nettoyage boîte de réception PENNYLANE - Octob…" at bounding box center [1388, 129] width 333 height 30
click at [1364, 237] on div "À fermer, voir commentaires dans Nettoyage boîte de réception PENNYLANE - Octob…" at bounding box center [1387, 410] width 359 height 664
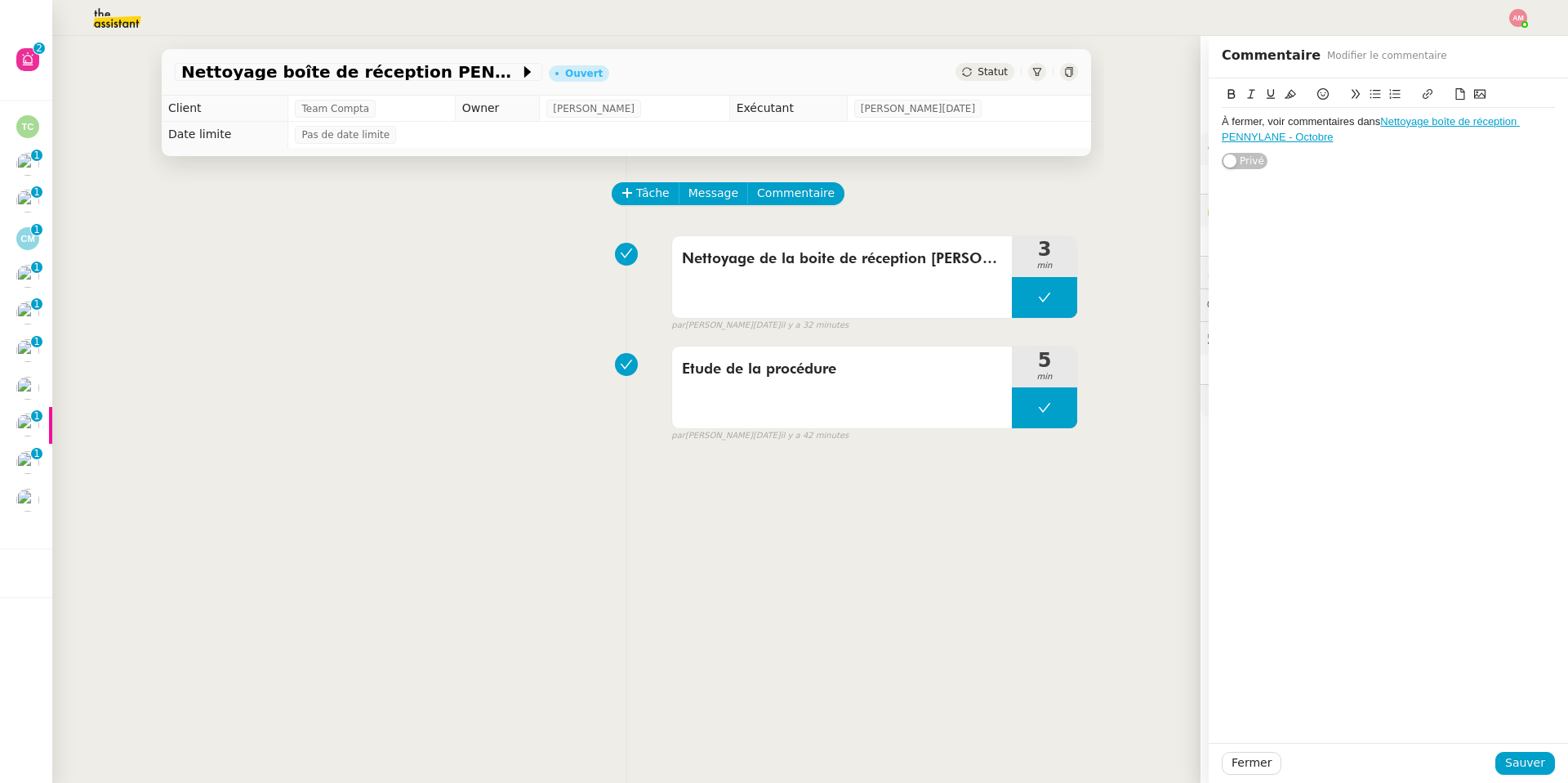
click at [1528, 741] on div "À fermer, voir commentaires dans Nettoyage boîte de réception PENNYLANE - Octob…" at bounding box center [1387, 410] width 359 height 664
click at [1528, 753] on span "Sauver" at bounding box center [1525, 762] width 40 height 19
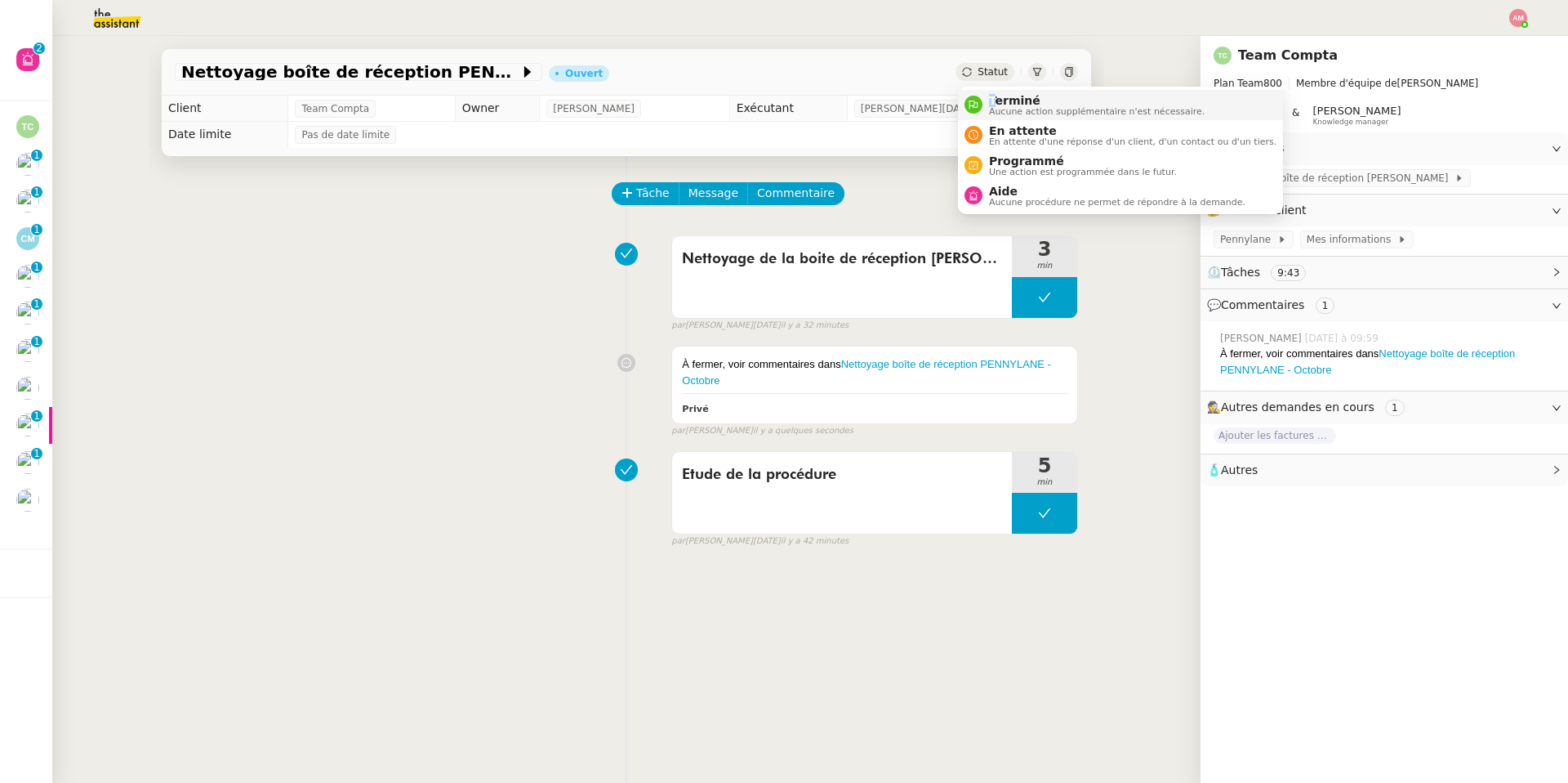
click at [992, 98] on span "Terminé" at bounding box center [1096, 101] width 216 height 13
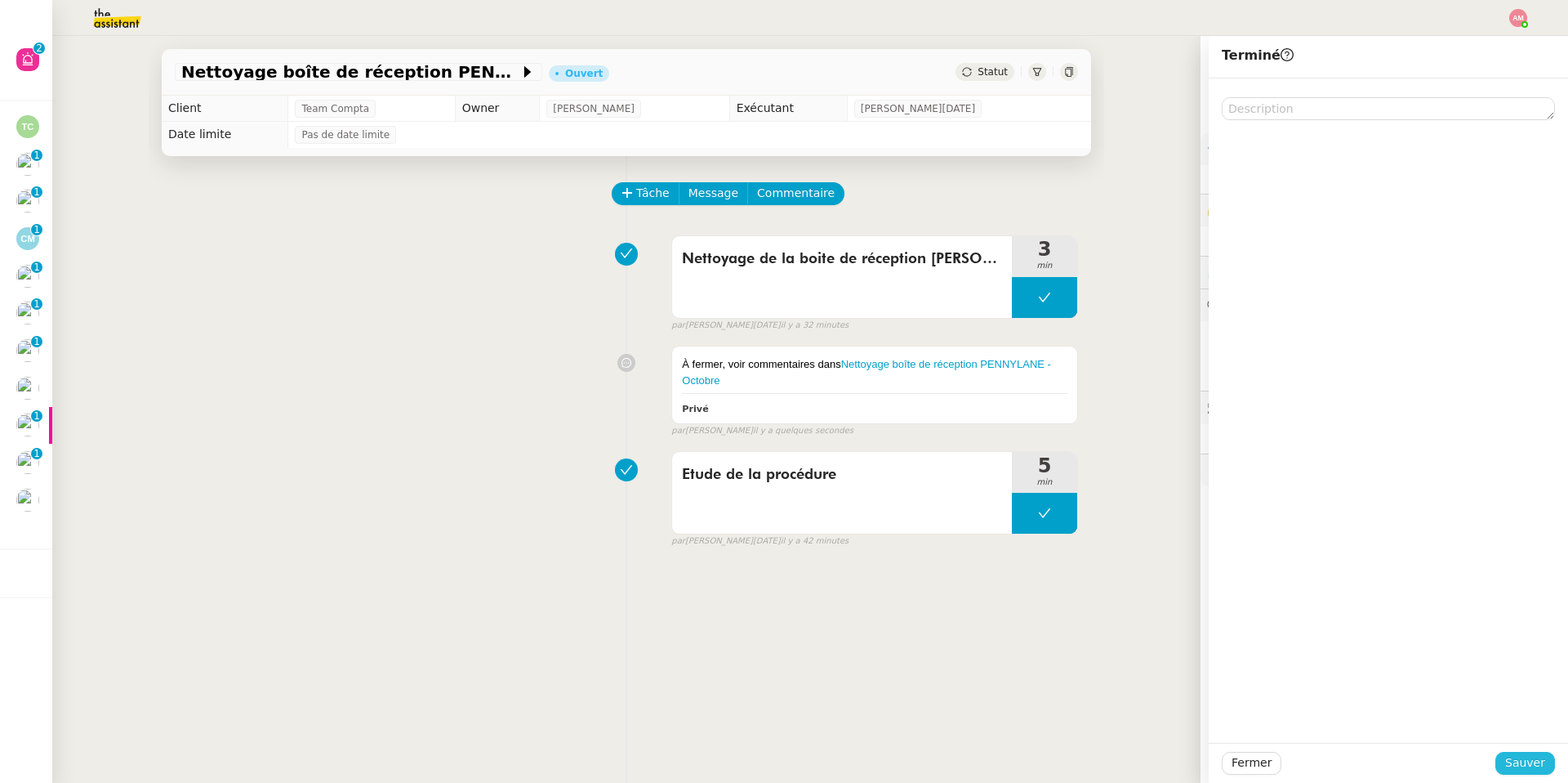
click at [1523, 759] on span "Sauver" at bounding box center [1525, 762] width 40 height 19
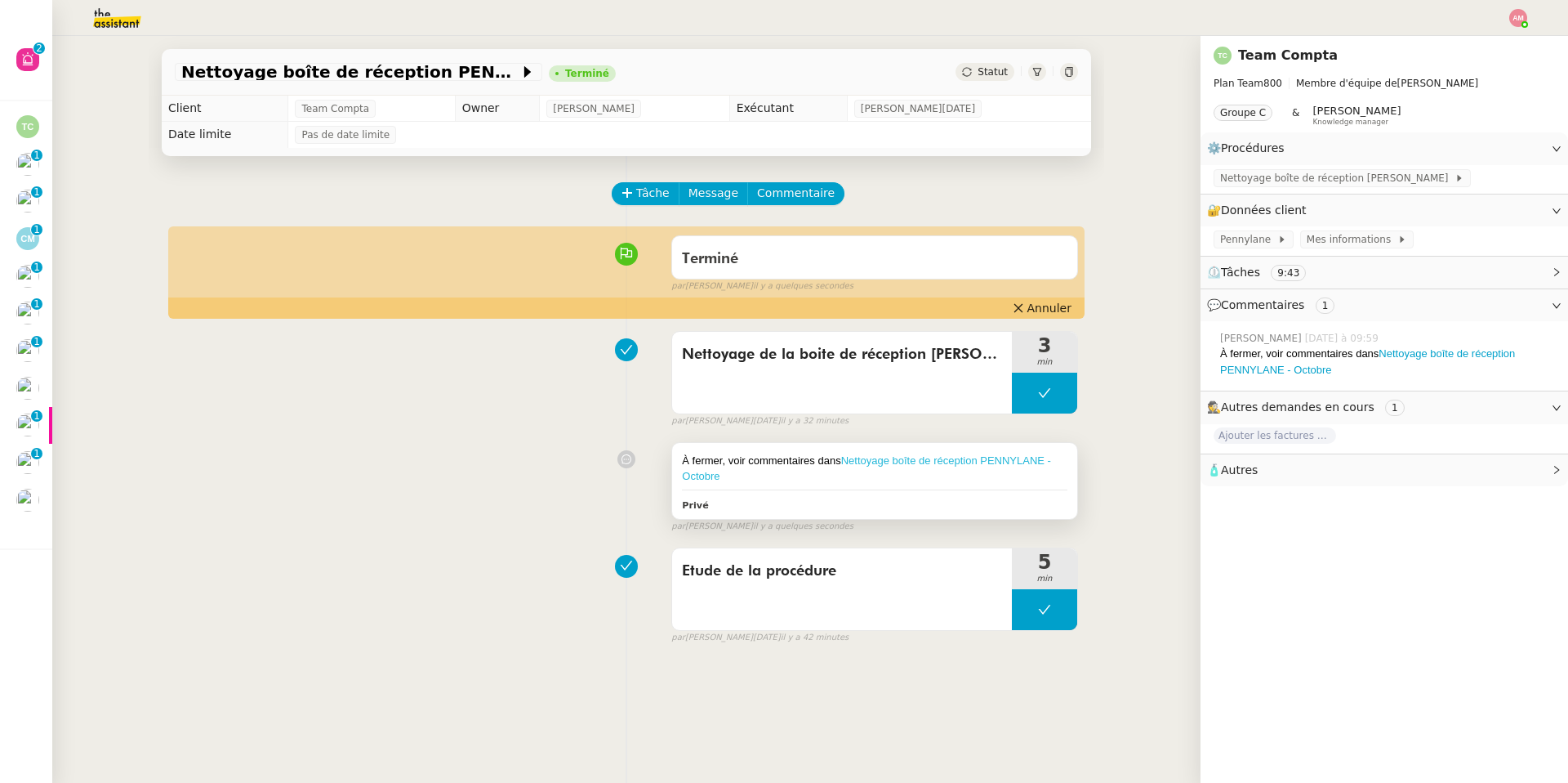
click at [987, 464] on link "Nettoyage boîte de réception PENNYLANE - Octobre" at bounding box center [866, 468] width 369 height 28
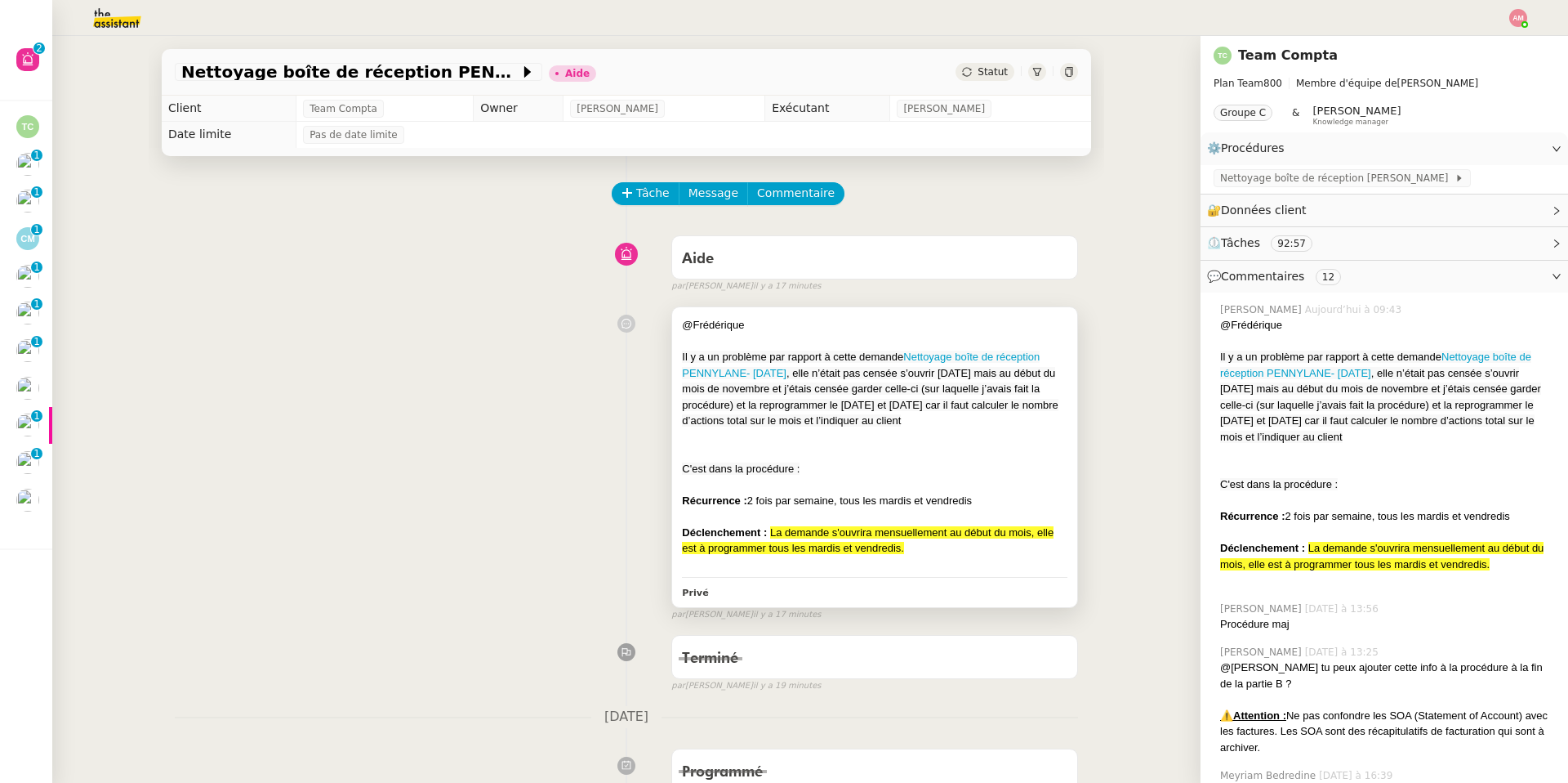
click at [798, 457] on div at bounding box center [874, 452] width 385 height 16
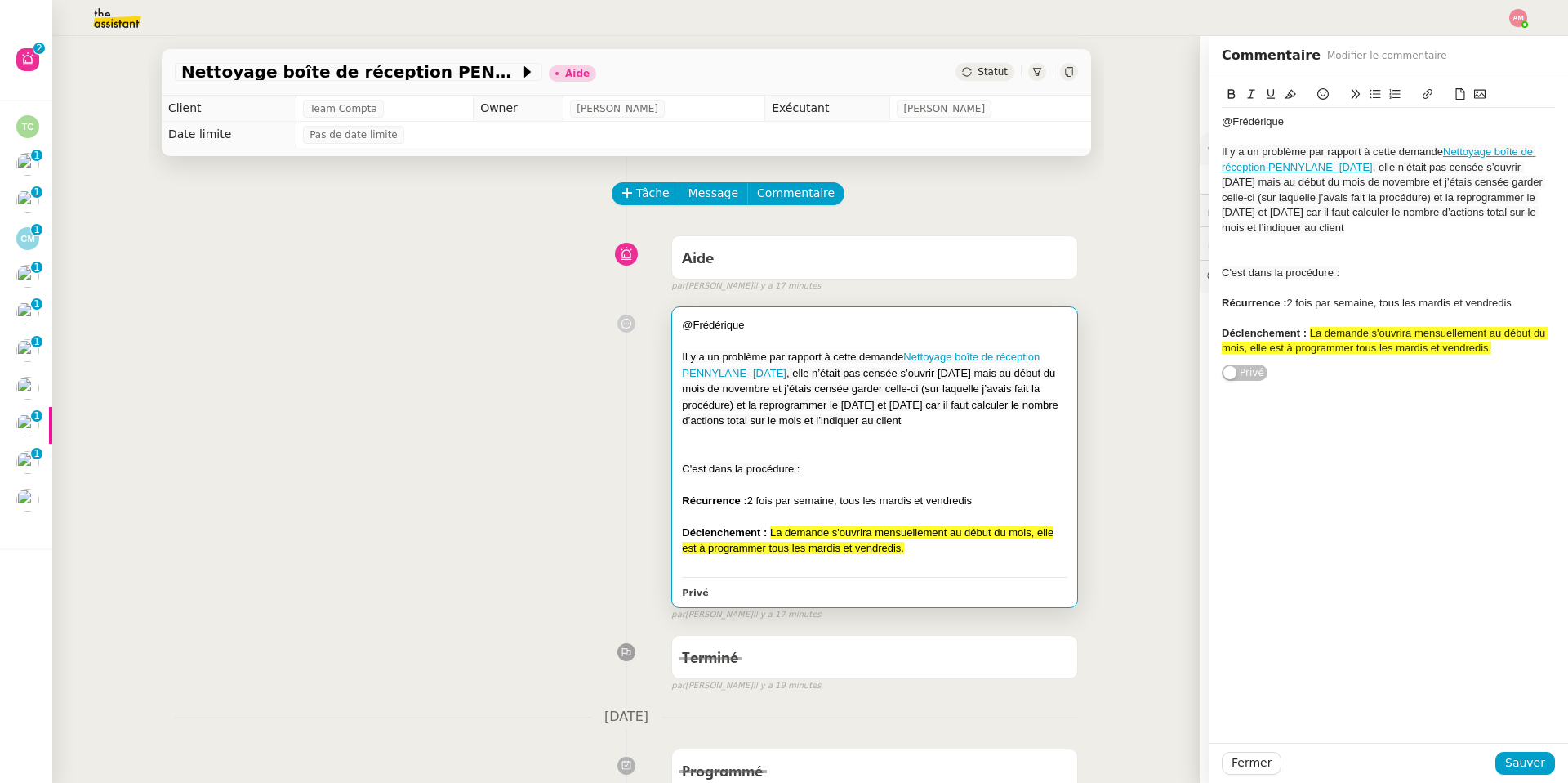
click at [1331, 266] on div "C'est dans la procédure :" at bounding box center [1388, 273] width 333 height 15
click at [1336, 269] on span "C'est dans la procédure :" at bounding box center [1280, 272] width 118 height 12
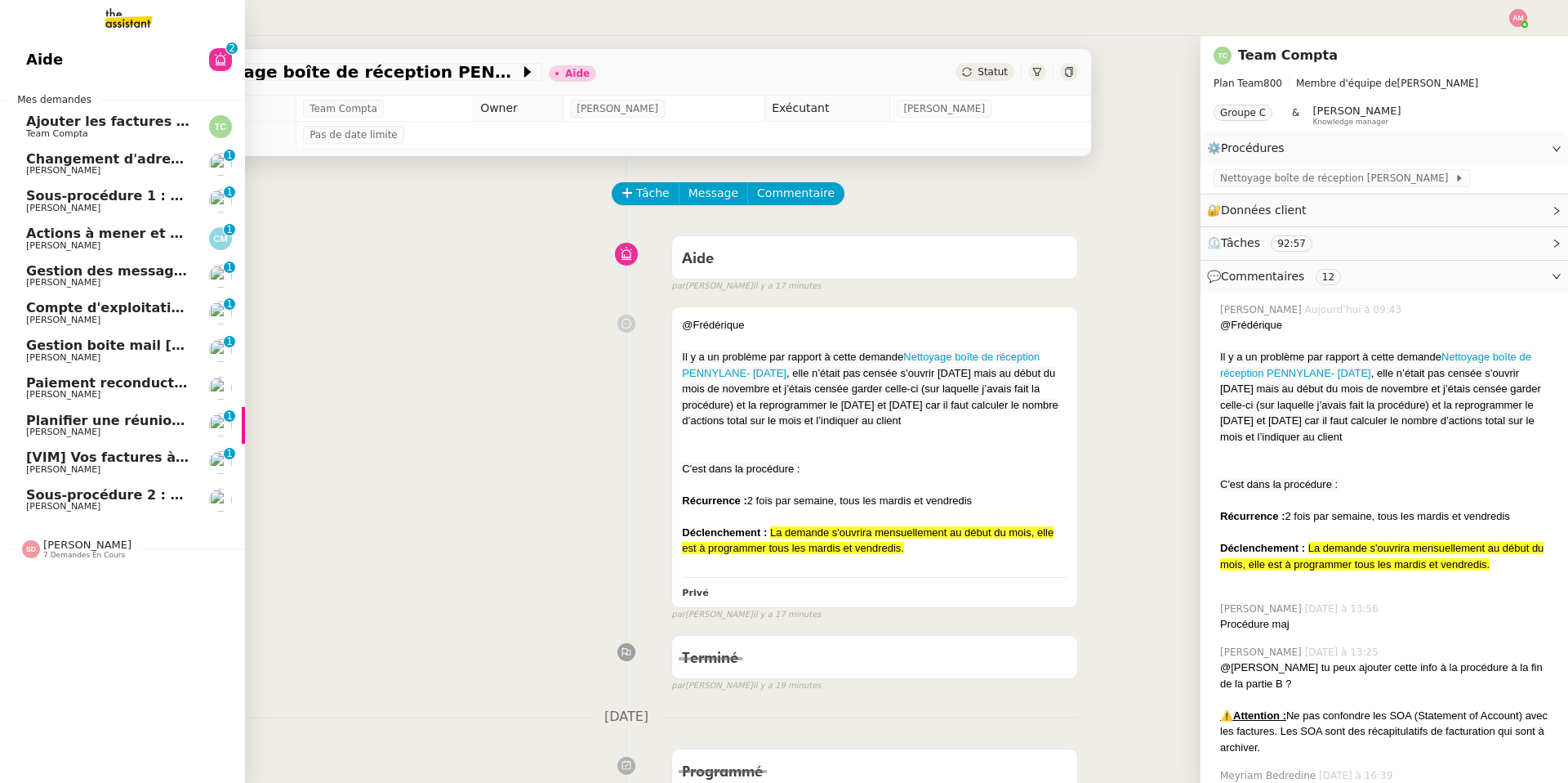
click at [56, 547] on span "[PERSON_NAME]" at bounding box center [88, 544] width 89 height 12
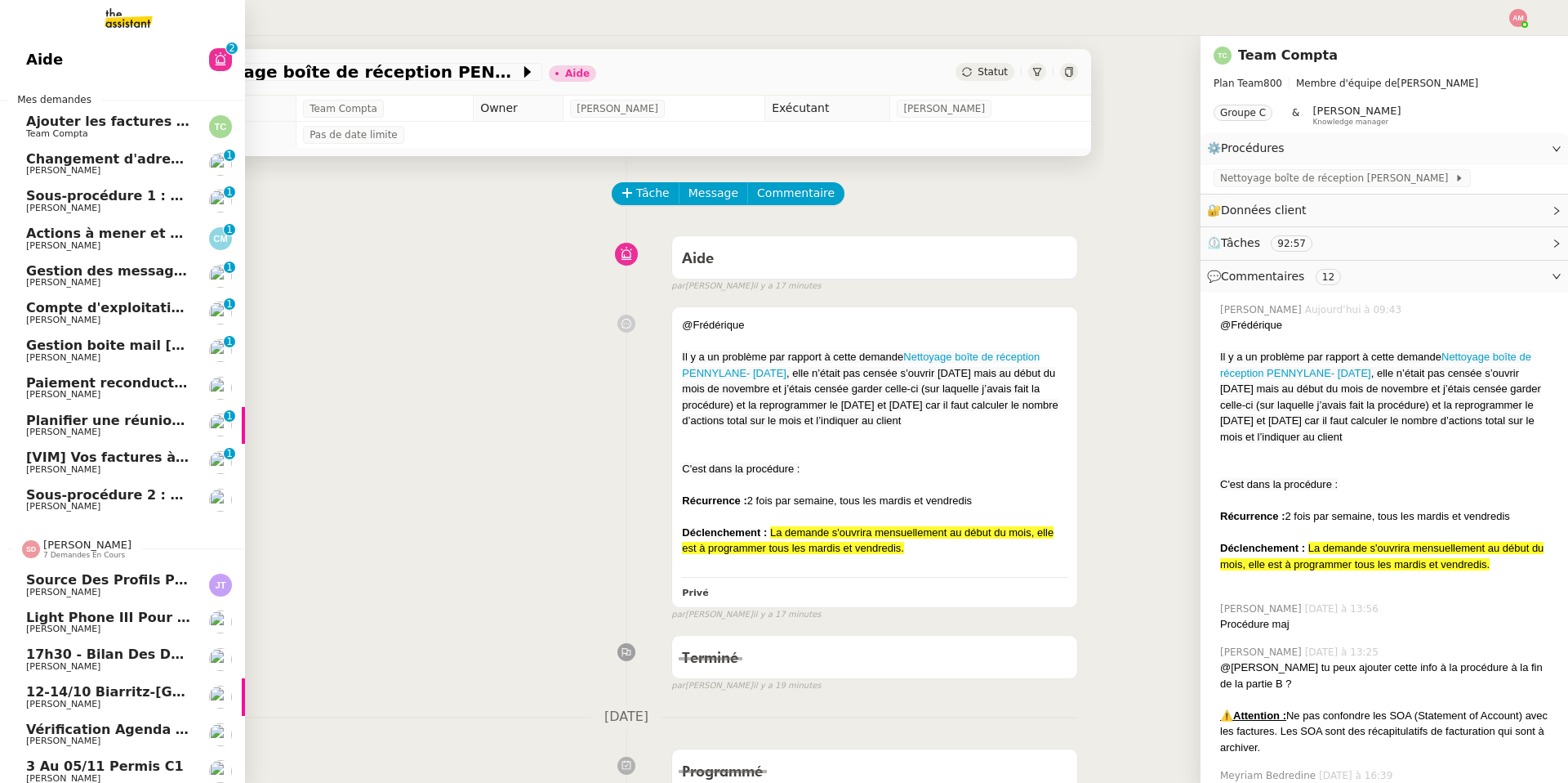
click at [56, 547] on span "[PERSON_NAME]" at bounding box center [88, 544] width 89 height 12
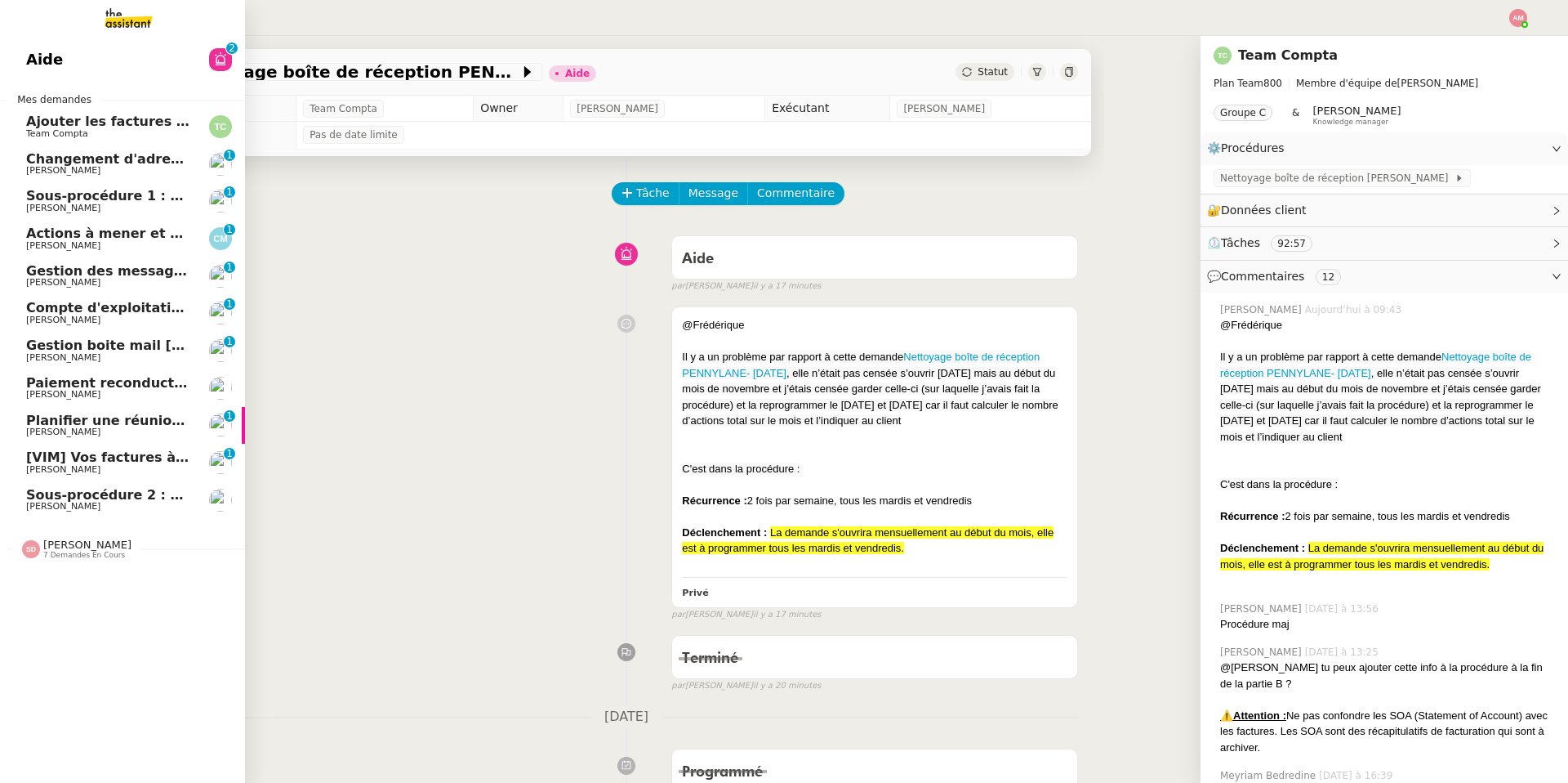
click at [56, 547] on span "[PERSON_NAME]" at bounding box center [88, 544] width 89 height 12
click at [84, 68] on link "Aide 0 1 2 3 4 5 6 7 8 9" at bounding box center [122, 59] width 245 height 38
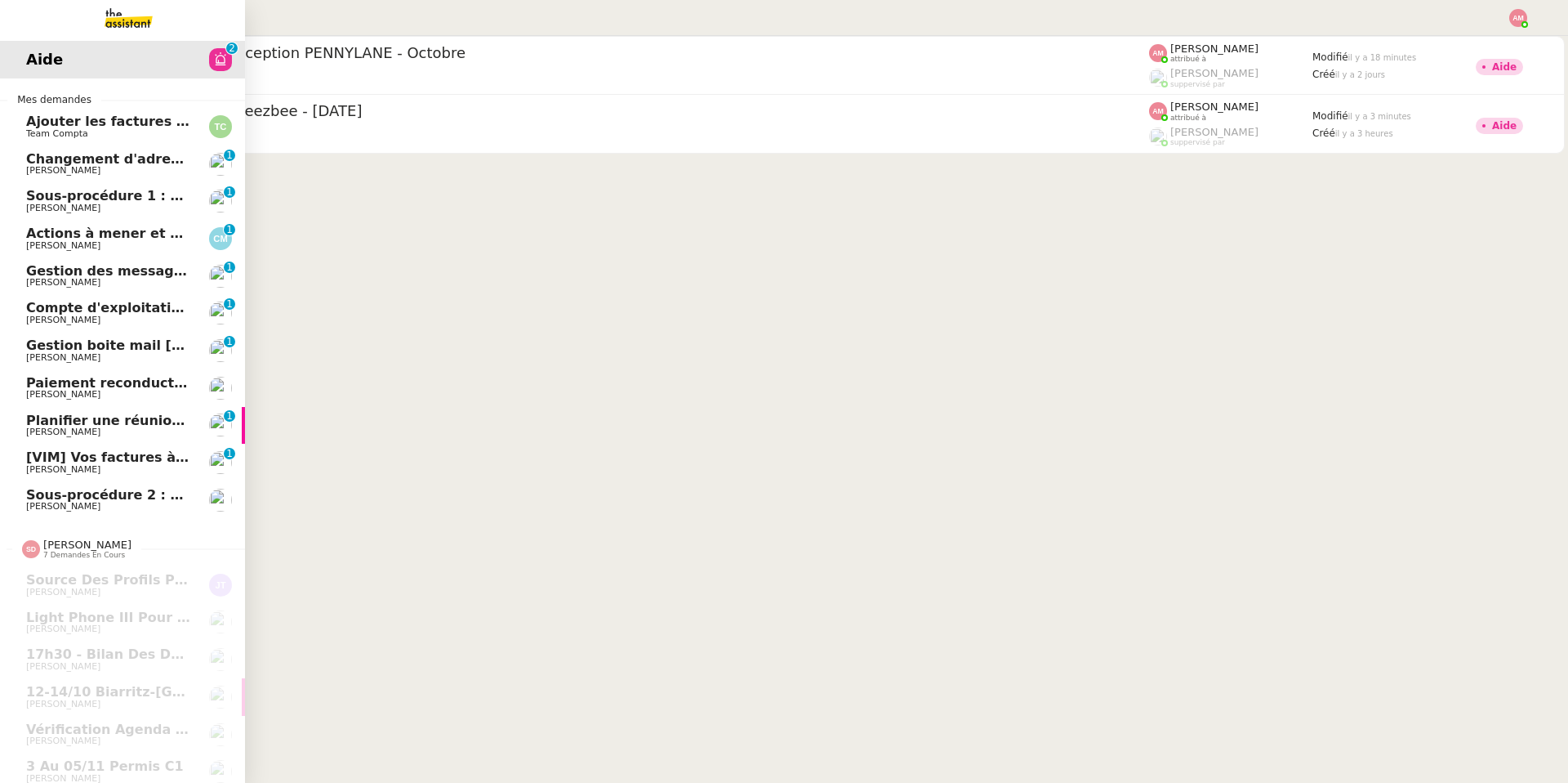
click at [73, 343] on span "Gestion boite mail [PERSON_NAME] & [PERSON_NAME] - [DATE]" at bounding box center [260, 345] width 467 height 15
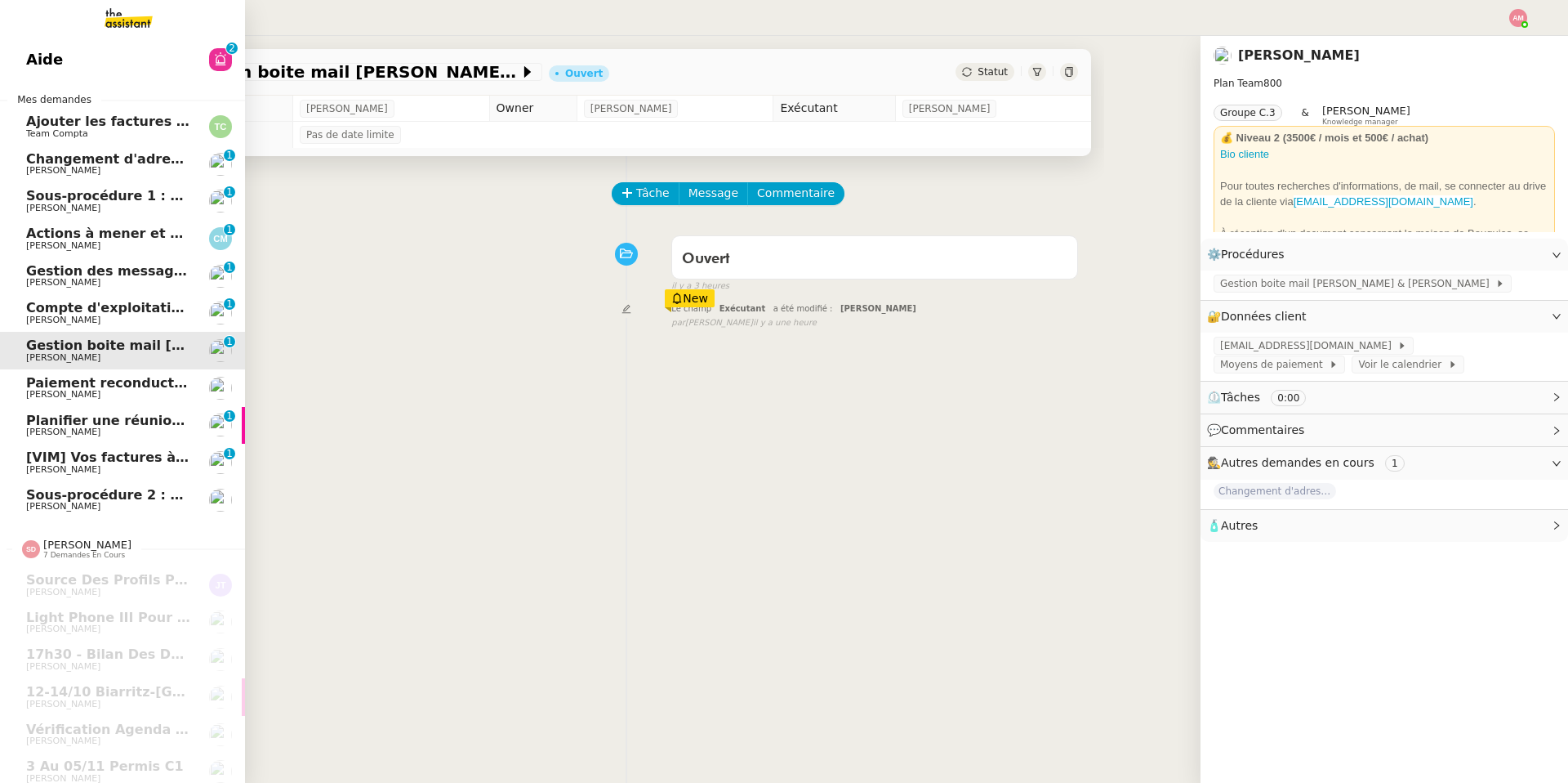
click at [53, 268] on span "Gestion des messages privés linkedIn - [DATE]" at bounding box center [197, 270] width 342 height 15
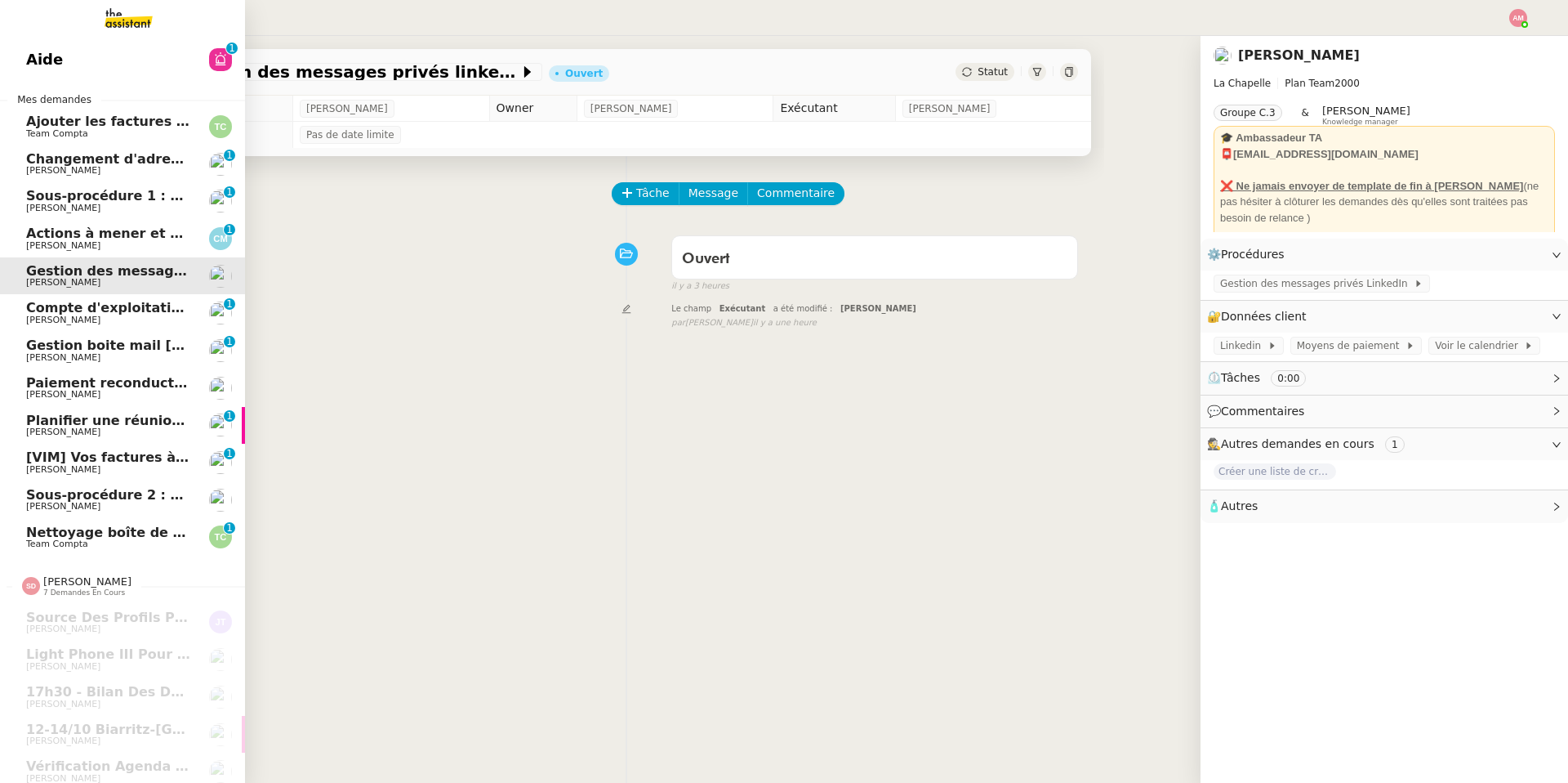
click at [47, 415] on span "Planifier une réunion jeudi" at bounding box center [124, 420] width 196 height 15
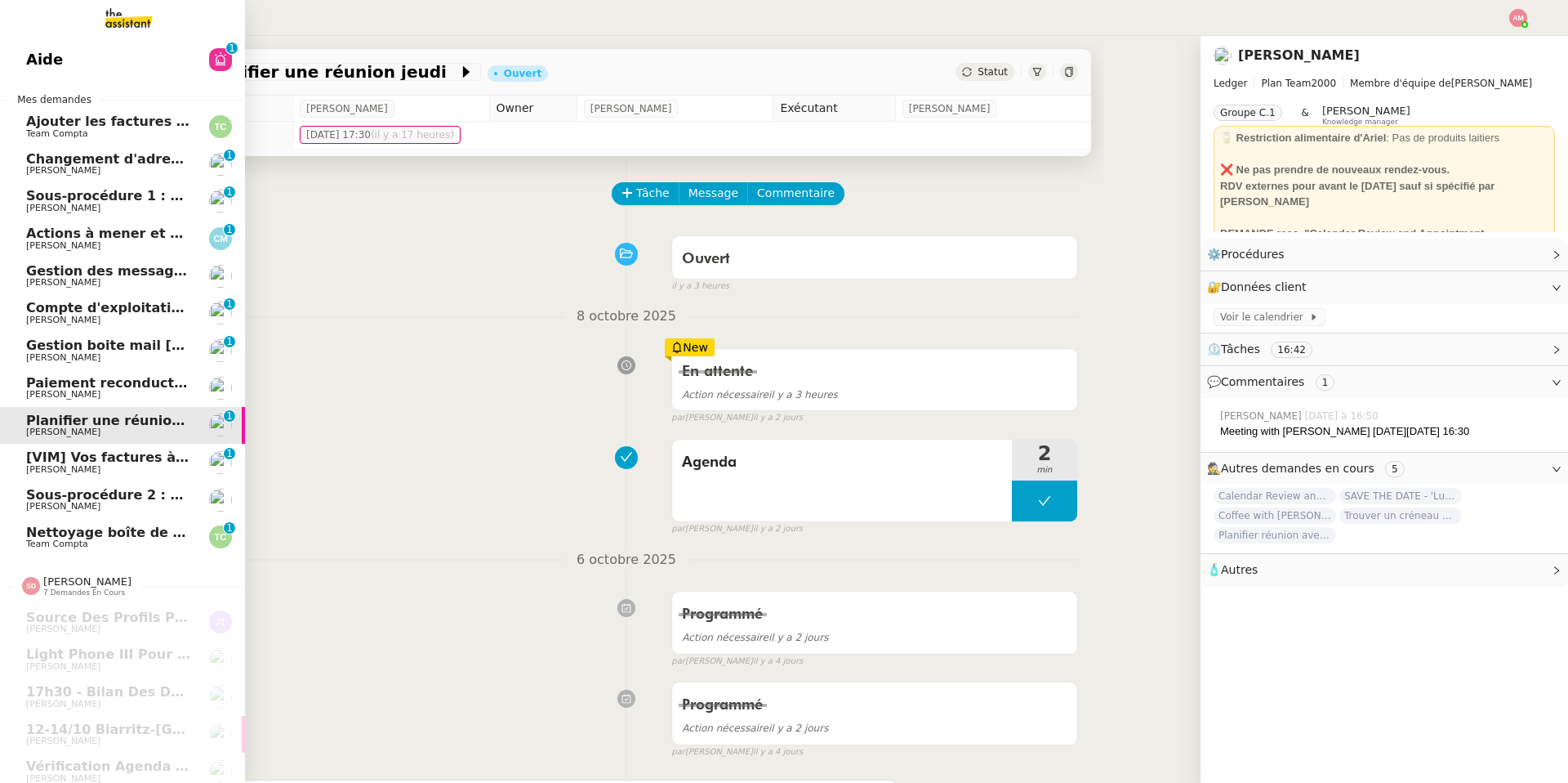
click at [46, 376] on span "Paiement reconduction trimestrielle The Assistant" at bounding box center [212, 383] width 371 height 15
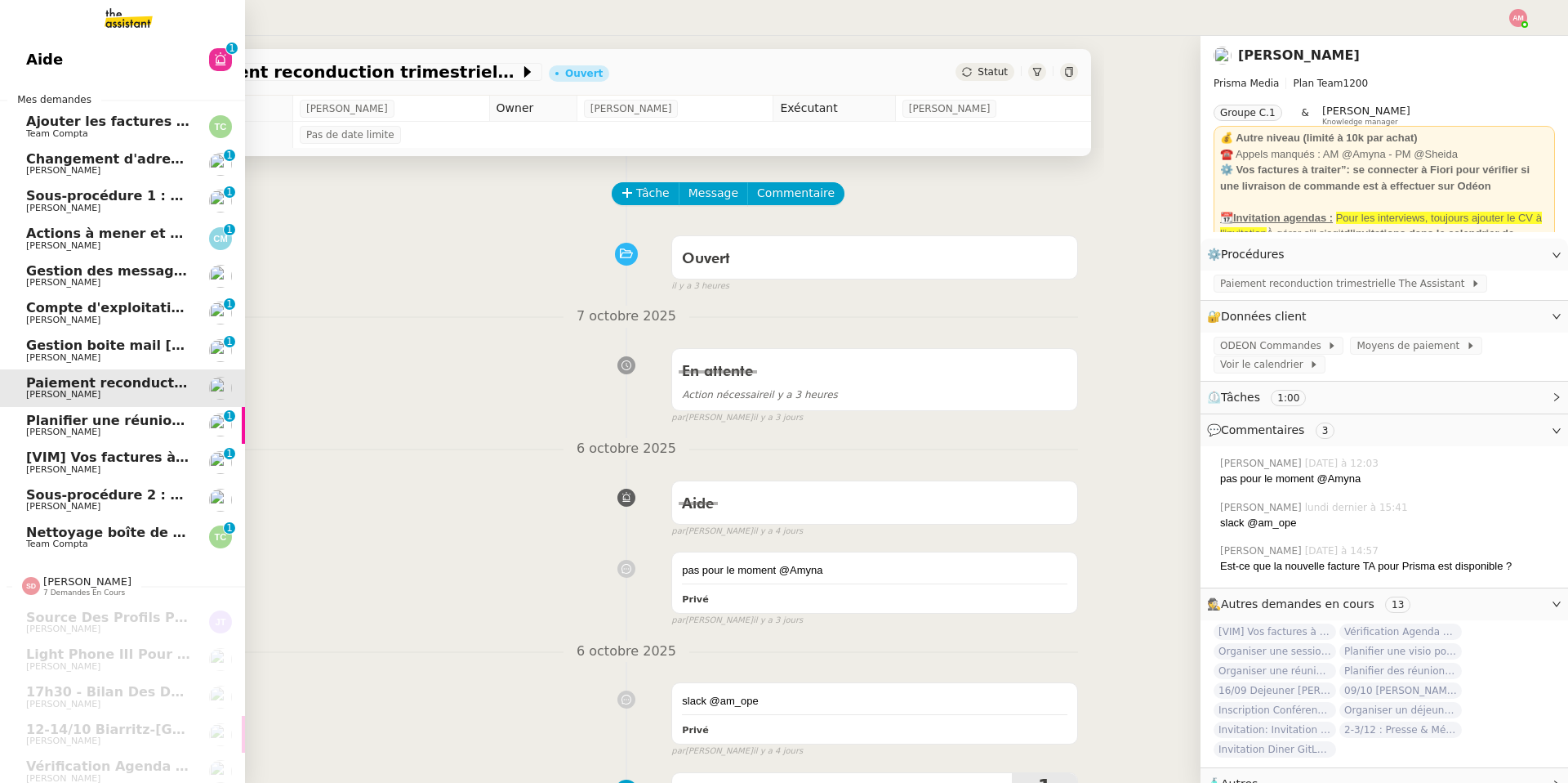
click at [66, 265] on span "Gestion des messages privés linkedIn - [DATE]" at bounding box center [197, 270] width 342 height 15
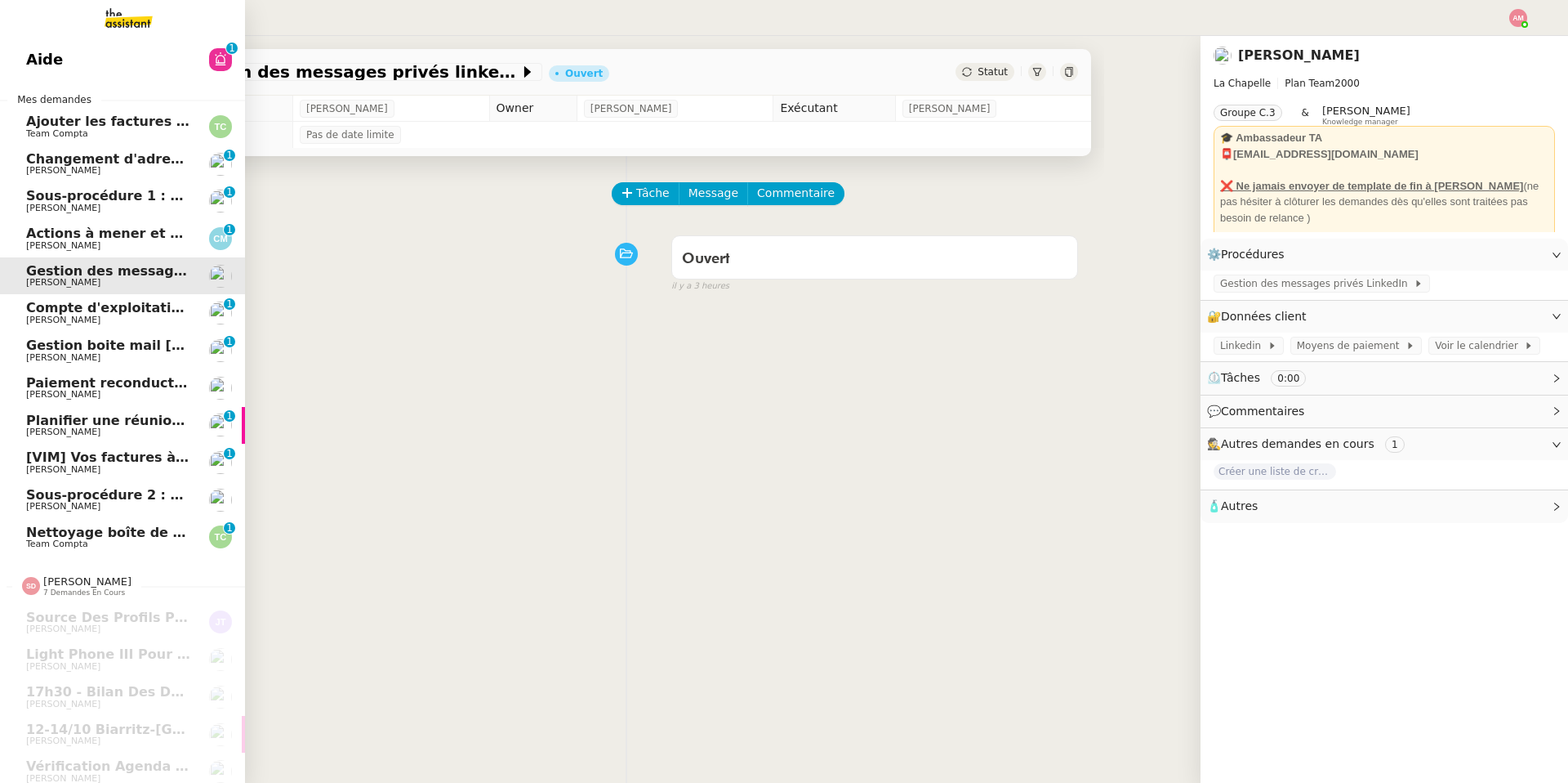
click at [71, 236] on span "Actions à mener et suivi du base du rapport" at bounding box center [188, 233] width 324 height 15
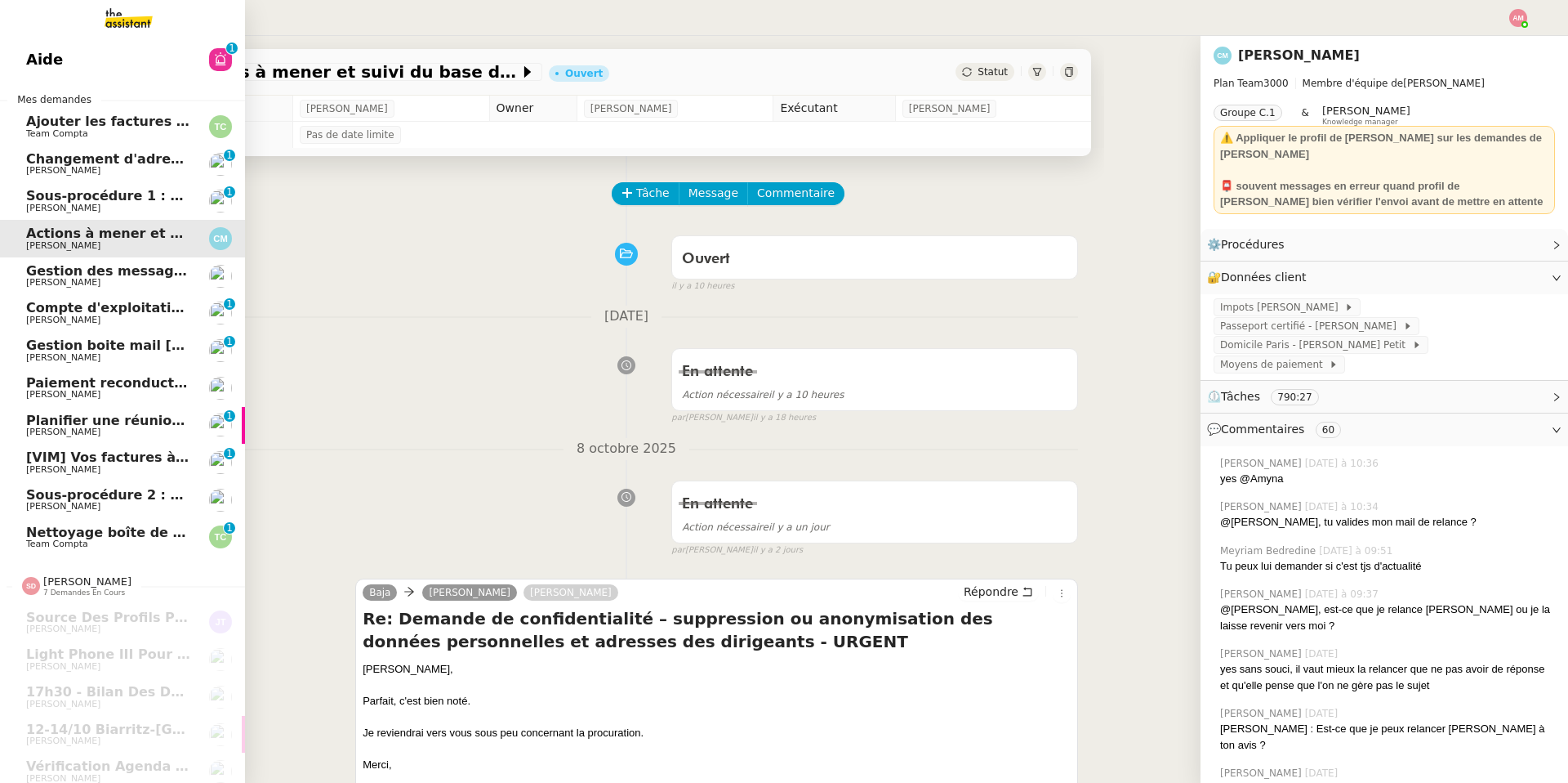
click at [68, 128] on span "Team Compta" at bounding box center [57, 133] width 62 height 10
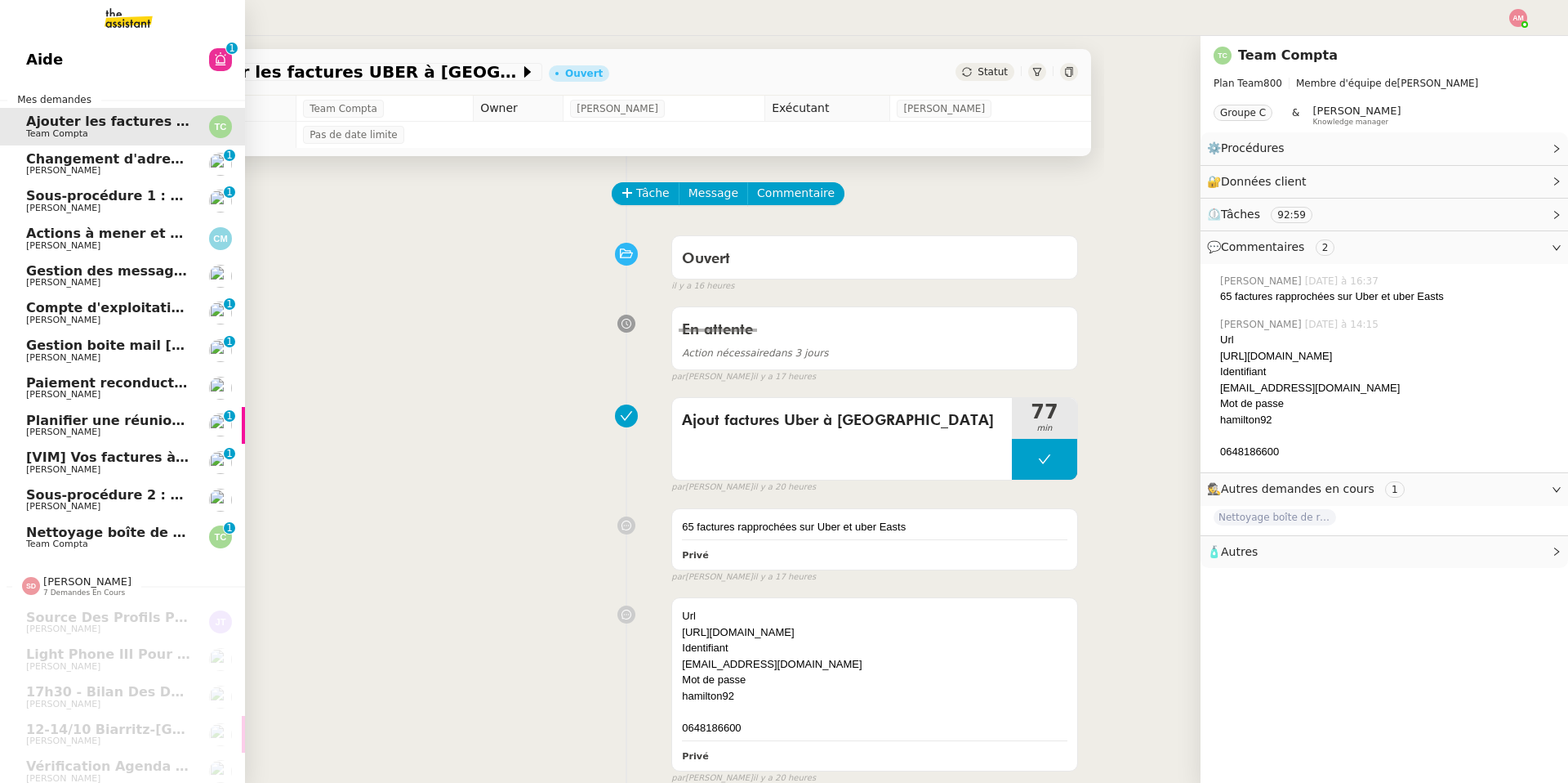
click at [69, 166] on span "[PERSON_NAME]" at bounding box center [63, 170] width 74 height 10
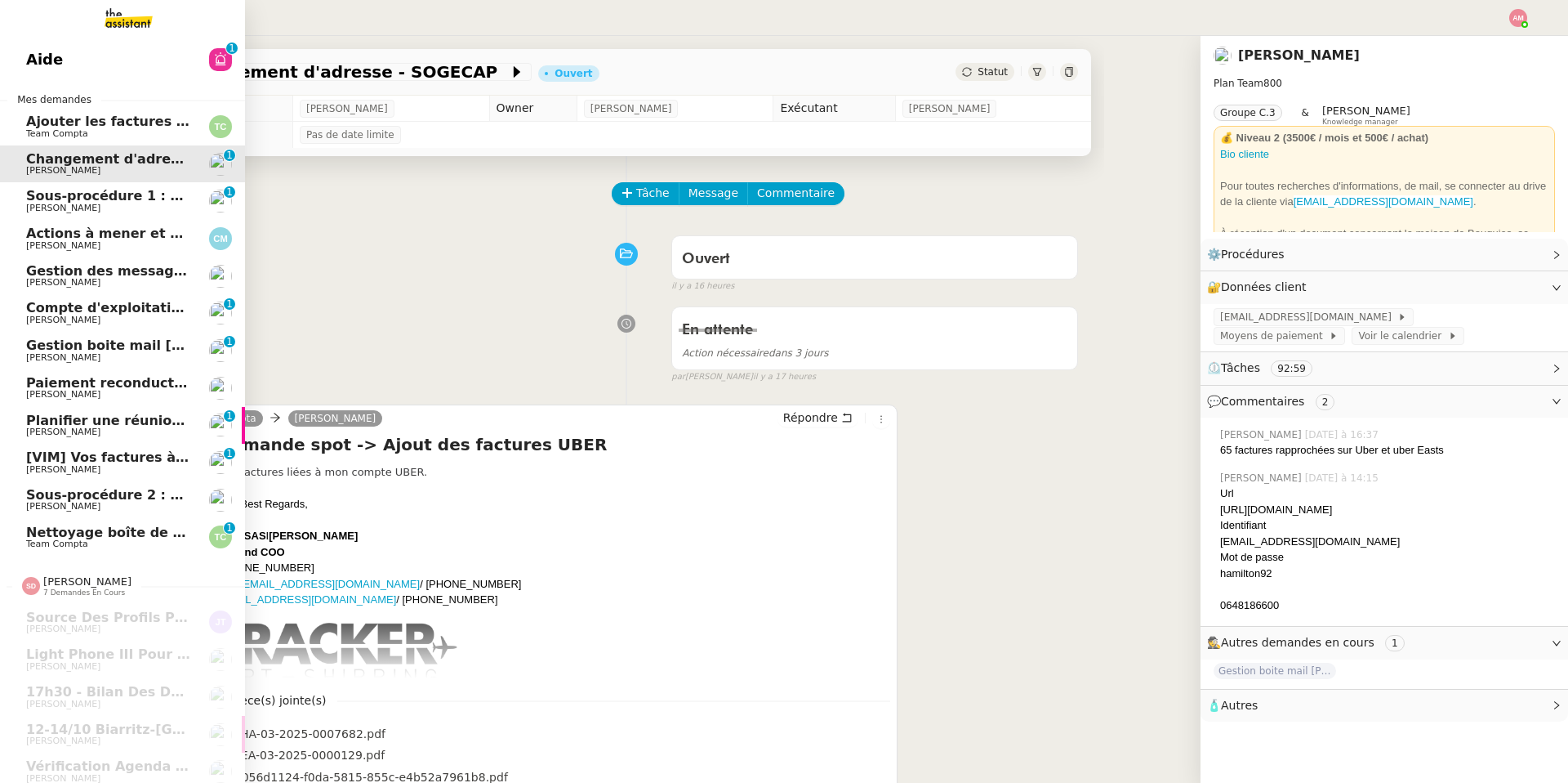
click at [67, 196] on span "Sous-procédure 1 : Actualisation du fichier de suivi - octobre 2025" at bounding box center [270, 195] width 489 height 15
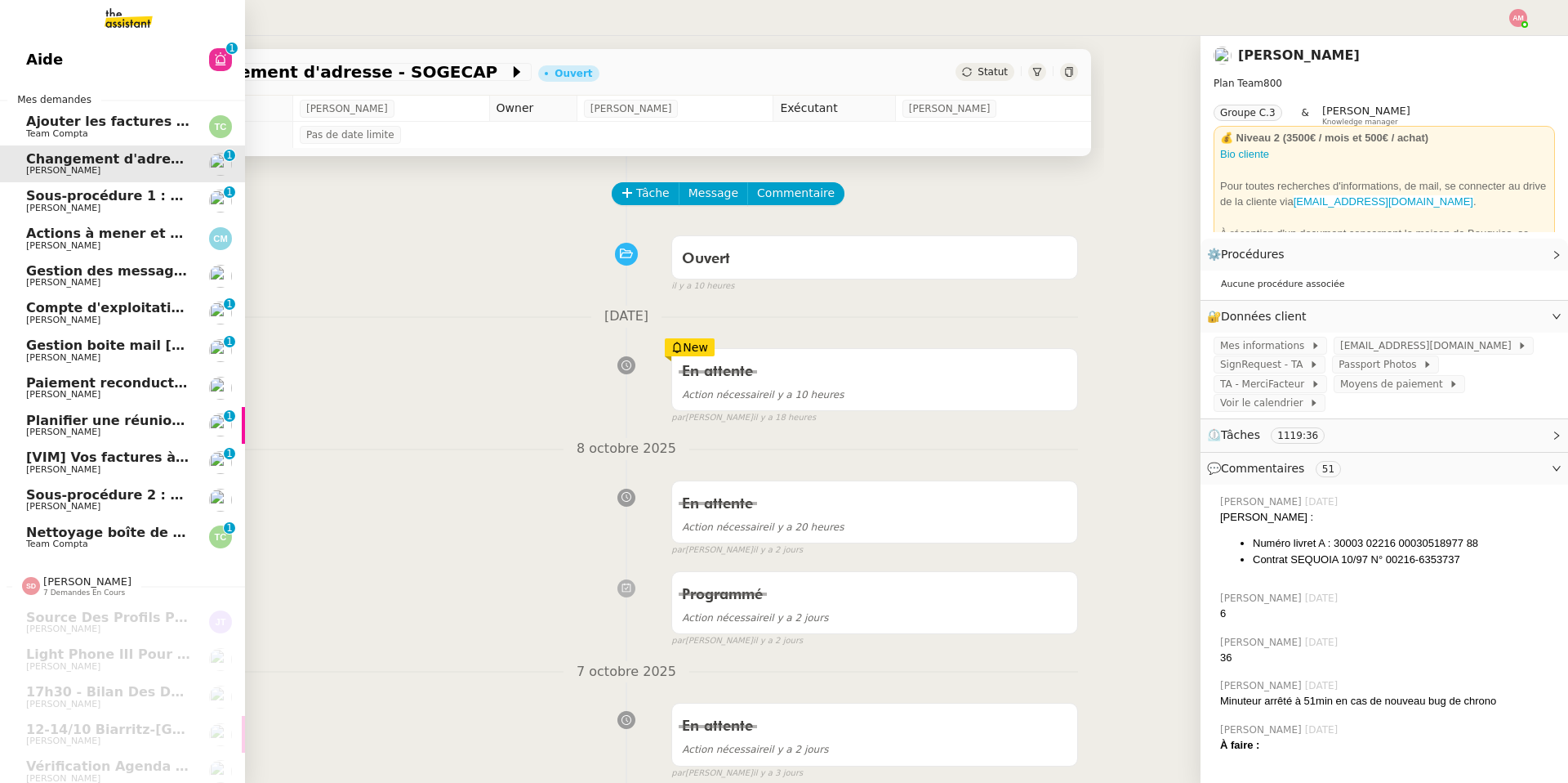
click at [64, 228] on span "Actions à mener et suivi du base du rapport" at bounding box center [188, 233] width 324 height 15
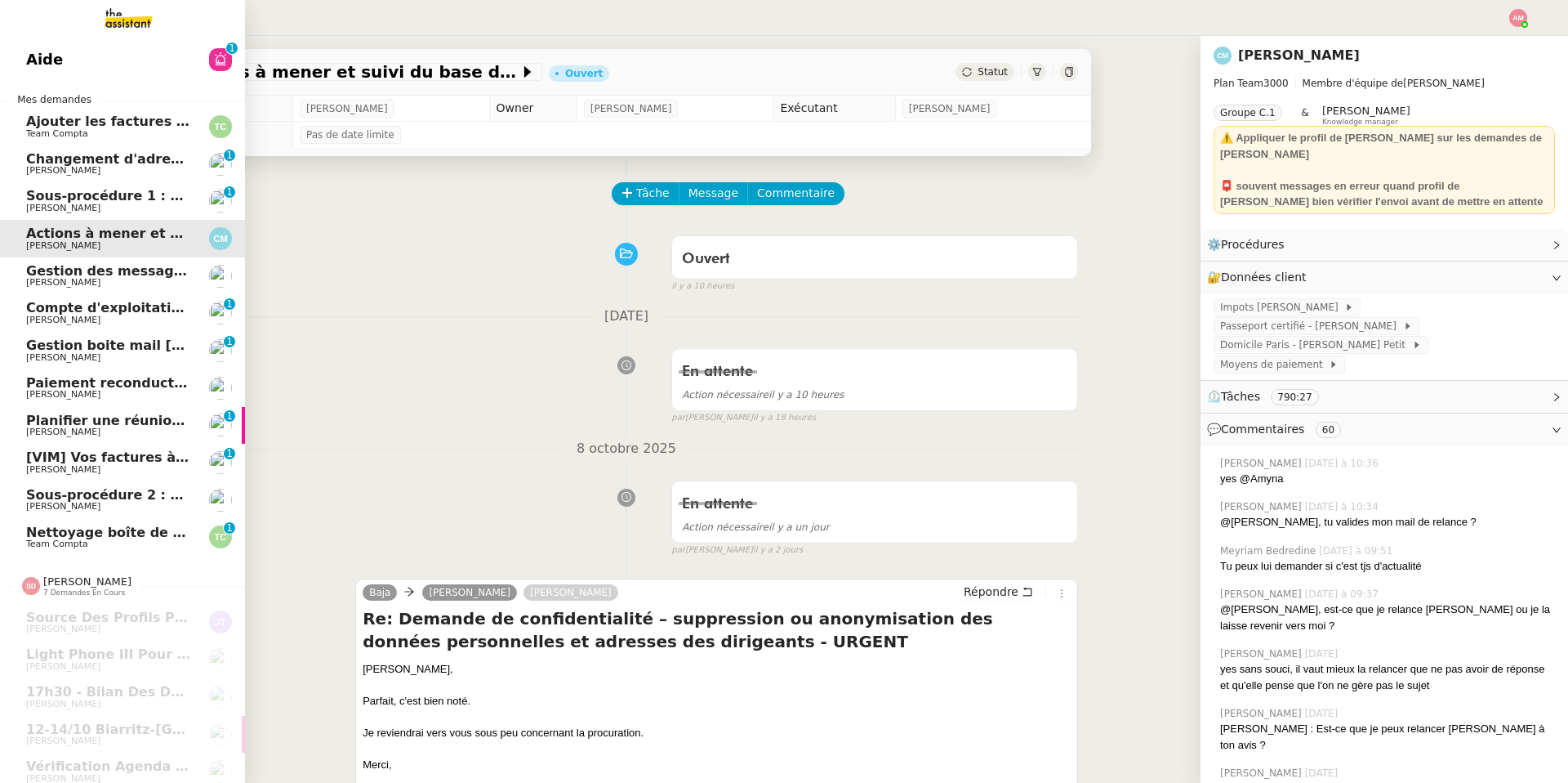
click at [56, 273] on span "Gestion des messages privés linkedIn - [DATE]" at bounding box center [197, 270] width 342 height 15
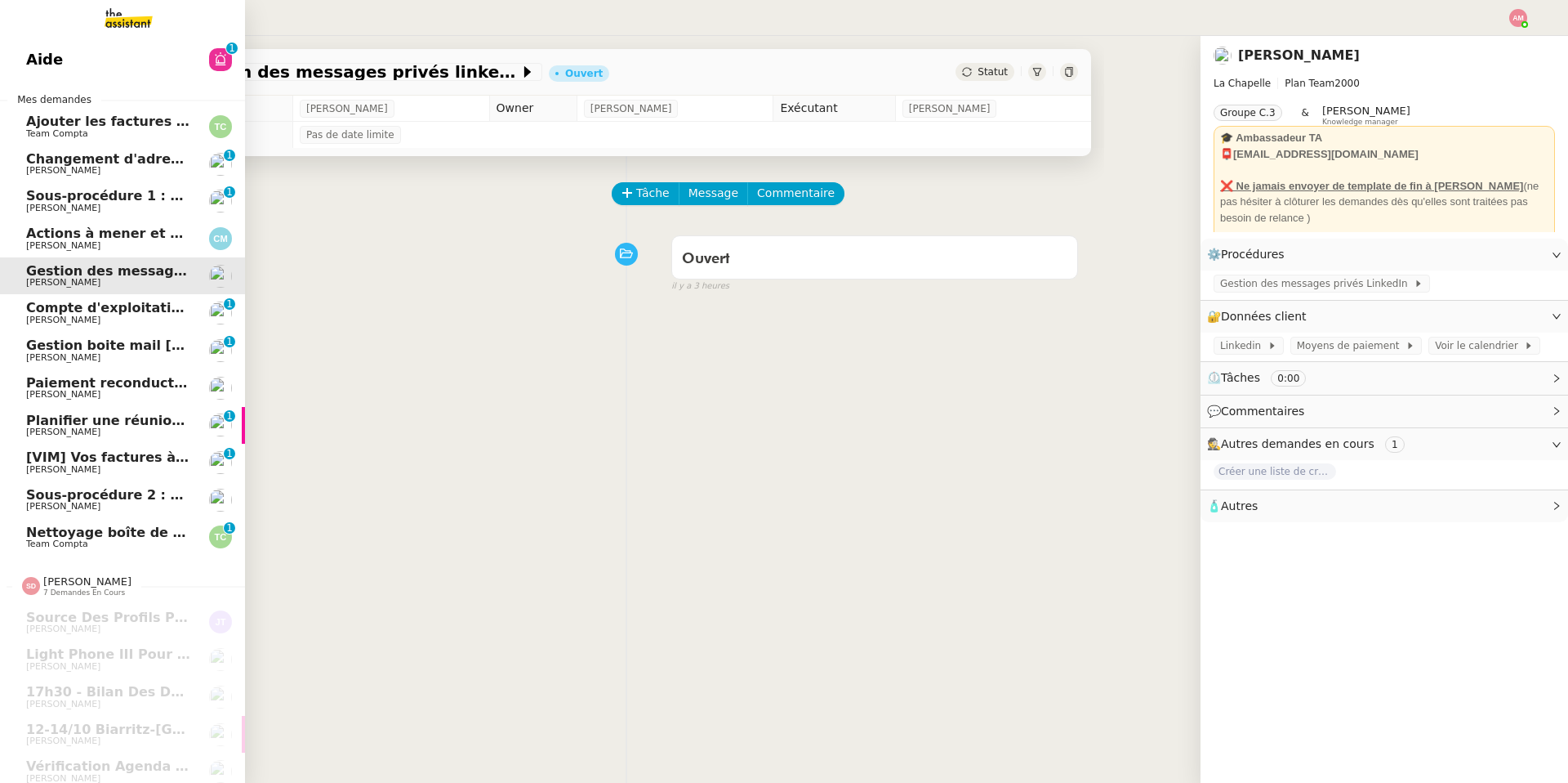
click at [54, 315] on span "[PERSON_NAME]" at bounding box center [63, 319] width 74 height 10
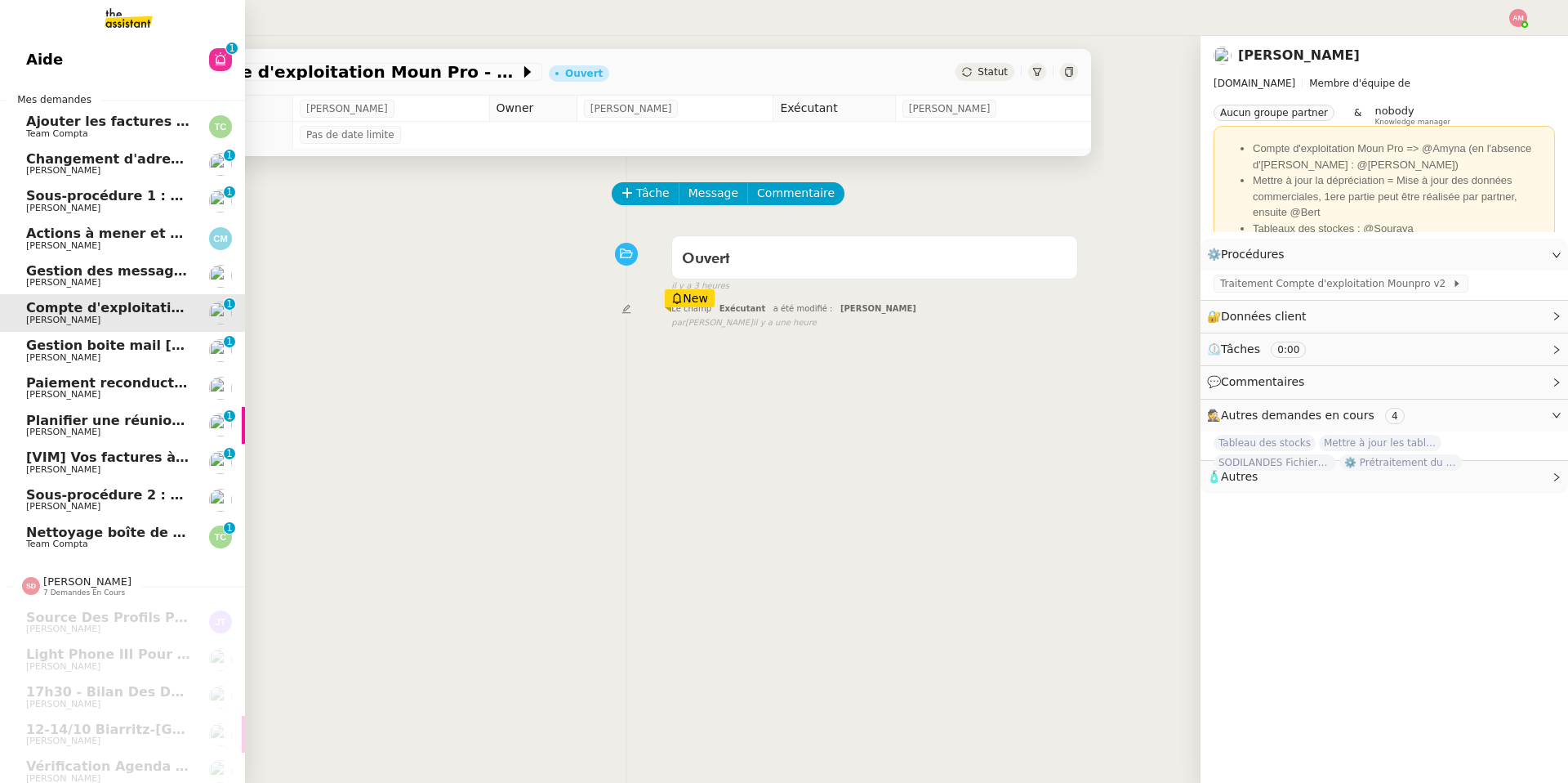
click at [54, 341] on span "Gestion boite mail [PERSON_NAME] & [PERSON_NAME] - [DATE]" at bounding box center [260, 345] width 467 height 15
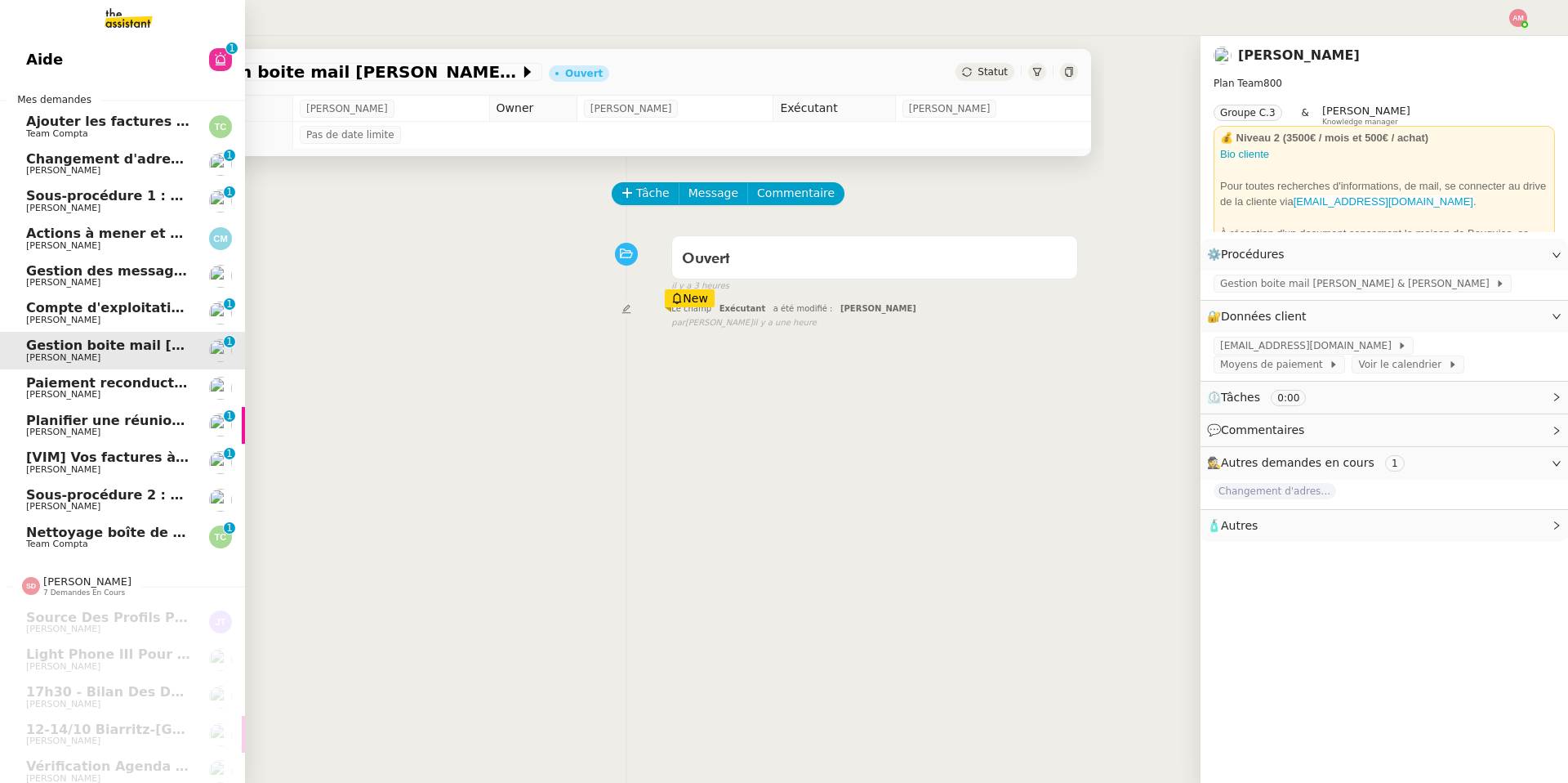
click at [43, 396] on span "[PERSON_NAME]" at bounding box center [63, 394] width 74 height 10
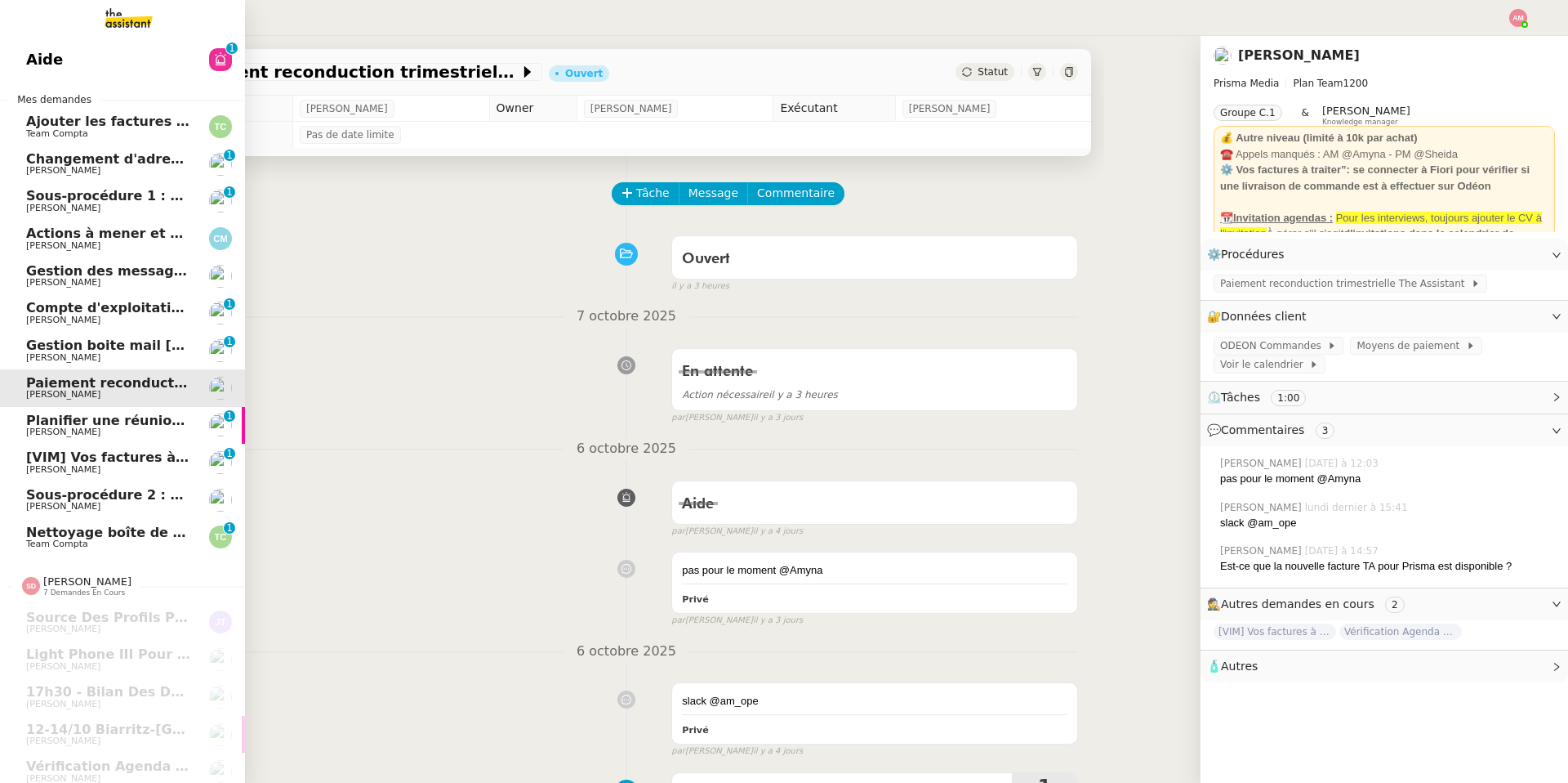
click at [43, 434] on span "[PERSON_NAME]" at bounding box center [63, 432] width 74 height 10
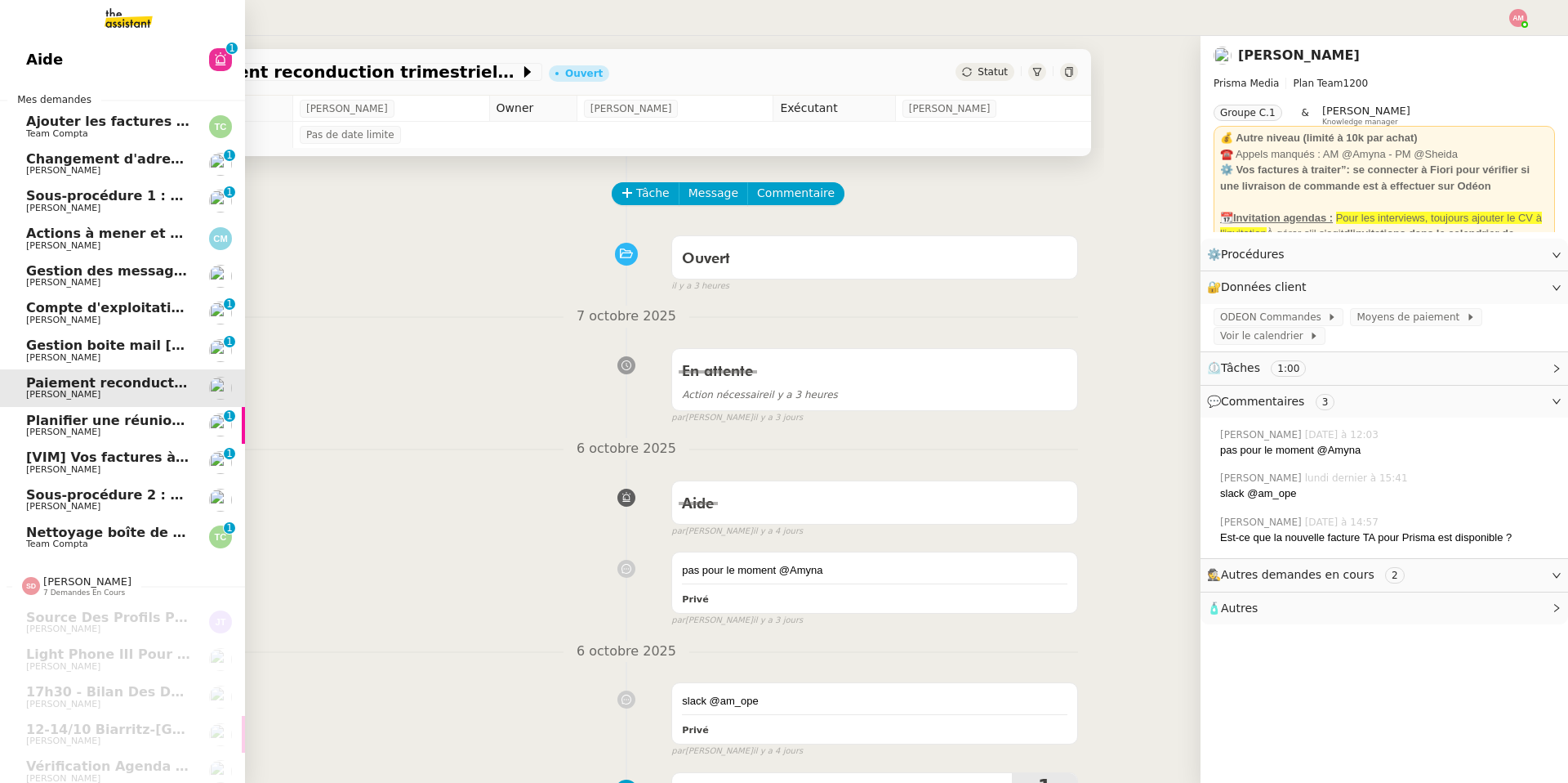
click at [42, 474] on span "[PERSON_NAME]" at bounding box center [63, 468] width 74 height 10
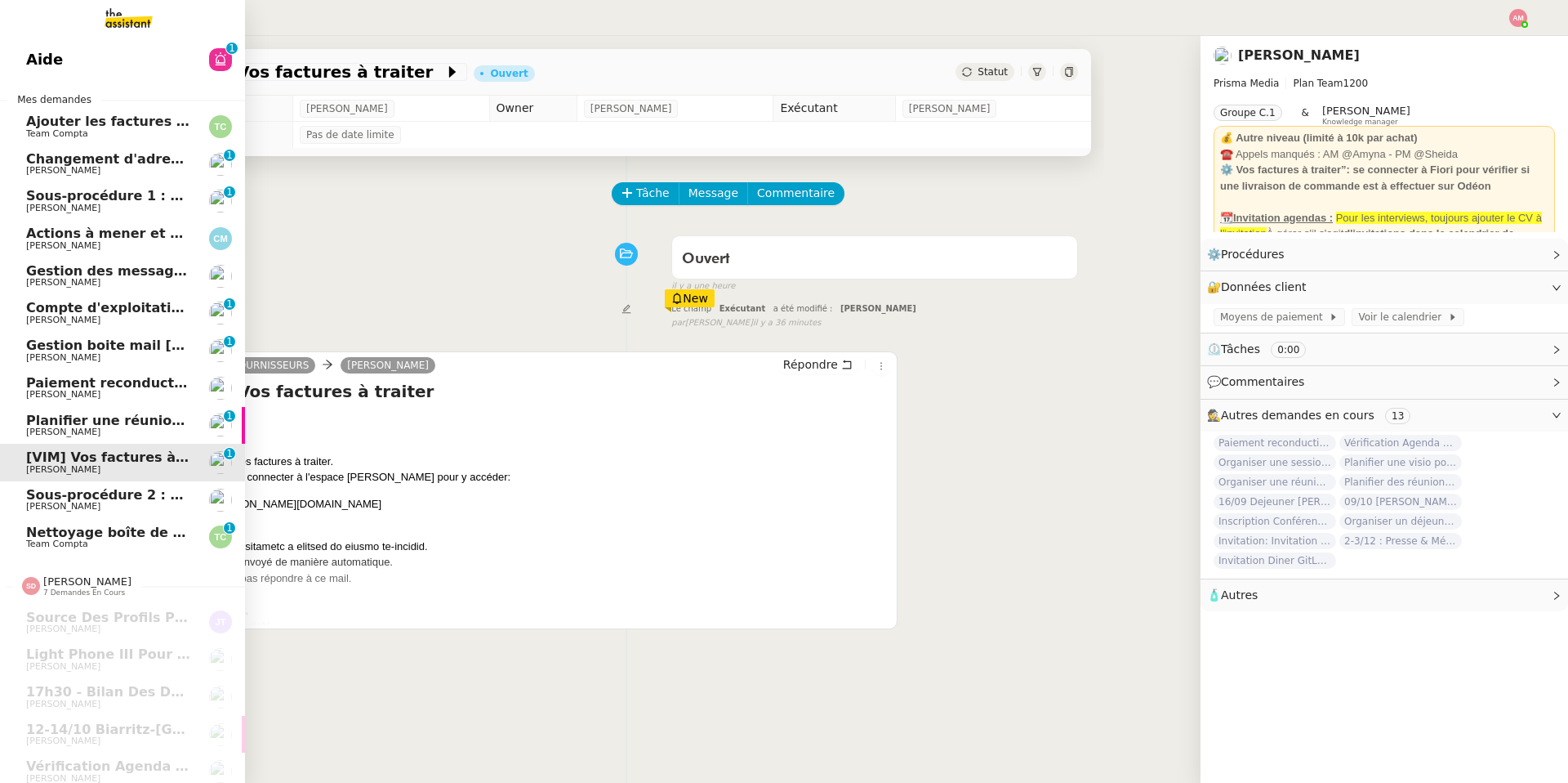
click at [45, 498] on span "Sous-procédure 2 : Édition des brouillons de facturation - octobre 2025" at bounding box center [289, 495] width 525 height 15
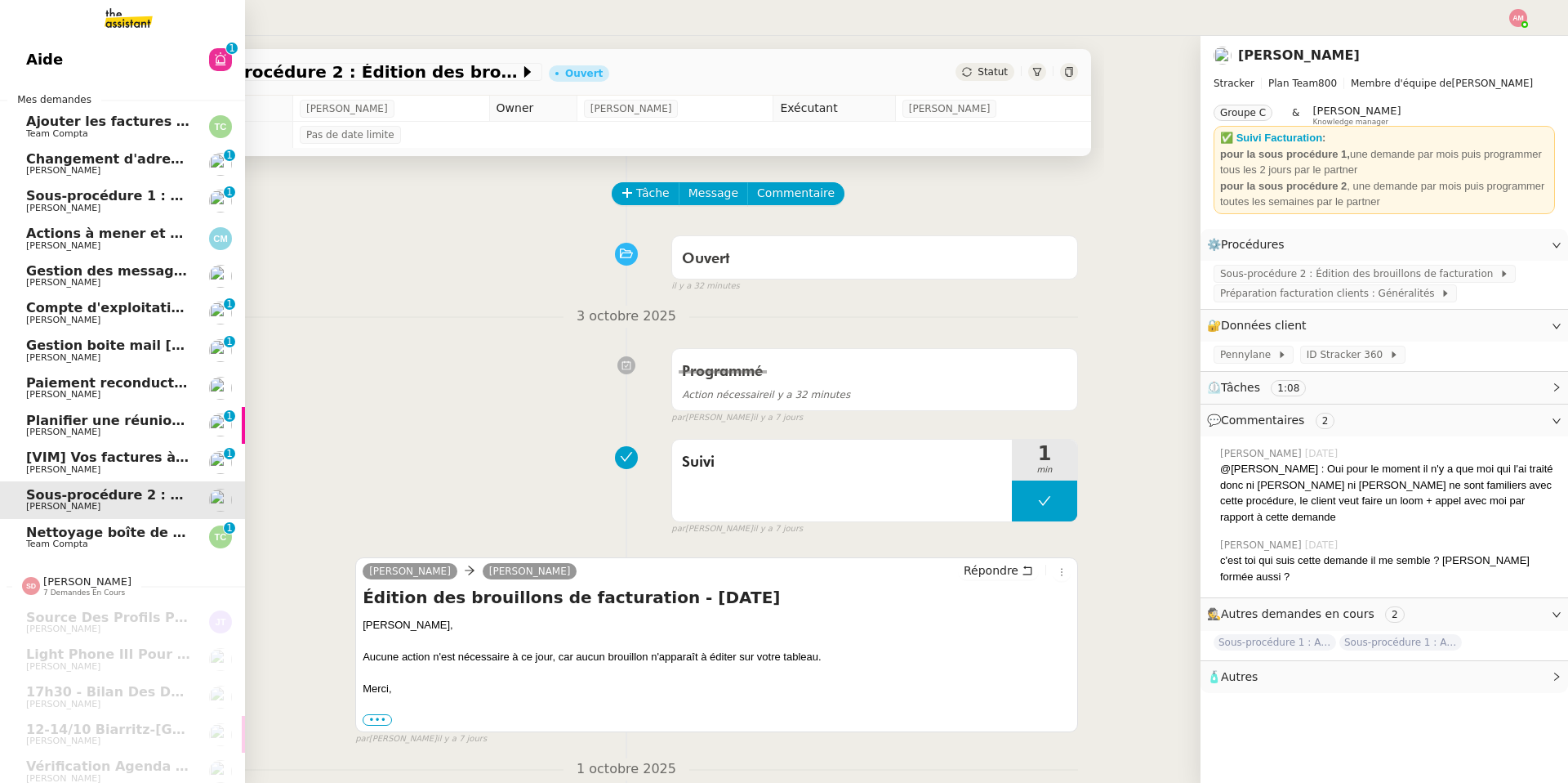
drag, startPoint x: 105, startPoint y: 557, endPoint x: 103, endPoint y: 547, distance: 10.2
click at [105, 557] on div "Sheida Delpazir 7 demandes en cours" at bounding box center [122, 579] width 245 height 47
click at [102, 537] on span "Nettoyage boîte de réception PENNYLANE - Octobre" at bounding box center [218, 532] width 383 height 15
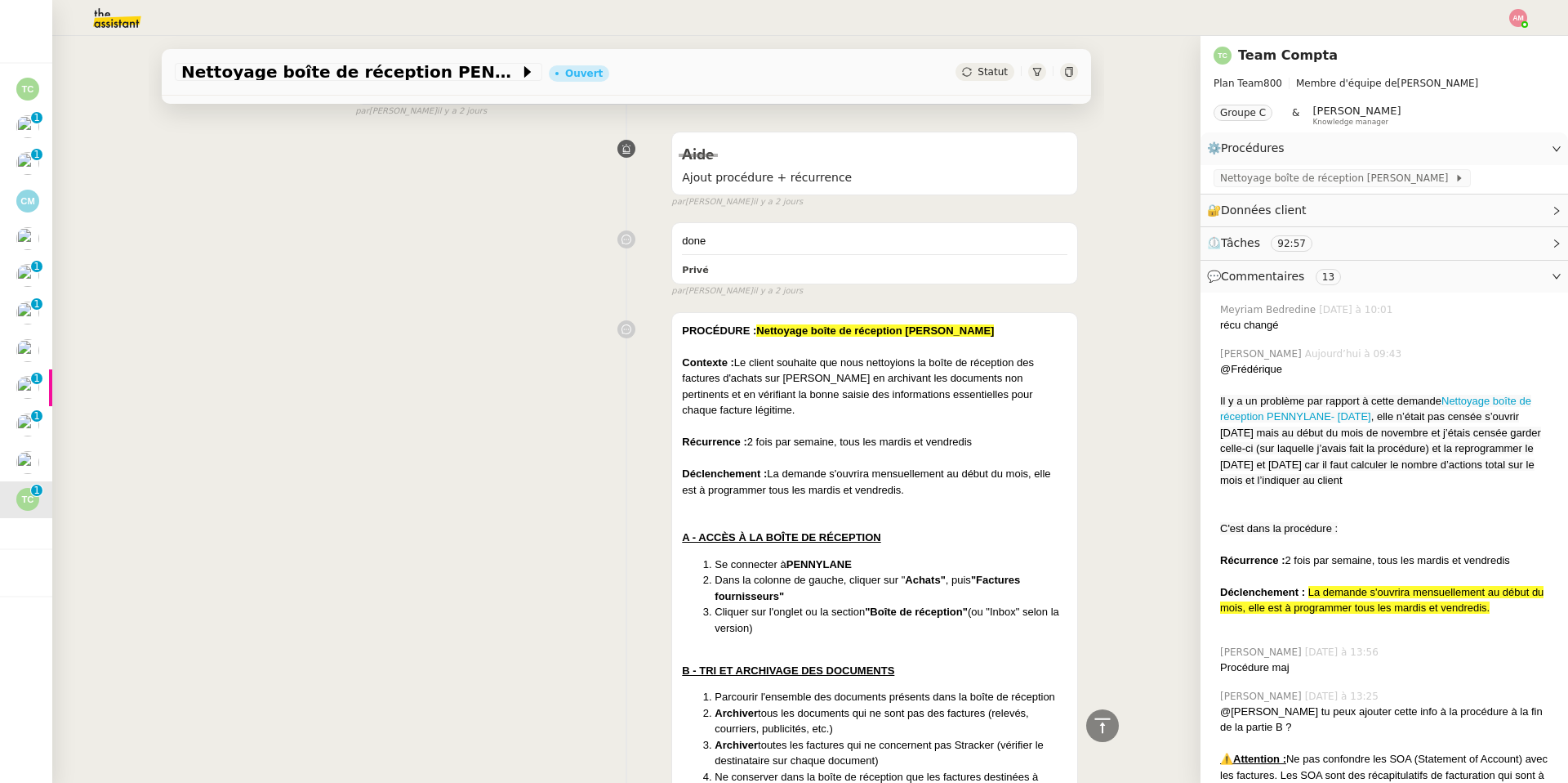
scroll to position [2511, 0]
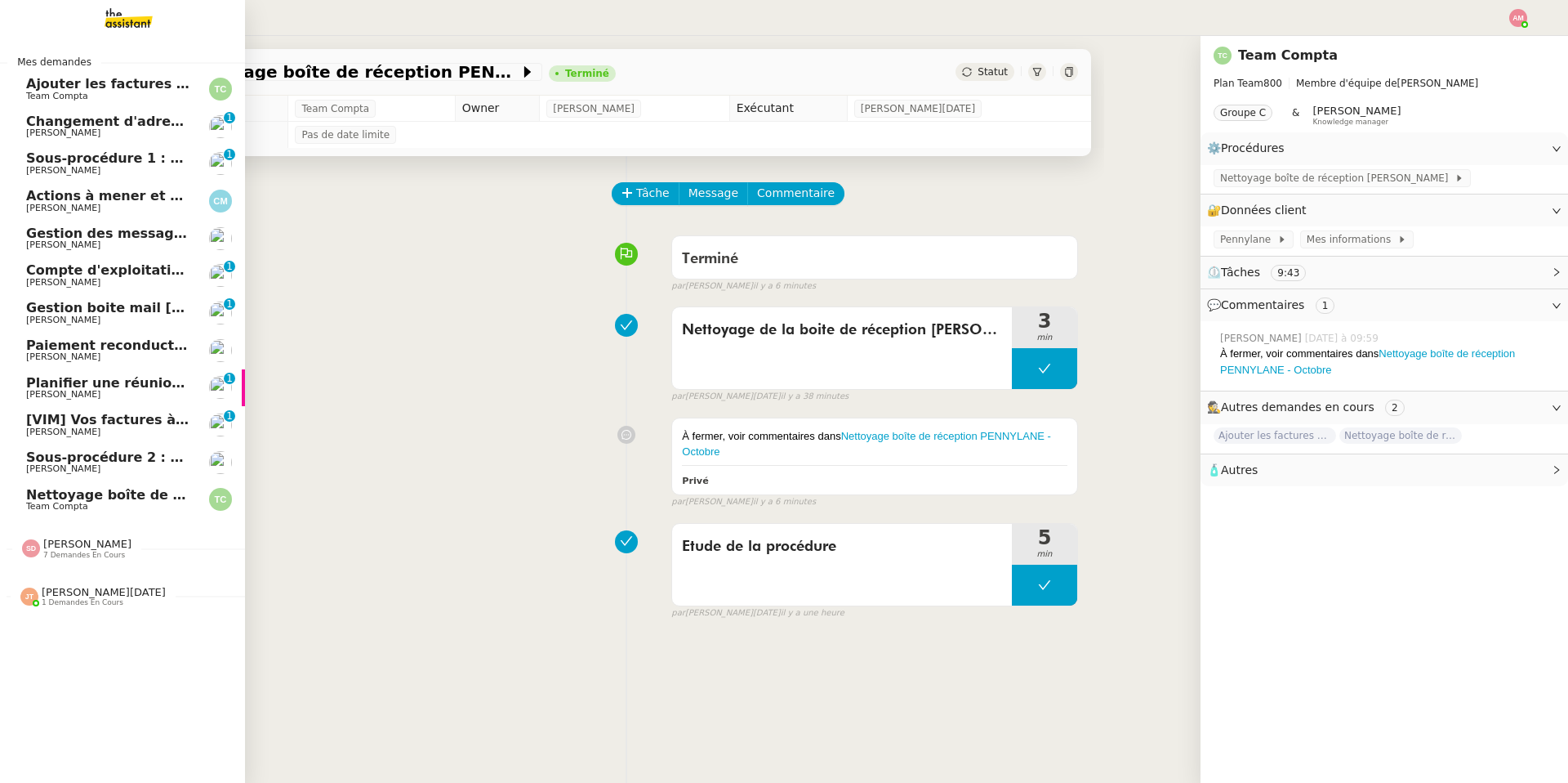
click at [52, 272] on span "Compte d'exploitation Moun Pro - [DATE]" at bounding box center [177, 269] width 302 height 15
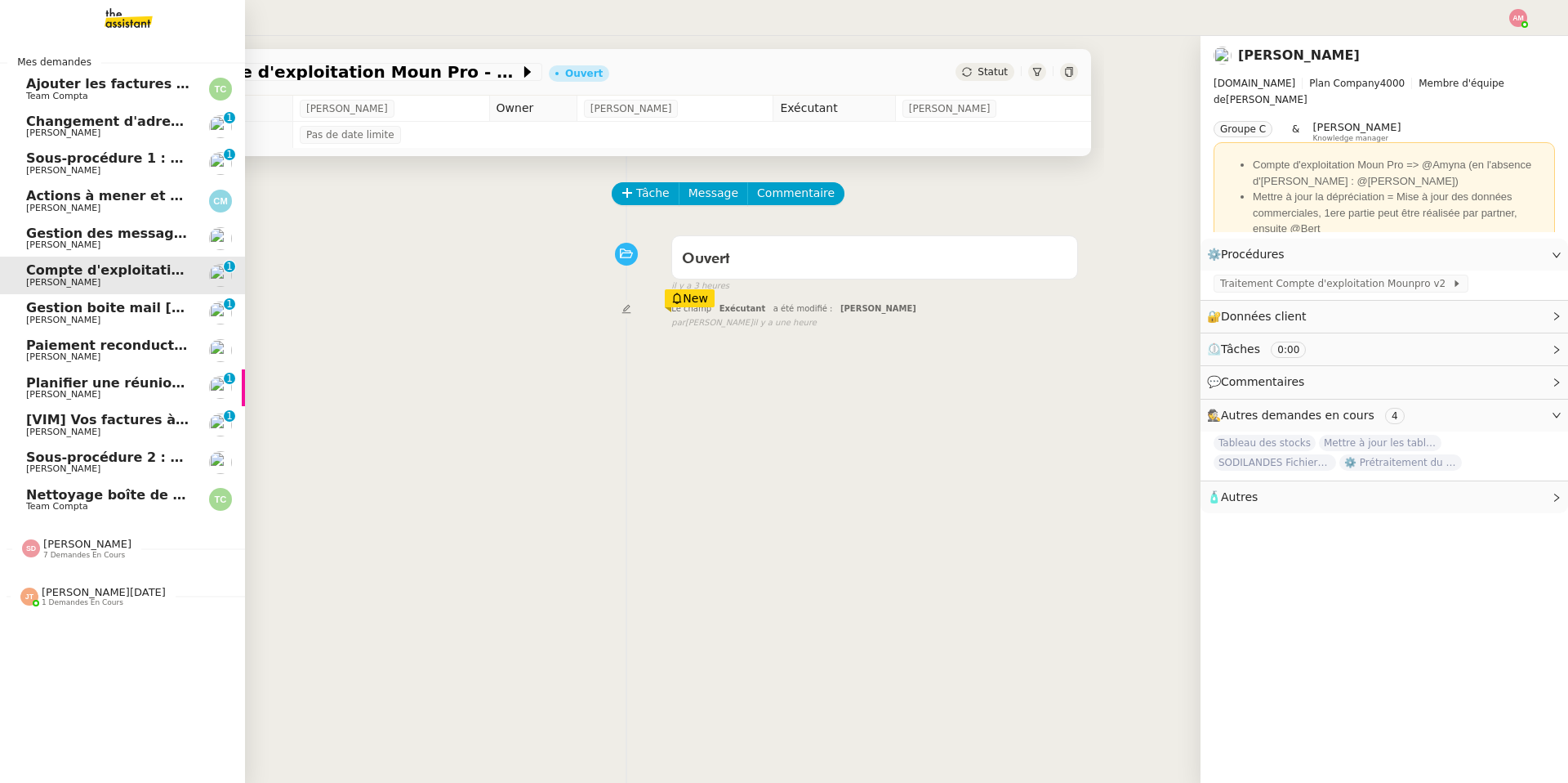
click at [73, 500] on span "Nettoyage boîte de réception PENNYLANE - Octobre" at bounding box center [218, 495] width 383 height 15
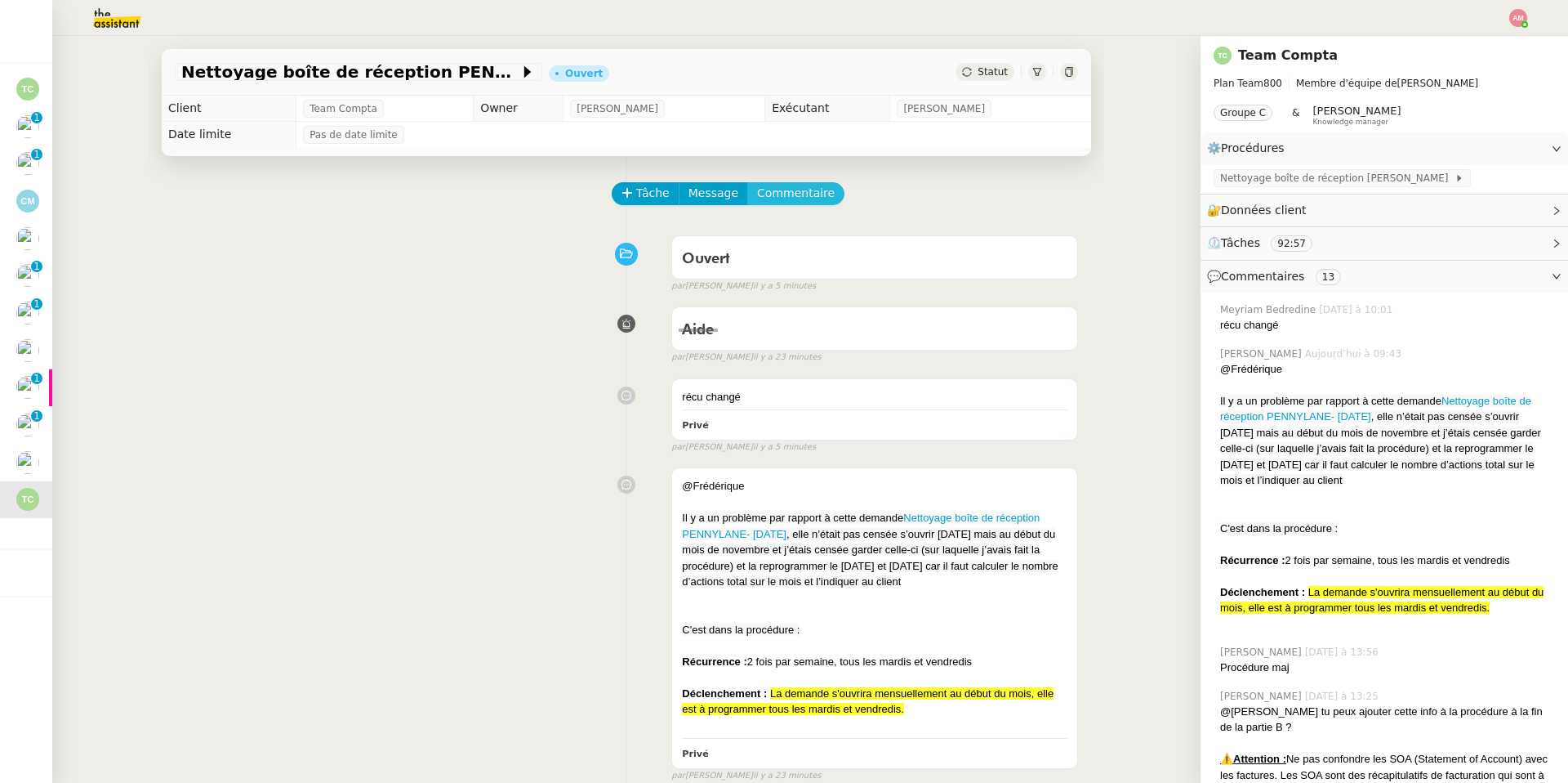
click at [780, 202] on span "Commentaire" at bounding box center [796, 193] width 77 height 19
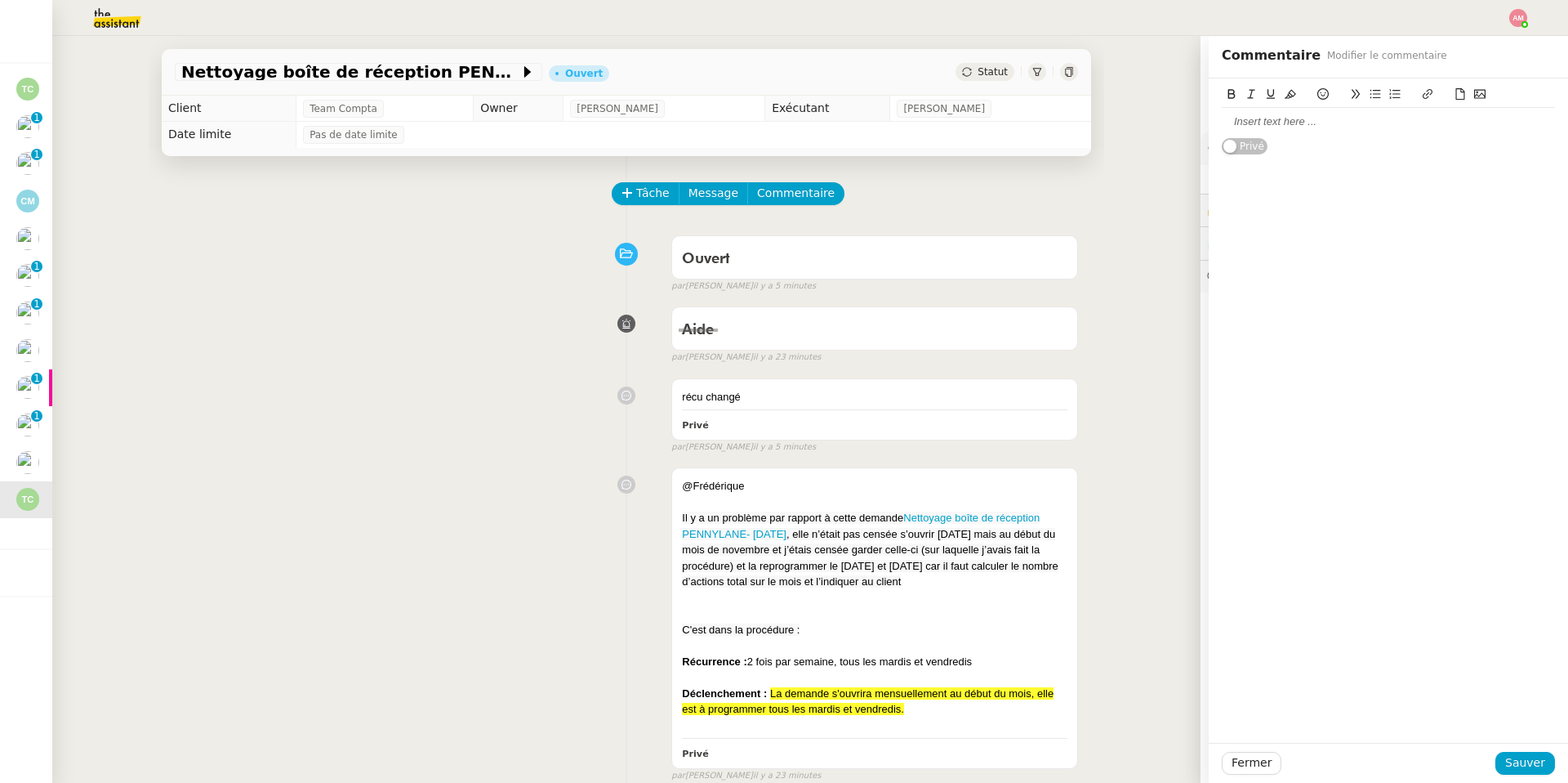
click at [1290, 117] on div at bounding box center [1388, 122] width 333 height 15
click at [1235, 112] on div "+8 Jino" at bounding box center [1388, 121] width 333 height 27
click at [1237, 123] on div "+8 Jino" at bounding box center [1388, 122] width 333 height 15
click at [1517, 761] on span "Sauver" at bounding box center [1525, 762] width 40 height 19
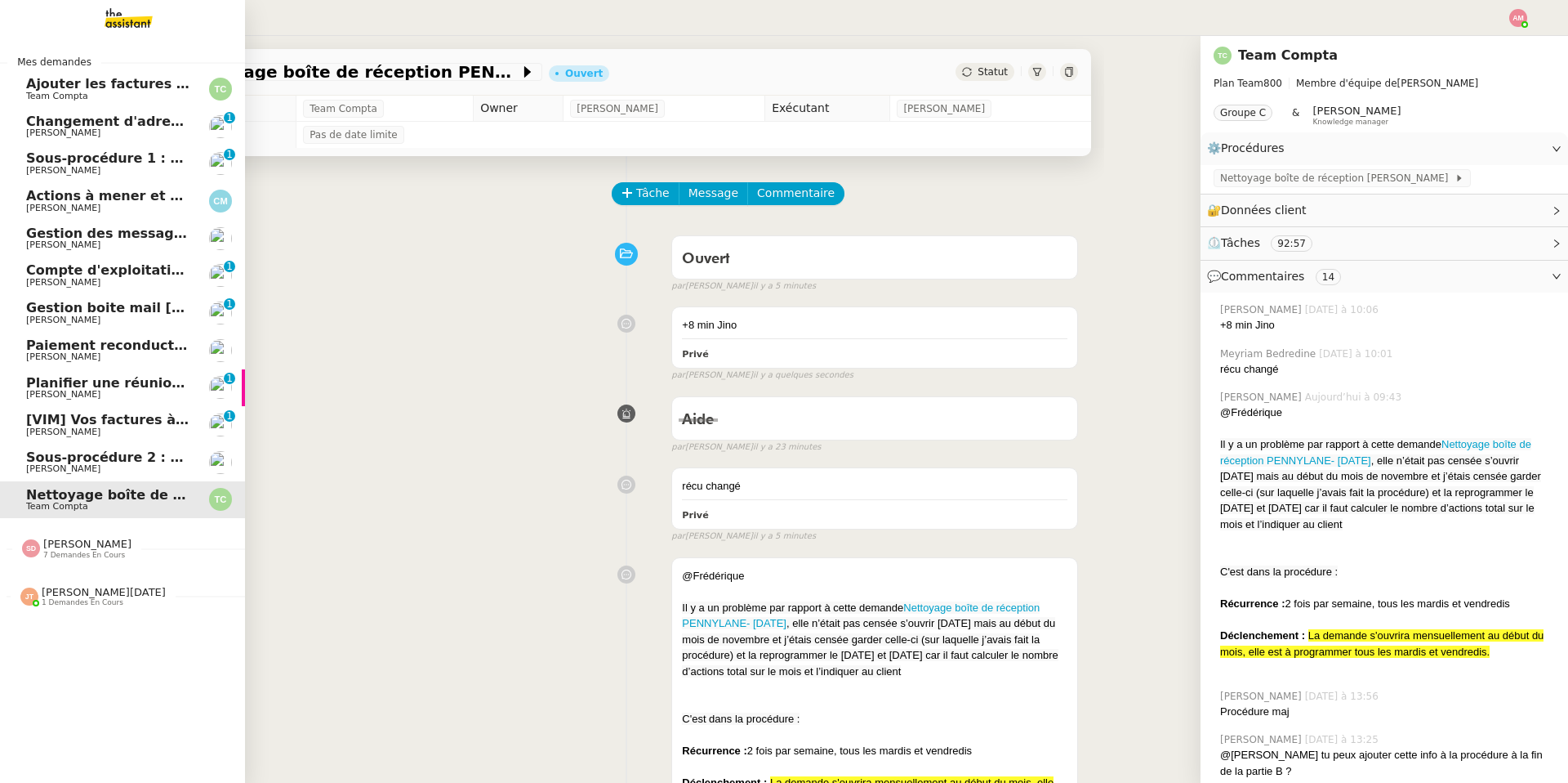
click at [40, 432] on span "[PERSON_NAME]" at bounding box center [63, 432] width 74 height 10
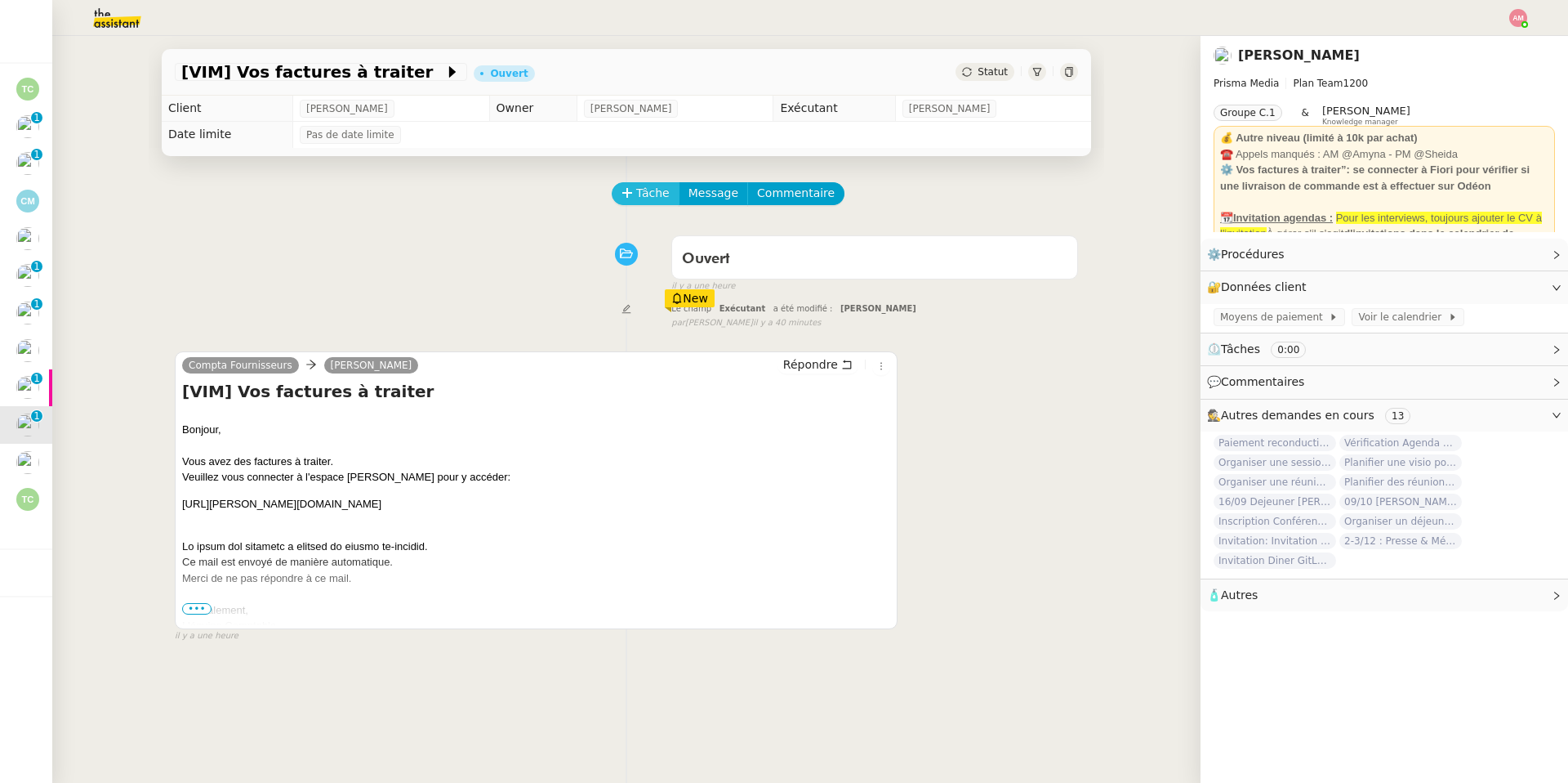
click at [636, 188] on span "Tâche" at bounding box center [653, 193] width 34 height 19
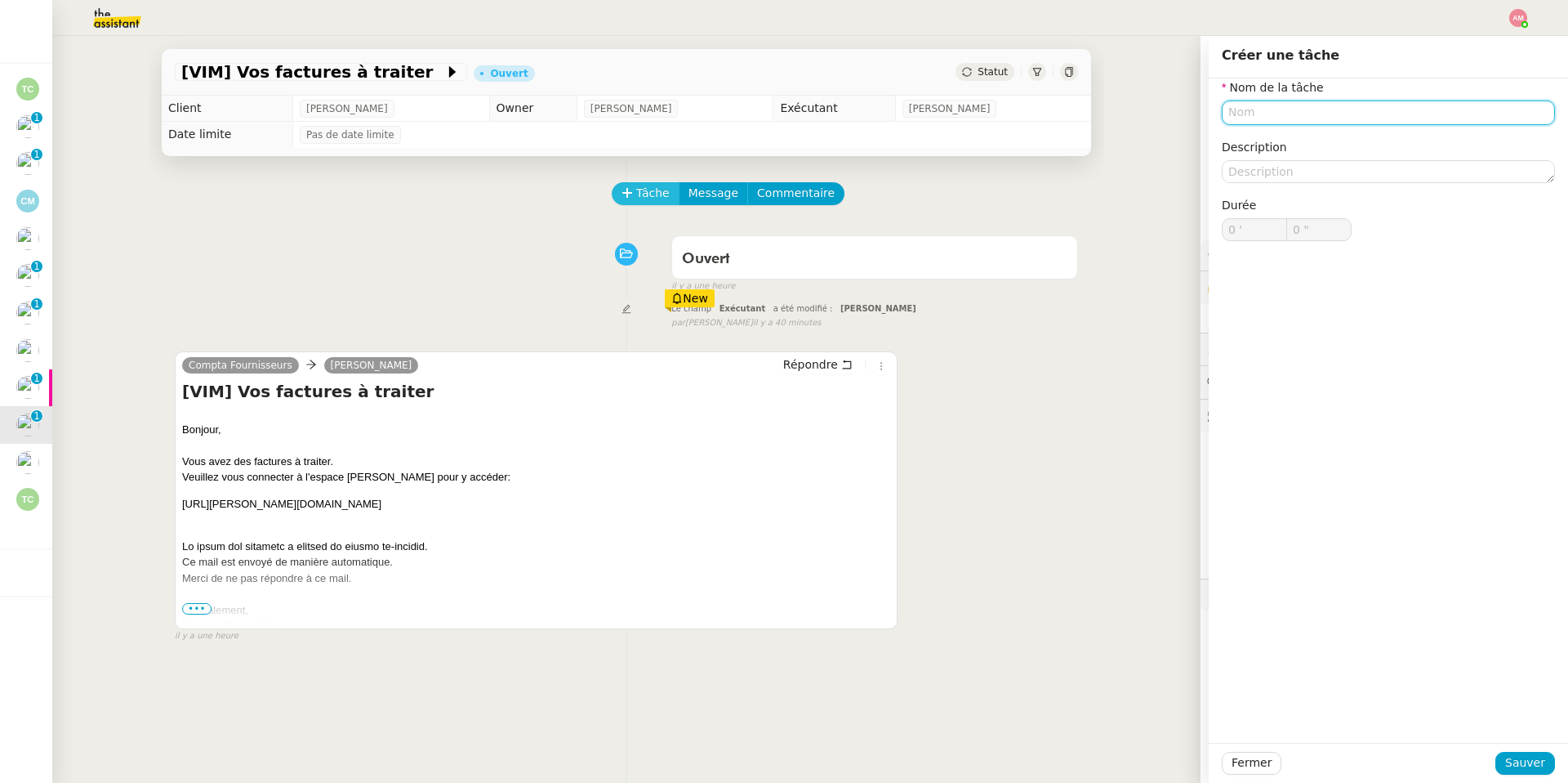
type input "T"
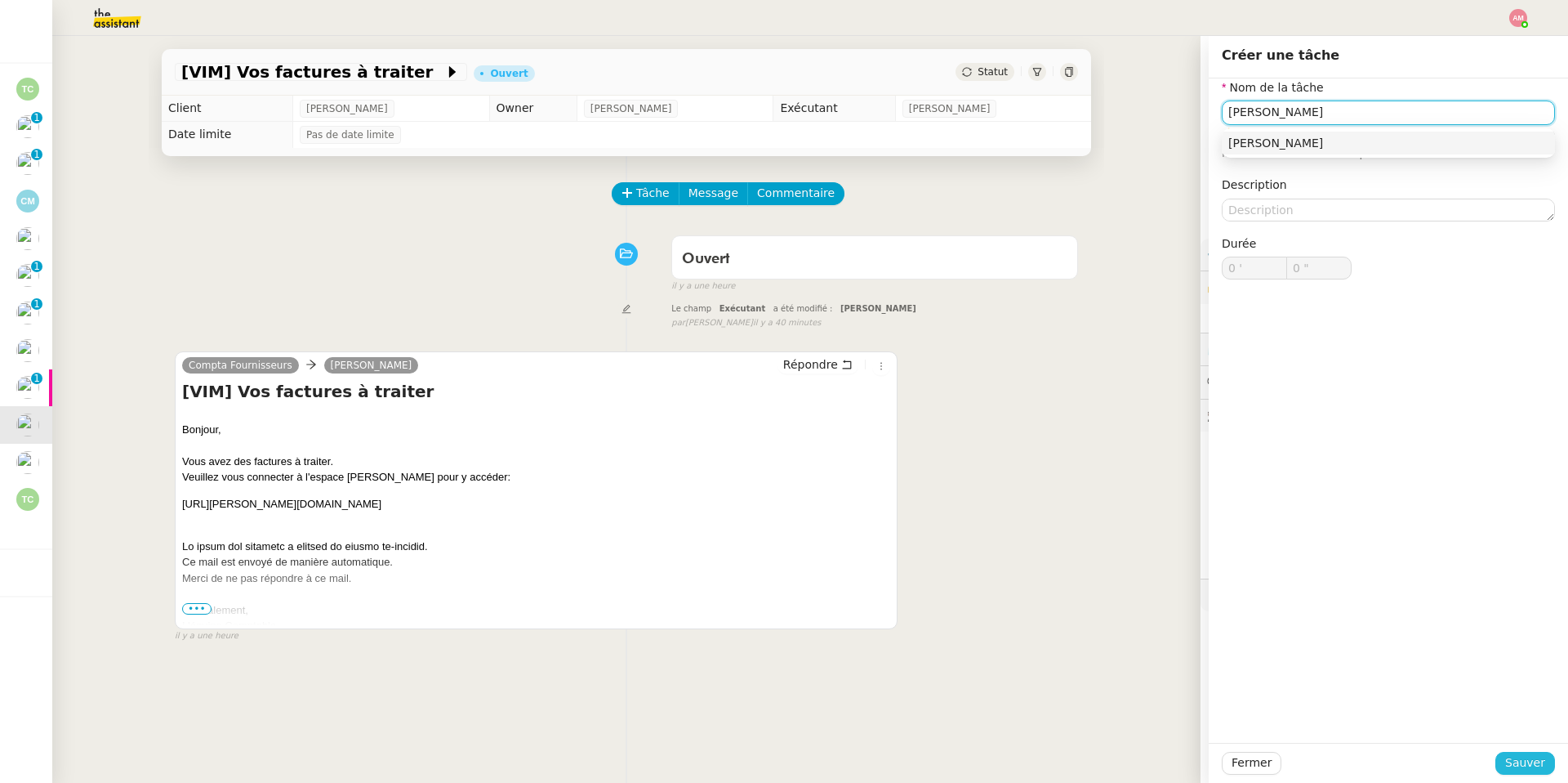
type input "[PERSON_NAME]"
click at [1509, 759] on span "Sauver" at bounding box center [1525, 762] width 40 height 19
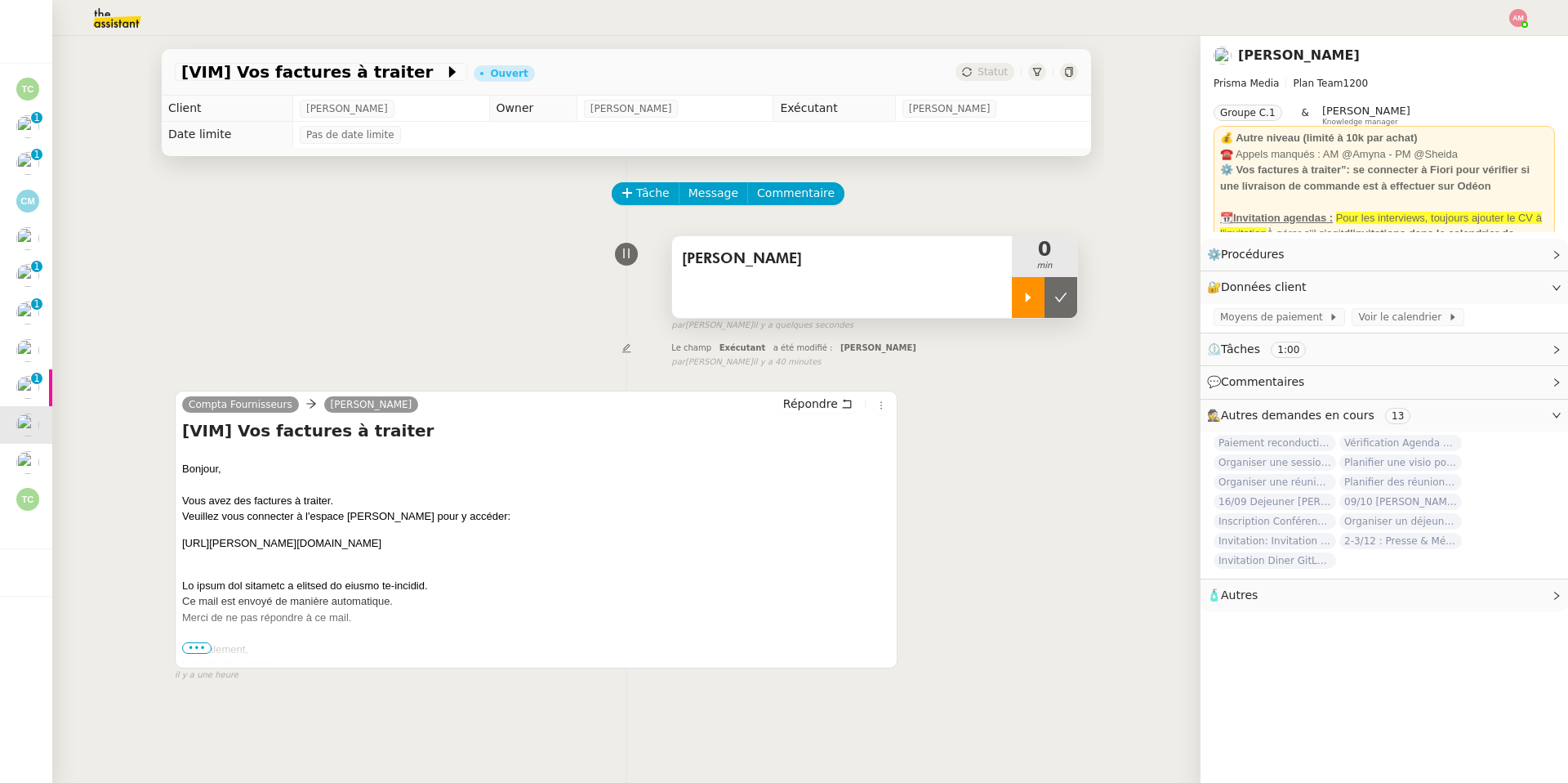
click at [1017, 309] on div at bounding box center [1027, 297] width 33 height 41
click at [1486, 281] on div "🔐 Données client Modifier" at bounding box center [1370, 287] width 329 height 19
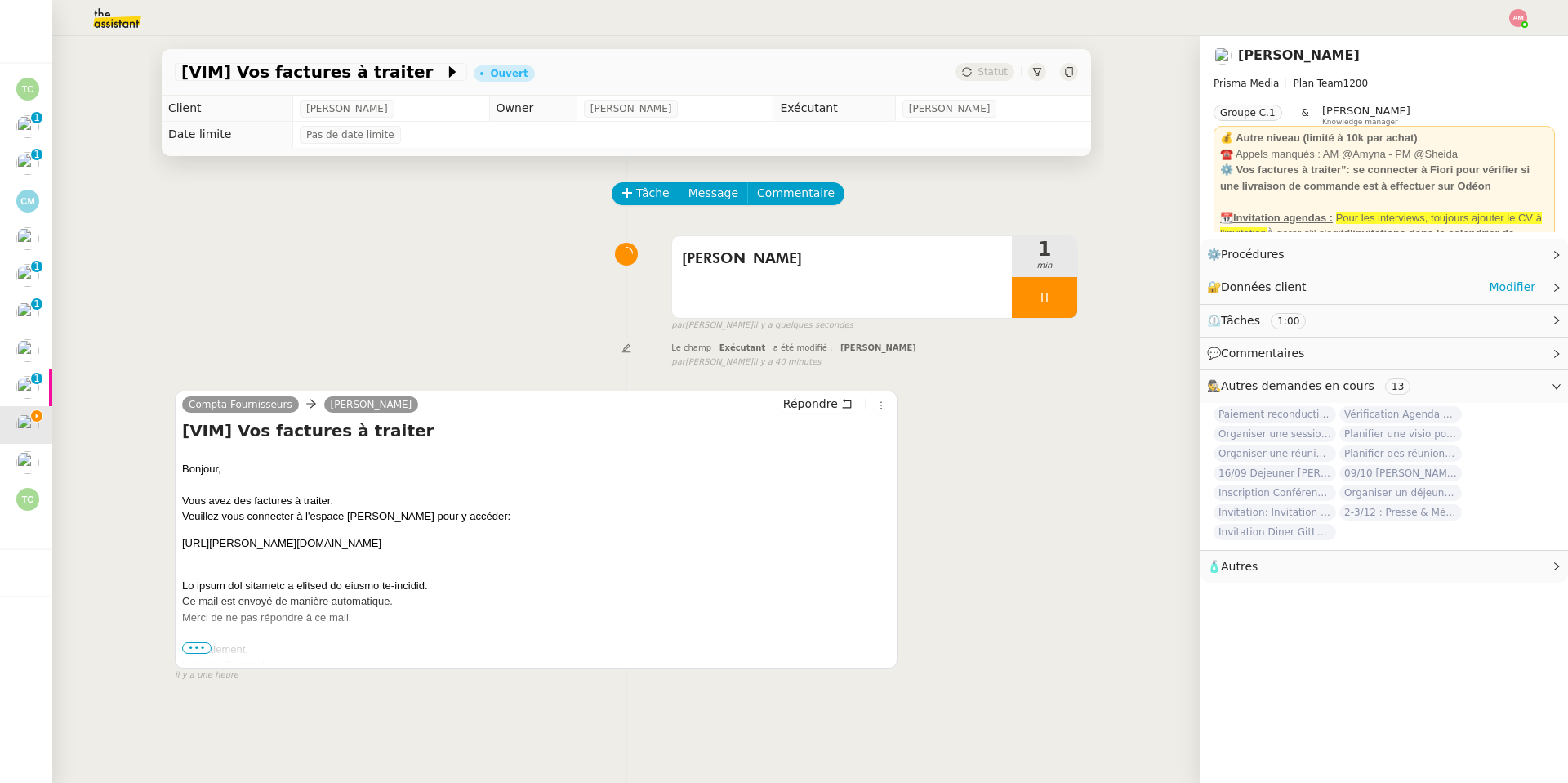
click at [1486, 281] on div "🔐 Données client Modifier" at bounding box center [1370, 287] width 329 height 19
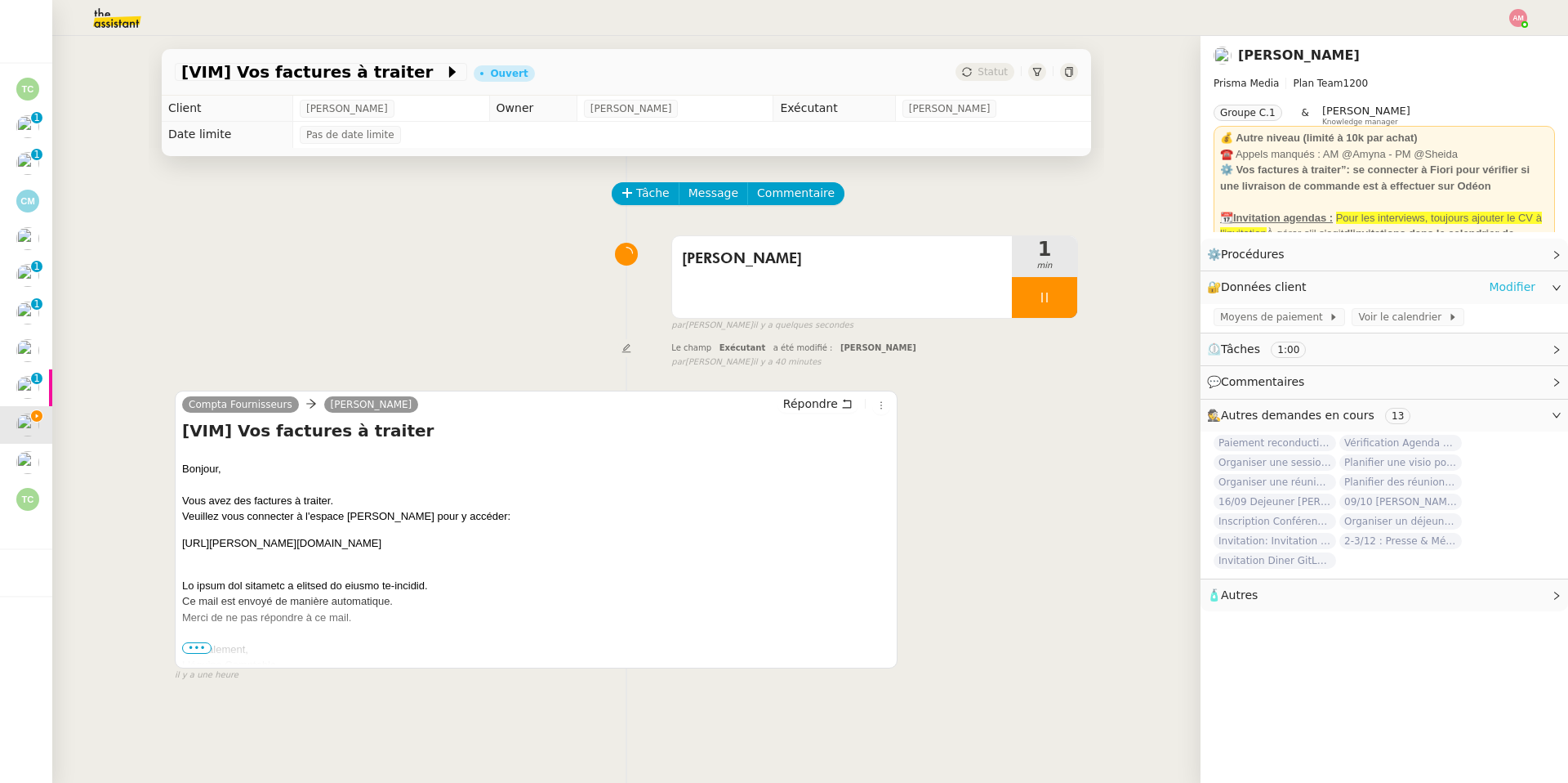
click at [1505, 283] on link "Modifier" at bounding box center [1511, 287] width 46 height 19
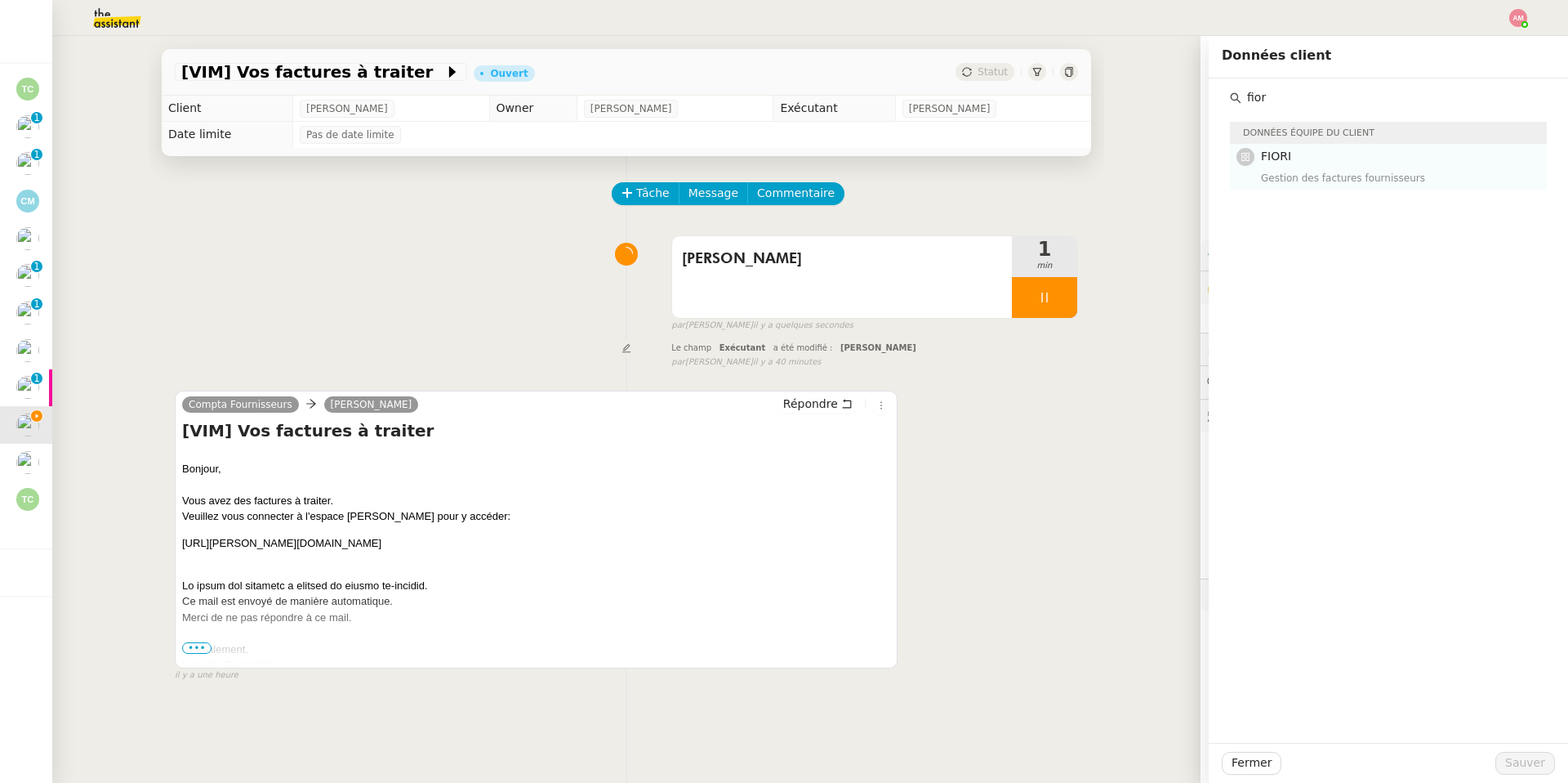
type input "fior"
click at [1339, 170] on div "Gestion des factures fournisseurs" at bounding box center [1398, 177] width 276 height 16
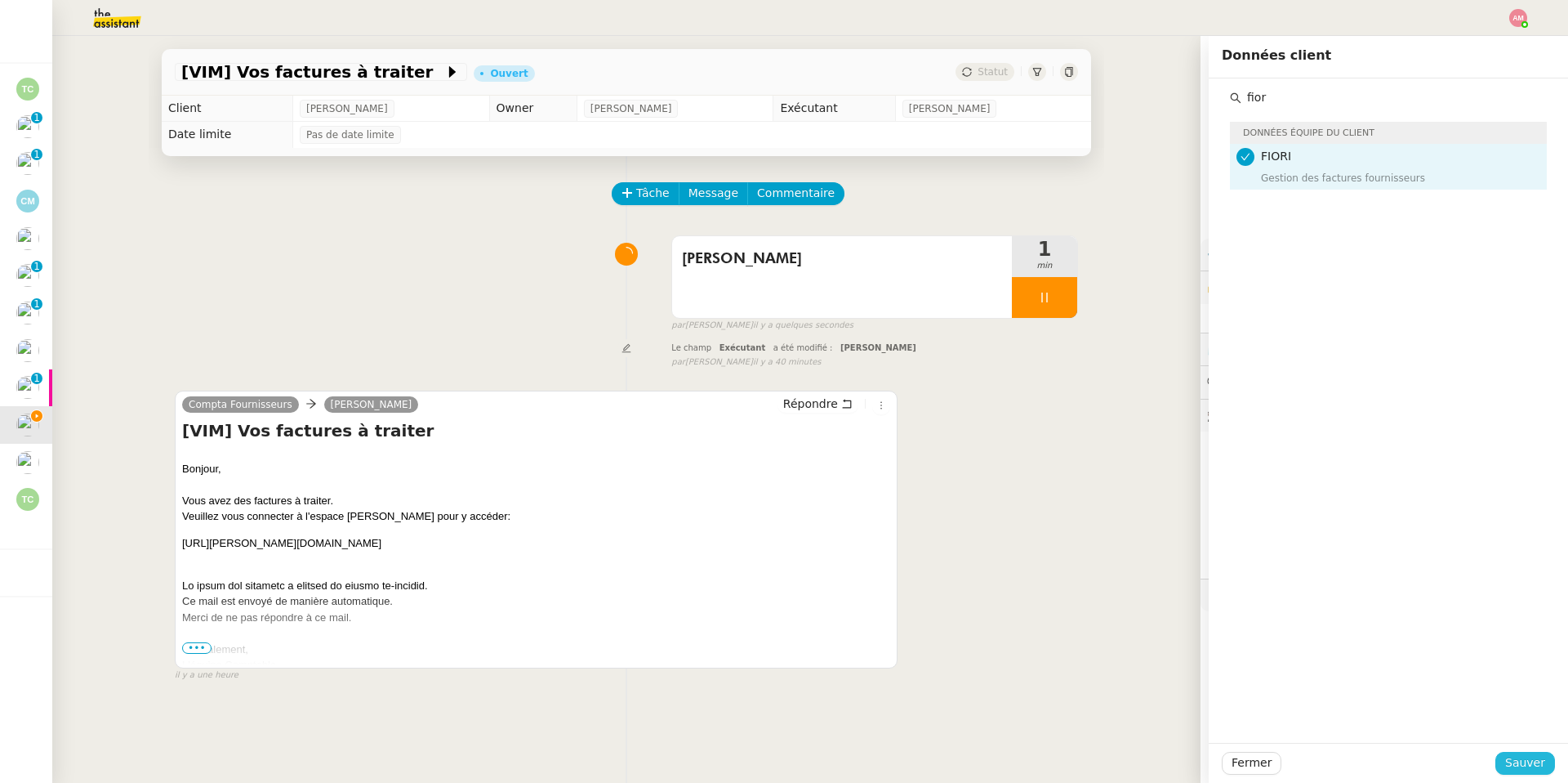
click at [1518, 765] on span "Sauver" at bounding box center [1525, 762] width 40 height 19
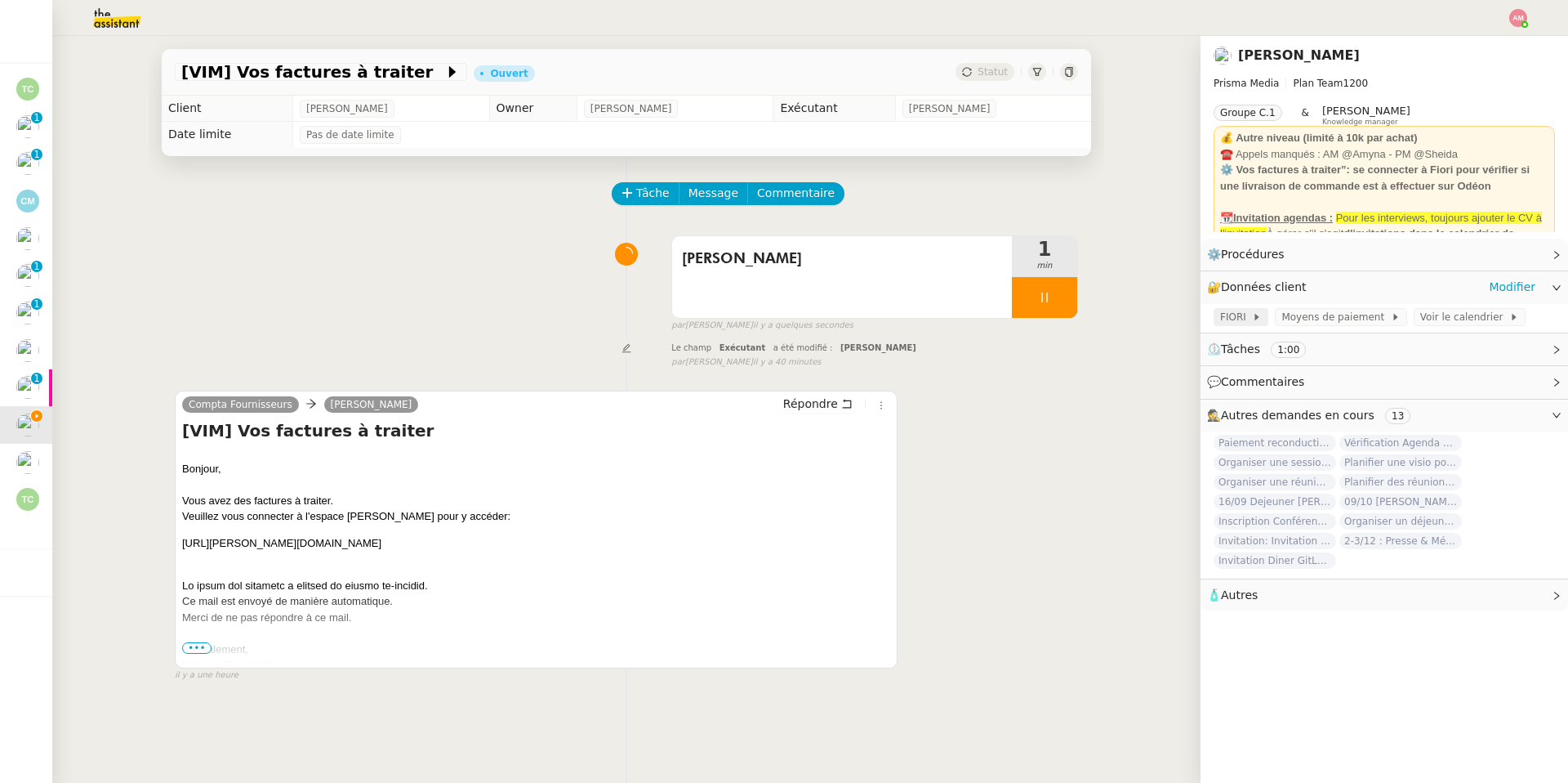
click at [1229, 317] on span "FIORI" at bounding box center [1236, 317] width 32 height 16
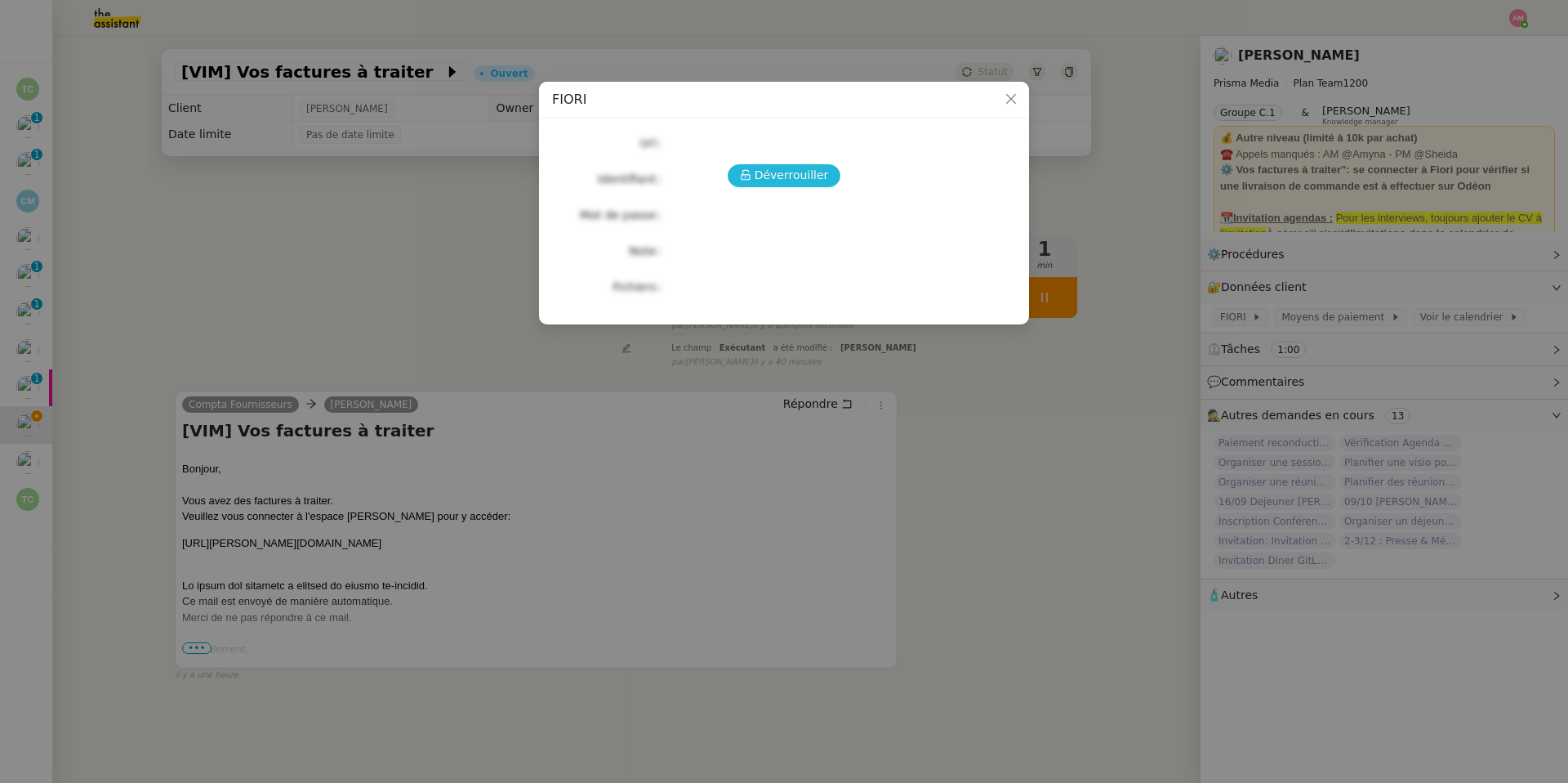
click at [740, 167] on button "Déverrouiller" at bounding box center [784, 175] width 114 height 23
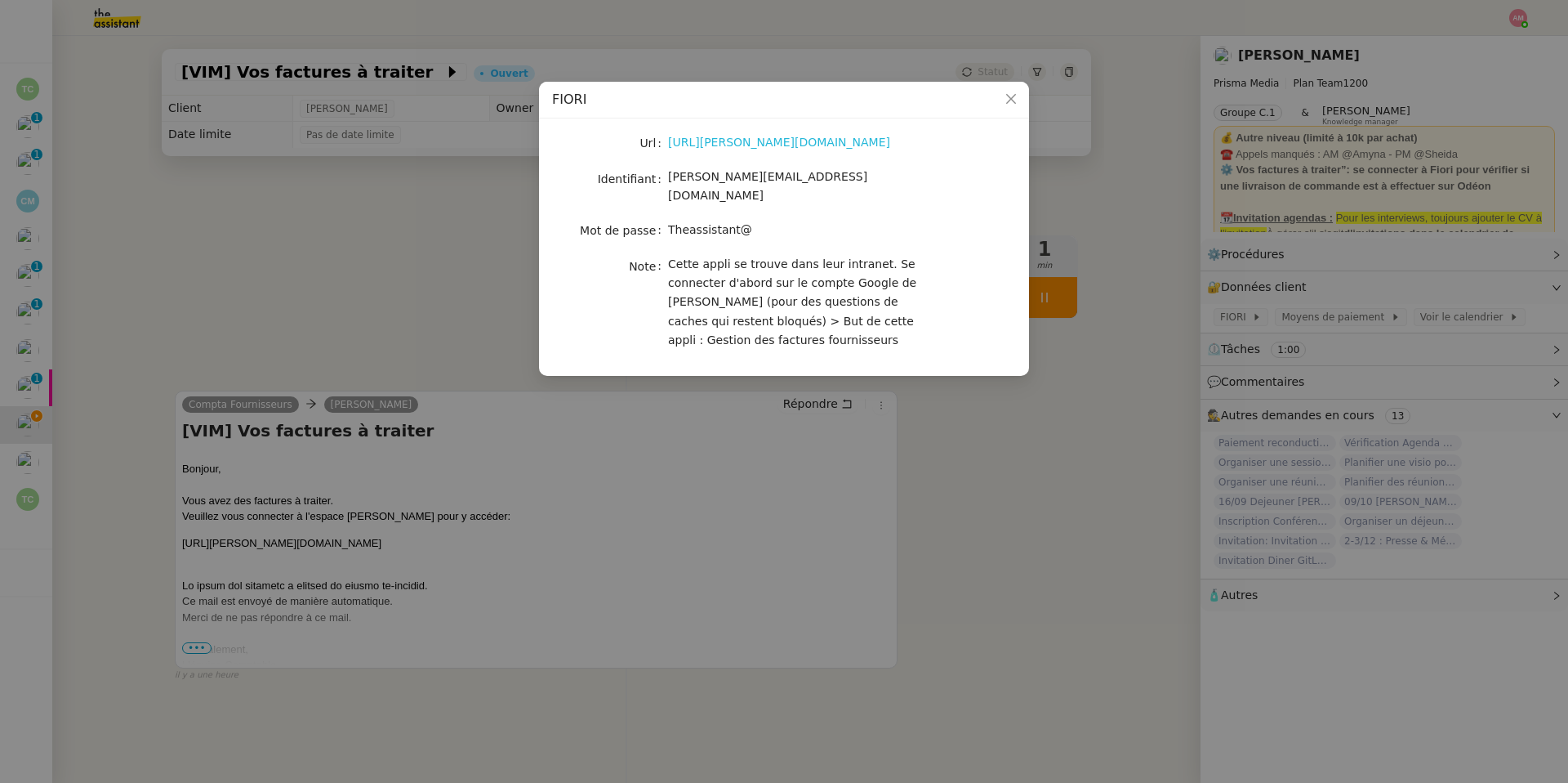
click at [702, 149] on link "[URL][PERSON_NAME][DOMAIN_NAME]" at bounding box center [779, 142] width 222 height 13
